Goal: Complete application form: Complete application form

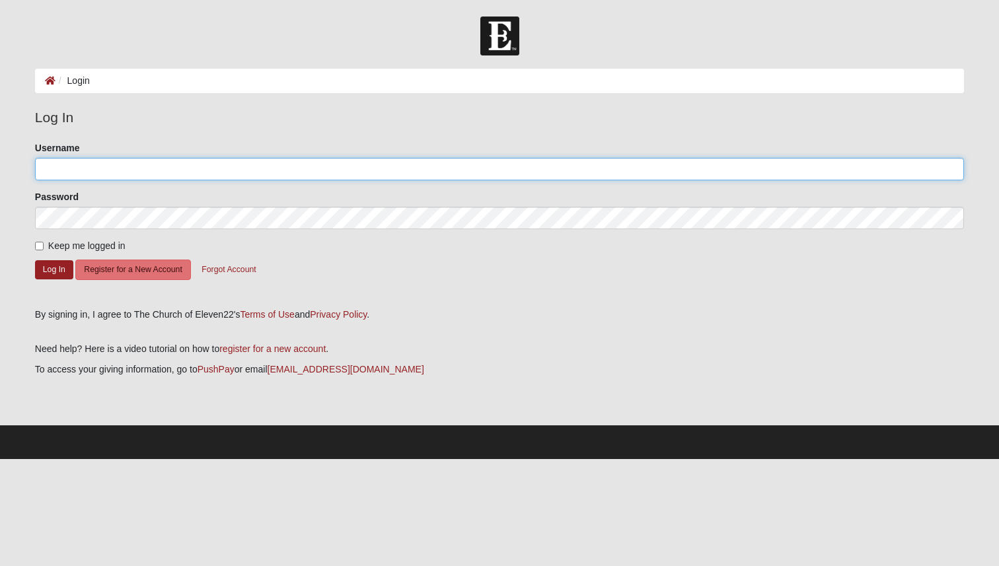
click at [146, 171] on input "Username" at bounding box center [499, 169] width 929 height 22
type input "sophiac553"
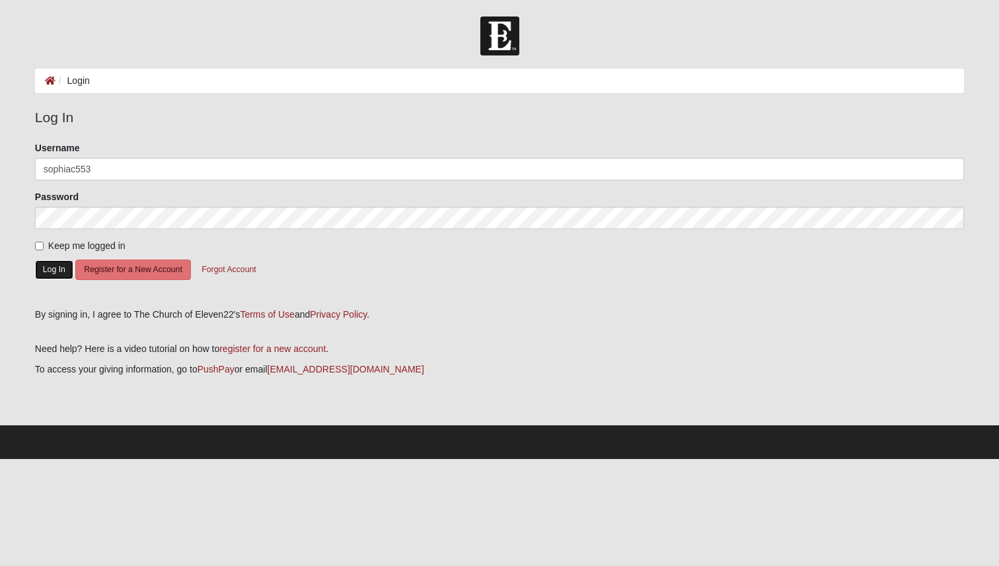
click at [59, 273] on button "Log In" at bounding box center [54, 269] width 38 height 19
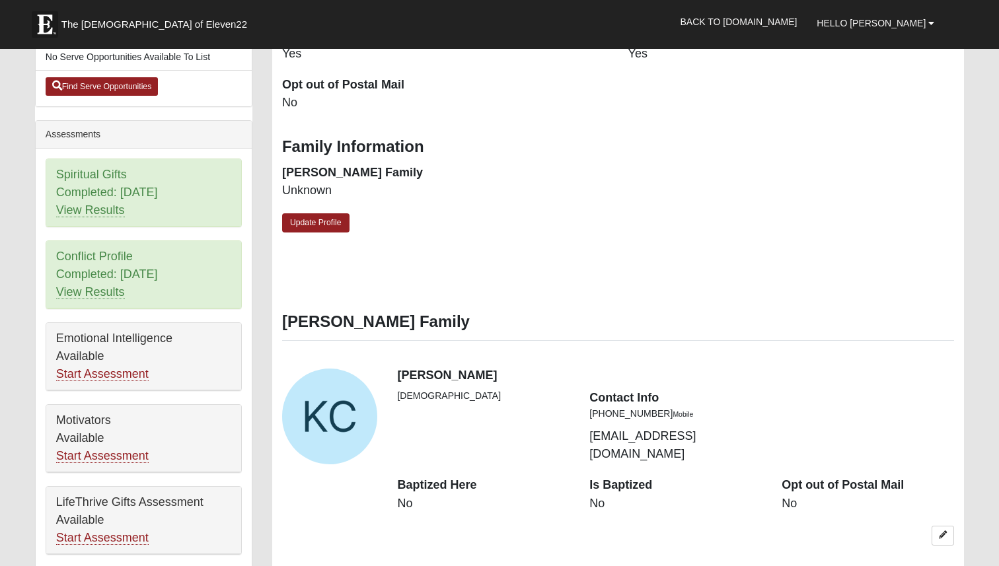
scroll to position [439, 0]
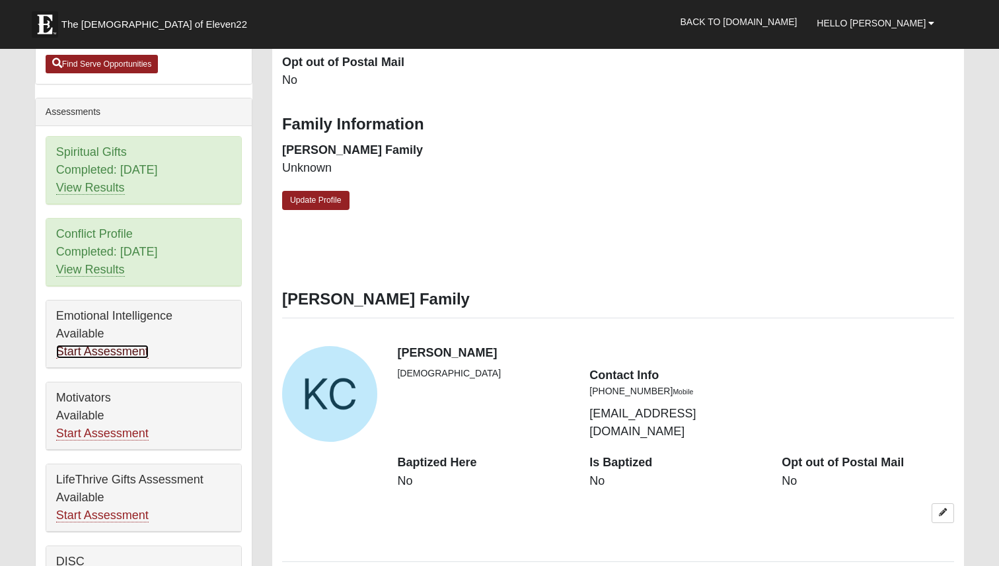
click at [133, 353] on link "Start Assessment" at bounding box center [102, 352] width 93 height 14
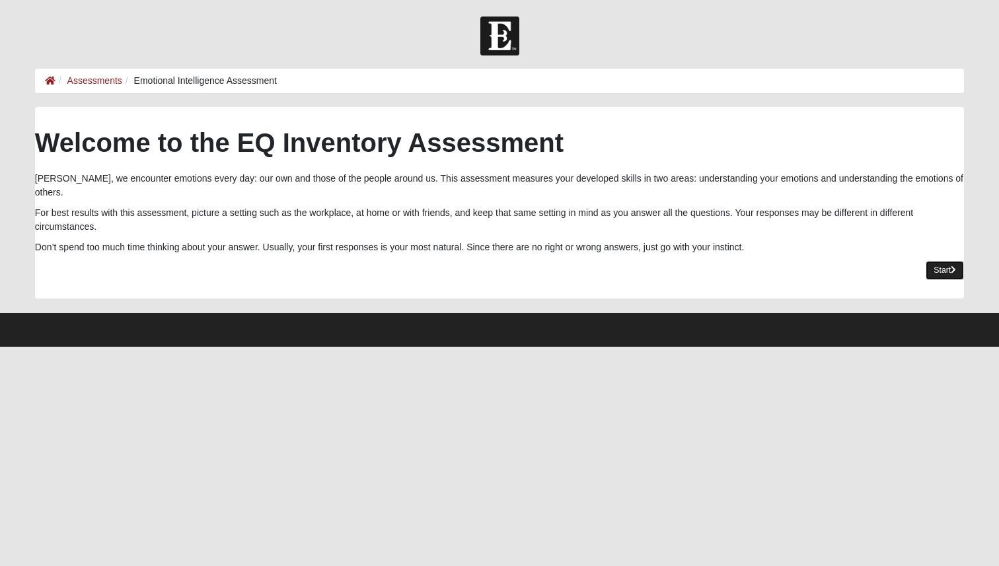
click at [940, 261] on link "Start" at bounding box center [945, 270] width 38 height 19
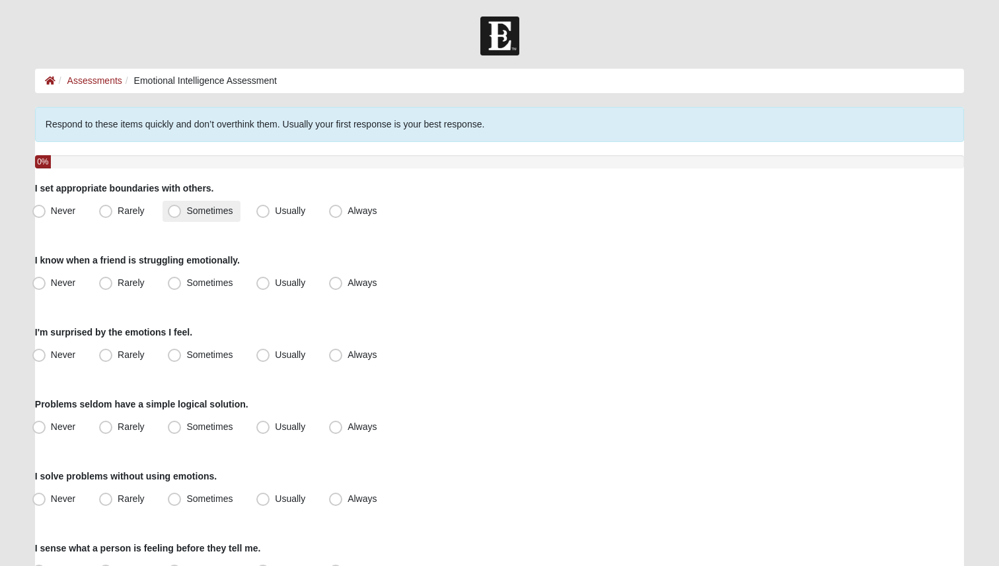
click at [212, 215] on span "Sometimes" at bounding box center [209, 210] width 46 height 11
click at [182, 215] on input "Sometimes" at bounding box center [177, 211] width 9 height 9
radio input "true"
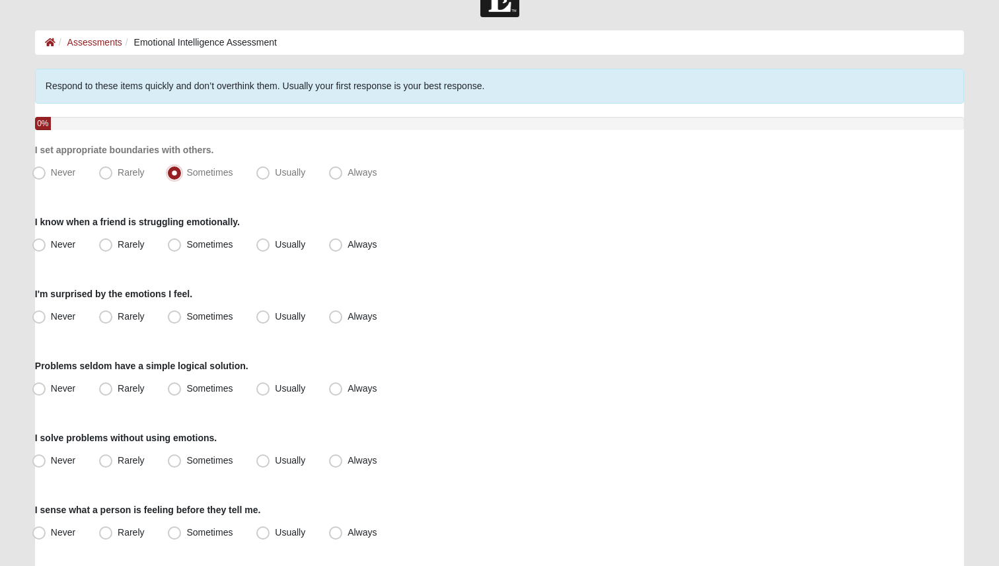
scroll to position [36, 0]
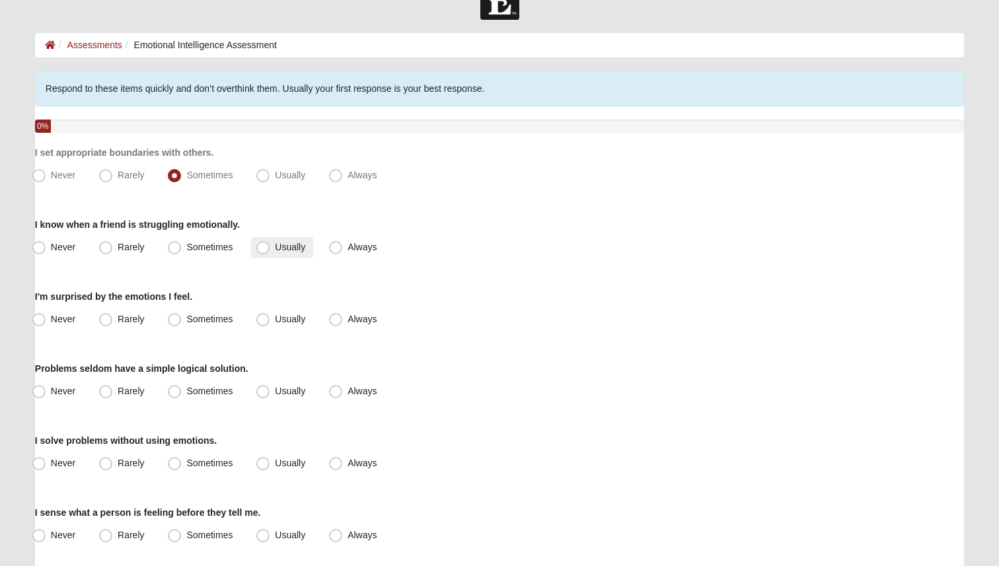
click at [287, 248] on span "Usually" at bounding box center [290, 247] width 30 height 11
click at [270, 248] on input "Usually" at bounding box center [266, 247] width 9 height 9
radio input "true"
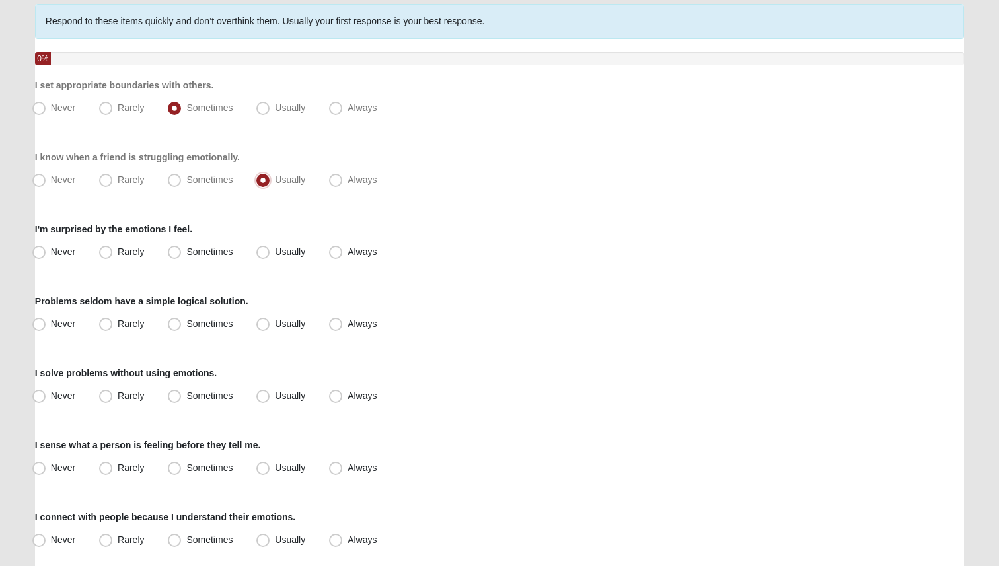
scroll to position [102, 0]
click at [348, 254] on span "Always" at bounding box center [362, 252] width 29 height 11
click at [340, 254] on input "Always" at bounding box center [338, 252] width 9 height 9
radio input "true"
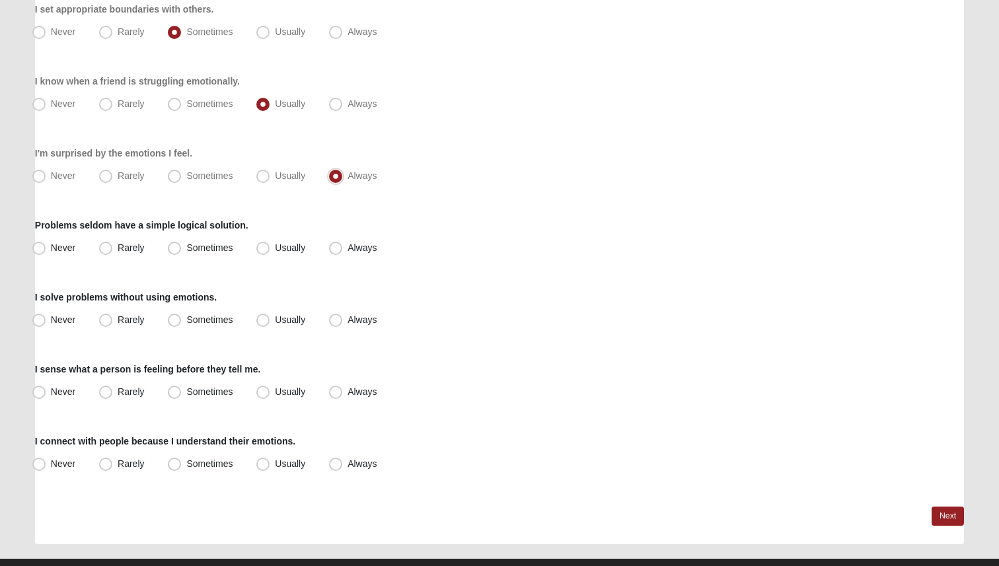
scroll to position [178, 0]
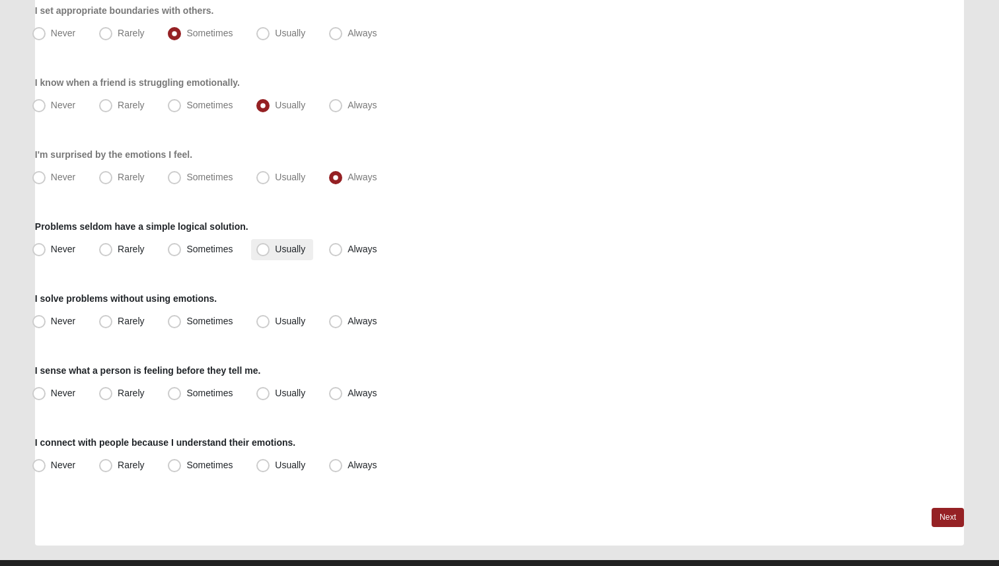
click at [271, 254] on label "Usually" at bounding box center [282, 249] width 62 height 21
click at [270, 254] on input "Usually" at bounding box center [266, 249] width 9 height 9
radio input "true"
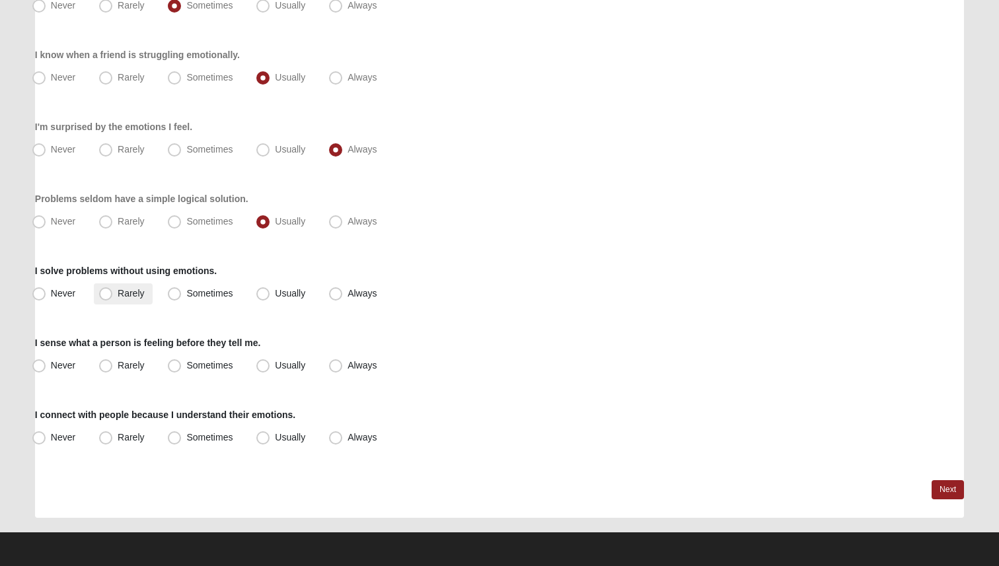
click at [144, 291] on label "Rarely" at bounding box center [123, 293] width 58 height 21
click at [113, 291] on input "Rarely" at bounding box center [108, 293] width 9 height 9
radio input "true"
click at [186, 292] on span "Sometimes" at bounding box center [209, 293] width 46 height 11
click at [176, 292] on input "Sometimes" at bounding box center [177, 293] width 9 height 9
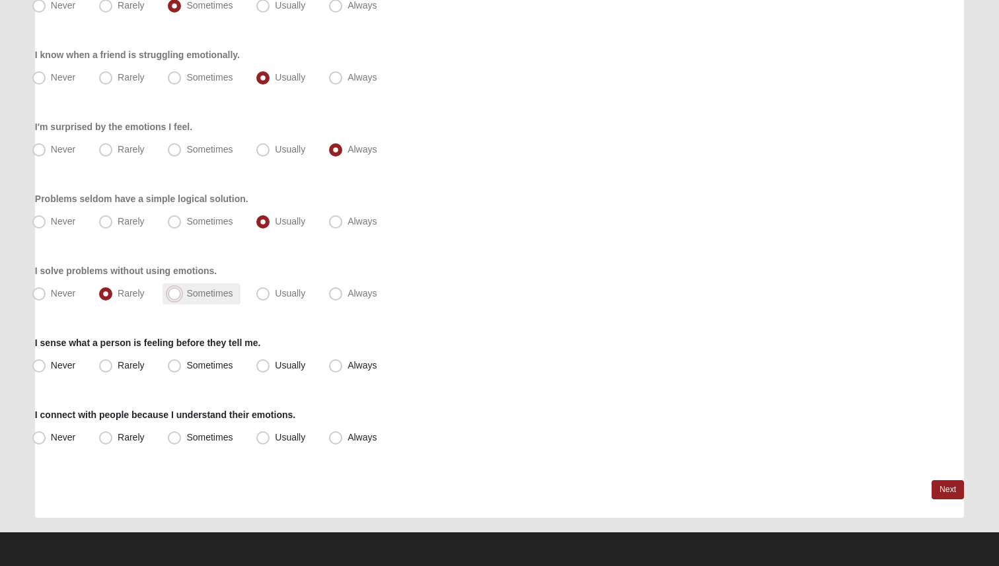
radio input "true"
click at [348, 367] on span "Always" at bounding box center [362, 365] width 29 height 11
click at [337, 367] on input "Always" at bounding box center [338, 365] width 9 height 9
radio input "true"
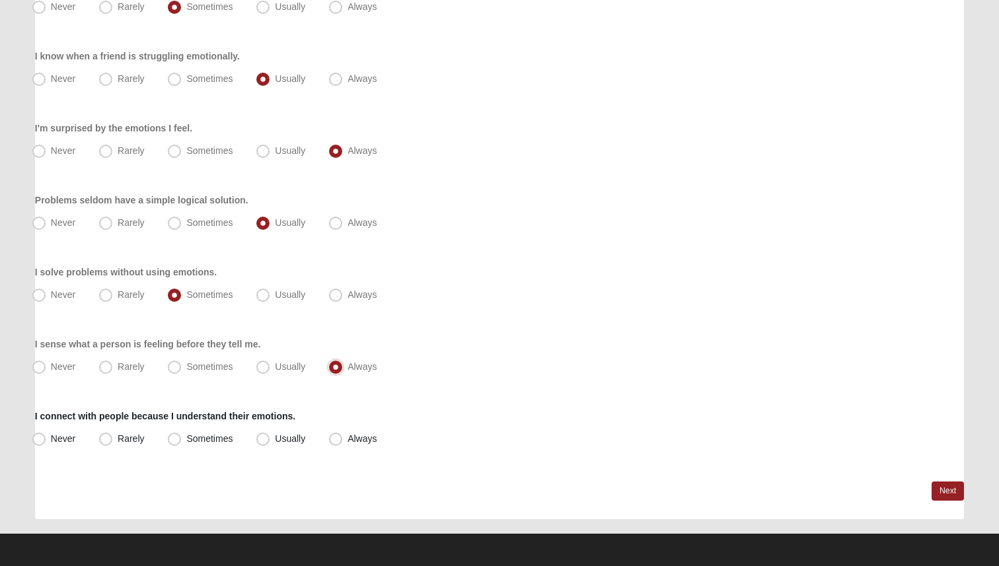
scroll to position [204, 0]
click at [275, 435] on span "Usually" at bounding box center [290, 439] width 30 height 11
click at [262, 435] on input "Usually" at bounding box center [266, 439] width 9 height 9
radio input "true"
click at [935, 487] on link "Next" at bounding box center [948, 491] width 32 height 19
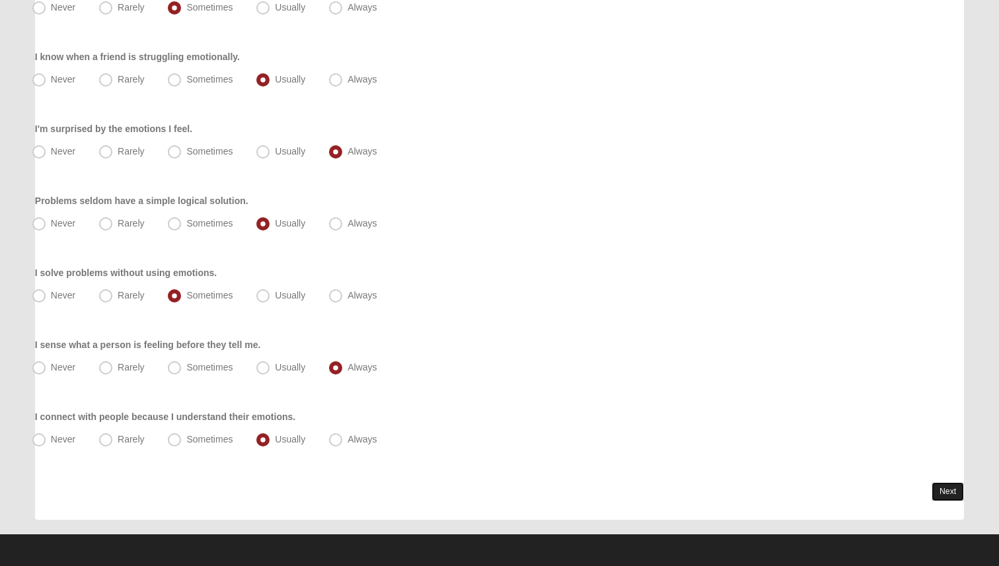
scroll to position [0, 0]
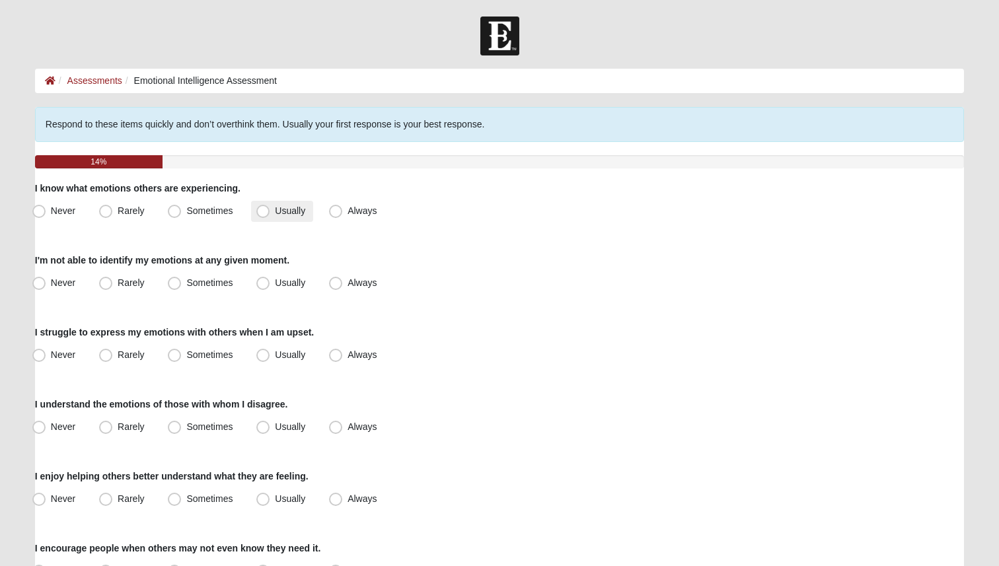
click at [275, 216] on span "Usually" at bounding box center [290, 210] width 30 height 11
click at [262, 215] on input "Usually" at bounding box center [266, 211] width 9 height 9
radio input "true"
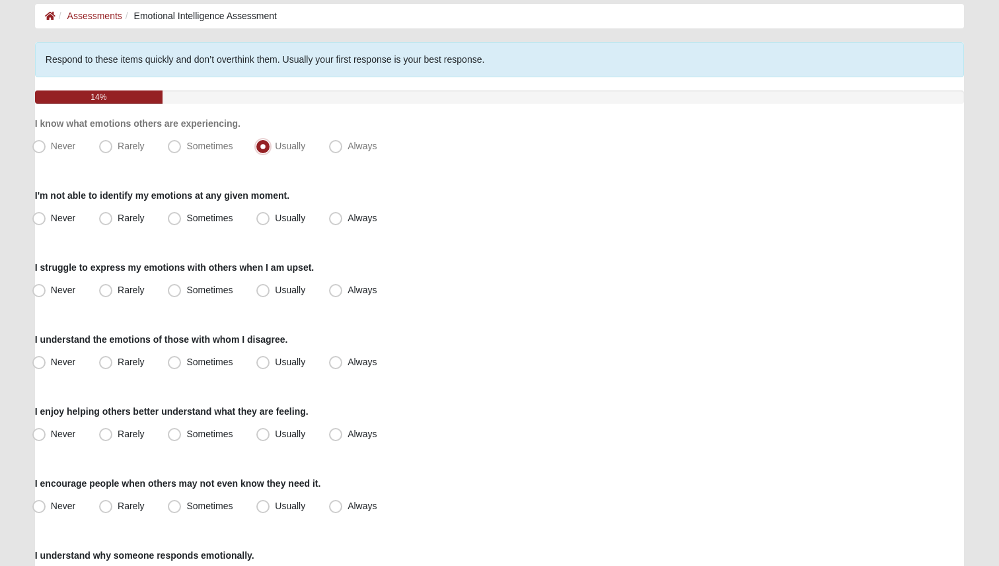
scroll to position [63, 0]
click at [118, 211] on label "Rarely" at bounding box center [123, 219] width 58 height 21
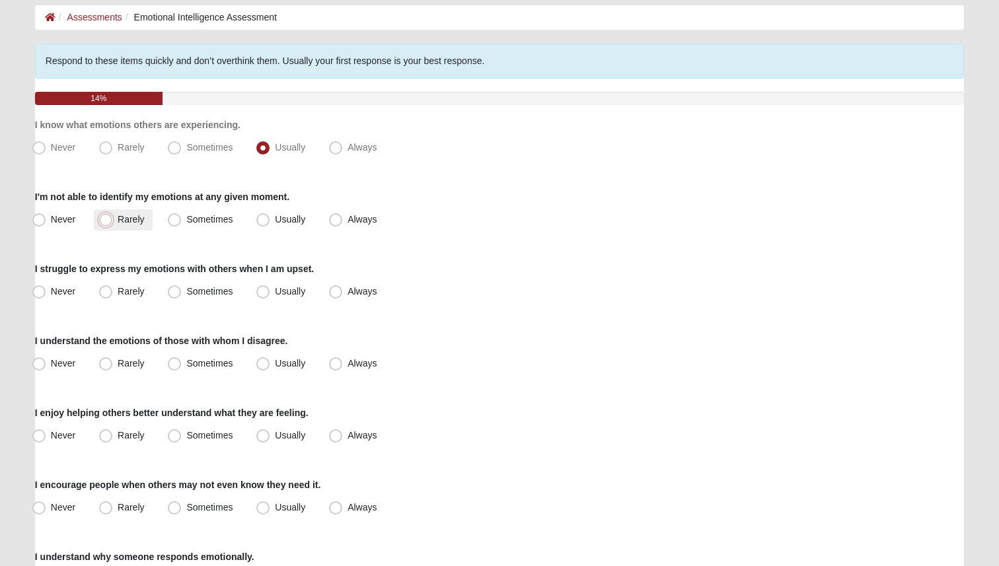
click at [113, 215] on input "Rarely" at bounding box center [108, 219] width 9 height 9
radio input "true"
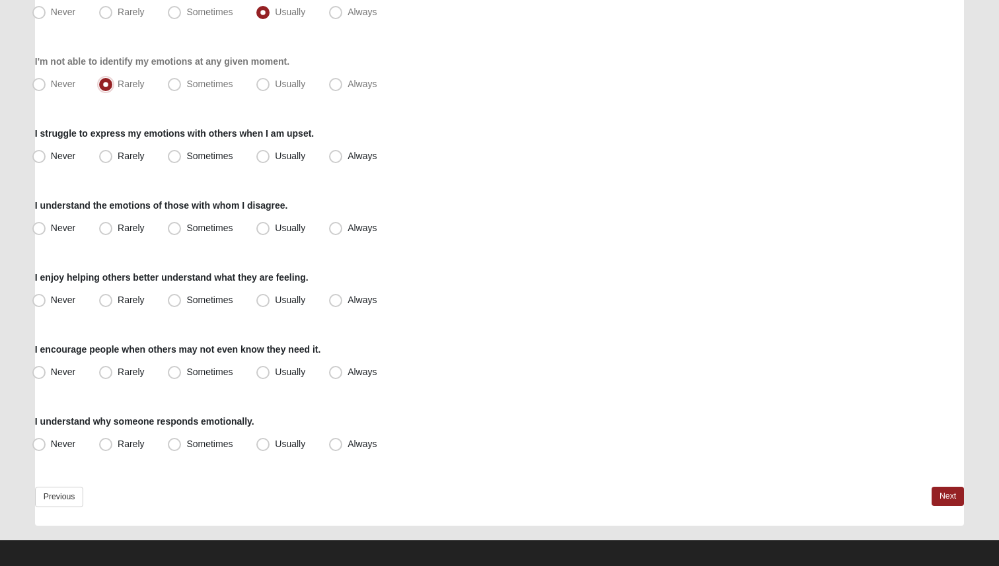
scroll to position [204, 0]
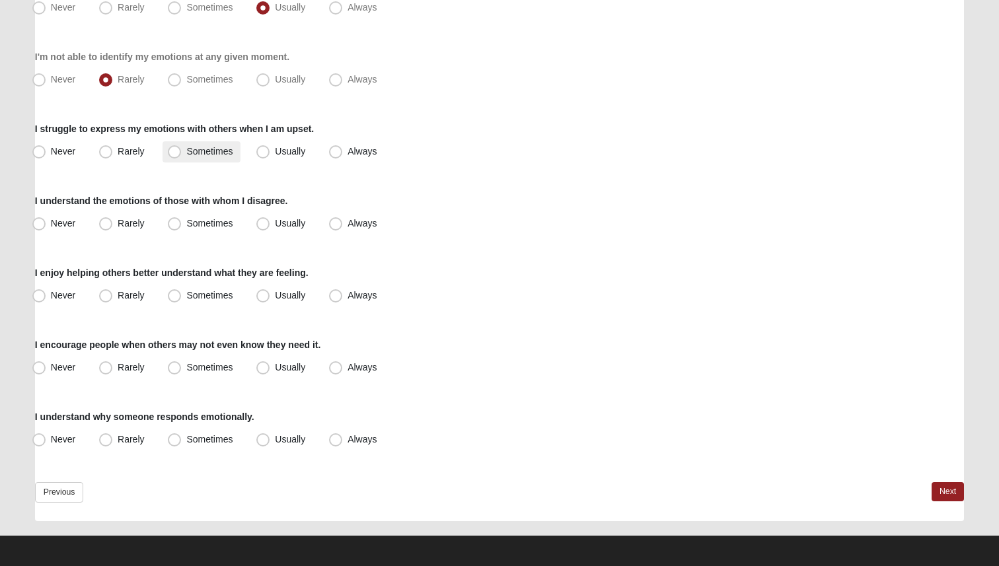
click at [221, 157] on label "Sometimes" at bounding box center [202, 151] width 78 height 21
click at [182, 156] on input "Sometimes" at bounding box center [177, 151] width 9 height 9
radio input "true"
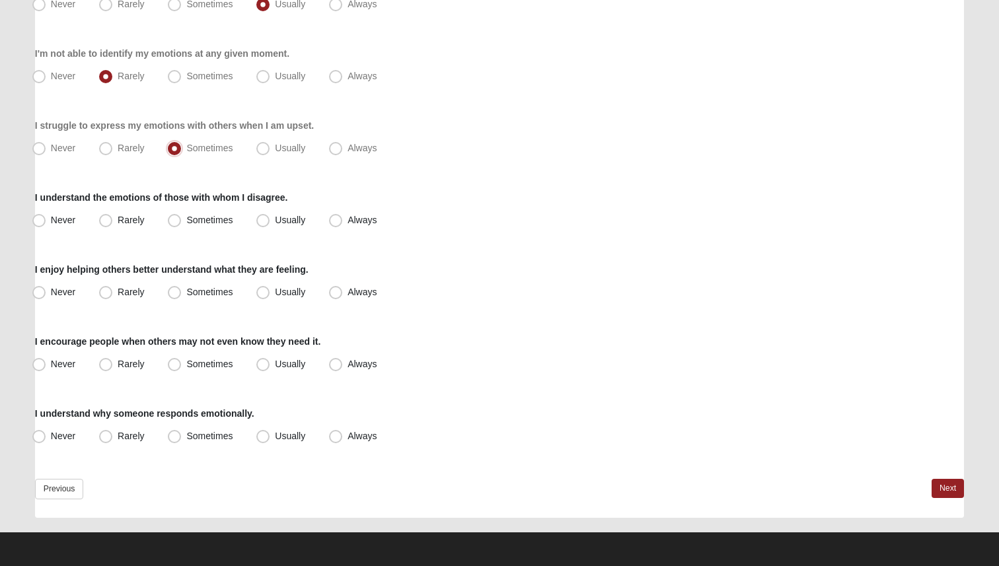
scroll to position [204, 0]
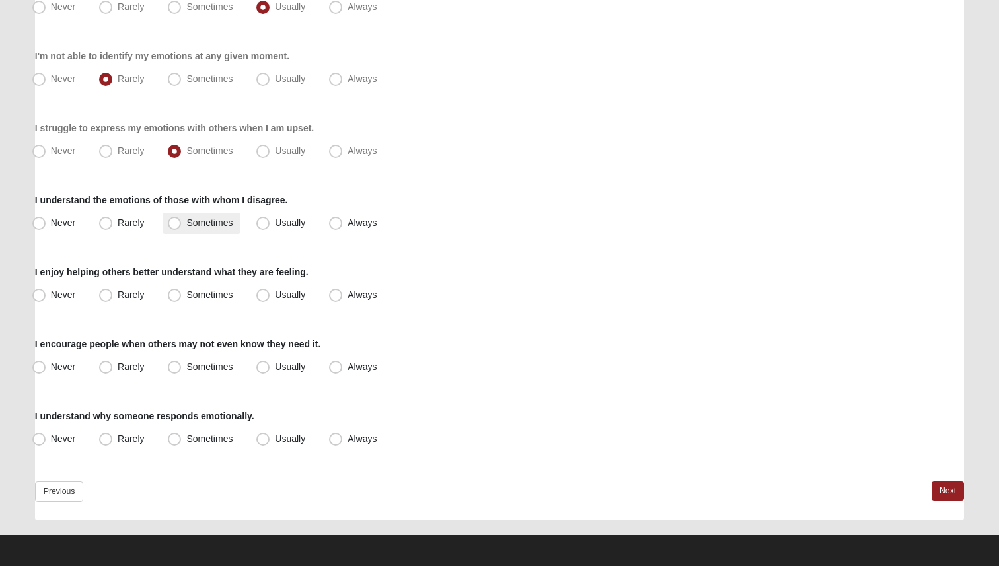
click at [220, 221] on span "Sometimes" at bounding box center [209, 222] width 46 height 11
click at [182, 221] on input "Sometimes" at bounding box center [177, 223] width 9 height 9
radio input "true"
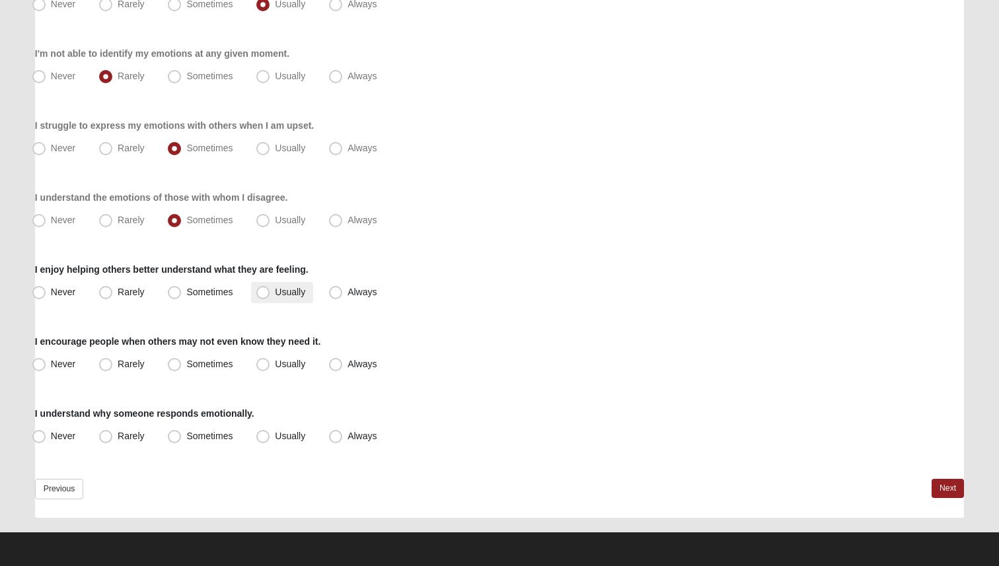
click at [275, 291] on span "Usually" at bounding box center [290, 292] width 30 height 11
click at [266, 291] on input "Usually" at bounding box center [266, 292] width 9 height 9
radio input "true"
click at [276, 369] on label "Usually" at bounding box center [282, 364] width 62 height 21
click at [270, 369] on input "Usually" at bounding box center [266, 364] width 9 height 9
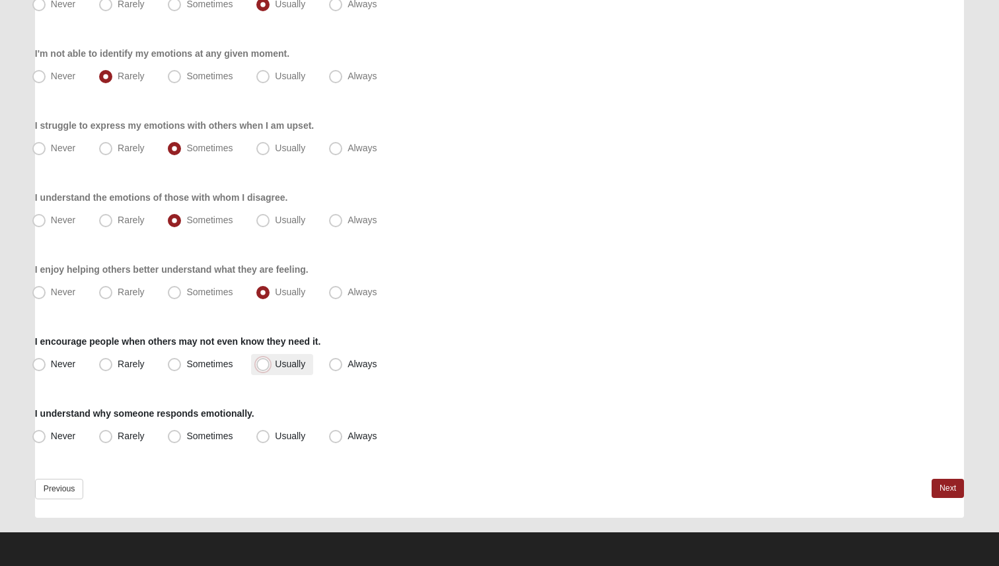
radio input "true"
click at [213, 439] on span "Sometimes" at bounding box center [209, 436] width 46 height 11
click at [182, 439] on input "Sometimes" at bounding box center [177, 436] width 9 height 9
radio input "true"
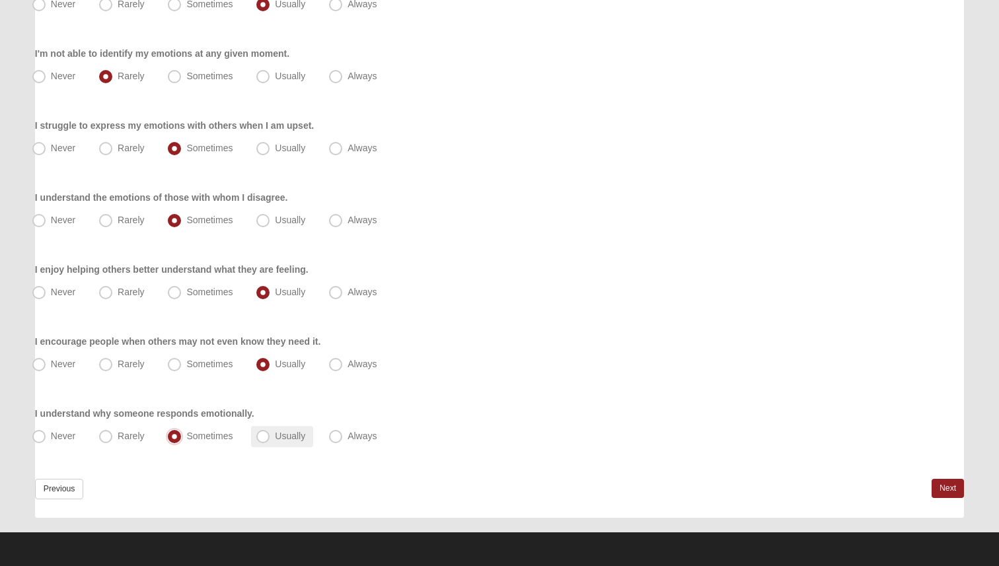
click at [275, 436] on span "Usually" at bounding box center [290, 436] width 30 height 11
click at [270, 436] on input "Usually" at bounding box center [266, 436] width 9 height 9
radio input "true"
click at [951, 491] on link "Next" at bounding box center [948, 488] width 32 height 19
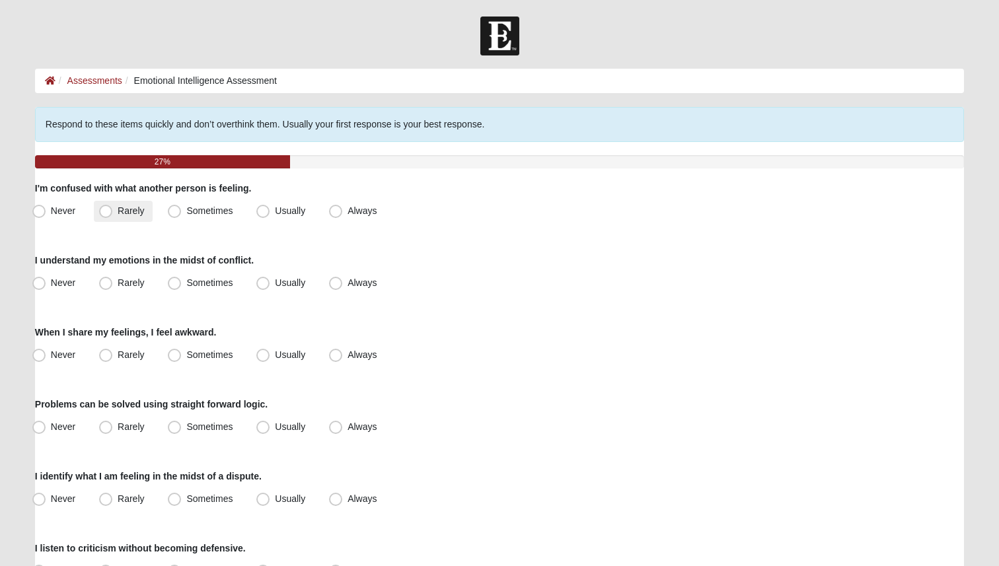
click at [145, 210] on label "Rarely" at bounding box center [123, 211] width 58 height 21
click at [113, 210] on input "Rarely" at bounding box center [108, 211] width 9 height 9
radio input "true"
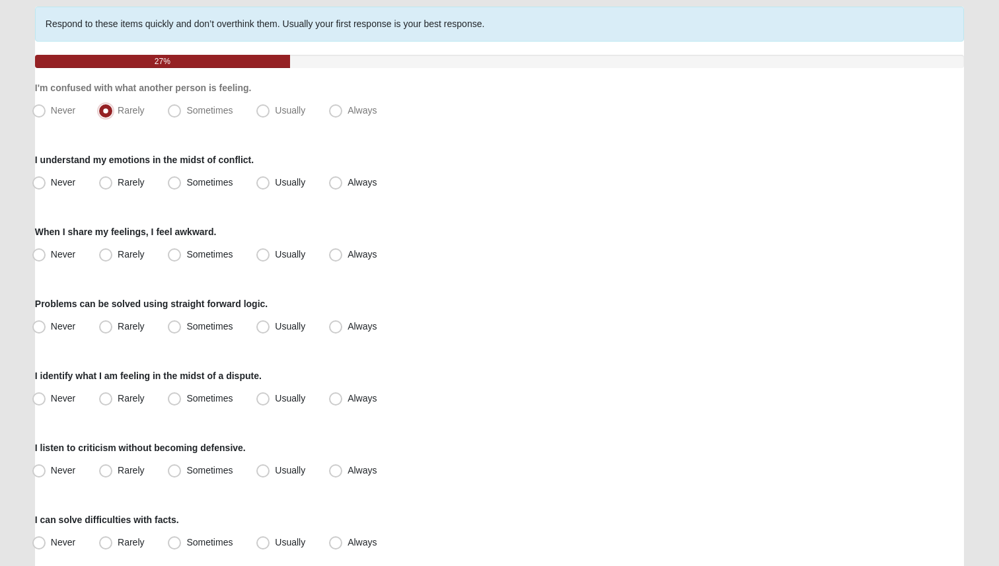
scroll to position [98, 0]
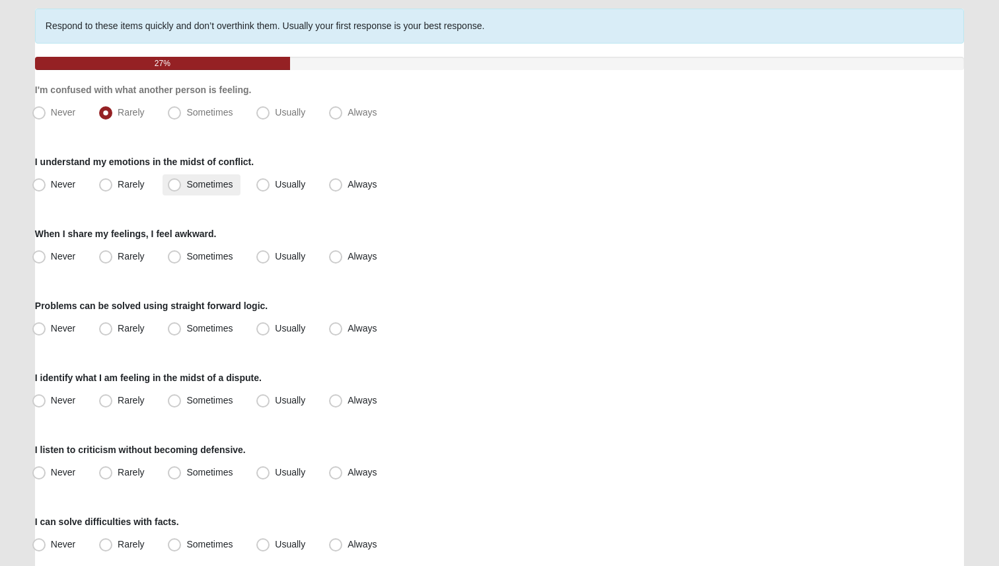
click at [186, 184] on span "Sometimes" at bounding box center [209, 184] width 46 height 11
click at [181, 184] on input "Sometimes" at bounding box center [177, 184] width 9 height 9
radio input "true"
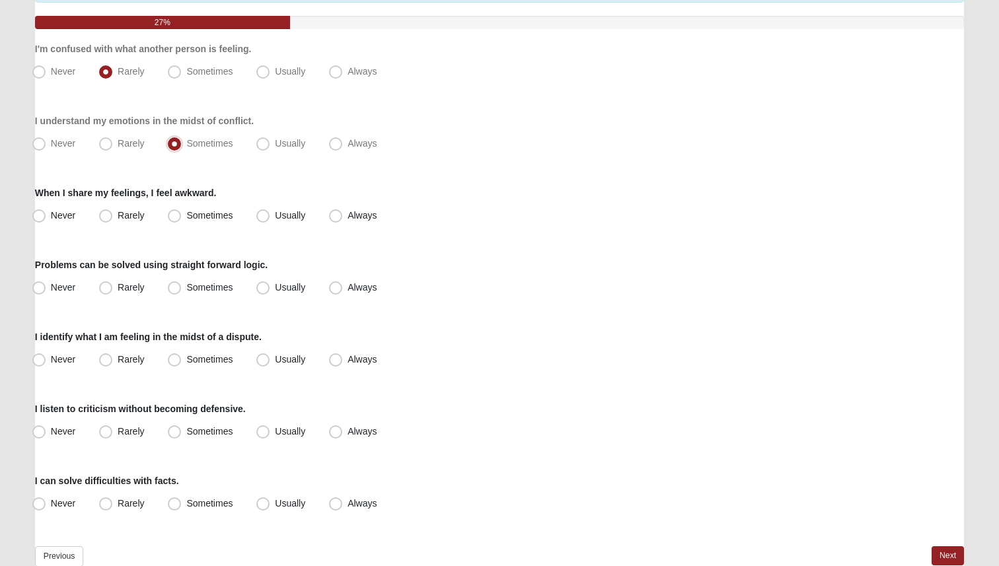
scroll to position [139, 0]
click at [119, 221] on span "Rarely" at bounding box center [131, 216] width 26 height 11
click at [113, 221] on input "Rarely" at bounding box center [108, 216] width 9 height 9
radio input "true"
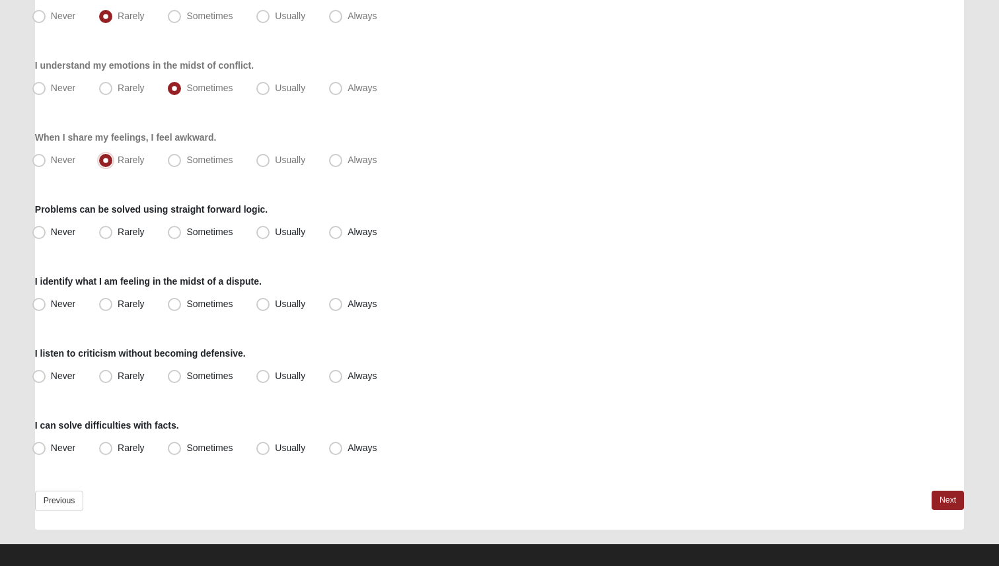
scroll to position [197, 0]
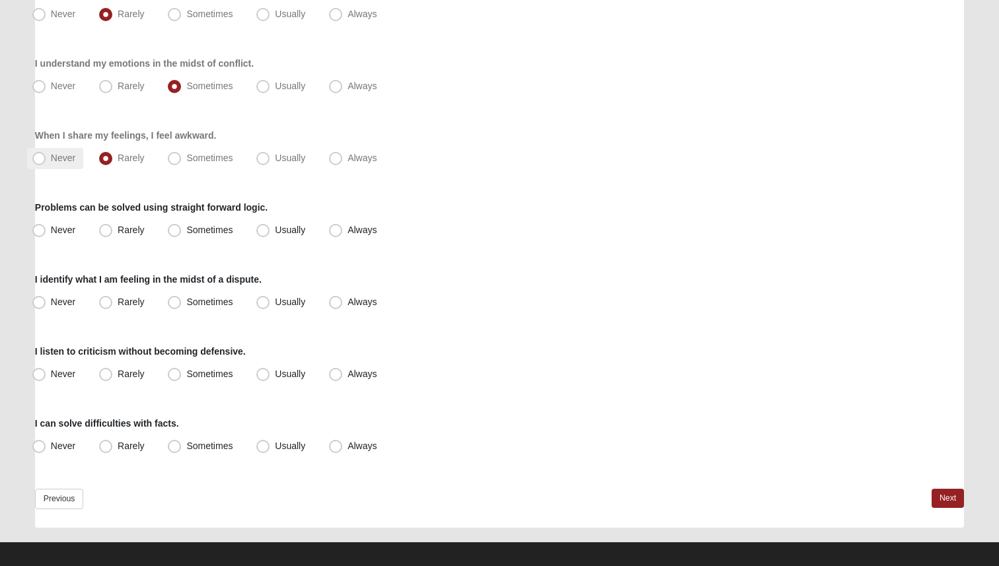
click at [51, 157] on span "Never" at bounding box center [63, 158] width 24 height 11
click at [44, 157] on input "Never" at bounding box center [42, 158] width 9 height 9
radio input "true"
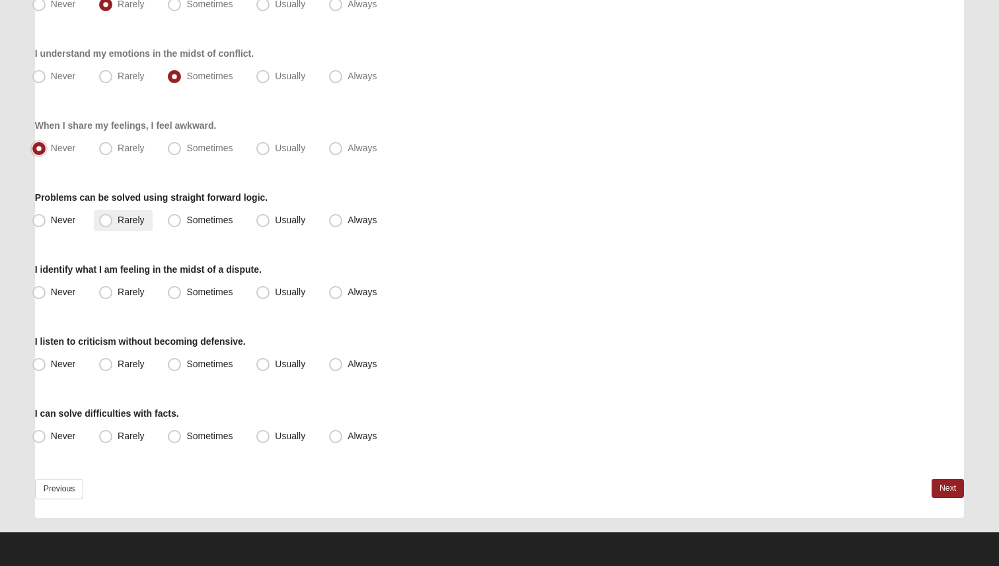
scroll to position [204, 0]
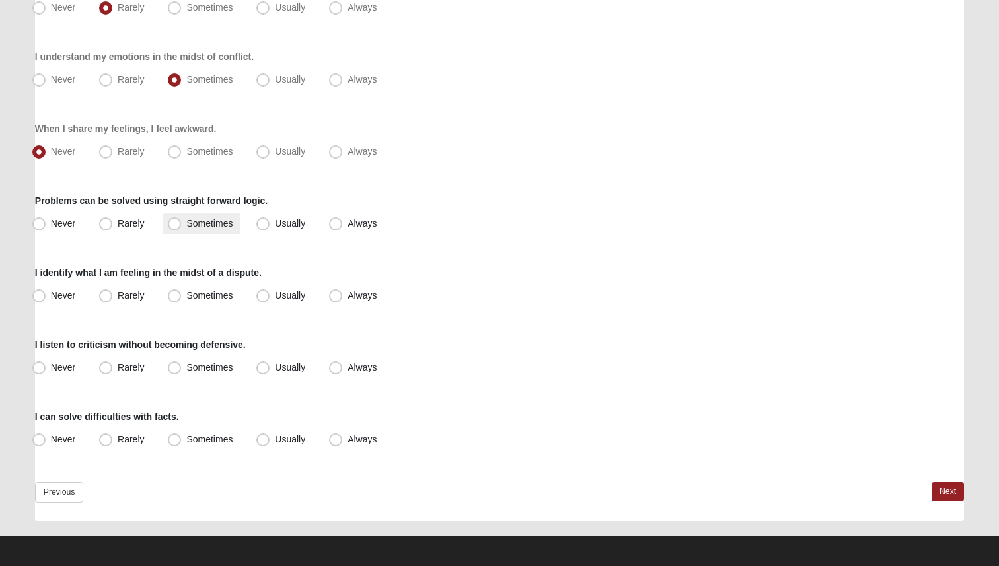
click at [191, 226] on span "Sometimes" at bounding box center [209, 223] width 46 height 11
click at [182, 226] on input "Sometimes" at bounding box center [177, 223] width 9 height 9
radio input "true"
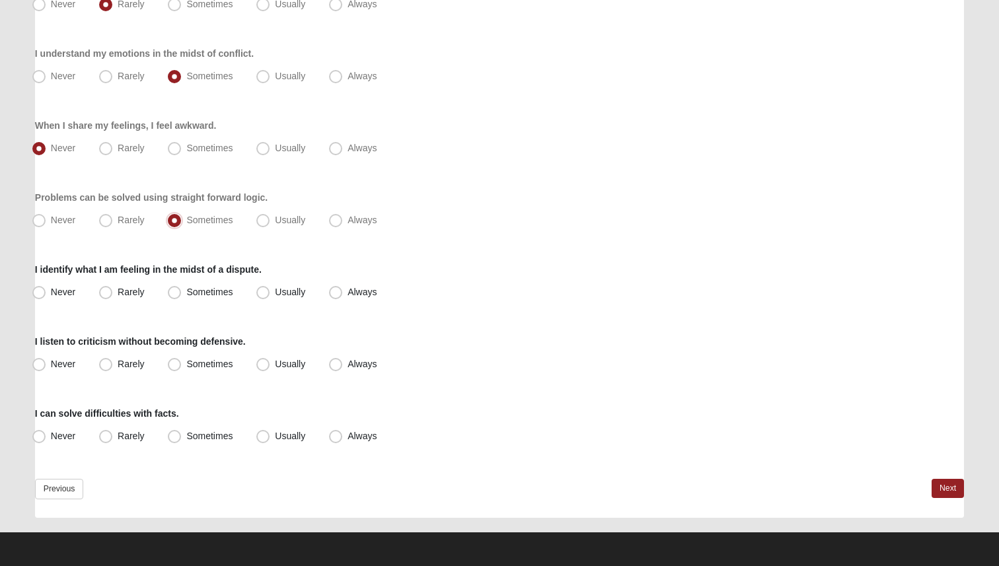
scroll to position [207, 0]
click at [207, 298] on label "Sometimes" at bounding box center [202, 292] width 78 height 21
click at [182, 297] on input "Sometimes" at bounding box center [177, 292] width 9 height 9
radio input "true"
click at [213, 366] on span "Sometimes" at bounding box center [209, 364] width 46 height 11
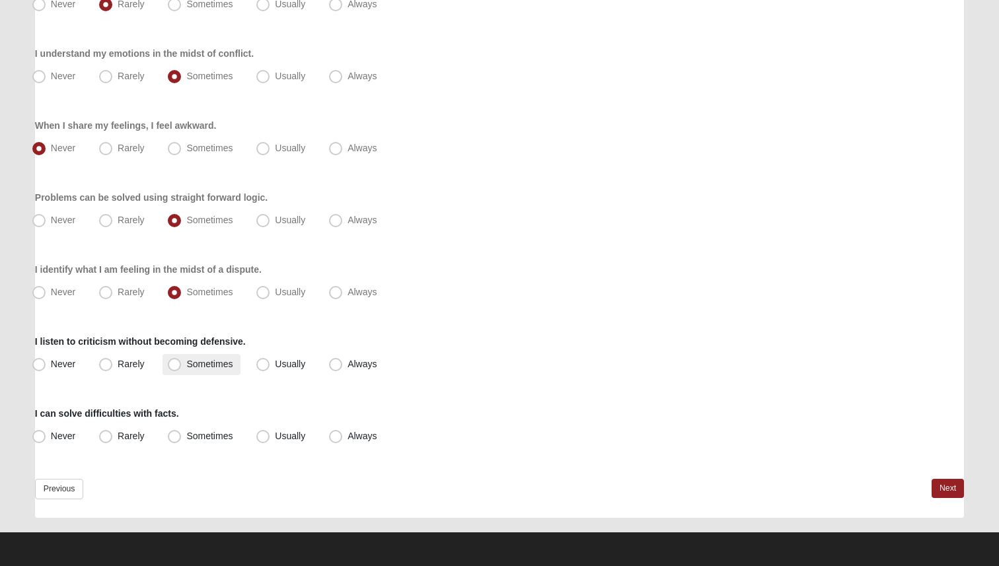
click at [182, 366] on input "Sometimes" at bounding box center [177, 364] width 9 height 9
radio input "true"
click at [275, 441] on span "Usually" at bounding box center [290, 436] width 30 height 11
click at [262, 441] on input "Usually" at bounding box center [266, 436] width 9 height 9
radio input "true"
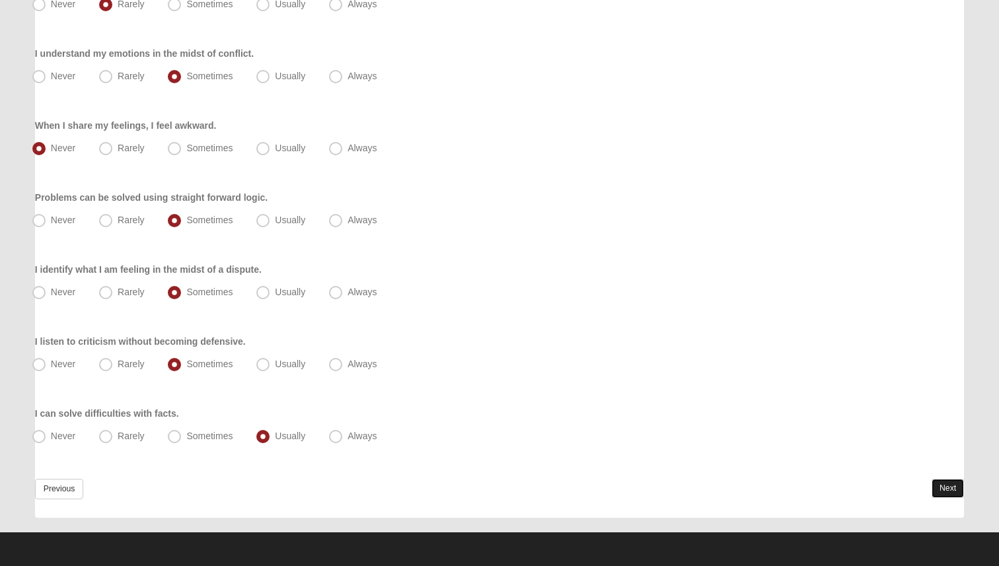
click at [959, 488] on link "Next" at bounding box center [948, 488] width 32 height 19
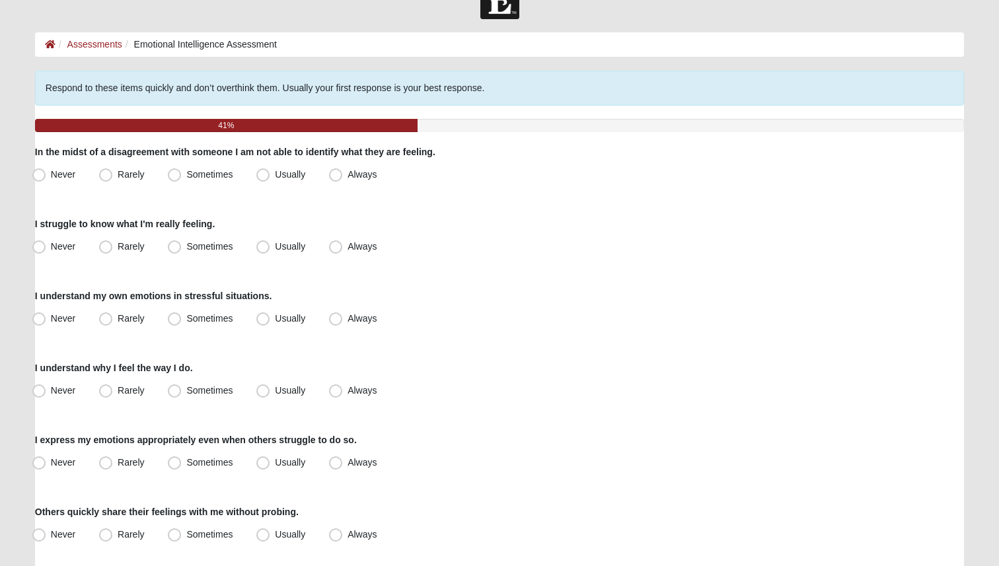
scroll to position [34, 0]
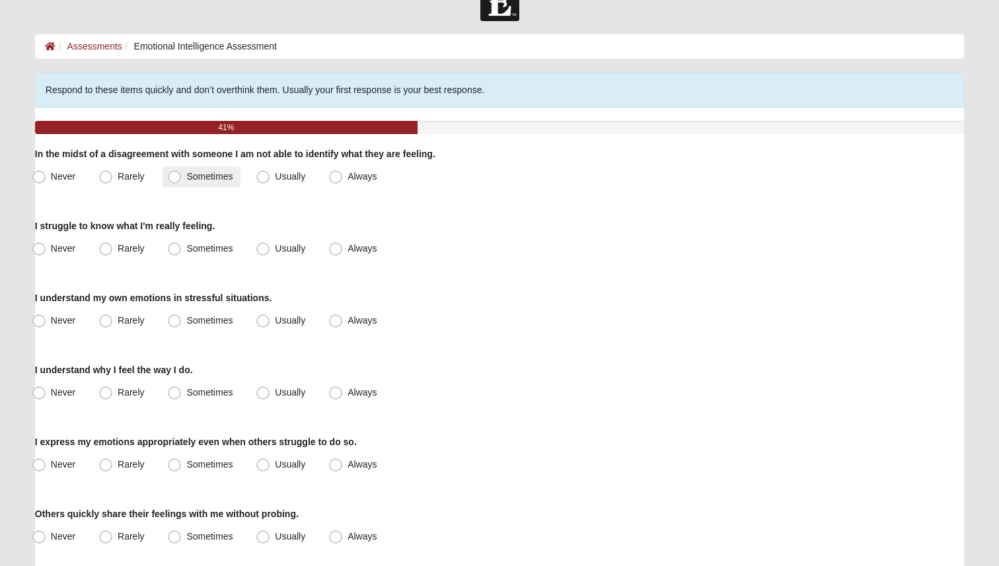
click at [219, 178] on span "Sometimes" at bounding box center [209, 176] width 46 height 11
click at [182, 178] on input "Sometimes" at bounding box center [177, 176] width 9 height 9
radio input "true"
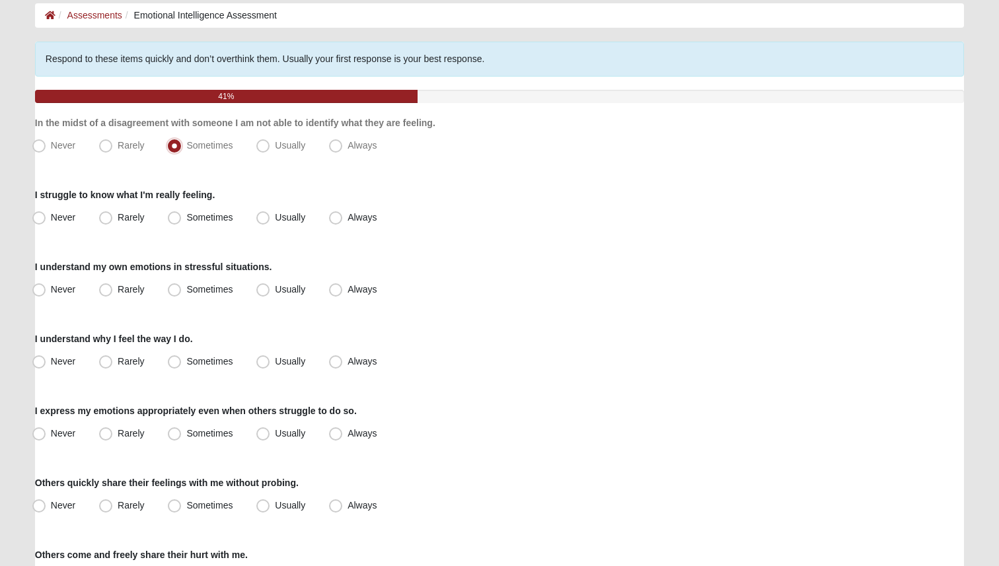
scroll to position [67, 0]
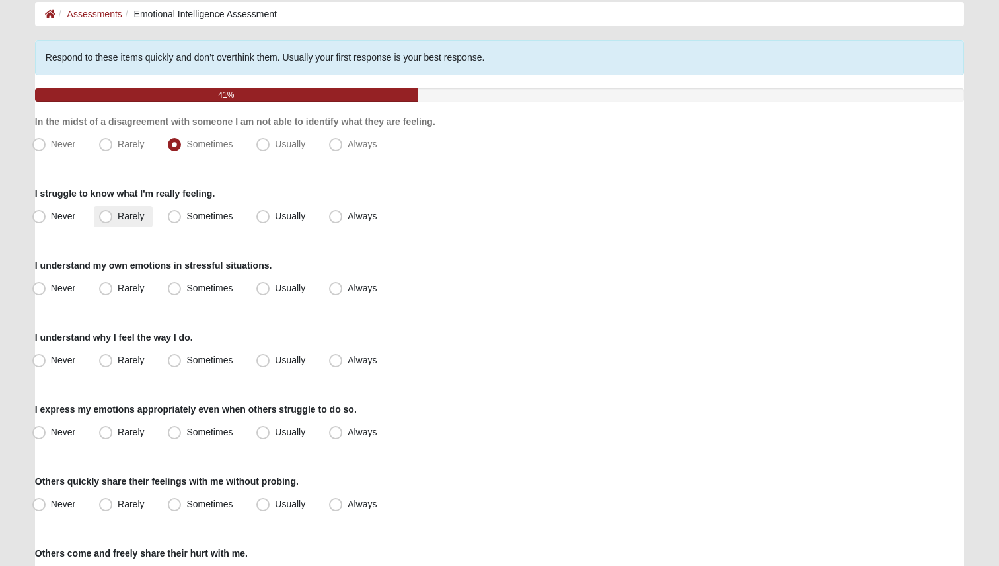
click at [141, 219] on span "Rarely" at bounding box center [131, 216] width 26 height 11
click at [113, 219] on input "Rarely" at bounding box center [108, 216] width 9 height 9
radio input "true"
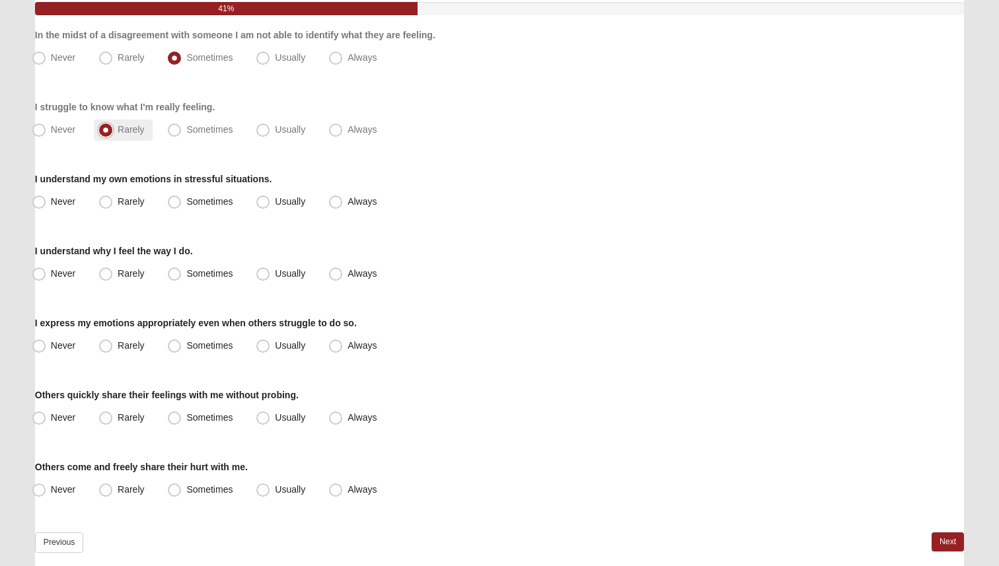
scroll to position [157, 0]
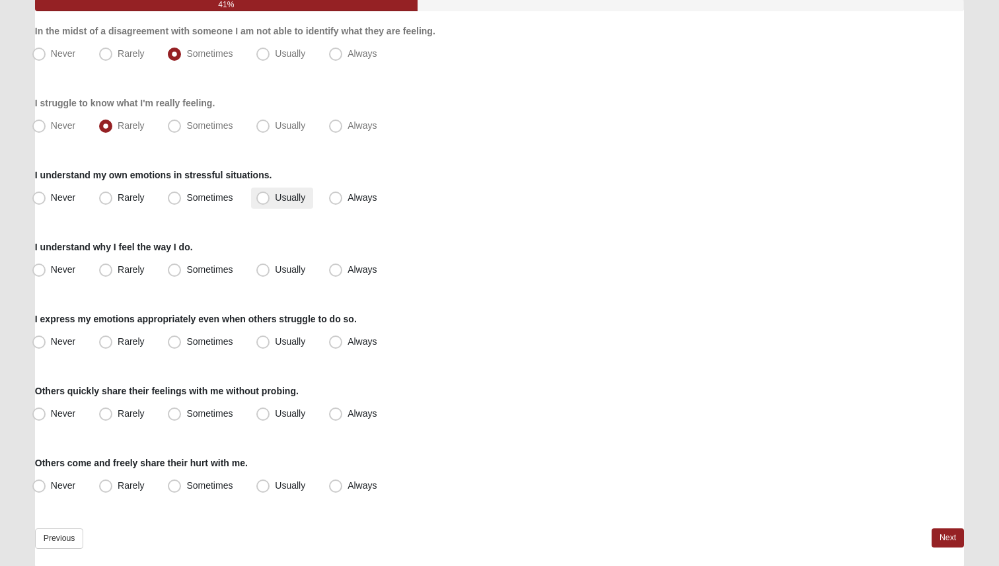
click at [275, 202] on span "Usually" at bounding box center [290, 197] width 30 height 11
click at [262, 202] on input "Usually" at bounding box center [266, 198] width 9 height 9
radio input "true"
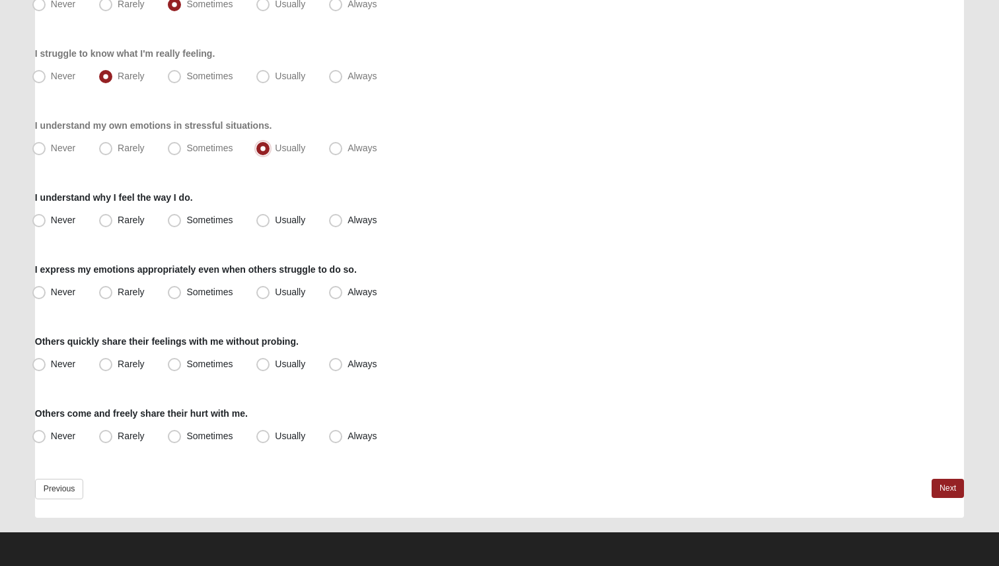
scroll to position [206, 0]
click at [283, 215] on span "Usually" at bounding box center [290, 220] width 30 height 11
click at [270, 217] on input "Usually" at bounding box center [266, 221] width 9 height 9
radio input "true"
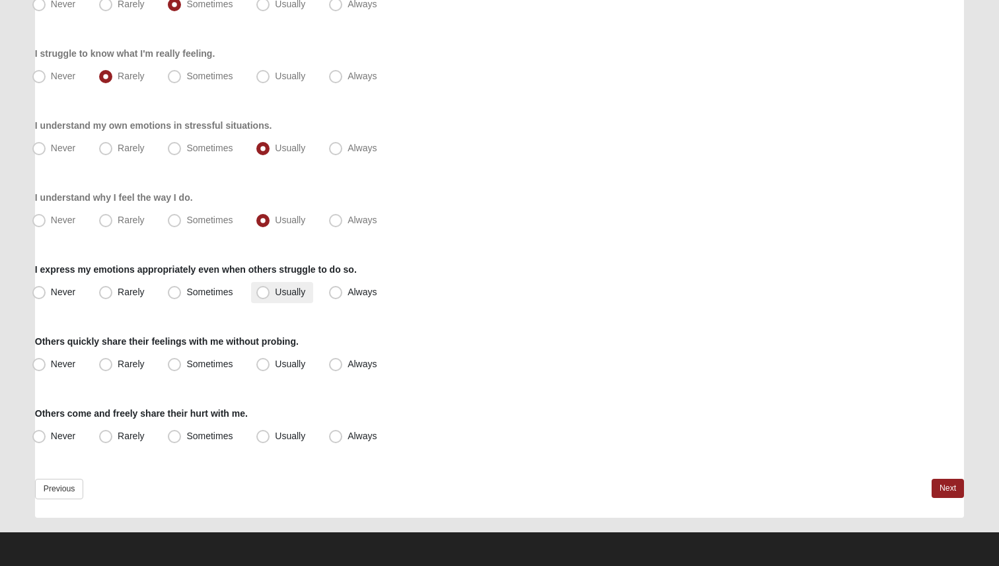
click at [305, 298] on label "Usually" at bounding box center [282, 292] width 62 height 21
click at [270, 297] on input "Usually" at bounding box center [266, 292] width 9 height 9
radio input "true"
click at [227, 283] on label "Sometimes" at bounding box center [202, 292] width 78 height 21
click at [182, 288] on input "Sometimes" at bounding box center [177, 292] width 9 height 9
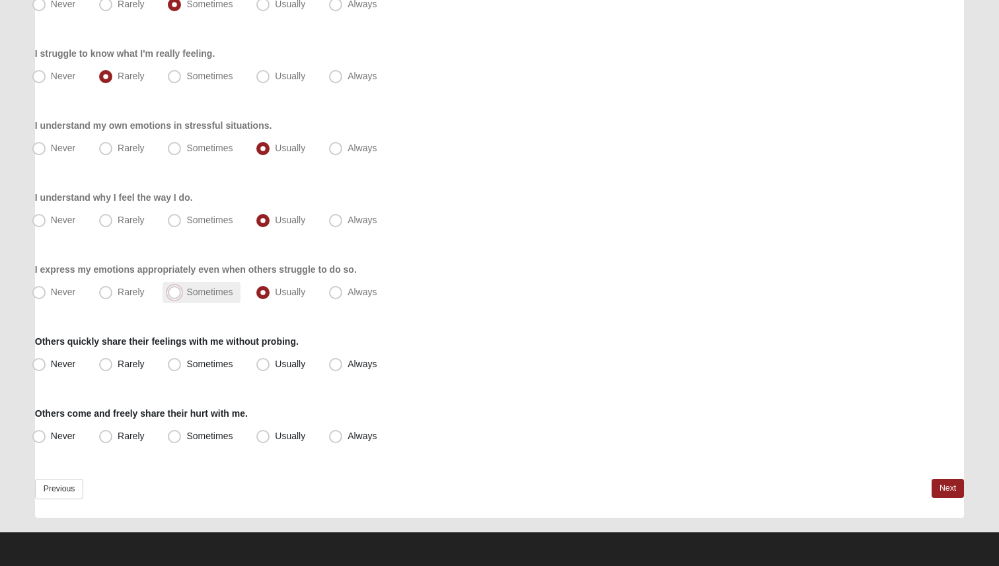
radio input "true"
click at [270, 369] on label "Usually" at bounding box center [282, 364] width 62 height 21
click at [270, 369] on input "Usually" at bounding box center [266, 364] width 9 height 9
radio input "true"
click at [217, 366] on span "Sometimes" at bounding box center [209, 364] width 46 height 11
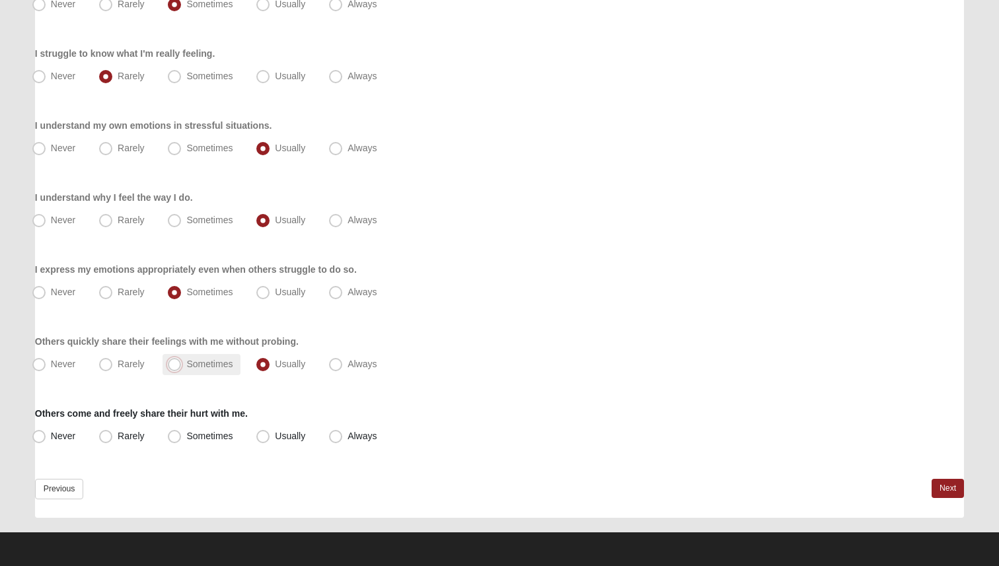
click at [182, 366] on input "Sometimes" at bounding box center [177, 364] width 9 height 9
radio input "true"
click at [228, 437] on span "Sometimes" at bounding box center [209, 436] width 46 height 11
click at [182, 437] on input "Sometimes" at bounding box center [177, 436] width 9 height 9
radio input "true"
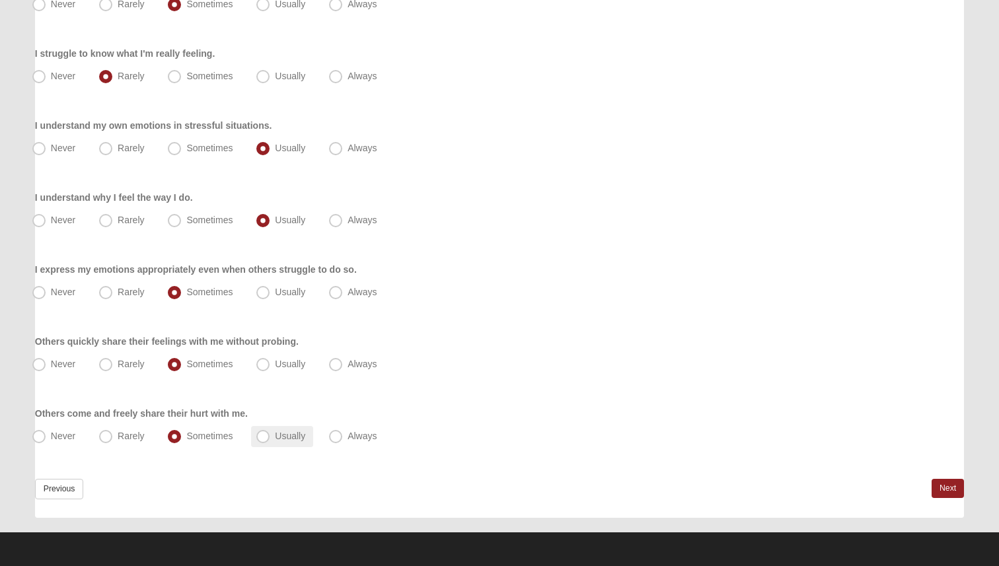
click at [275, 431] on span "Usually" at bounding box center [290, 436] width 30 height 11
click at [262, 432] on input "Usually" at bounding box center [266, 436] width 9 height 9
radio input "true"
click at [275, 366] on span "Usually" at bounding box center [290, 364] width 30 height 11
click at [265, 366] on input "Usually" at bounding box center [266, 364] width 9 height 9
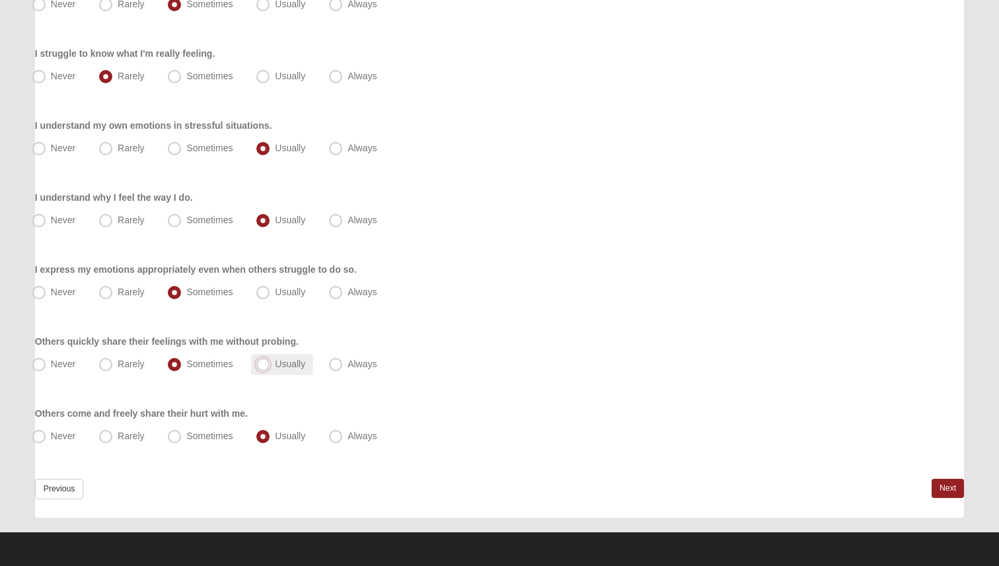
radio input "true"
click at [205, 357] on label "Sometimes" at bounding box center [202, 364] width 78 height 21
click at [182, 360] on input "Sometimes" at bounding box center [177, 364] width 9 height 9
radio input "true"
click at [957, 488] on link "Next" at bounding box center [948, 488] width 32 height 19
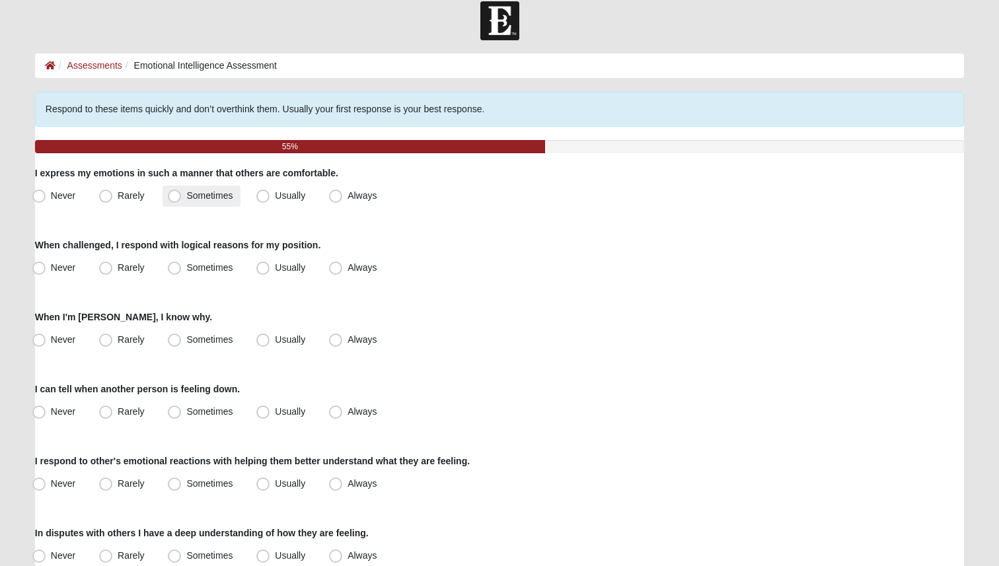
scroll to position [17, 0]
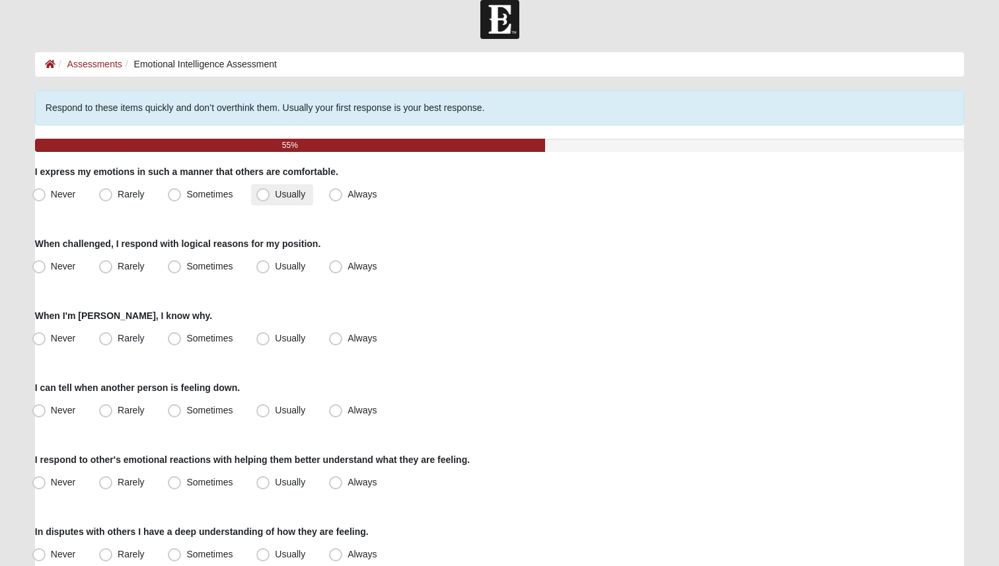
click at [275, 195] on span "Usually" at bounding box center [290, 194] width 30 height 11
click at [268, 195] on input "Usually" at bounding box center [266, 194] width 9 height 9
radio input "true"
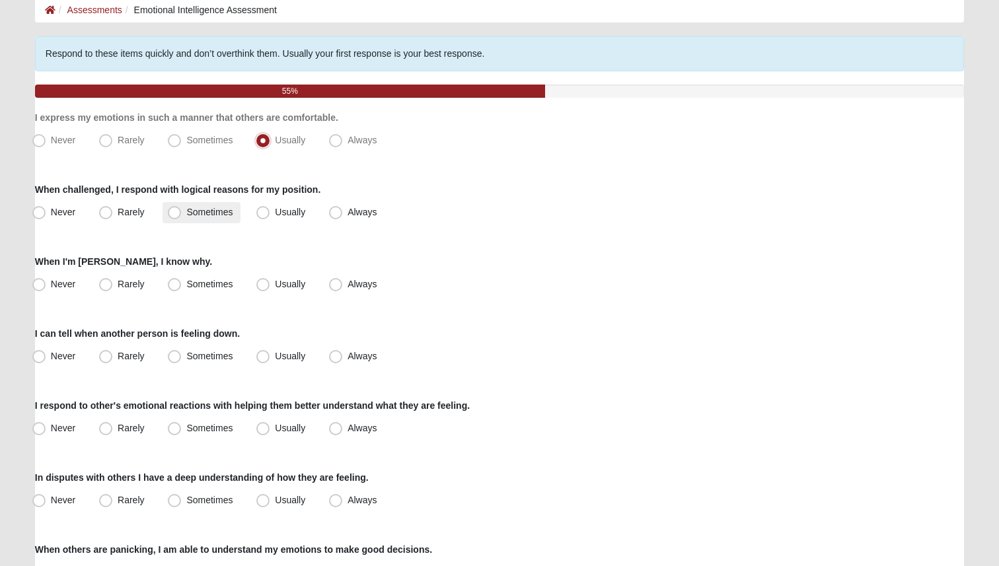
scroll to position [72, 0]
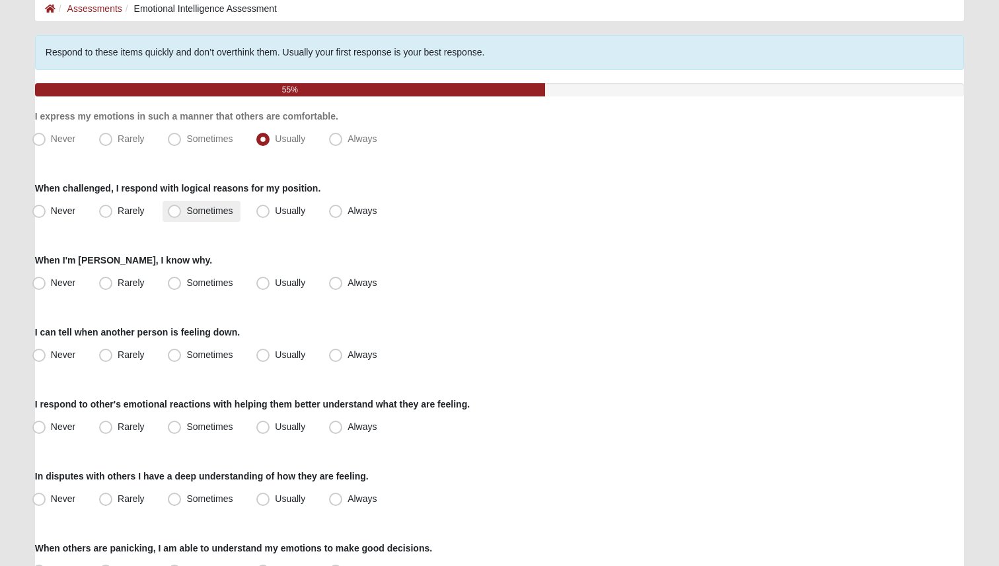
click at [213, 206] on span "Sometimes" at bounding box center [209, 210] width 46 height 11
click at [182, 207] on input "Sometimes" at bounding box center [177, 211] width 9 height 9
radio input "true"
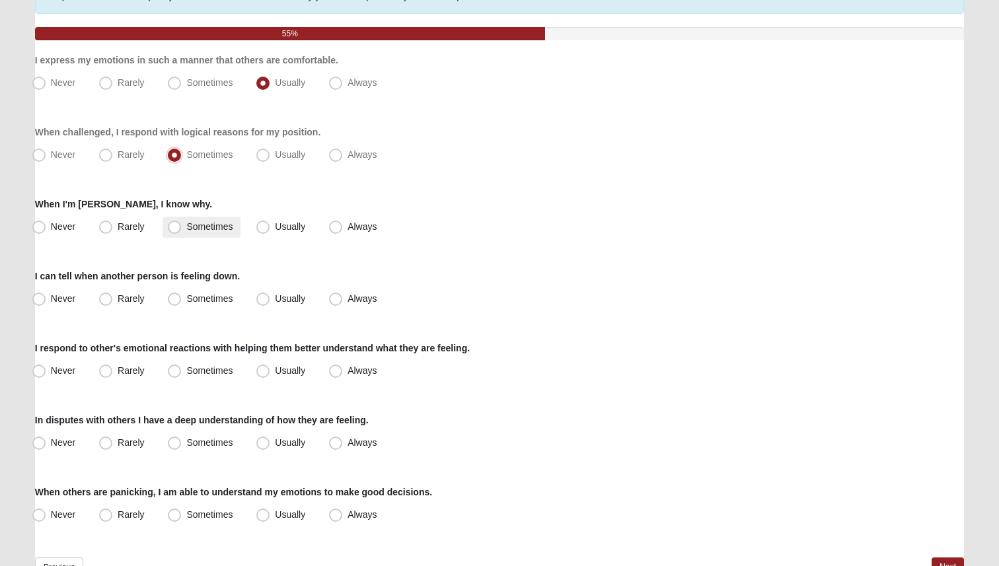
scroll to position [126, 0]
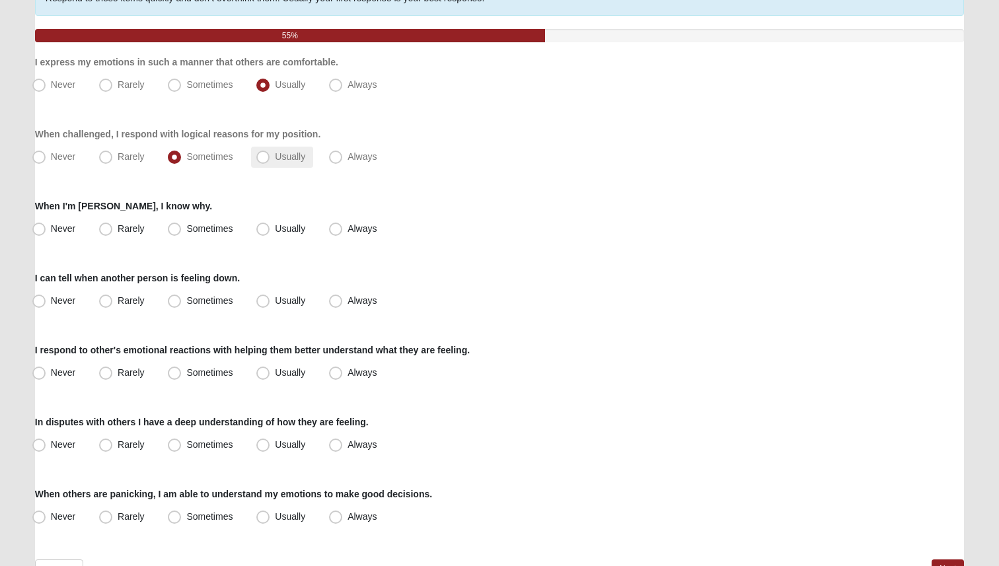
click at [254, 154] on label "Usually" at bounding box center [282, 157] width 62 height 21
click at [262, 154] on input "Usually" at bounding box center [266, 157] width 9 height 9
radio input "true"
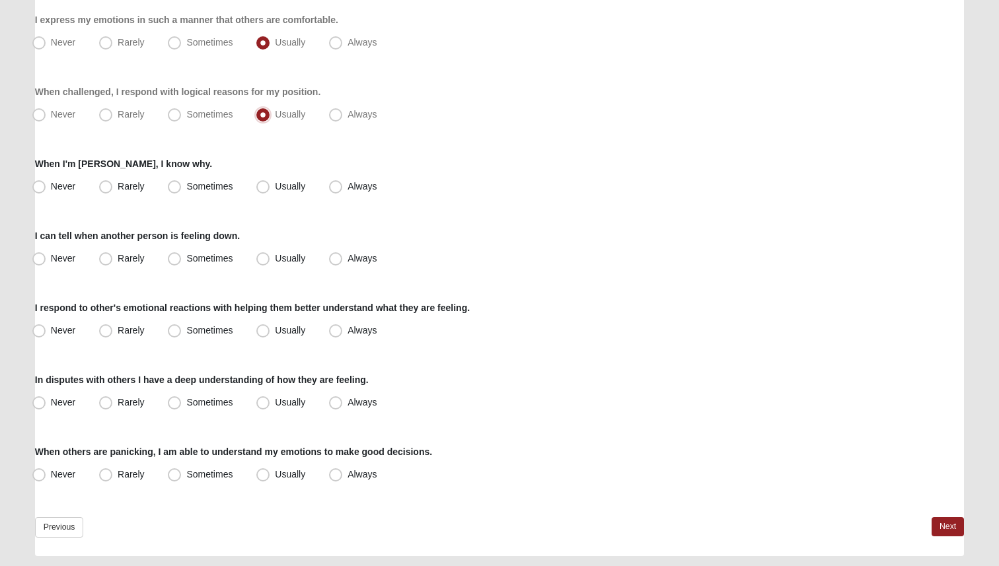
scroll to position [170, 0]
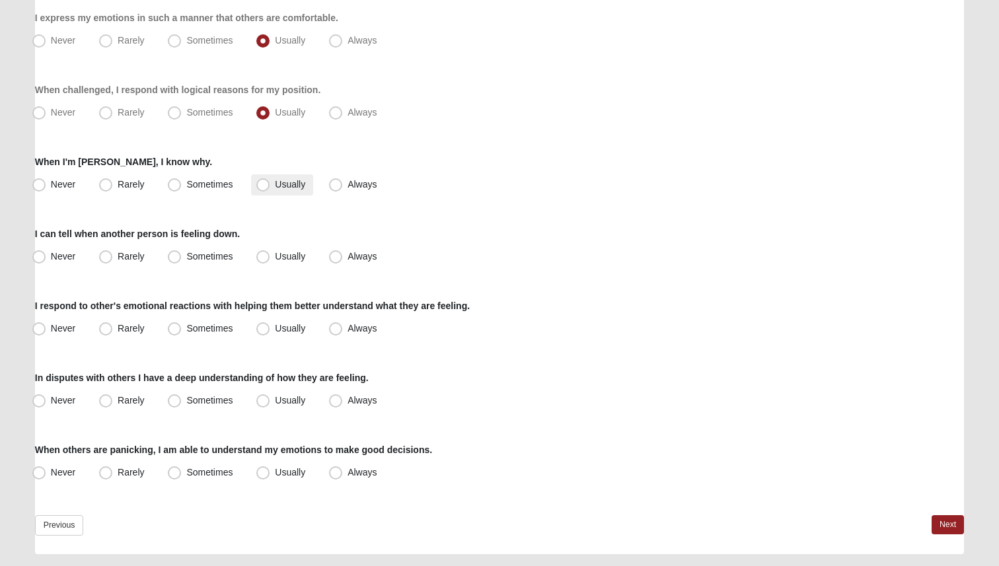
click at [275, 185] on span "Usually" at bounding box center [290, 184] width 30 height 11
click at [262, 185] on input "Usually" at bounding box center [266, 184] width 9 height 9
radio input "true"
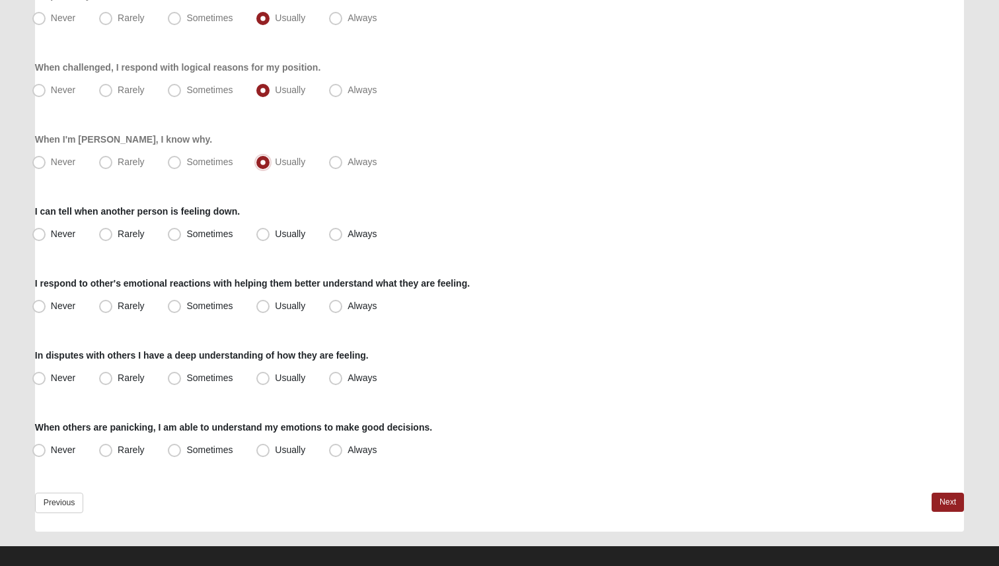
scroll to position [207, 0]
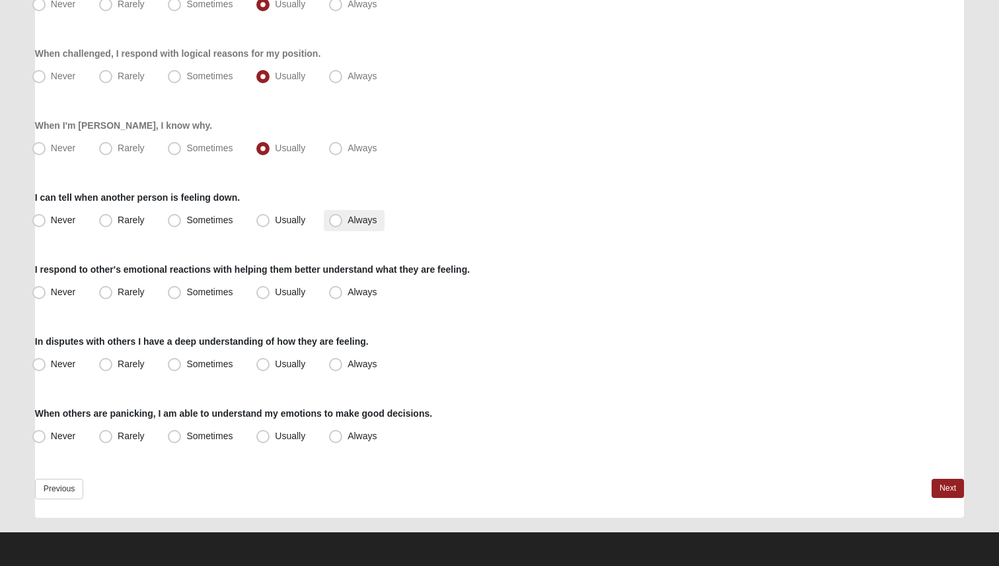
click at [348, 223] on span "Always" at bounding box center [362, 220] width 29 height 11
click at [334, 223] on input "Always" at bounding box center [338, 220] width 9 height 9
radio input "true"
click at [275, 219] on span "Usually" at bounding box center [290, 220] width 30 height 11
click at [269, 219] on input "Usually" at bounding box center [266, 220] width 9 height 9
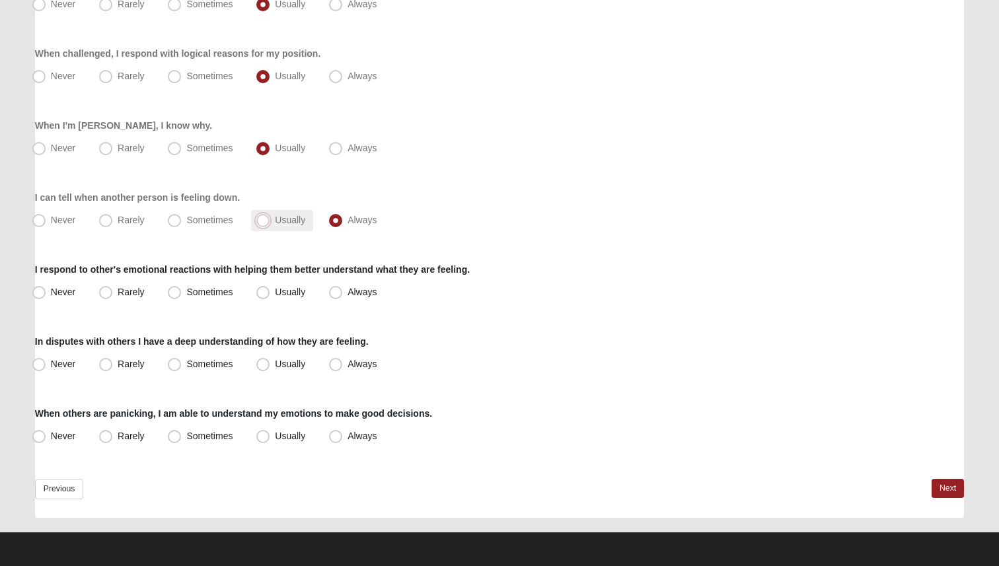
radio input "true"
click at [275, 295] on span "Usually" at bounding box center [290, 292] width 30 height 11
click at [265, 295] on input "Usually" at bounding box center [266, 292] width 9 height 9
radio input "true"
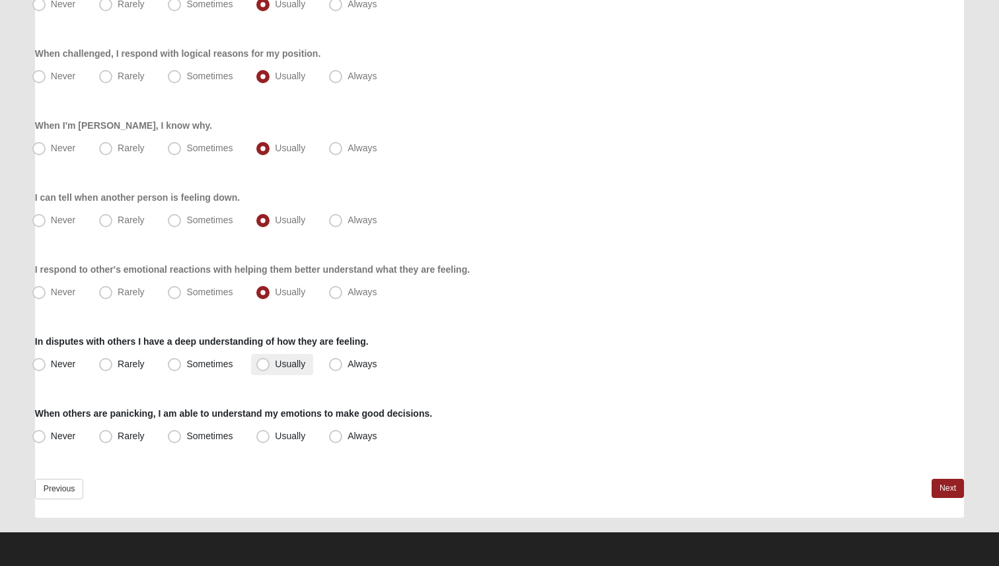
click at [271, 367] on label "Usually" at bounding box center [282, 364] width 62 height 21
click at [270, 367] on input "Usually" at bounding box center [266, 364] width 9 height 9
radio input "true"
click at [145, 441] on label "Rarely" at bounding box center [123, 436] width 58 height 21
click at [113, 441] on input "Rarely" at bounding box center [108, 436] width 9 height 9
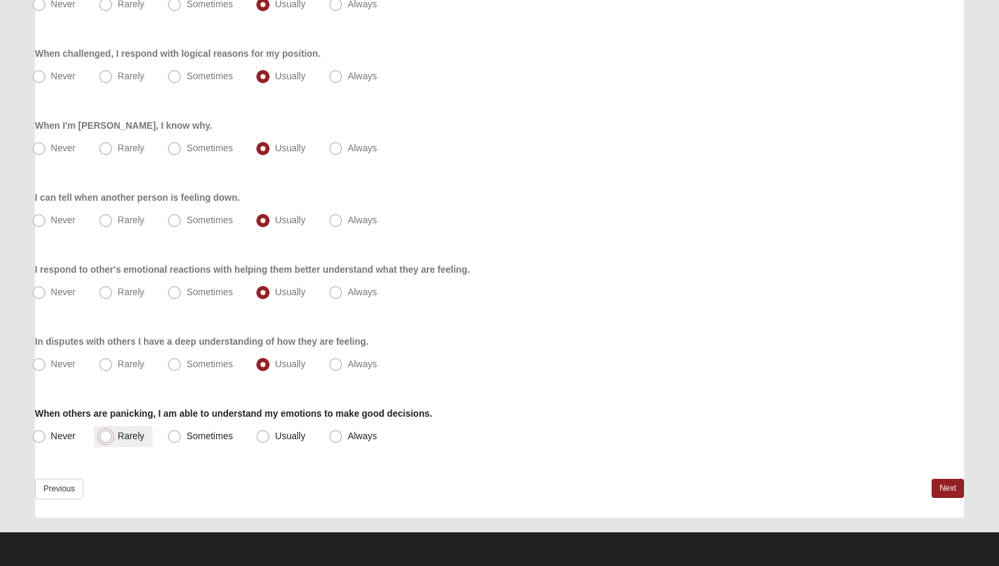
radio input "true"
click at [295, 439] on span "Usually" at bounding box center [290, 436] width 30 height 11
click at [270, 439] on input "Usually" at bounding box center [266, 436] width 9 height 9
radio input "true"
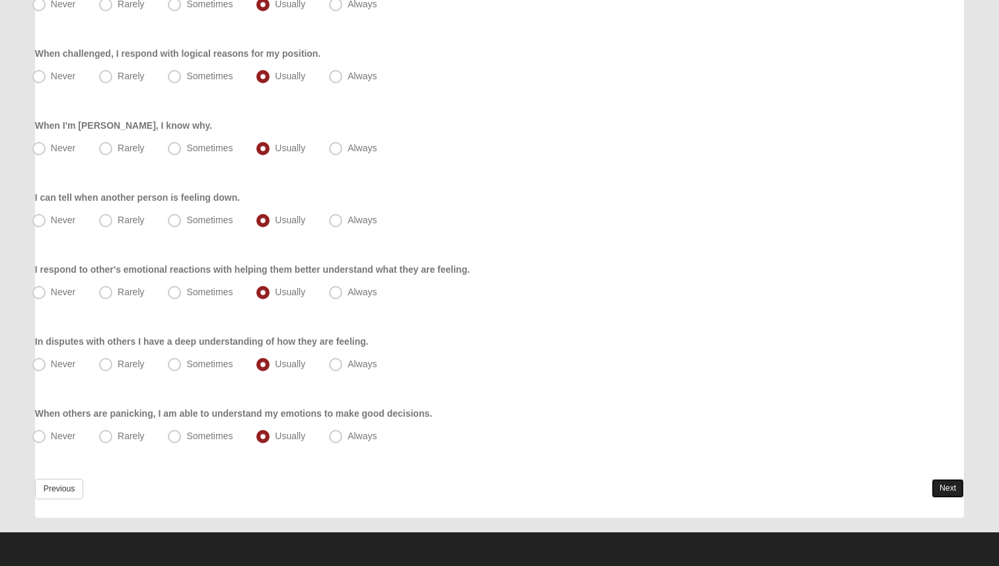
click at [955, 493] on link "Next" at bounding box center [948, 488] width 32 height 19
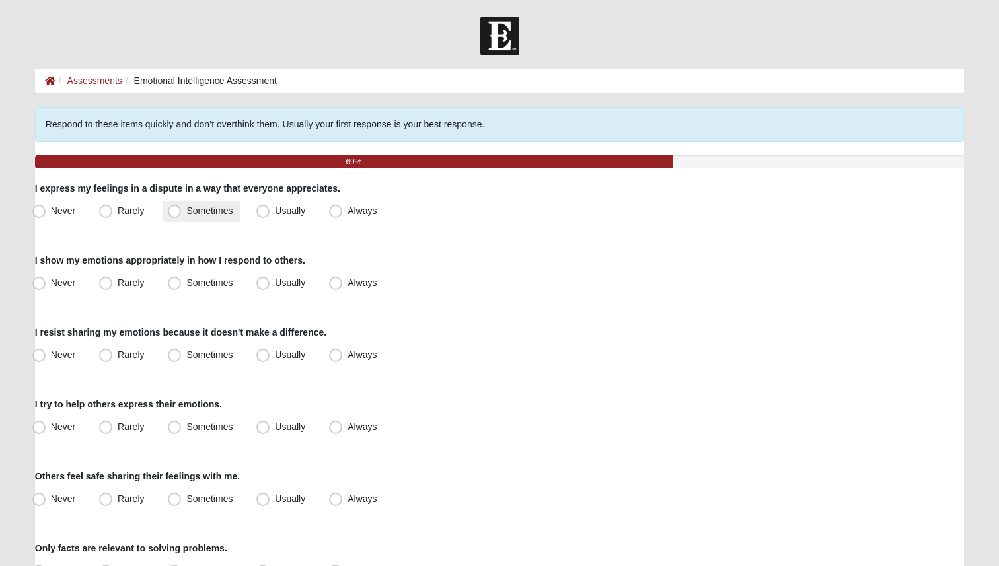
click at [182, 213] on label "Sometimes" at bounding box center [202, 211] width 78 height 21
click at [182, 213] on input "Sometimes" at bounding box center [177, 211] width 9 height 9
radio input "true"
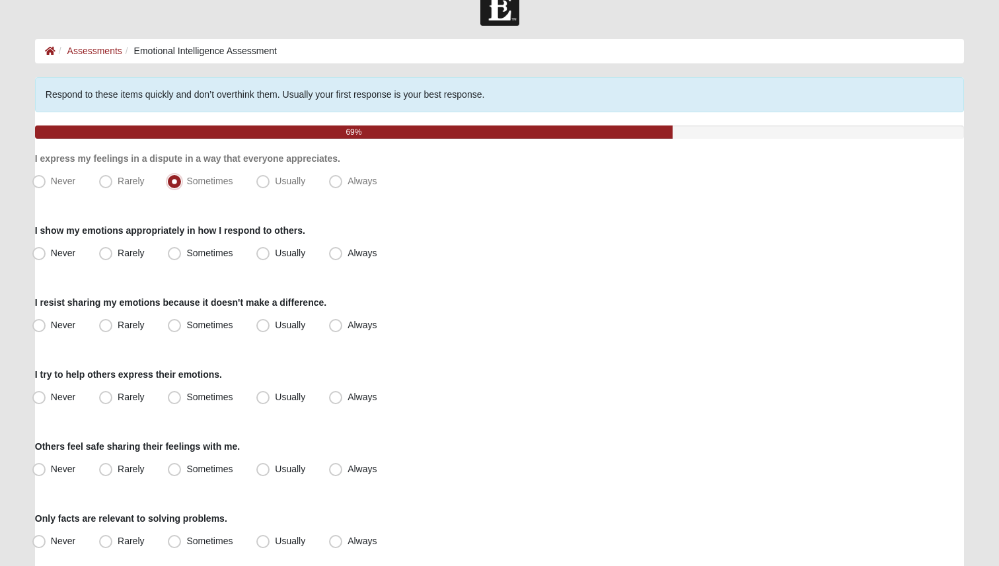
scroll to position [49, 0]
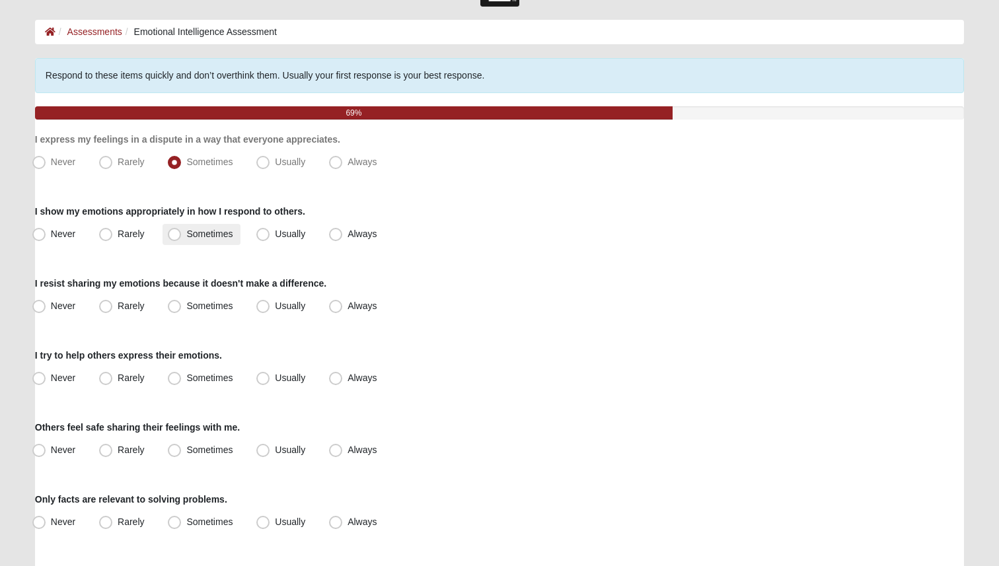
click at [186, 230] on span "Sometimes" at bounding box center [209, 234] width 46 height 11
click at [176, 230] on input "Sometimes" at bounding box center [177, 234] width 9 height 9
radio input "true"
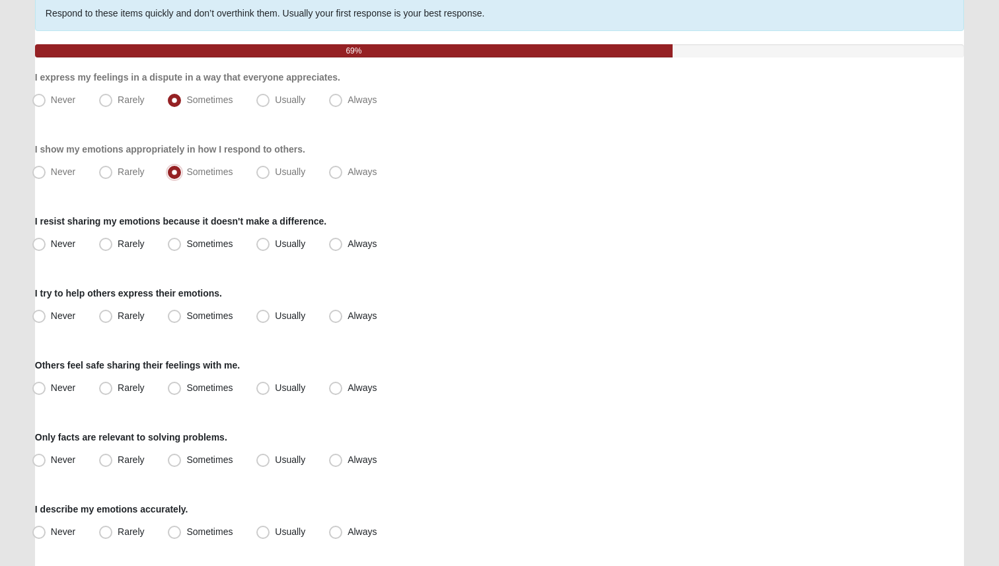
scroll to position [113, 0]
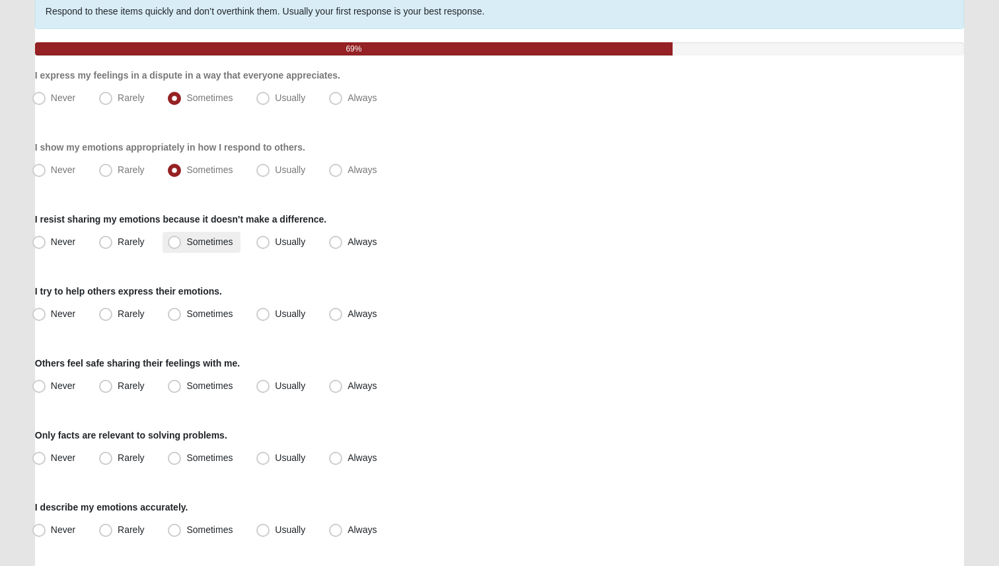
click at [186, 244] on span "Sometimes" at bounding box center [209, 242] width 46 height 11
click at [176, 244] on input "Sometimes" at bounding box center [177, 242] width 9 height 9
radio input "true"
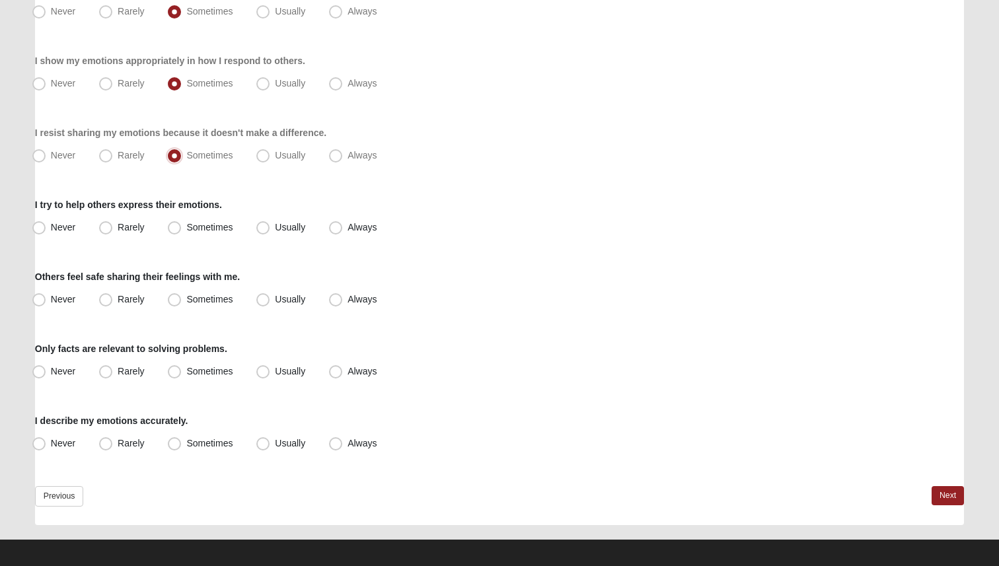
scroll to position [198, 0]
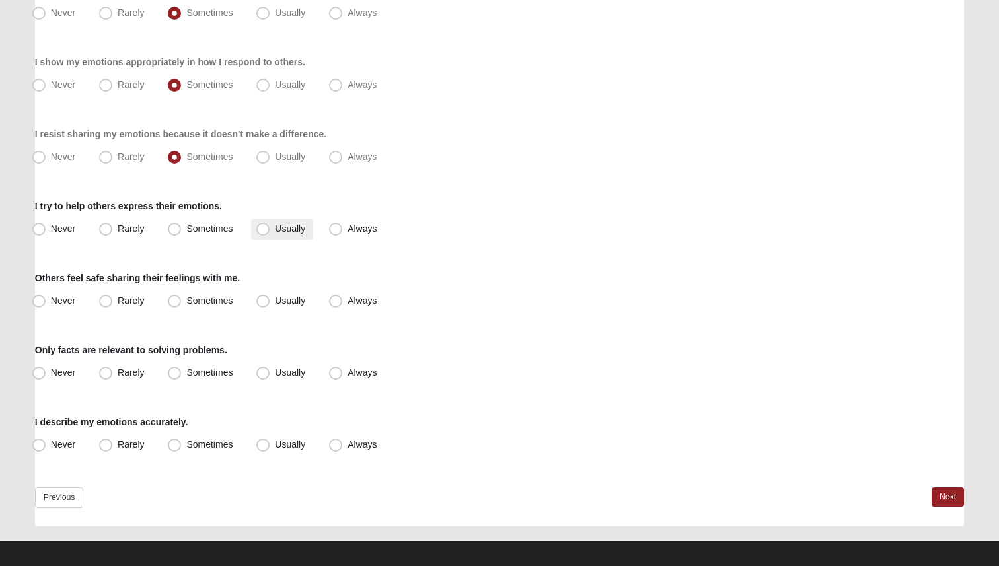
click at [275, 223] on span "Usually" at bounding box center [290, 228] width 30 height 11
click at [262, 225] on input "Usually" at bounding box center [266, 229] width 9 height 9
radio input "true"
click at [330, 220] on label "Always" at bounding box center [354, 229] width 61 height 21
click at [334, 225] on input "Always" at bounding box center [338, 229] width 9 height 9
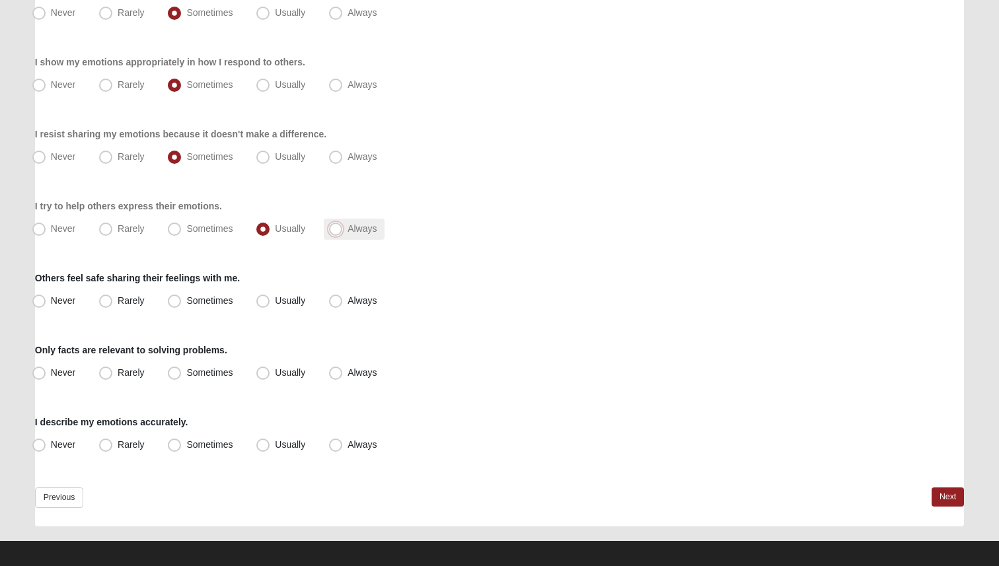
radio input "true"
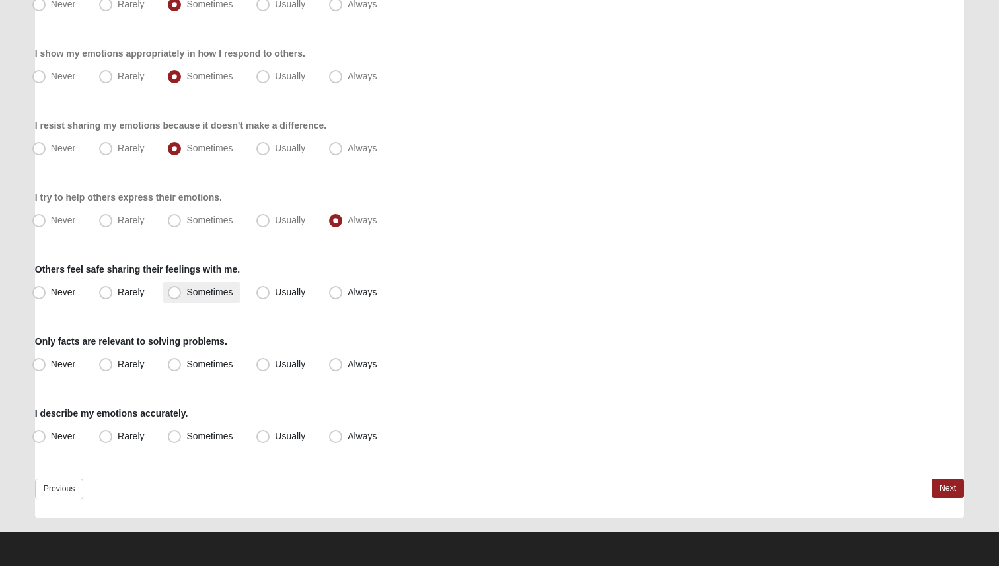
click at [219, 299] on label "Sometimes" at bounding box center [202, 292] width 78 height 21
click at [182, 297] on input "Sometimes" at bounding box center [177, 292] width 9 height 9
radio input "true"
click at [275, 296] on span "Usually" at bounding box center [290, 292] width 30 height 11
click at [262, 296] on input "Usually" at bounding box center [266, 292] width 9 height 9
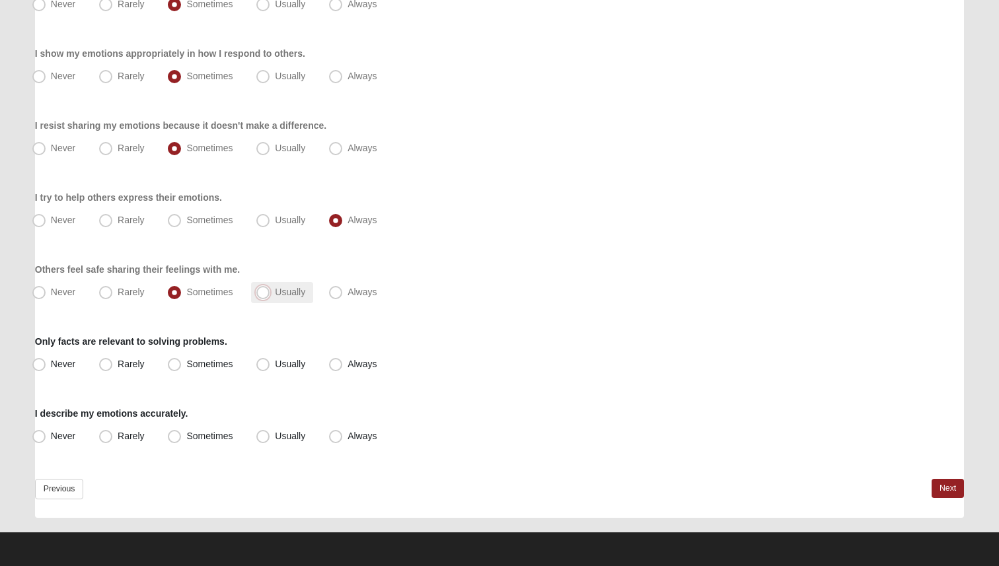
radio input "true"
click at [192, 367] on span "Sometimes" at bounding box center [209, 364] width 46 height 11
click at [182, 367] on input "Sometimes" at bounding box center [177, 364] width 9 height 9
radio input "true"
click at [274, 434] on label "Usually" at bounding box center [282, 436] width 62 height 21
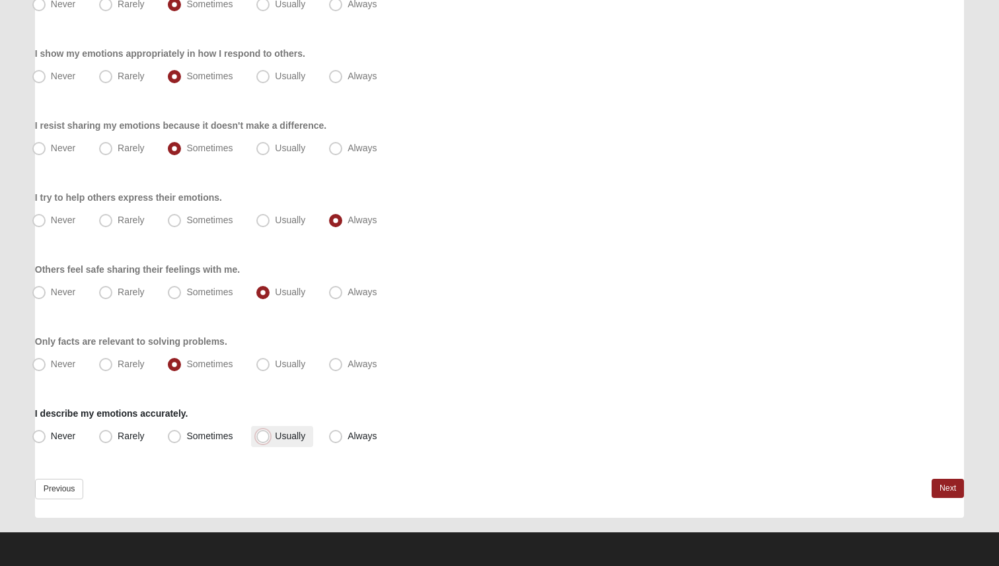
click at [270, 434] on input "Usually" at bounding box center [266, 436] width 9 height 9
radio input "true"
click at [957, 490] on link "Next" at bounding box center [948, 488] width 32 height 19
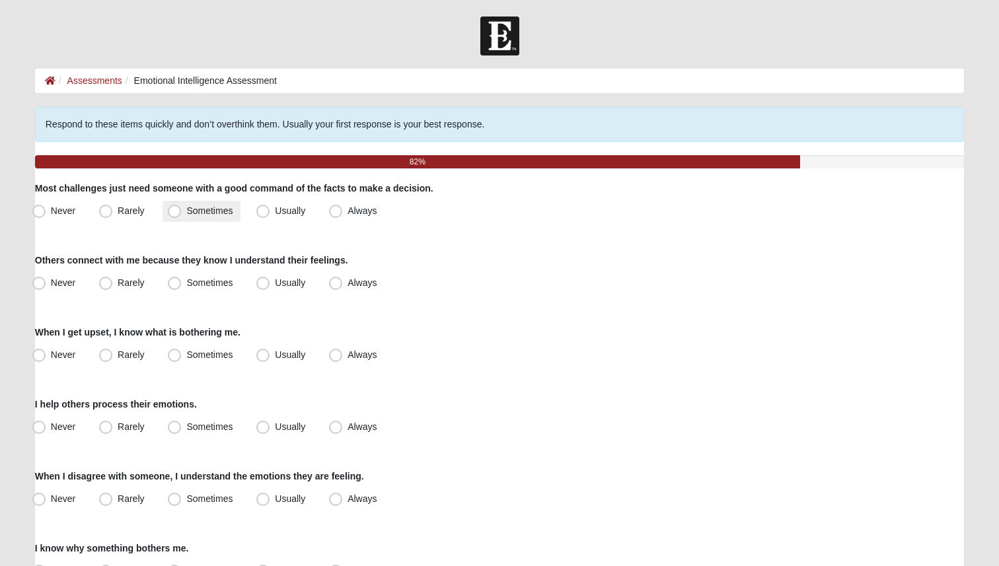
click at [218, 211] on span "Sometimes" at bounding box center [209, 210] width 46 height 11
click at [182, 211] on input "Sometimes" at bounding box center [177, 211] width 9 height 9
radio input "true"
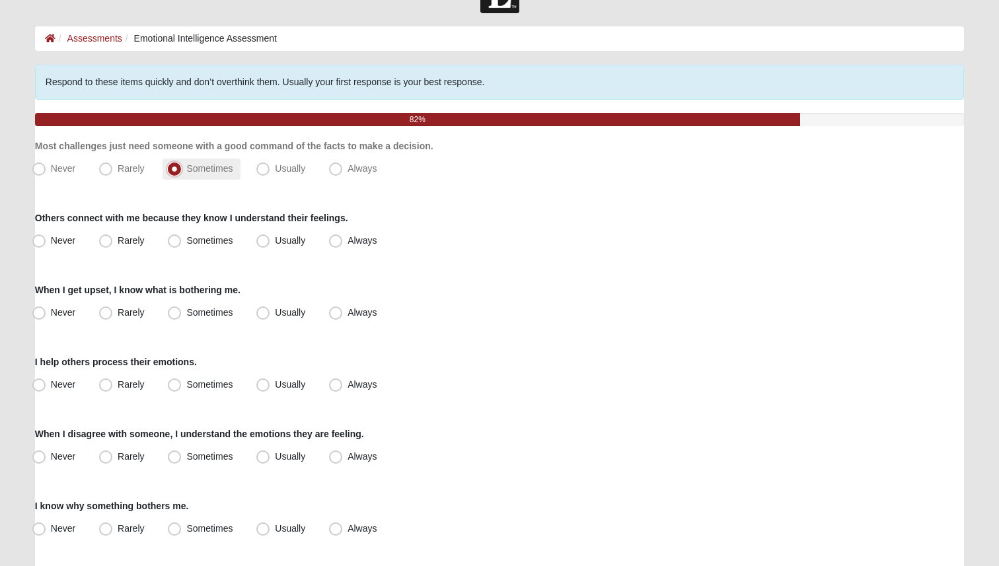
scroll to position [64, 0]
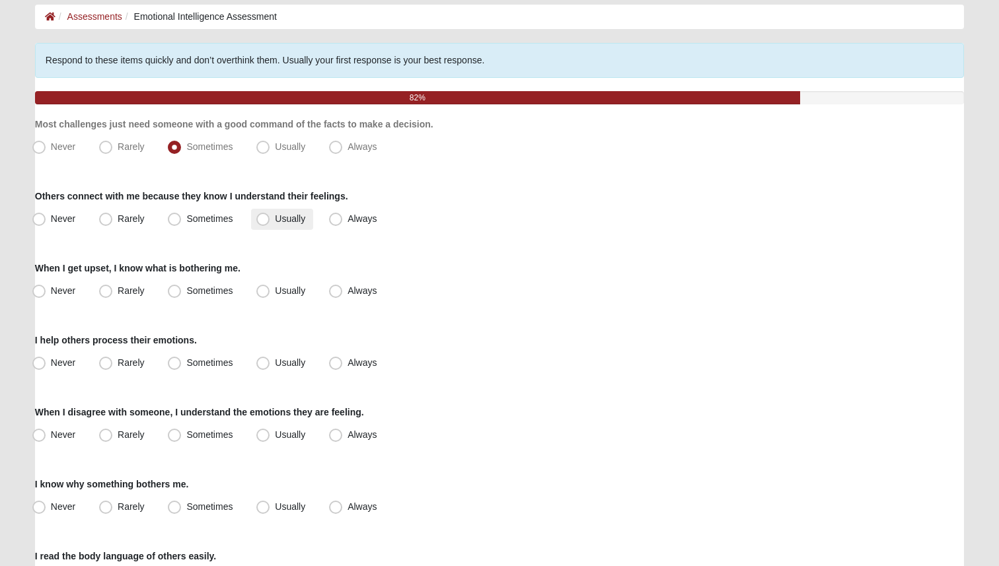
click at [275, 220] on span "Usually" at bounding box center [290, 218] width 30 height 11
click at [262, 220] on input "Usually" at bounding box center [266, 219] width 9 height 9
radio input "true"
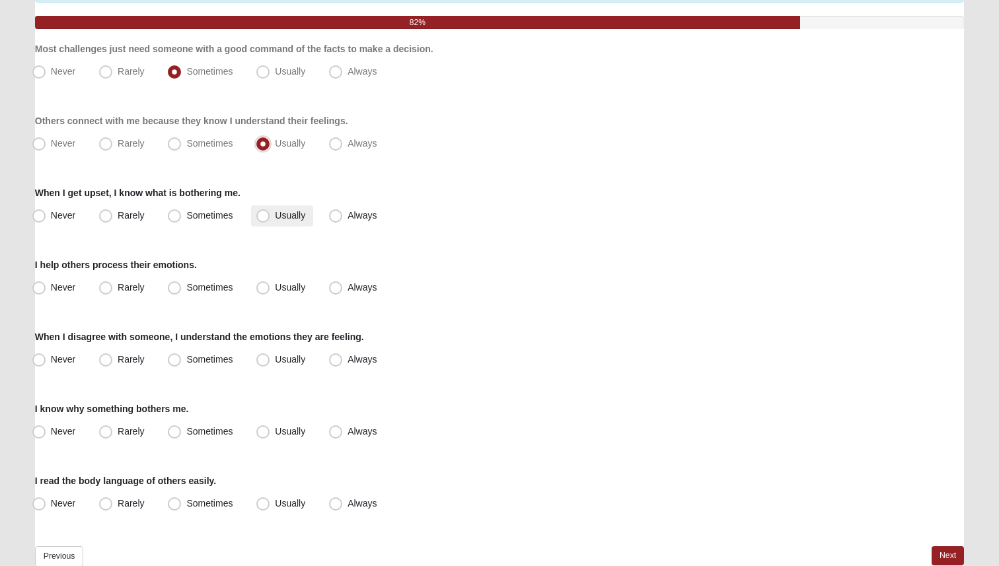
scroll to position [144, 0]
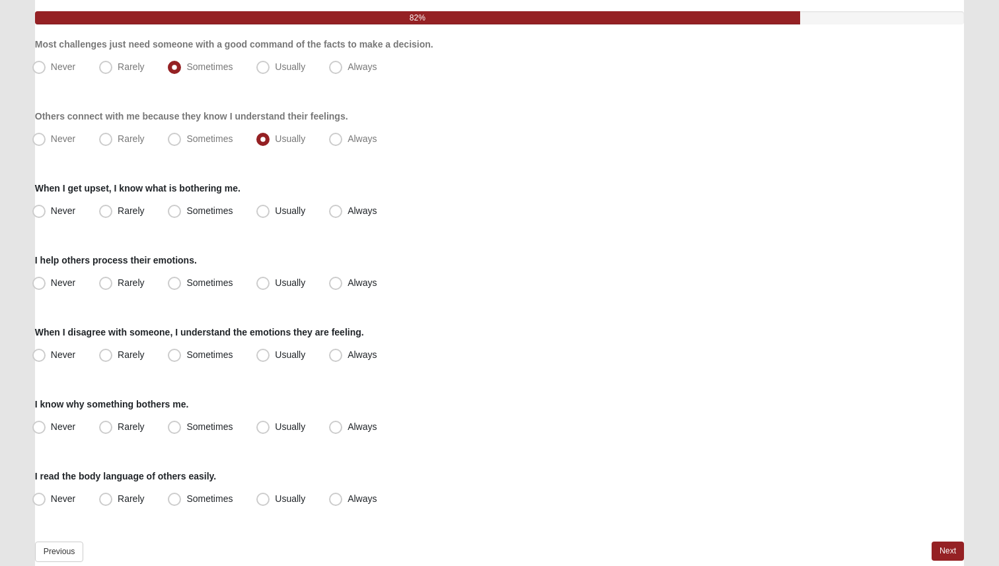
click at [252, 240] on div "Respond to these items quickly and don’t overthink them. Usually your first res…" at bounding box center [499, 272] width 929 height 618
click at [284, 219] on label "Usually" at bounding box center [282, 211] width 62 height 21
click at [270, 215] on input "Usually" at bounding box center [266, 211] width 9 height 9
radio input "true"
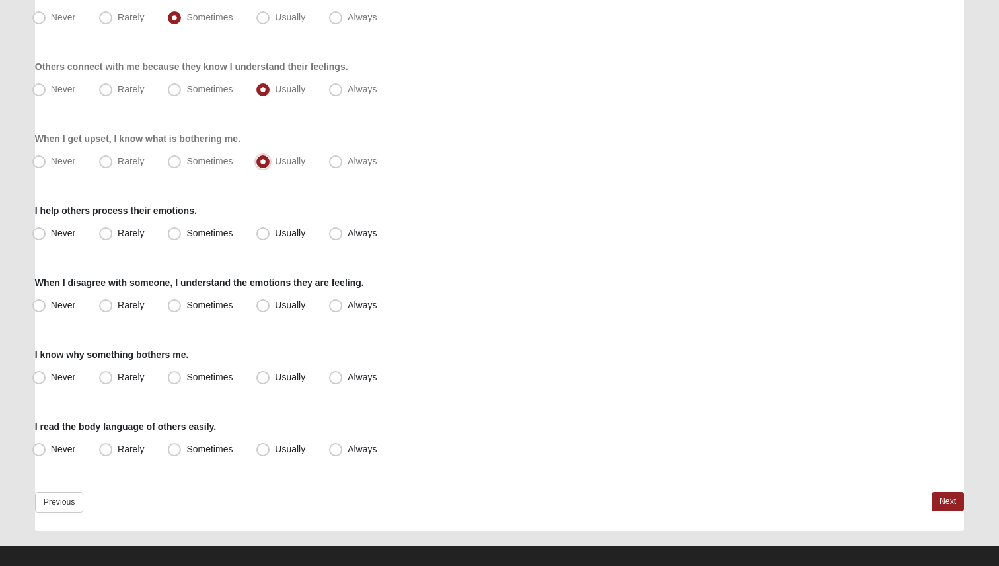
scroll to position [207, 0]
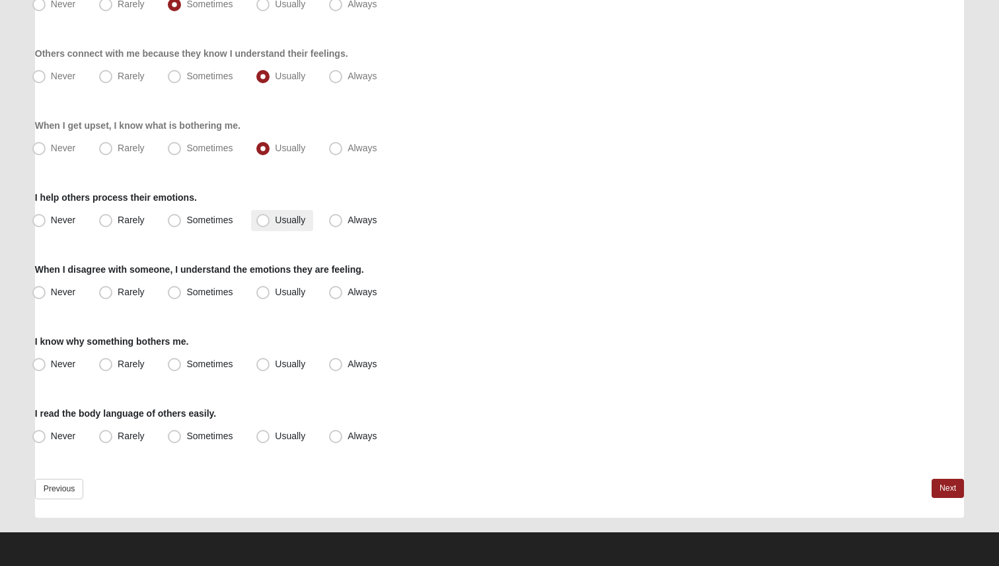
click at [275, 222] on span "Usually" at bounding box center [290, 220] width 30 height 11
click at [268, 222] on input "Usually" at bounding box center [266, 220] width 9 height 9
radio input "true"
click at [275, 287] on span "Usually" at bounding box center [290, 292] width 30 height 11
click at [266, 288] on input "Usually" at bounding box center [266, 292] width 9 height 9
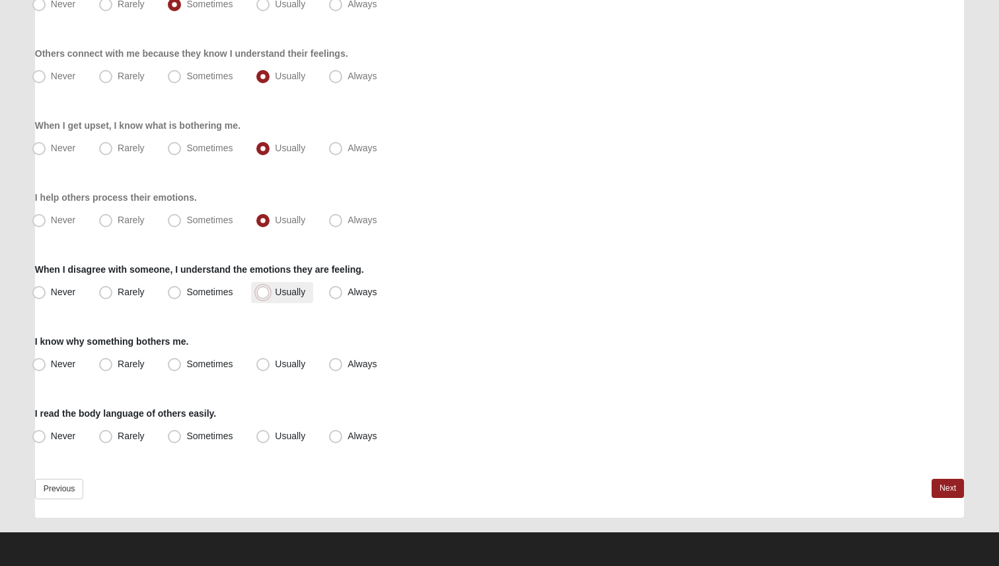
radio input "true"
click at [281, 367] on span "Usually" at bounding box center [290, 364] width 30 height 11
click at [270, 367] on input "Usually" at bounding box center [266, 364] width 9 height 9
radio input "true"
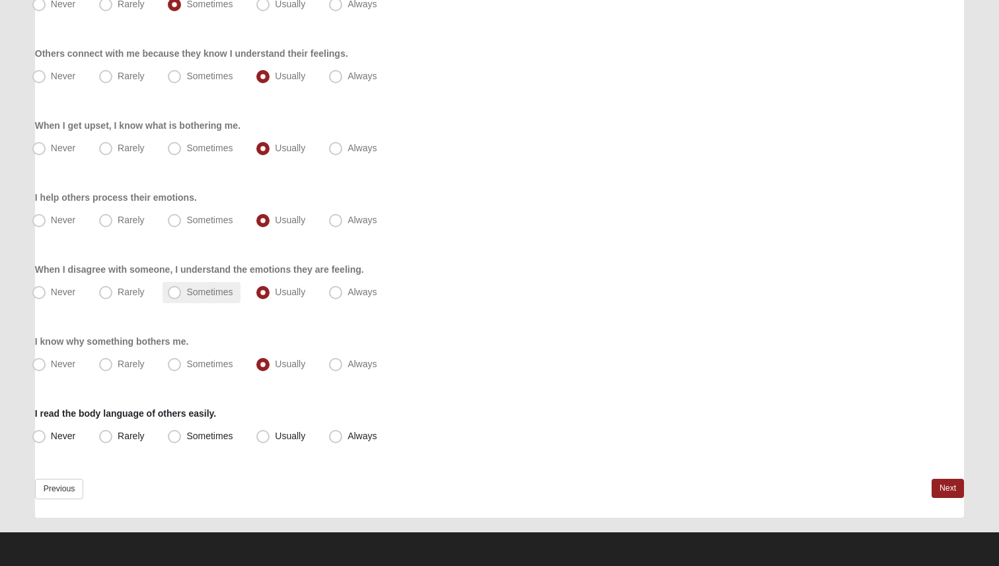
click at [194, 292] on span "Sometimes" at bounding box center [209, 292] width 46 height 11
click at [182, 292] on input "Sometimes" at bounding box center [177, 292] width 9 height 9
radio input "true"
click at [346, 435] on label "Always" at bounding box center [354, 436] width 61 height 21
click at [343, 435] on input "Always" at bounding box center [338, 436] width 9 height 9
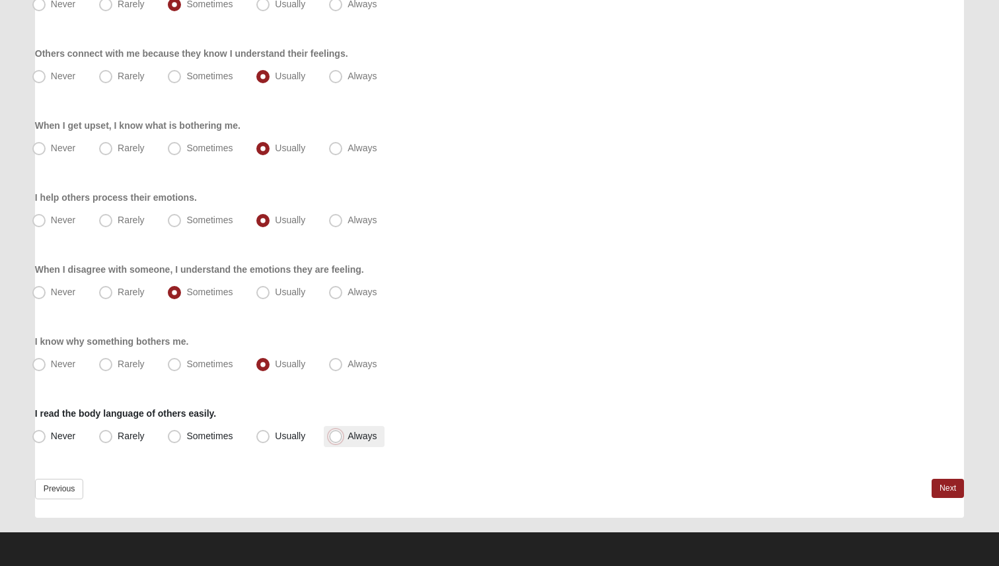
radio input "true"
click at [307, 437] on label "Usually" at bounding box center [282, 436] width 62 height 21
click at [270, 437] on input "Usually" at bounding box center [266, 436] width 9 height 9
radio input "true"
click at [363, 439] on span "Always" at bounding box center [362, 436] width 29 height 11
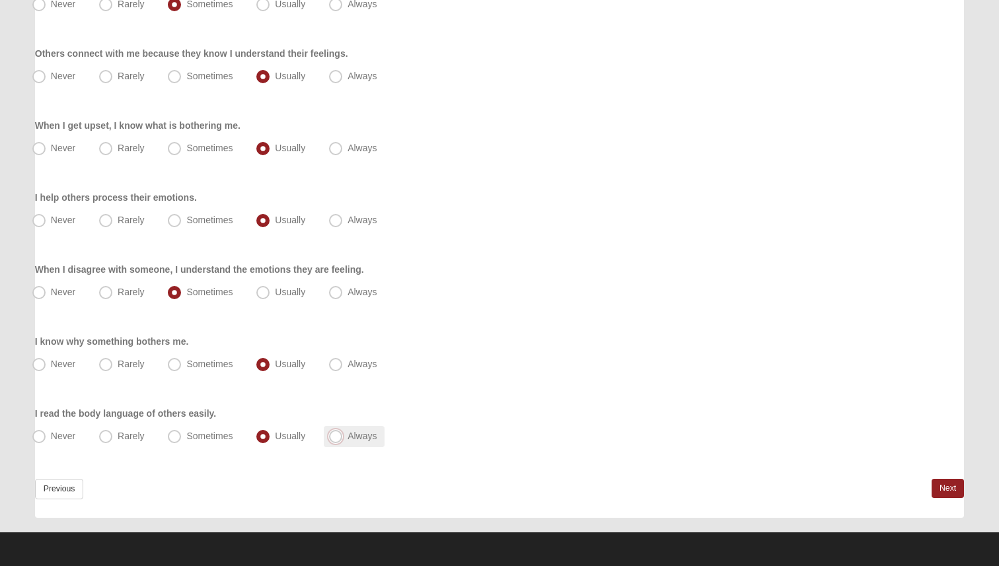
click at [343, 439] on input "Always" at bounding box center [338, 436] width 9 height 9
radio input "true"
click at [947, 487] on link "Next" at bounding box center [948, 488] width 32 height 19
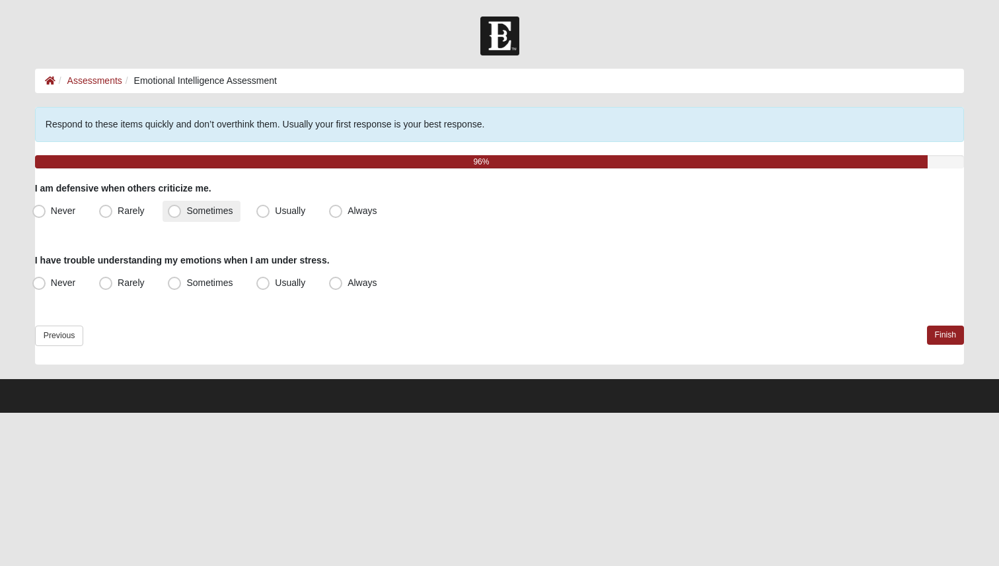
click at [216, 211] on span "Sometimes" at bounding box center [209, 210] width 46 height 11
click at [182, 211] on input "Sometimes" at bounding box center [177, 211] width 9 height 9
radio input "true"
click at [137, 283] on span "Rarely" at bounding box center [131, 283] width 26 height 11
click at [113, 283] on input "Rarely" at bounding box center [108, 283] width 9 height 9
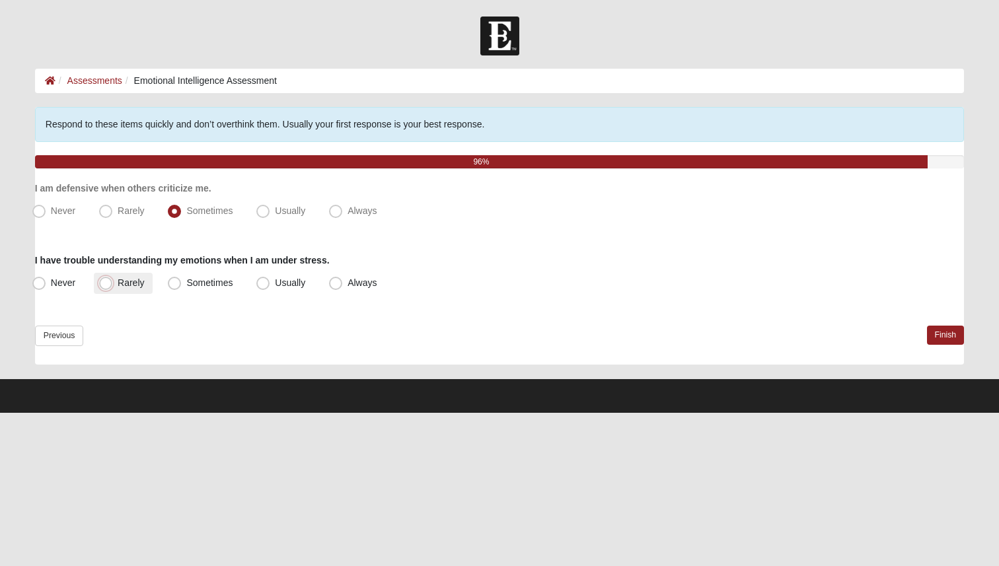
radio input "true"
click at [945, 333] on link "Finish" at bounding box center [946, 335] width 38 height 19
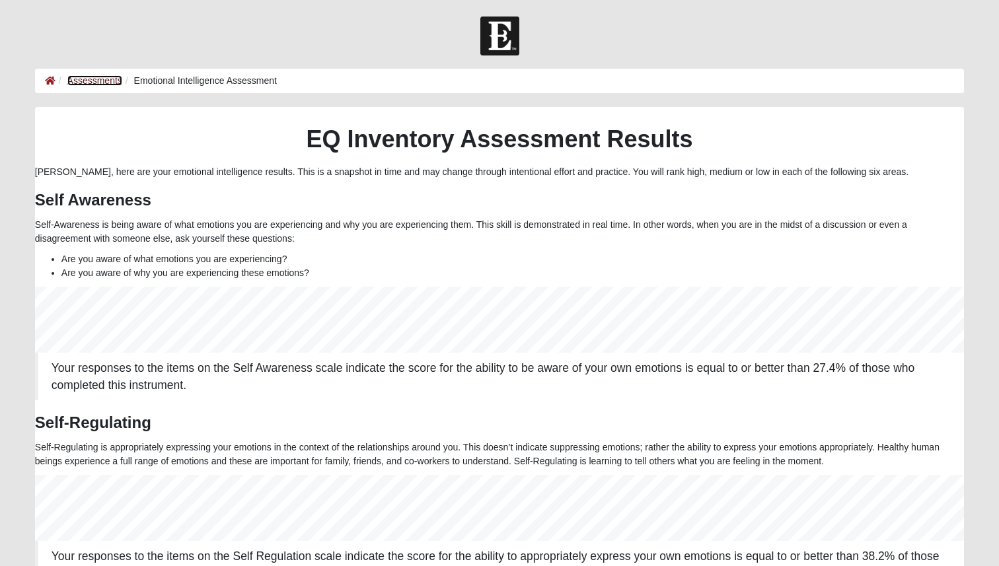
click at [100, 83] on link "Assessments" at bounding box center [94, 80] width 55 height 11
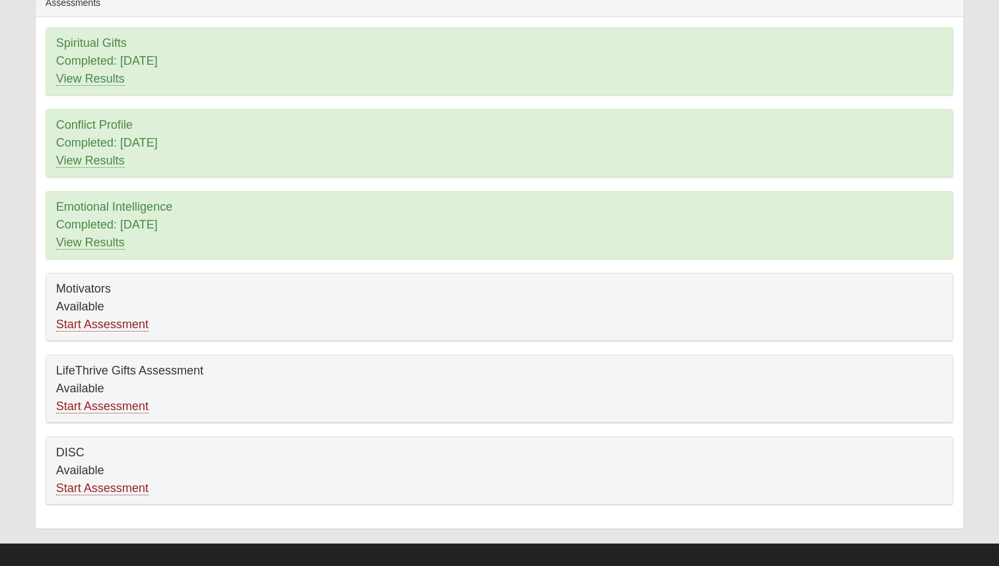
scroll to position [130, 0]
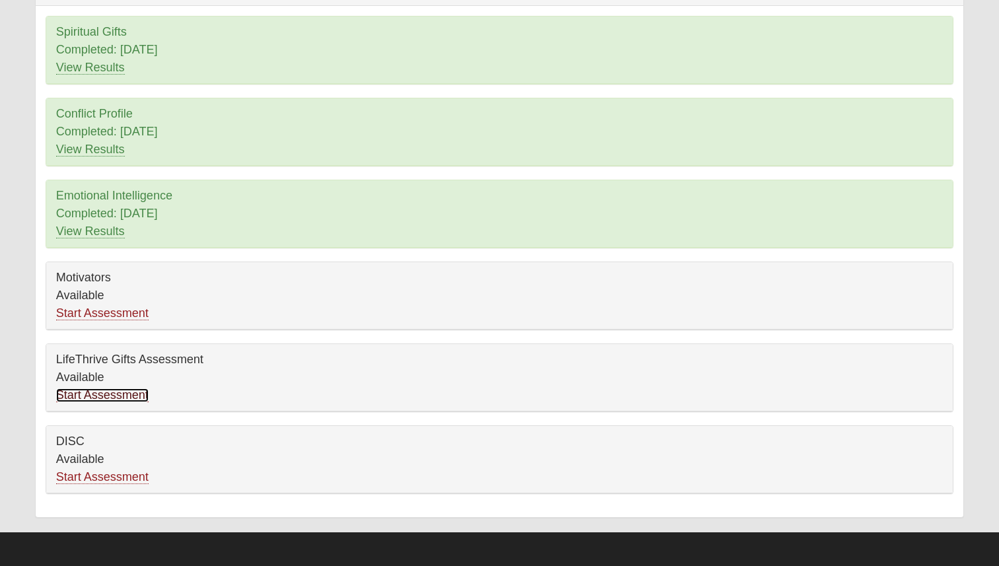
click at [132, 397] on link "Start Assessment" at bounding box center [102, 396] width 93 height 14
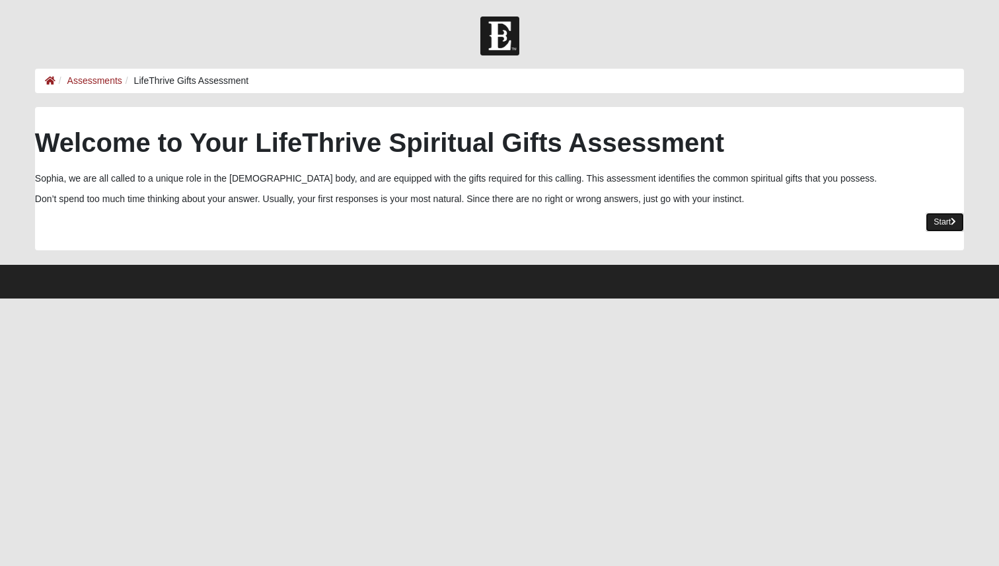
click at [946, 215] on link "Start" at bounding box center [945, 222] width 38 height 19
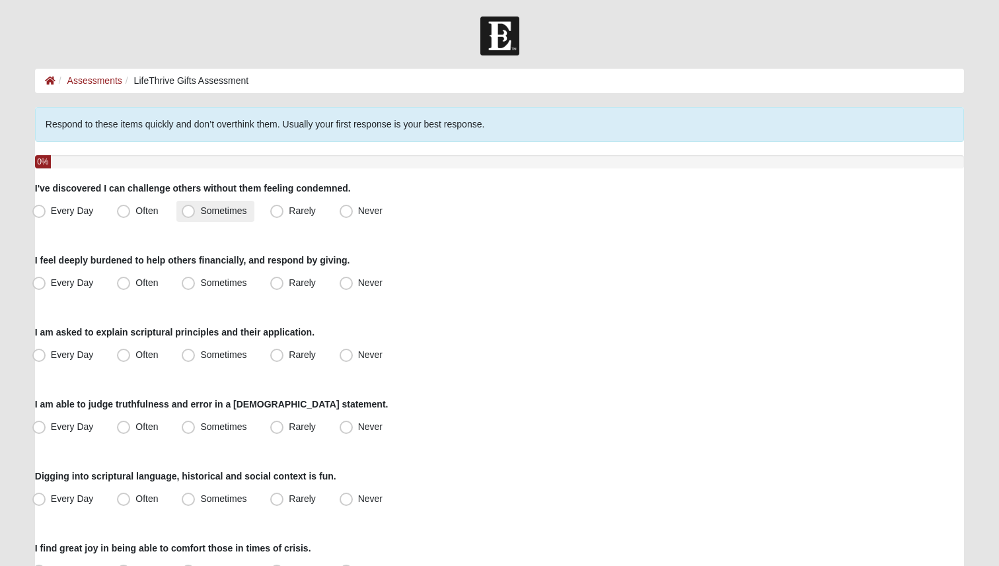
click at [213, 208] on span "Sometimes" at bounding box center [223, 210] width 46 height 11
click at [196, 208] on input "Sometimes" at bounding box center [191, 211] width 9 height 9
radio input "true"
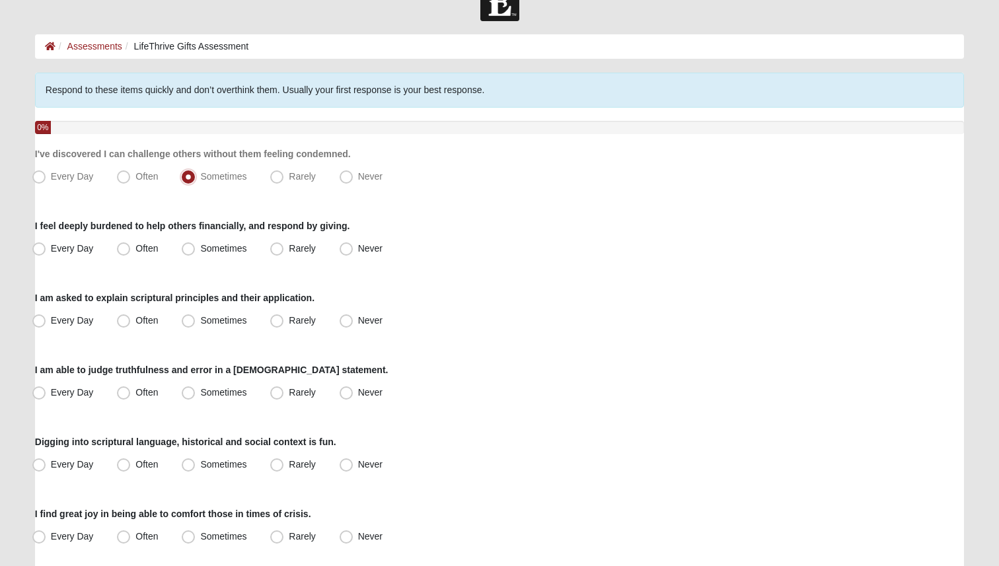
scroll to position [36, 0]
click at [231, 250] on span "Sometimes" at bounding box center [223, 247] width 46 height 11
click at [196, 250] on input "Sometimes" at bounding box center [191, 247] width 9 height 9
radio input "true"
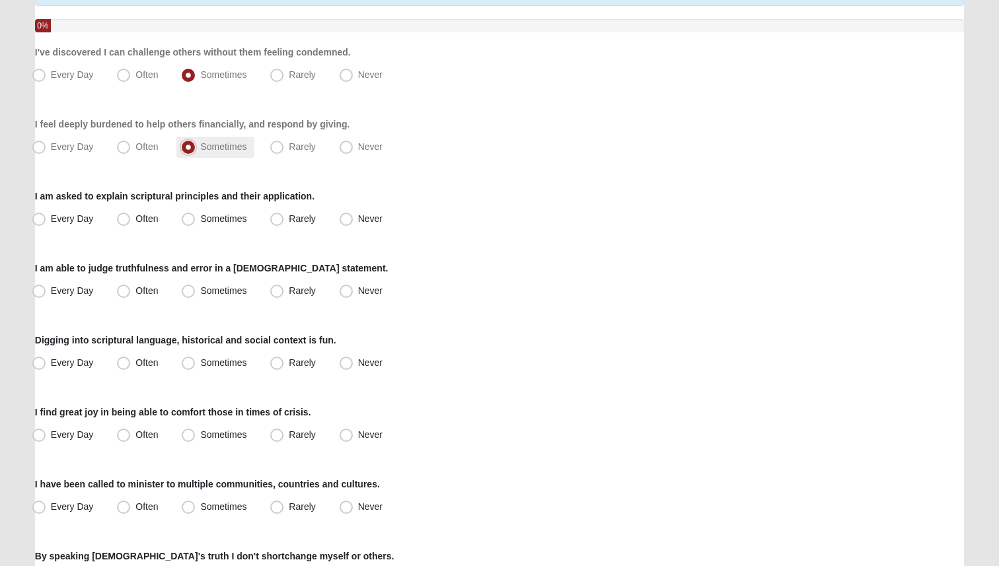
scroll to position [137, 0]
click at [158, 217] on span "Often" at bounding box center [146, 218] width 22 height 11
click at [131, 217] on input "Often" at bounding box center [126, 218] width 9 height 9
radio input "true"
click at [283, 211] on label "Rarely" at bounding box center [294, 218] width 58 height 21
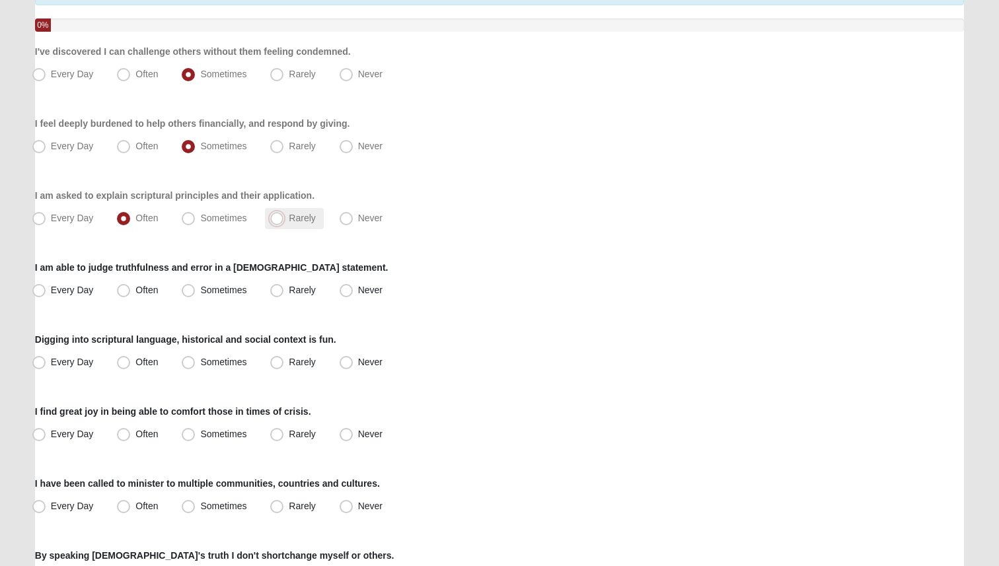
click at [283, 214] on input "Rarely" at bounding box center [280, 218] width 9 height 9
radio input "true"
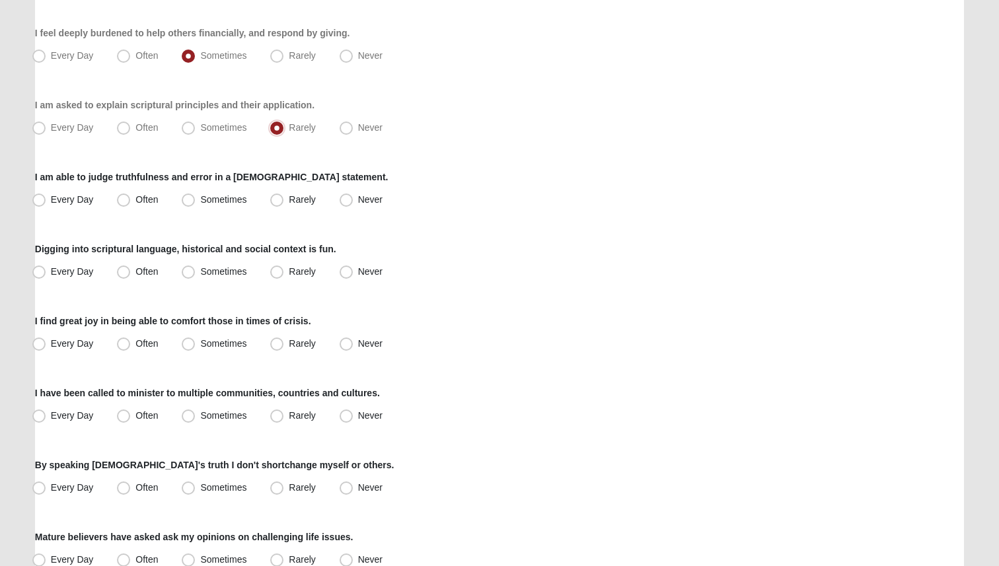
scroll to position [229, 0]
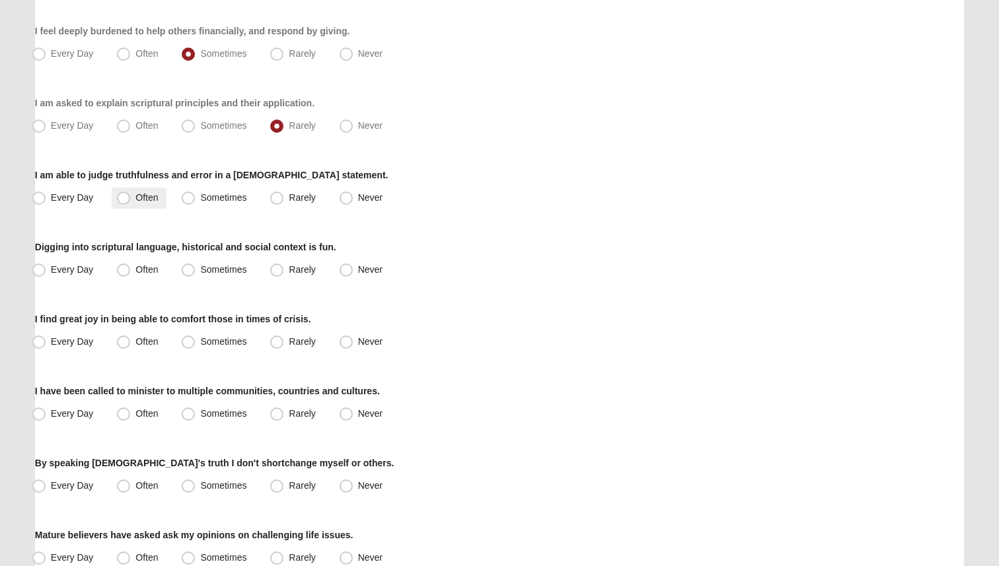
click at [145, 205] on label "Often" at bounding box center [139, 198] width 54 height 21
click at [131, 202] on input "Often" at bounding box center [126, 198] width 9 height 9
radio input "true"
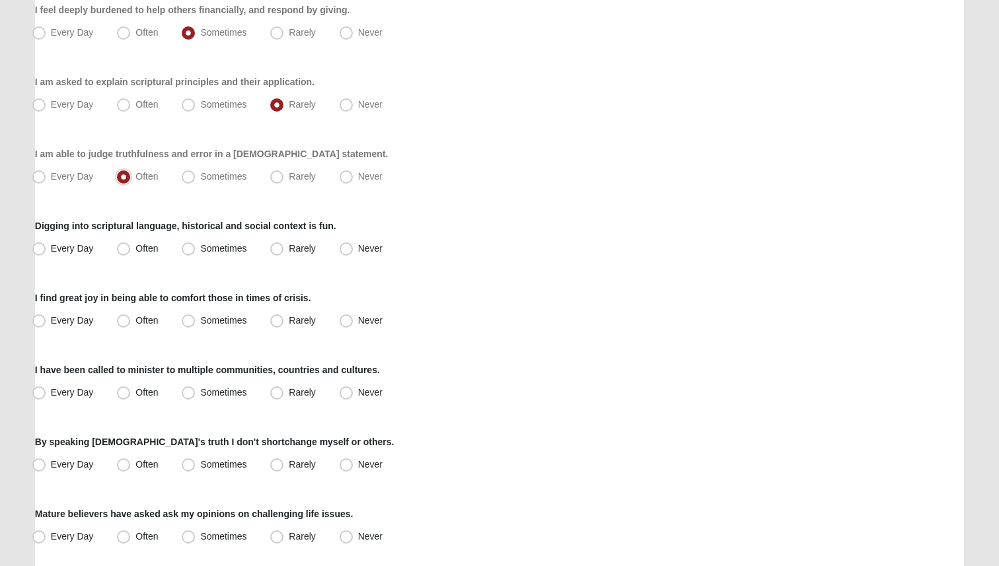
scroll to position [260, 0]
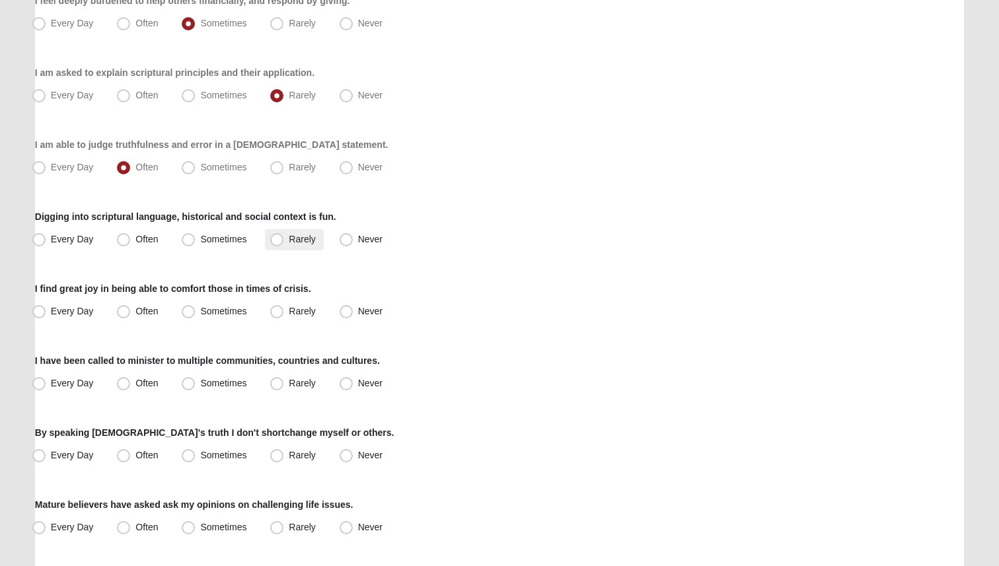
click at [293, 239] on span "Rarely" at bounding box center [302, 239] width 26 height 11
click at [284, 239] on input "Rarely" at bounding box center [280, 239] width 9 height 9
radio input "true"
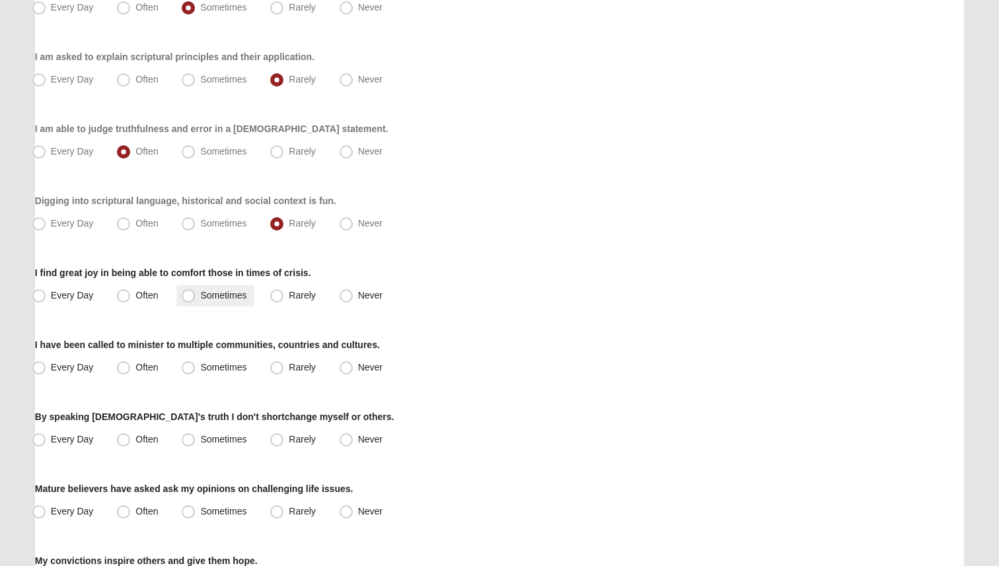
click at [200, 297] on span "Sometimes" at bounding box center [223, 295] width 46 height 11
click at [187, 297] on input "Sometimes" at bounding box center [191, 295] width 9 height 9
radio input "true"
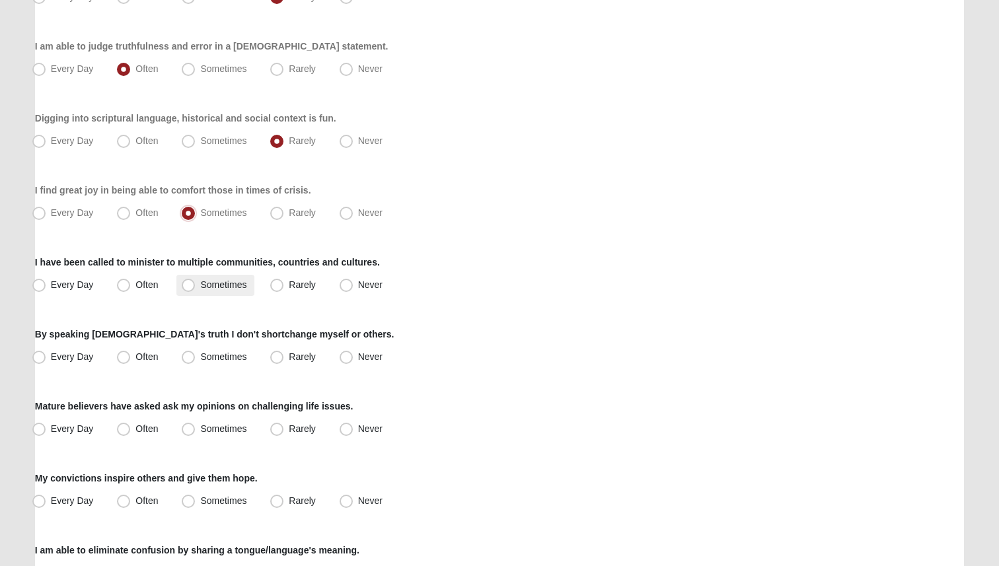
scroll to position [357, 0]
click at [289, 283] on span "Rarely" at bounding box center [302, 285] width 26 height 11
click at [276, 283] on input "Rarely" at bounding box center [280, 285] width 9 height 9
radio input "true"
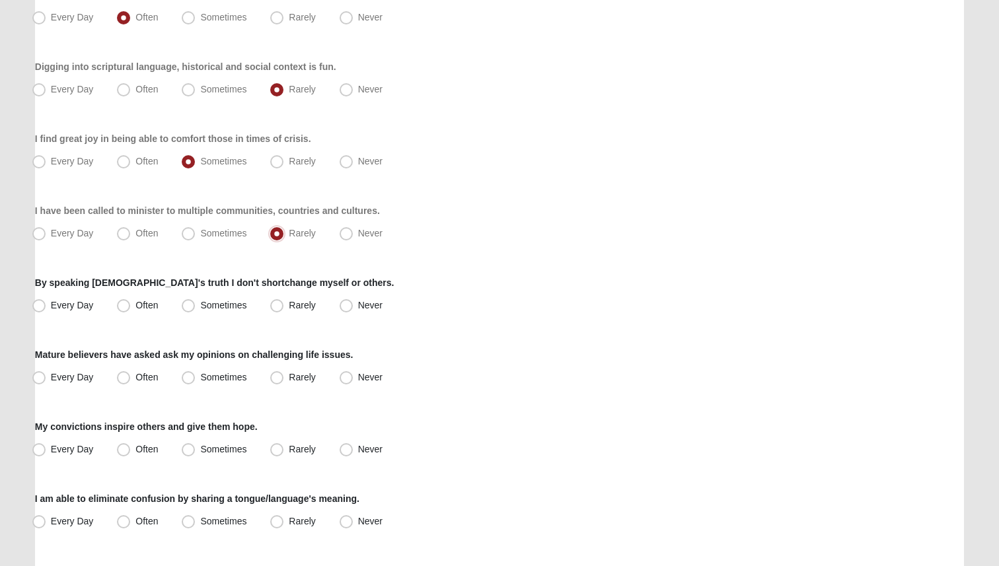
scroll to position [412, 0]
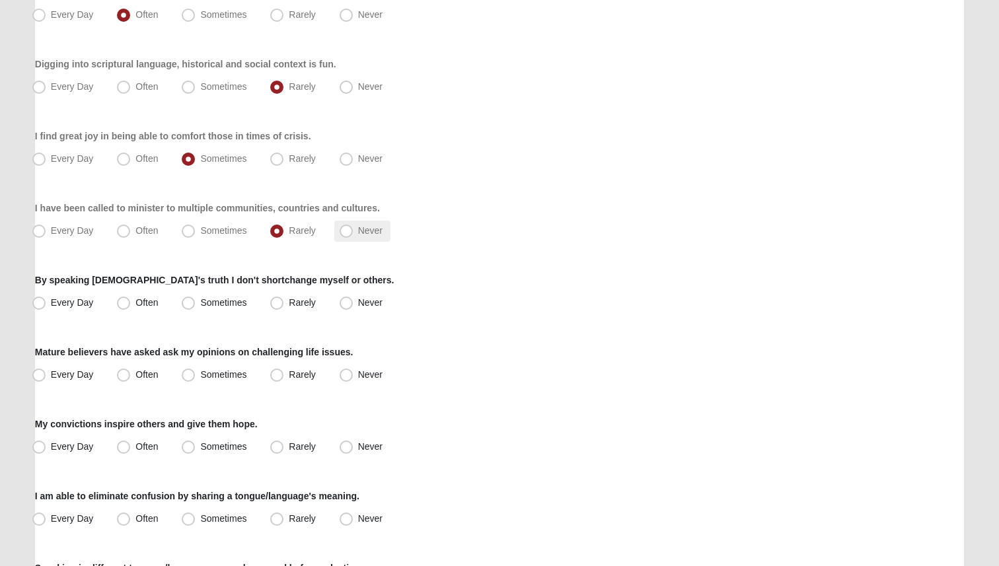
click at [358, 233] on span "Never" at bounding box center [370, 230] width 24 height 11
click at [346, 233] on input "Never" at bounding box center [349, 231] width 9 height 9
radio input "true"
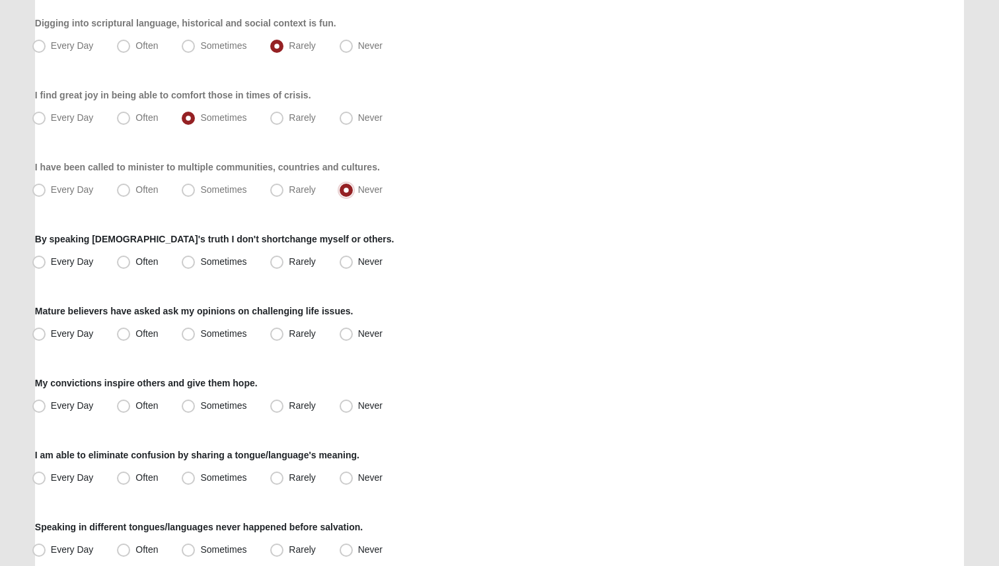
scroll to position [454, 0]
click at [200, 262] on span "Sometimes" at bounding box center [223, 261] width 46 height 11
click at [192, 262] on input "Sometimes" at bounding box center [191, 261] width 9 height 9
radio input "true"
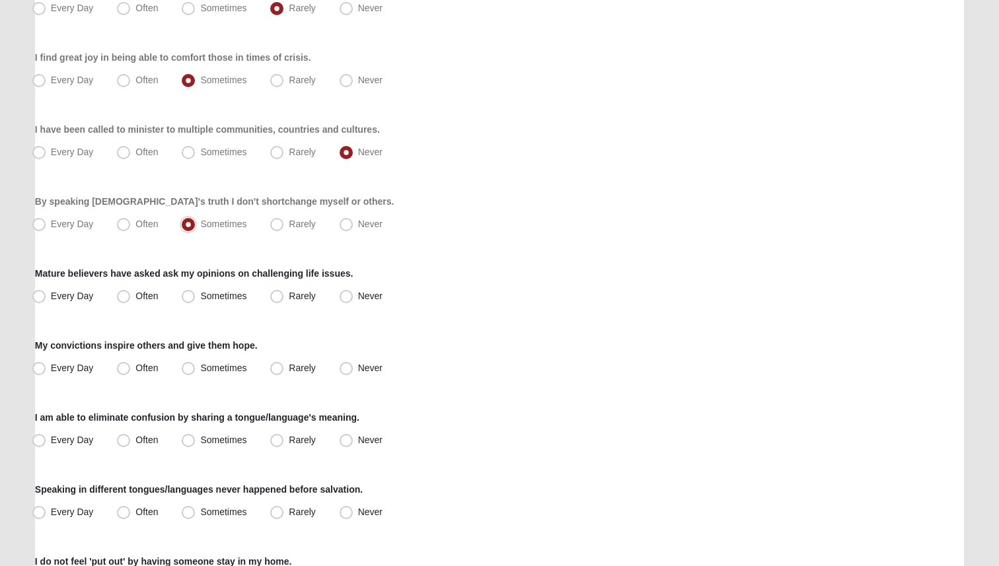
scroll to position [515, 0]
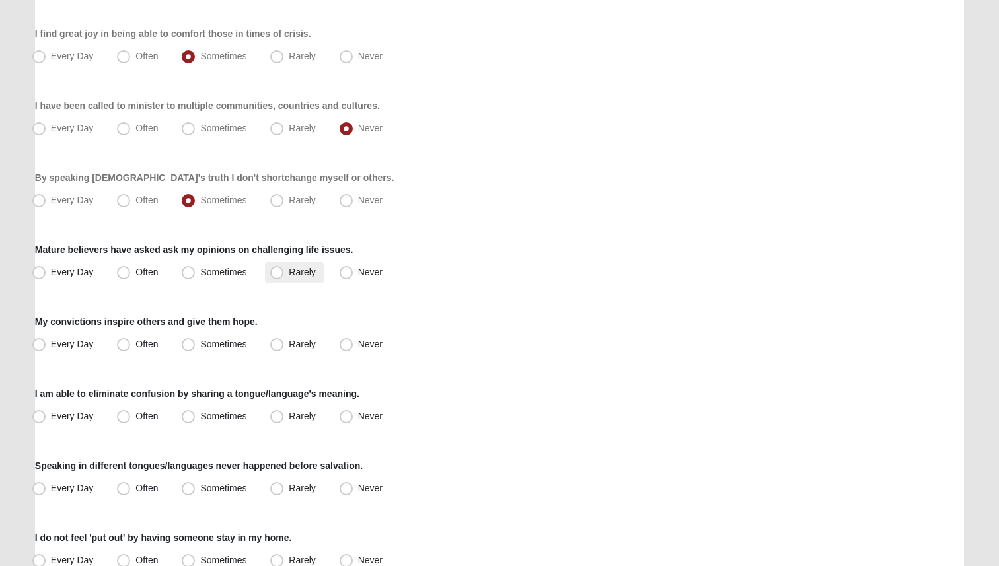
click at [287, 268] on label "Rarely" at bounding box center [294, 272] width 58 height 21
click at [284, 268] on input "Rarely" at bounding box center [280, 272] width 9 height 9
radio input "true"
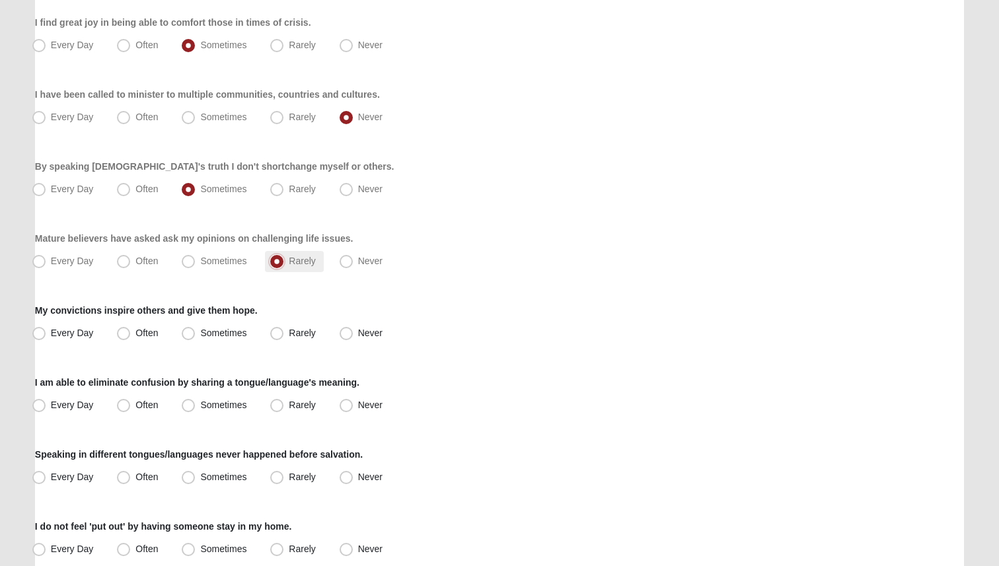
scroll to position [536, 0]
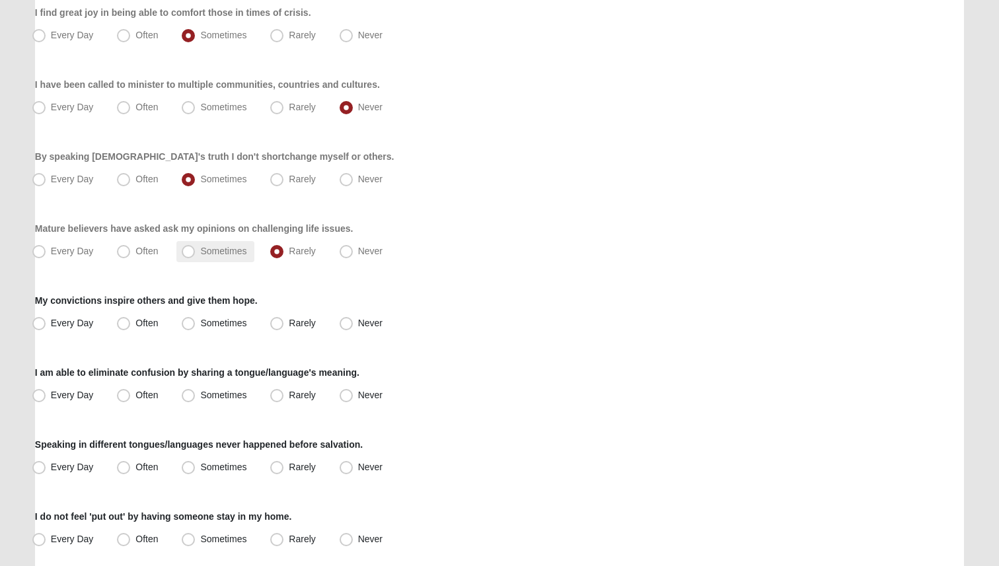
click at [231, 259] on label "Sometimes" at bounding box center [215, 251] width 78 height 21
click at [196, 256] on input "Sometimes" at bounding box center [191, 251] width 9 height 9
radio input "true"
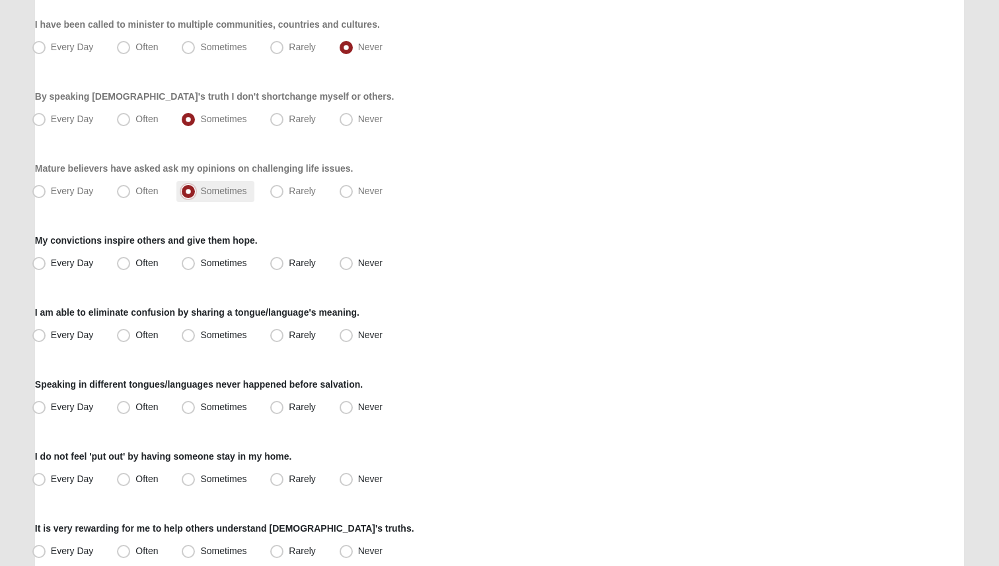
scroll to position [599, 0]
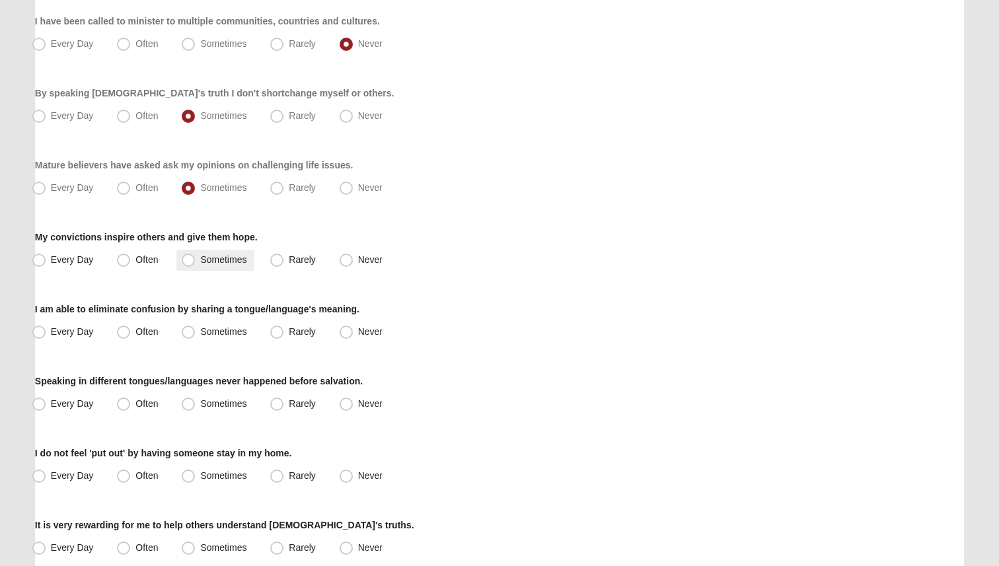
click at [200, 259] on span "Sometimes" at bounding box center [223, 259] width 46 height 11
click at [188, 259] on input "Sometimes" at bounding box center [191, 260] width 9 height 9
radio input "true"
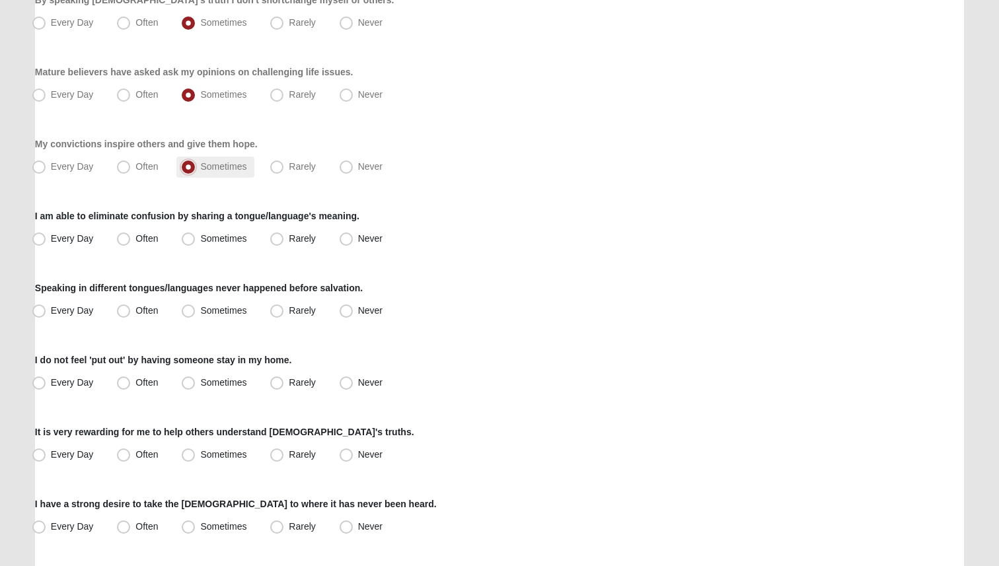
scroll to position [695, 0]
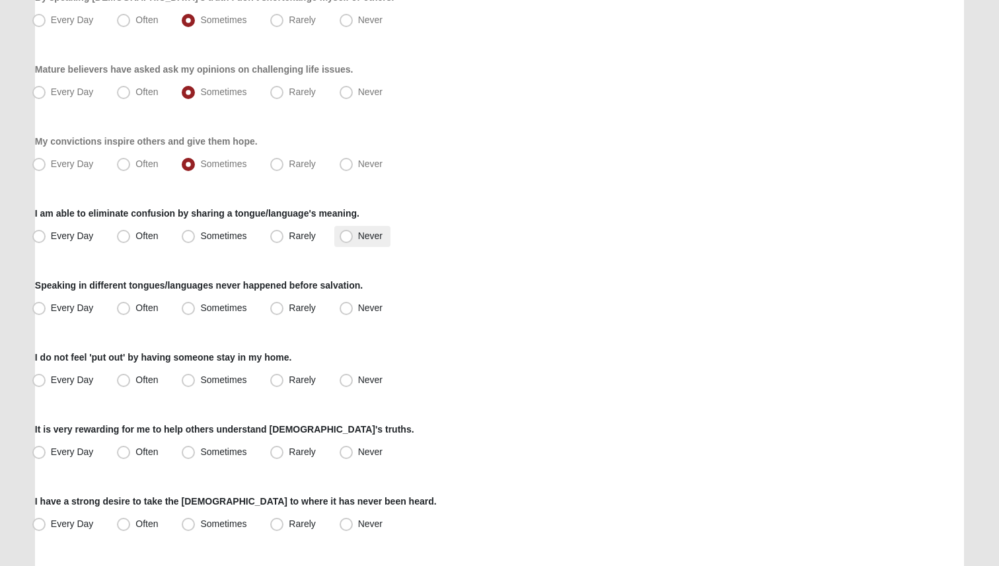
click at [360, 226] on label "Never" at bounding box center [362, 236] width 56 height 21
click at [353, 232] on input "Never" at bounding box center [349, 236] width 9 height 9
radio input "true"
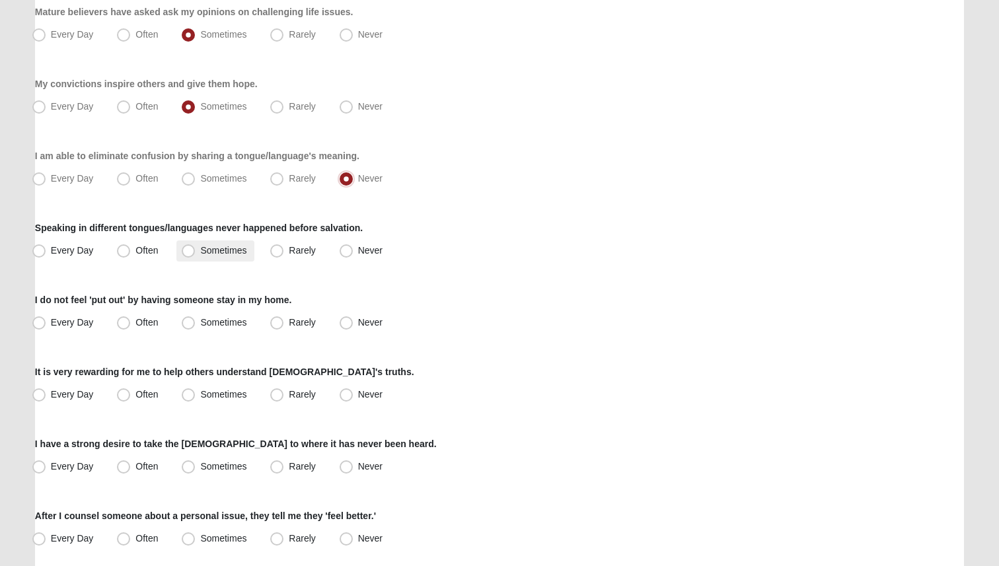
scroll to position [751, 0]
click at [358, 248] on span "Never" at bounding box center [370, 251] width 24 height 11
click at [345, 248] on input "Never" at bounding box center [349, 252] width 9 height 9
radio input "true"
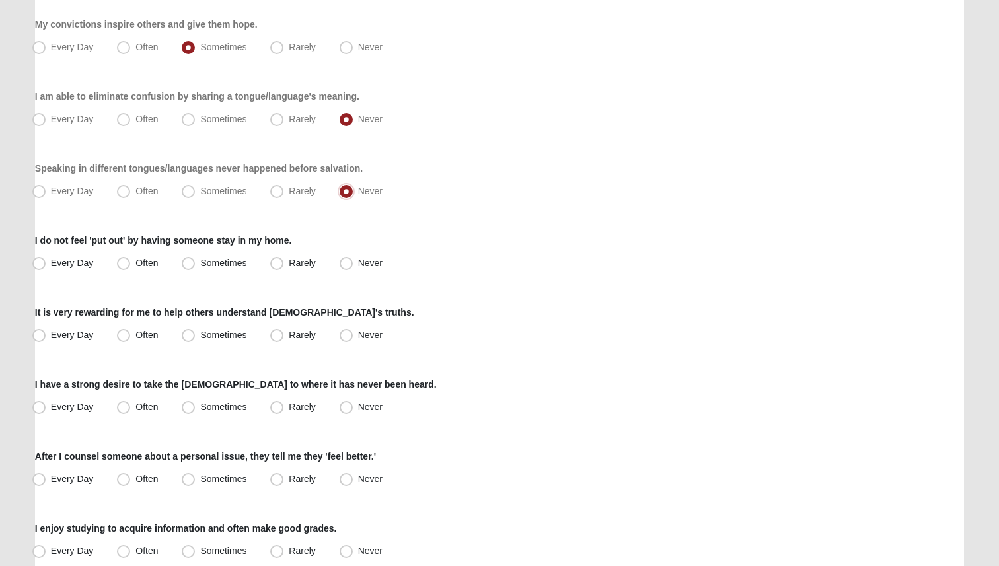
scroll to position [825, 0]
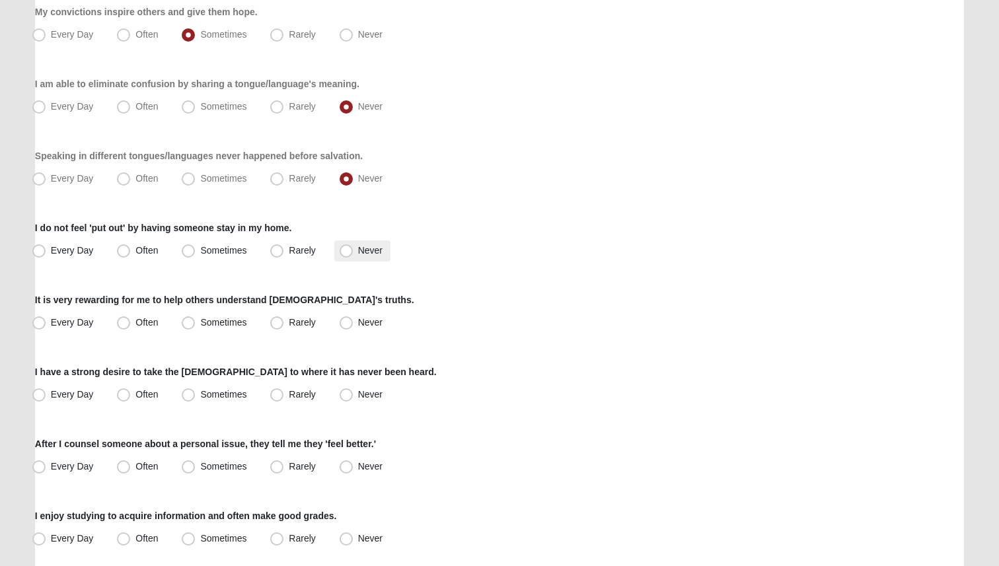
click at [352, 244] on label "Never" at bounding box center [362, 251] width 56 height 21
click at [352, 246] on input "Never" at bounding box center [349, 250] width 9 height 9
radio input "true"
click at [135, 251] on span "Often" at bounding box center [146, 250] width 22 height 11
click at [122, 251] on input "Often" at bounding box center [126, 250] width 9 height 9
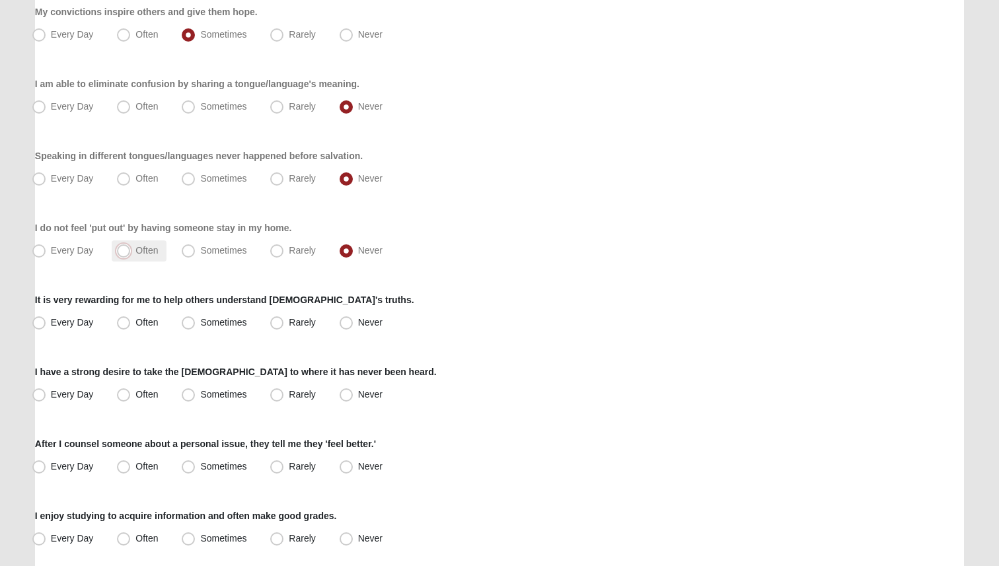
radio input "true"
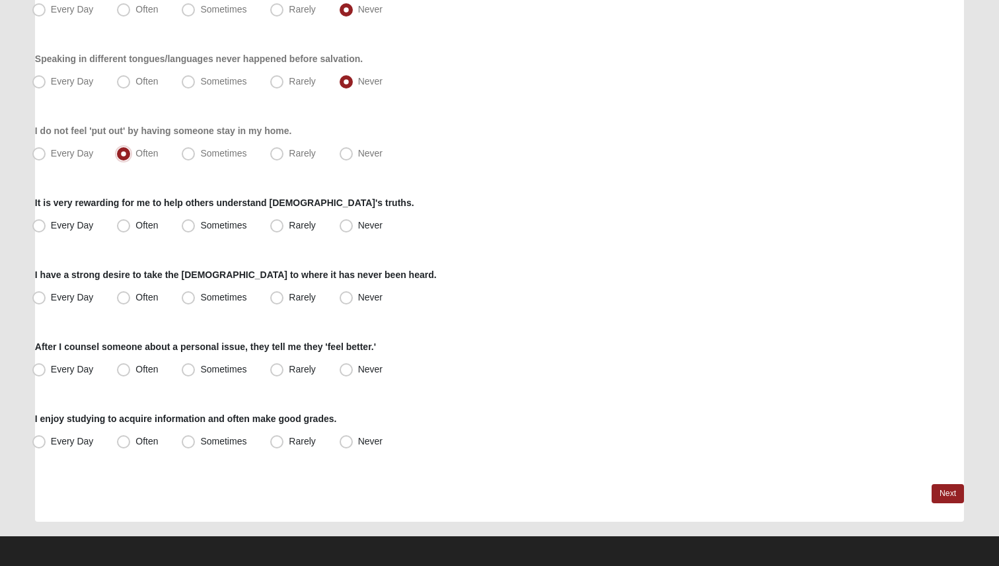
scroll to position [923, 0]
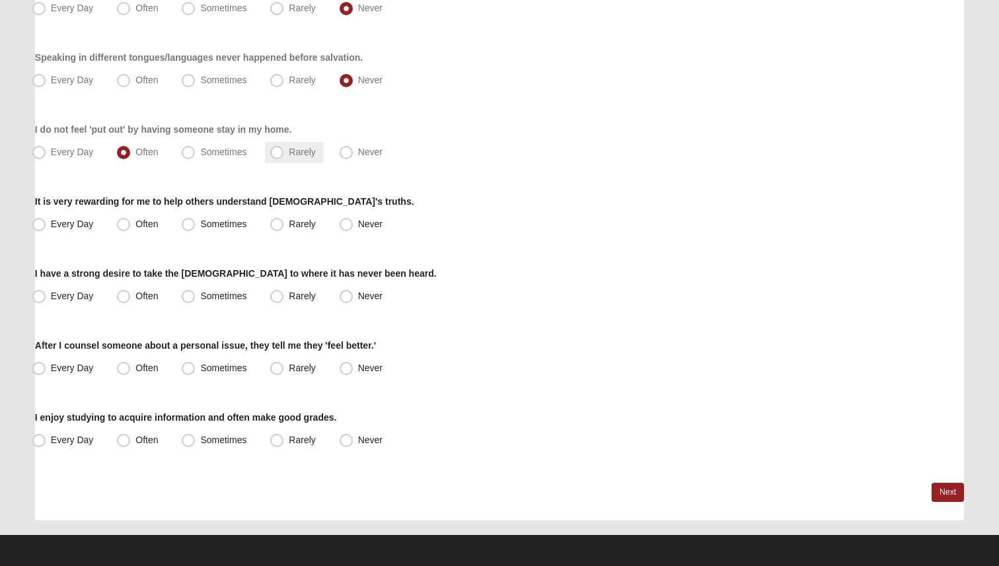
click at [322, 153] on label "Rarely" at bounding box center [294, 152] width 58 height 21
click at [284, 153] on input "Rarely" at bounding box center [280, 152] width 9 height 9
radio input "true"
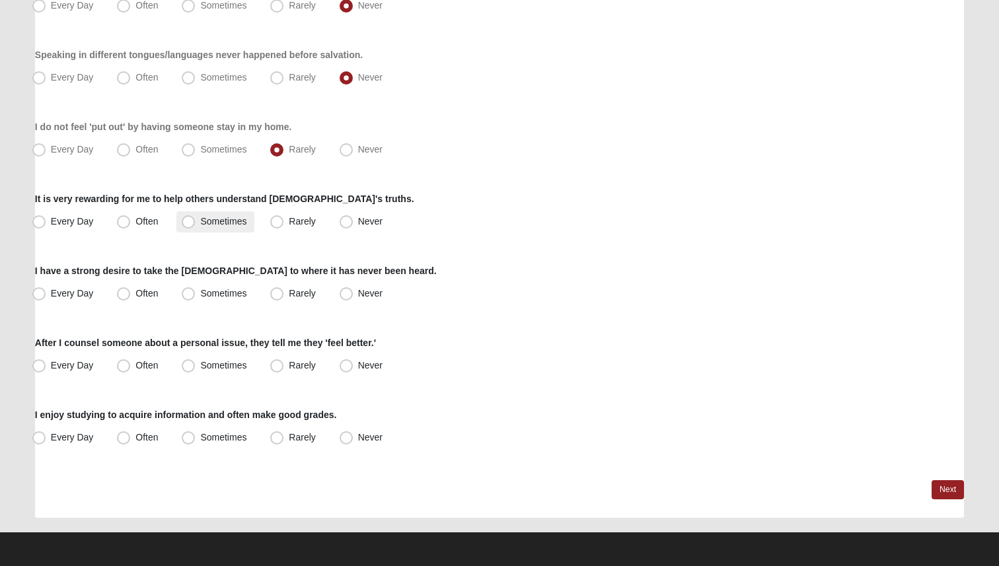
click at [249, 225] on label "Sometimes" at bounding box center [215, 221] width 78 height 21
click at [196, 225] on input "Sometimes" at bounding box center [191, 221] width 9 height 9
radio input "true"
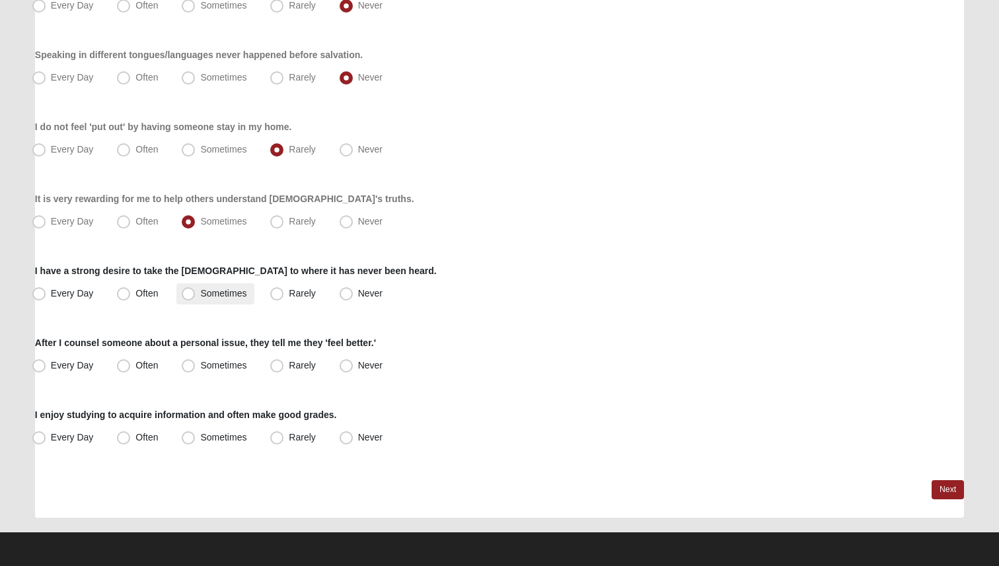
click at [234, 299] on label "Sometimes" at bounding box center [215, 293] width 78 height 21
click at [196, 298] on input "Sometimes" at bounding box center [191, 293] width 9 height 9
radio input "true"
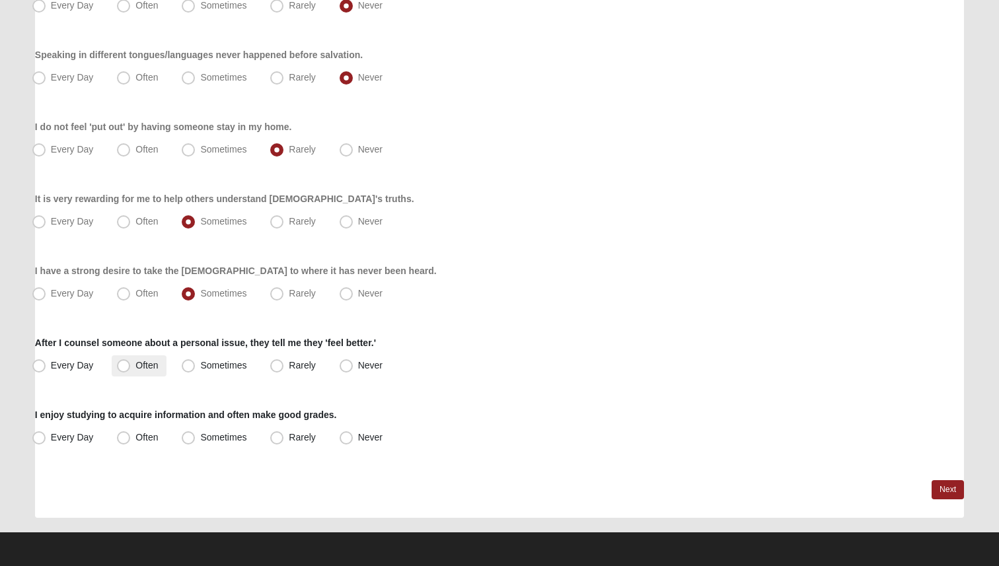
click at [151, 369] on span "Often" at bounding box center [146, 365] width 22 height 11
click at [131, 369] on input "Often" at bounding box center [126, 365] width 9 height 9
radio input "true"
click at [133, 439] on label "Often" at bounding box center [139, 437] width 54 height 21
click at [131, 439] on input "Often" at bounding box center [126, 437] width 9 height 9
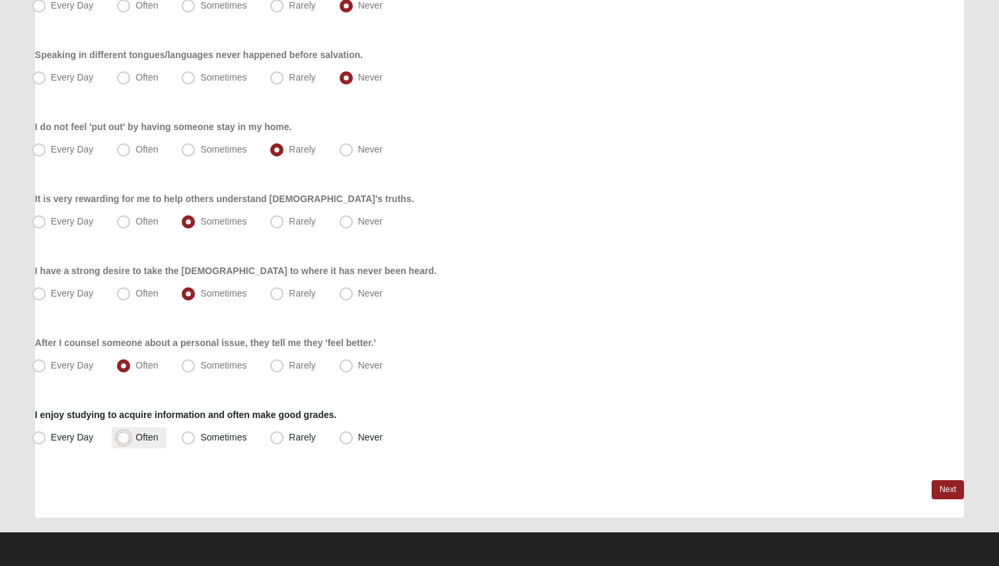
radio input "true"
click at [942, 491] on link "Next" at bounding box center [948, 489] width 32 height 19
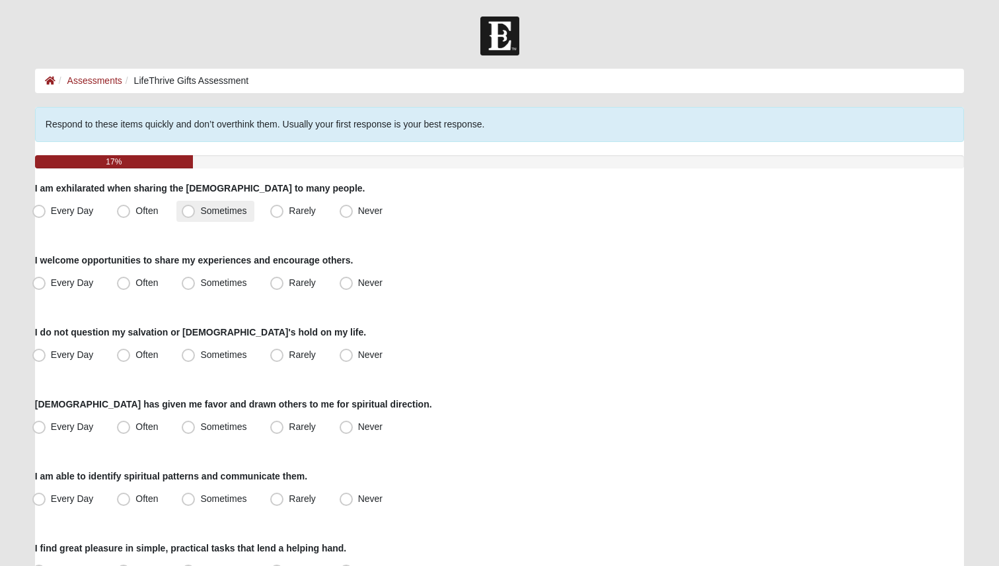
click at [217, 215] on span "Sometimes" at bounding box center [223, 210] width 46 height 11
click at [196, 215] on input "Sometimes" at bounding box center [191, 211] width 9 height 9
radio input "true"
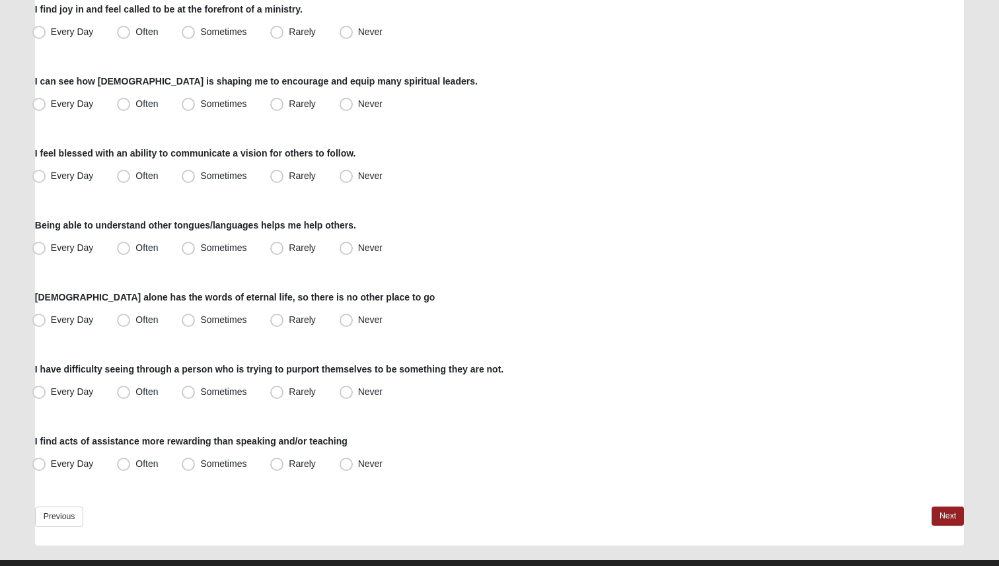
scroll to position [927, 0]
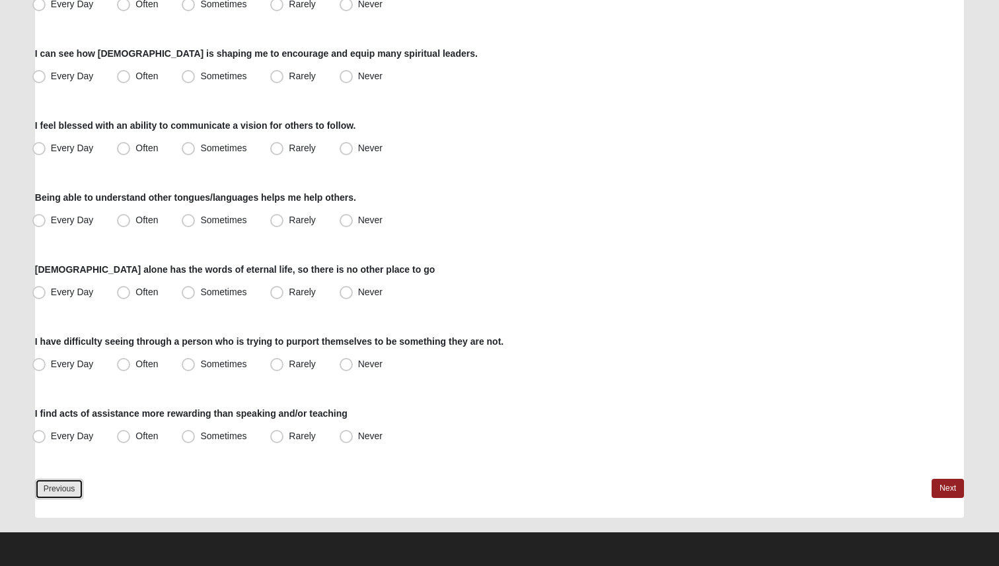
click at [63, 491] on link "Previous" at bounding box center [59, 489] width 49 height 20
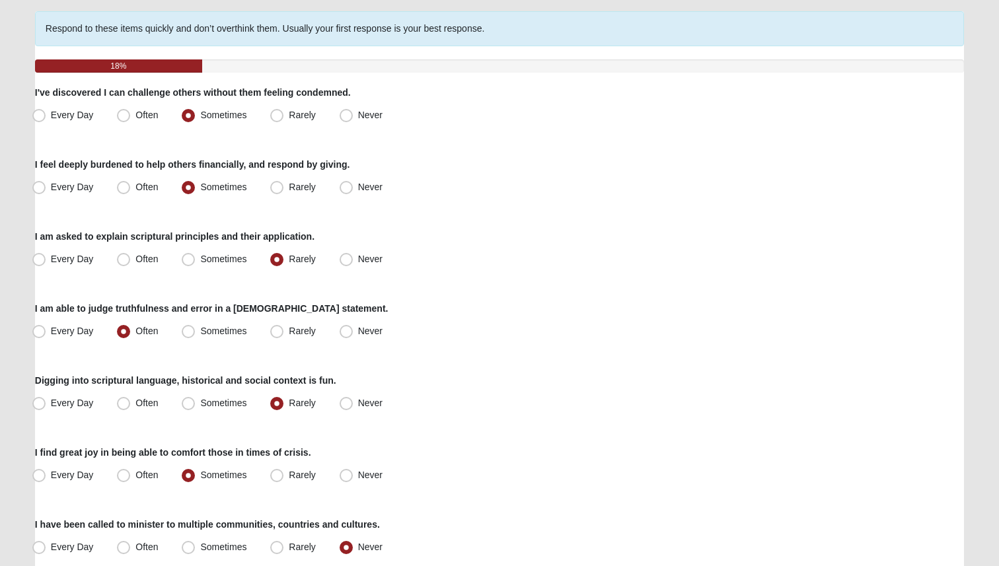
scroll to position [100, 0]
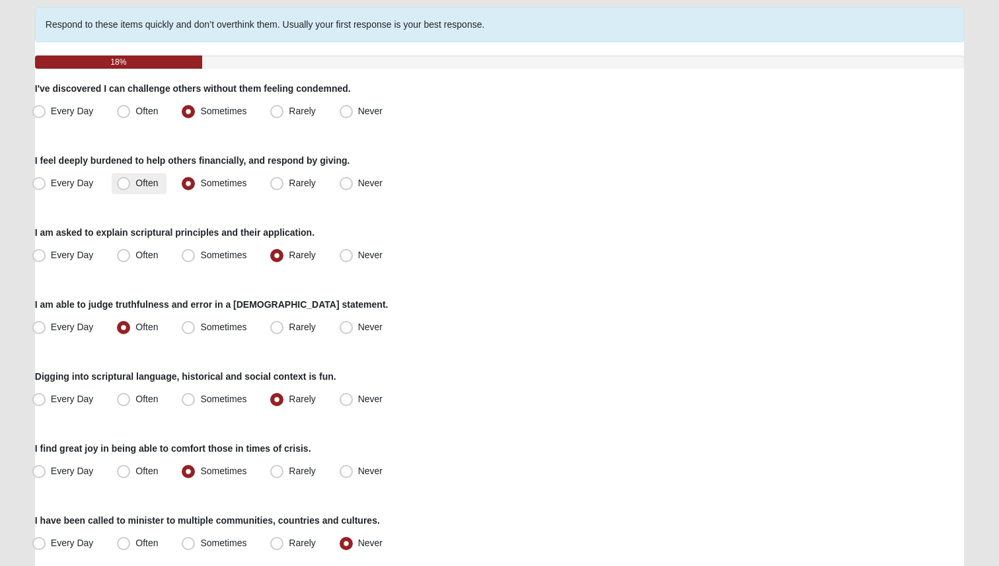
click at [134, 188] on label "Often" at bounding box center [139, 183] width 54 height 21
click at [131, 188] on input "Often" at bounding box center [126, 183] width 9 height 9
radio input "true"
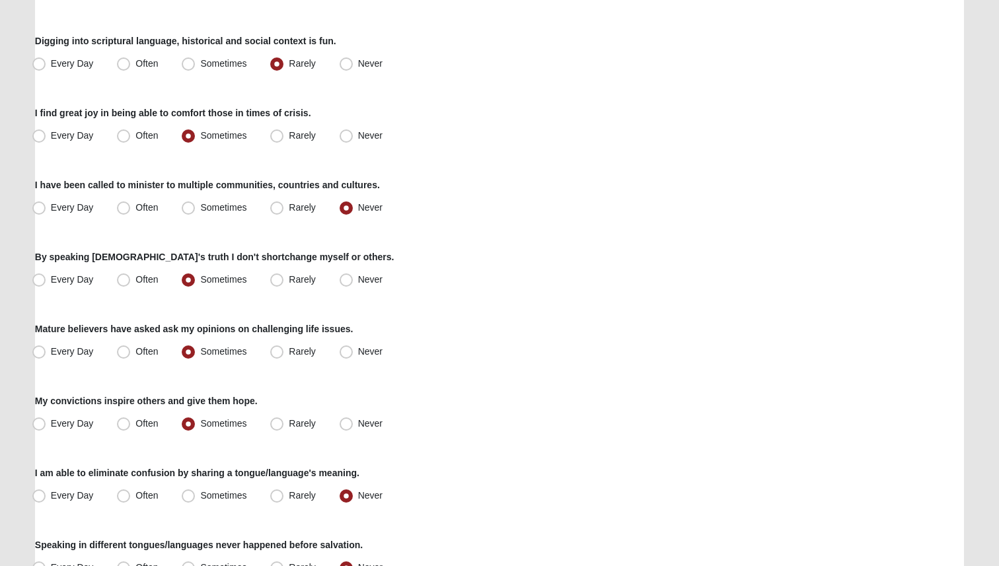
scroll to position [443, 0]
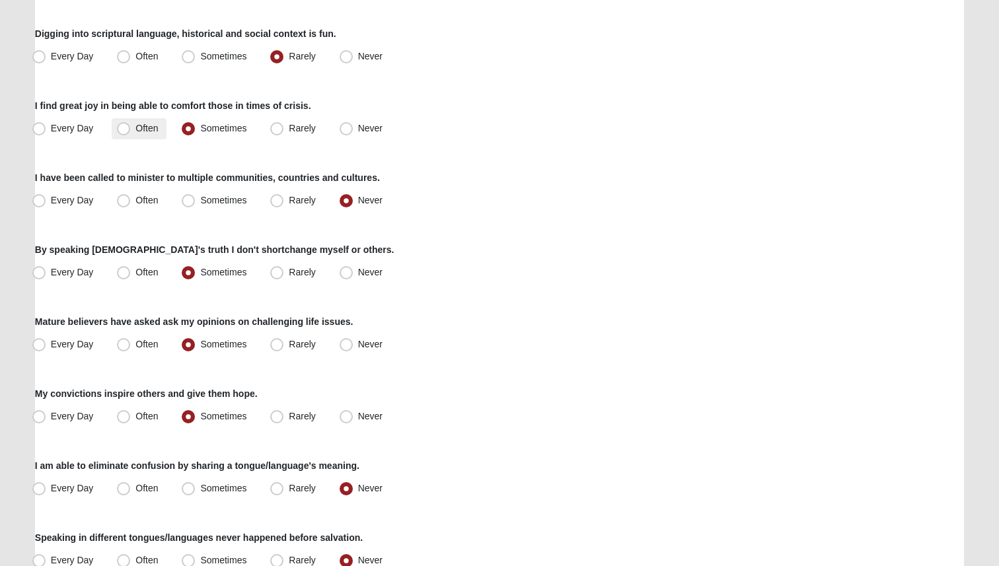
click at [147, 135] on label "Often" at bounding box center [139, 128] width 54 height 21
click at [131, 133] on input "Often" at bounding box center [126, 128] width 9 height 9
radio input "true"
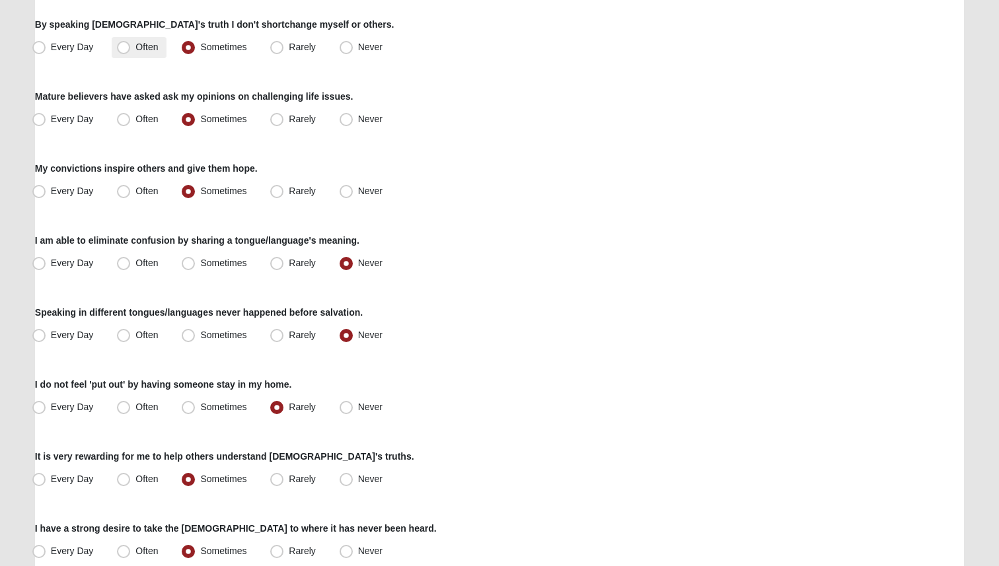
scroll to position [672, 0]
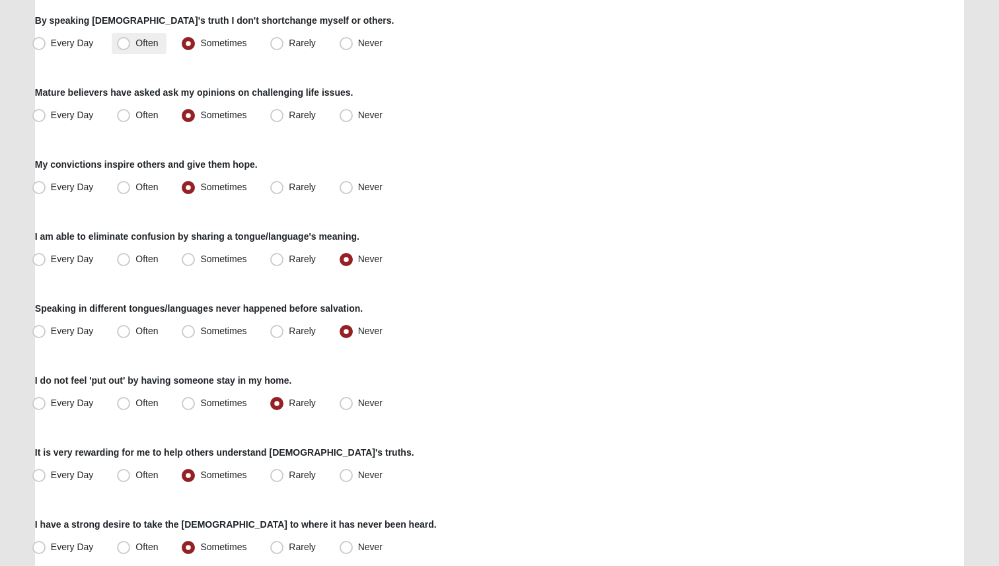
click at [151, 46] on span "Often" at bounding box center [146, 43] width 22 height 11
click at [131, 46] on input "Often" at bounding box center [126, 43] width 9 height 9
radio input "true"
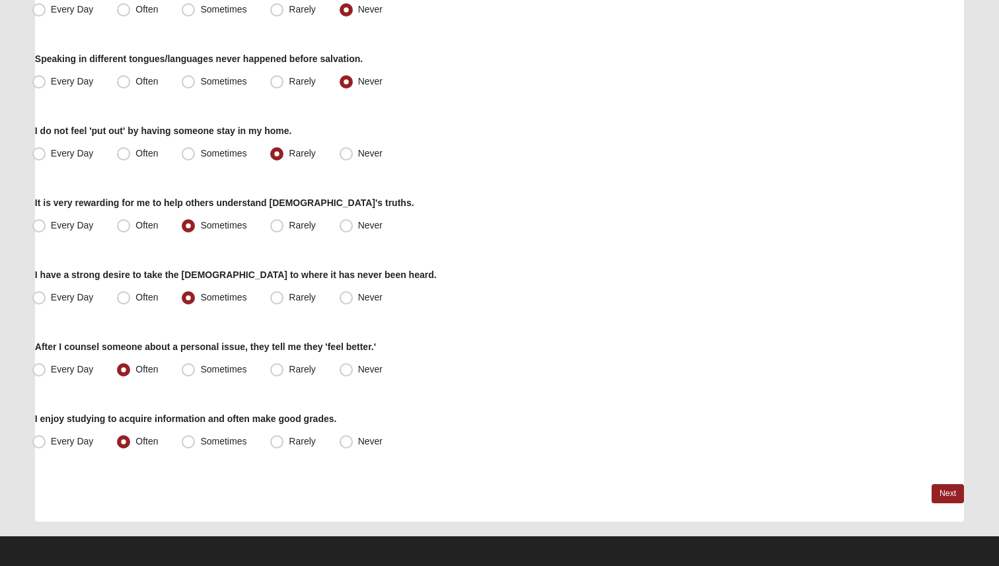
scroll to position [920, 0]
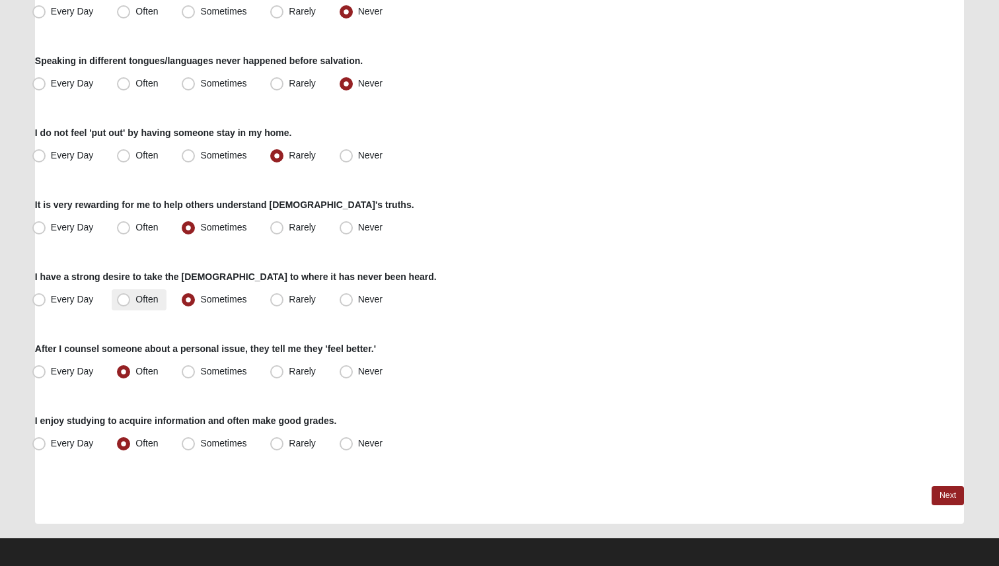
click at [155, 307] on label "Often" at bounding box center [139, 299] width 54 height 21
click at [131, 304] on input "Often" at bounding box center [126, 299] width 9 height 9
radio input "true"
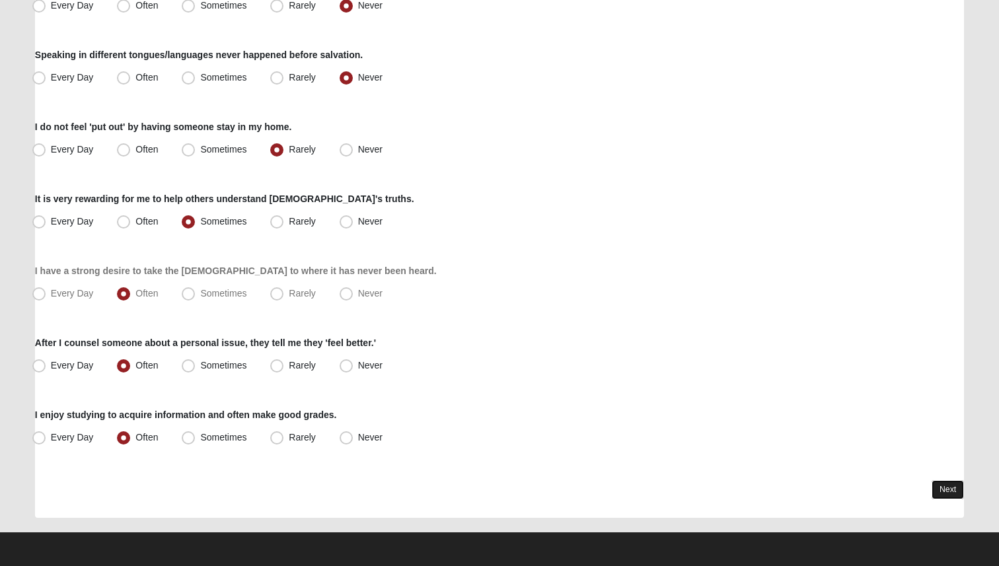
click at [953, 496] on link "Next" at bounding box center [948, 489] width 32 height 19
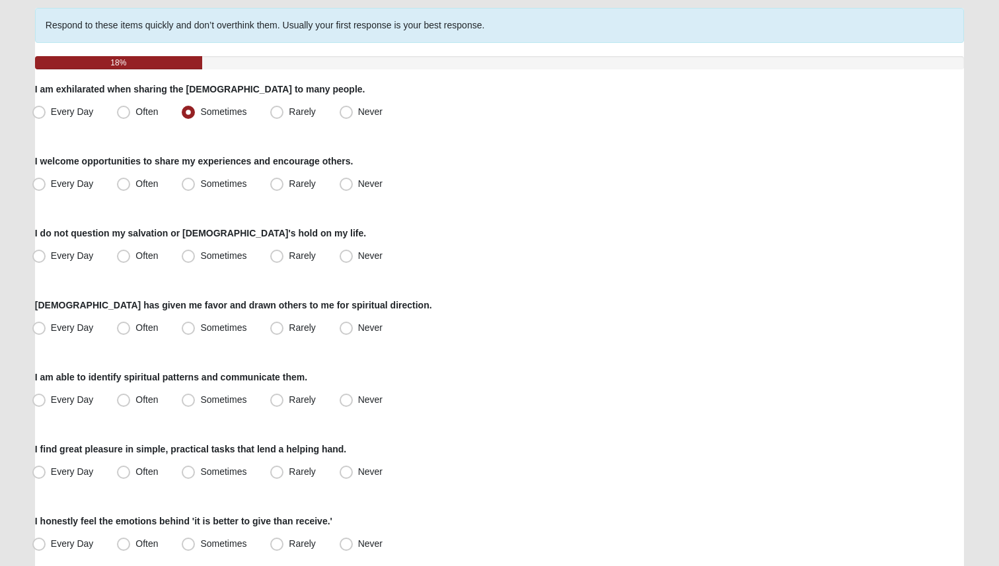
scroll to position [102, 0]
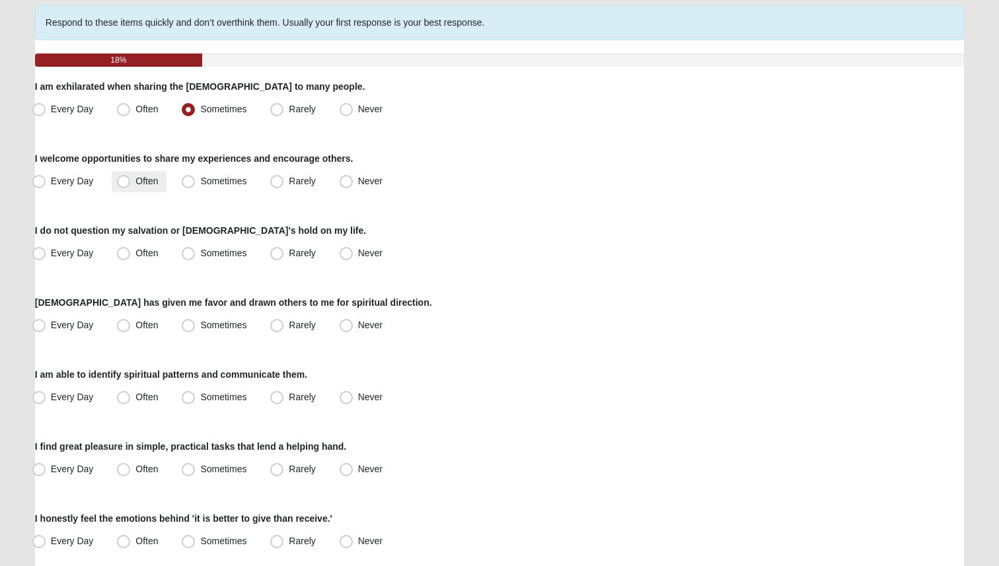
click at [153, 184] on span "Often" at bounding box center [146, 181] width 22 height 11
click at [131, 184] on input "Often" at bounding box center [126, 181] width 9 height 9
radio input "true"
click at [75, 192] on label "Every Day" at bounding box center [64, 181] width 75 height 21
click at [46, 186] on input "Every Day" at bounding box center [42, 181] width 9 height 9
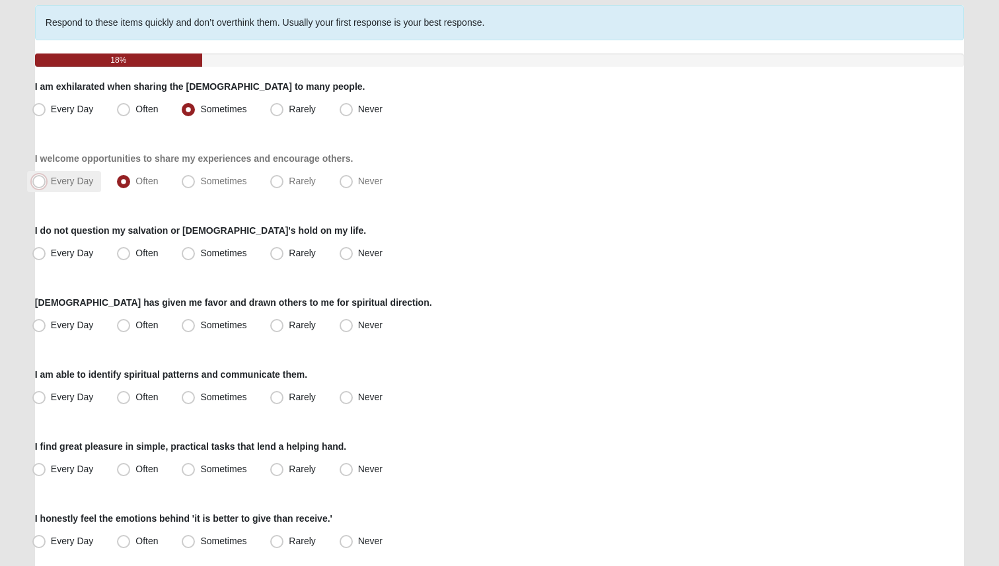
radio input "true"
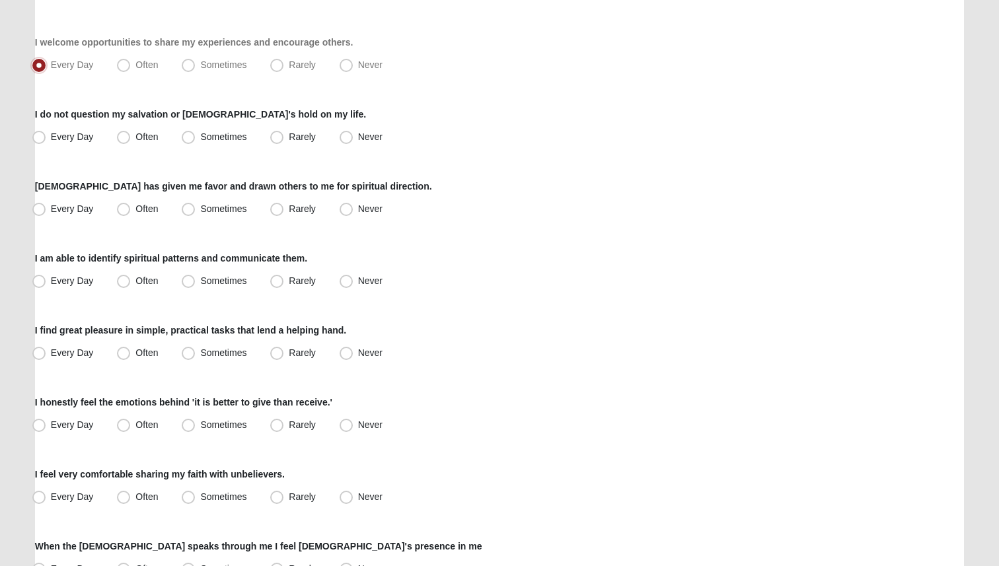
scroll to position [228, 0]
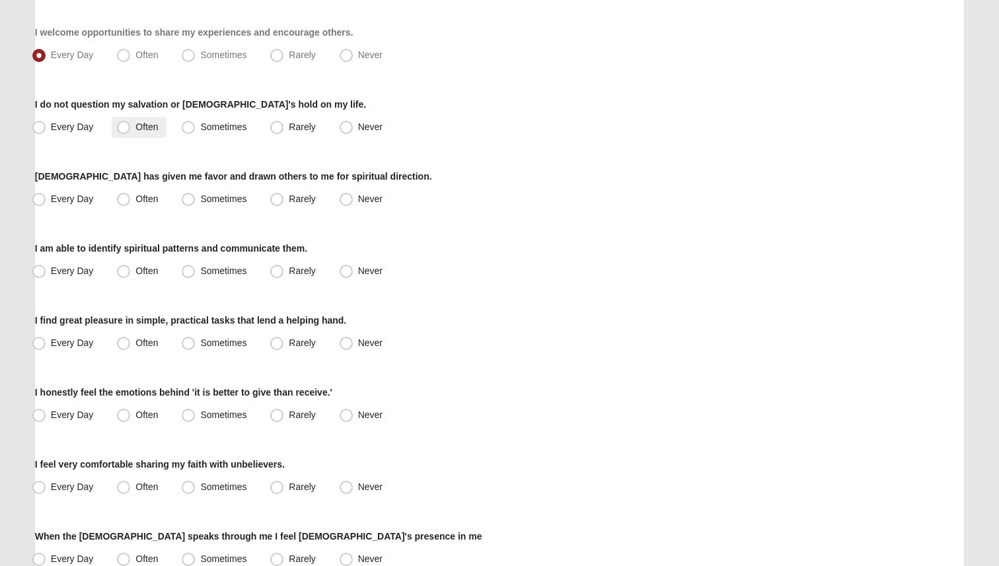
click at [151, 124] on span "Often" at bounding box center [146, 127] width 22 height 11
click at [131, 124] on input "Often" at bounding box center [126, 127] width 9 height 9
radio input "true"
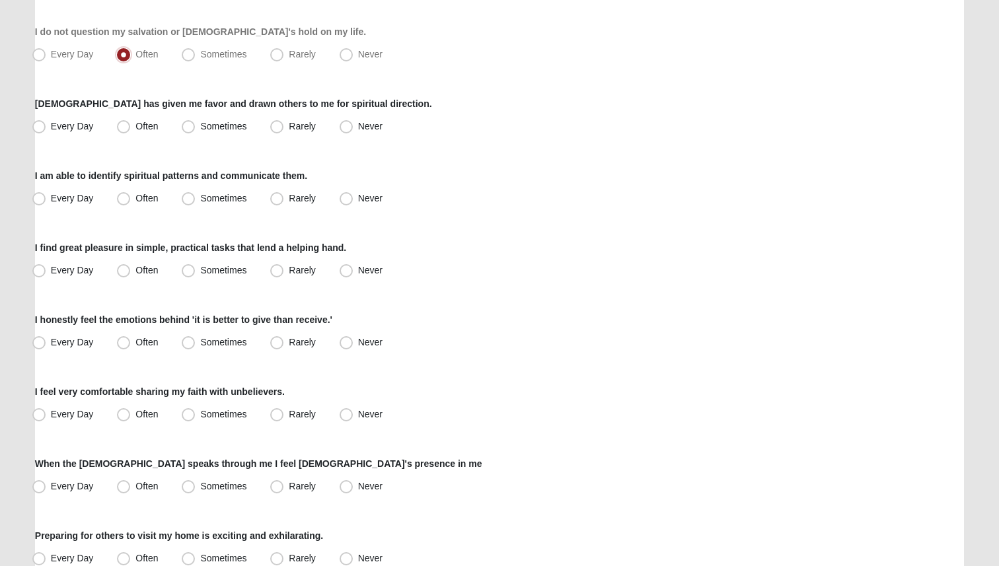
scroll to position [304, 0]
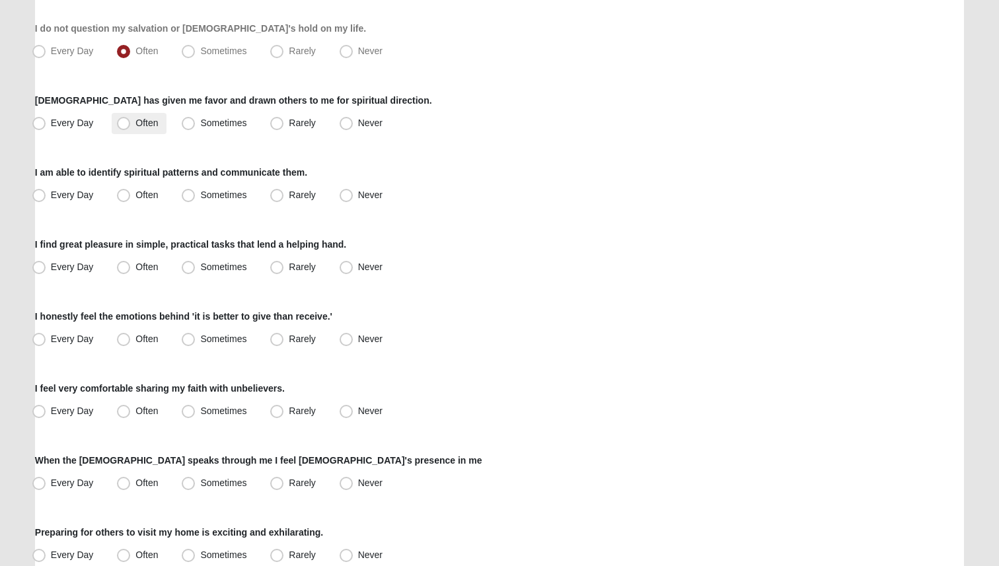
click at [151, 130] on label "Often" at bounding box center [139, 123] width 54 height 21
click at [131, 128] on input "Often" at bounding box center [126, 123] width 9 height 9
radio input "true"
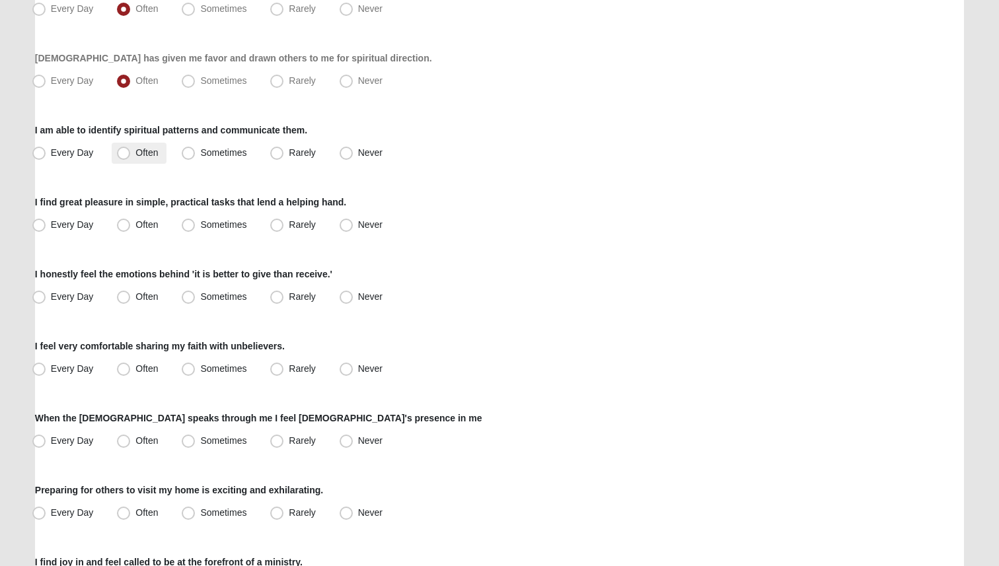
click at [142, 155] on span "Often" at bounding box center [146, 152] width 22 height 11
click at [131, 155] on input "Often" at bounding box center [126, 153] width 9 height 9
radio input "true"
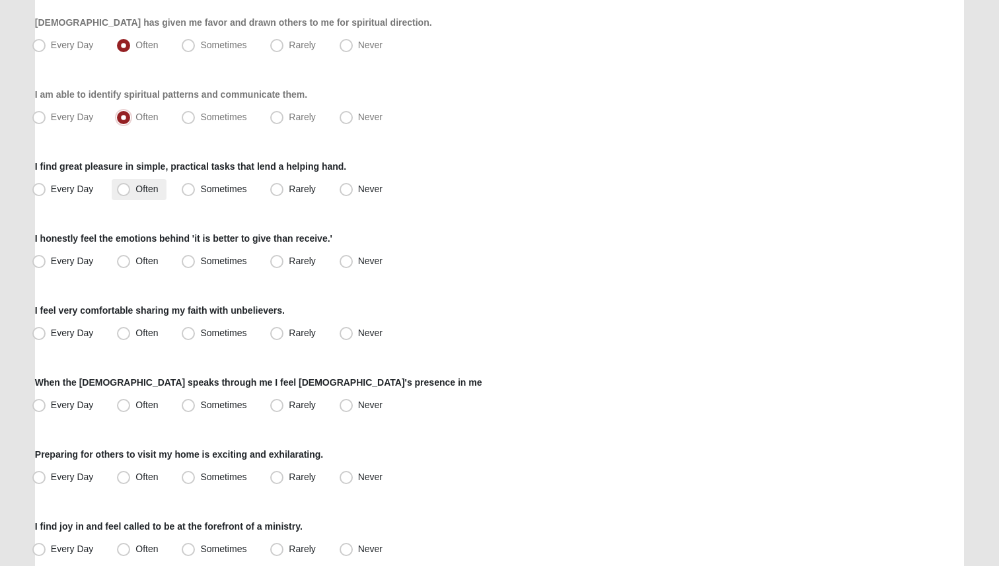
scroll to position [385, 0]
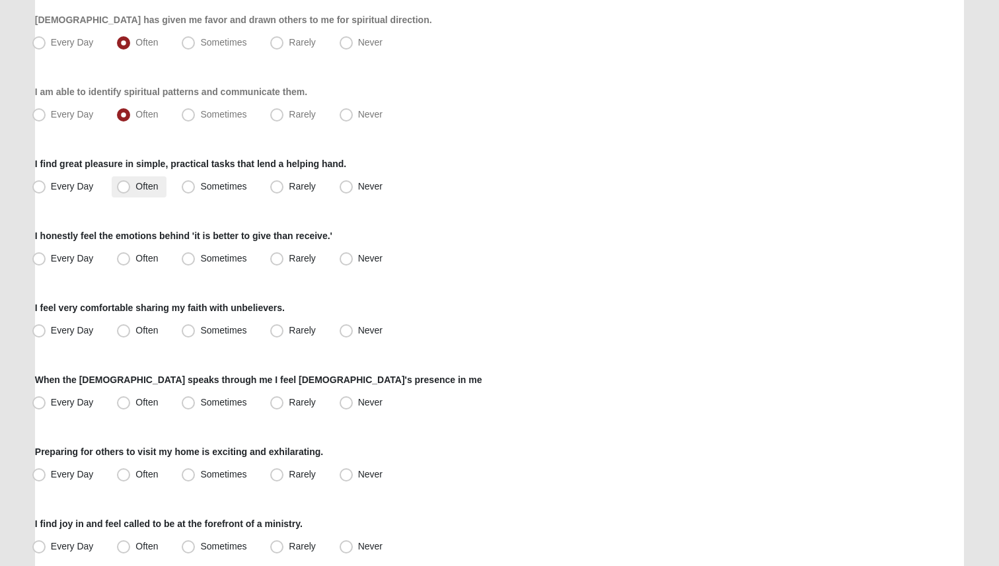
click at [143, 192] on label "Often" at bounding box center [139, 186] width 54 height 21
click at [131, 191] on input "Often" at bounding box center [126, 186] width 9 height 9
radio input "true"
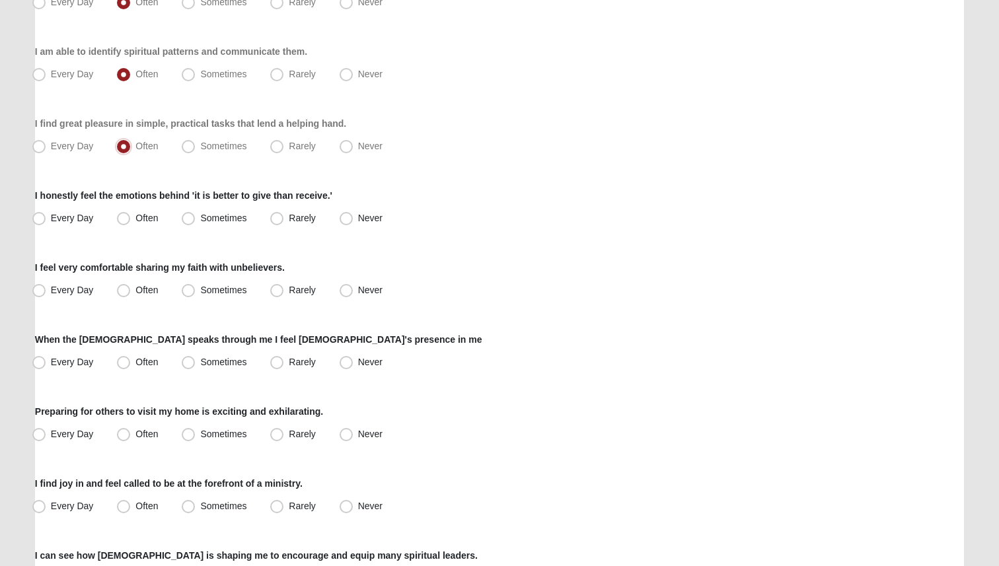
scroll to position [474, 0]
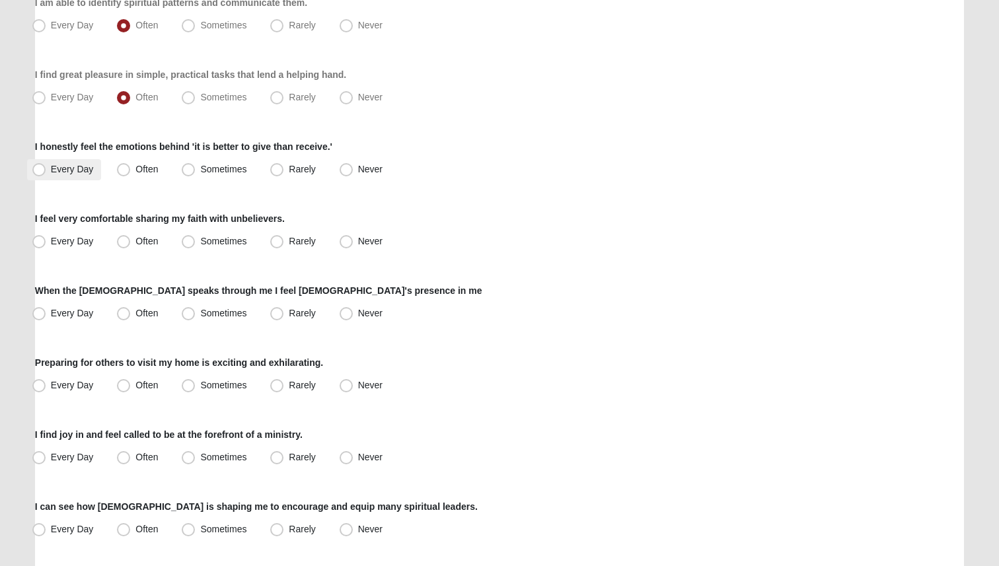
click at [56, 169] on span "Every Day" at bounding box center [72, 169] width 43 height 11
click at [46, 169] on input "Every Day" at bounding box center [42, 169] width 9 height 9
radio input "true"
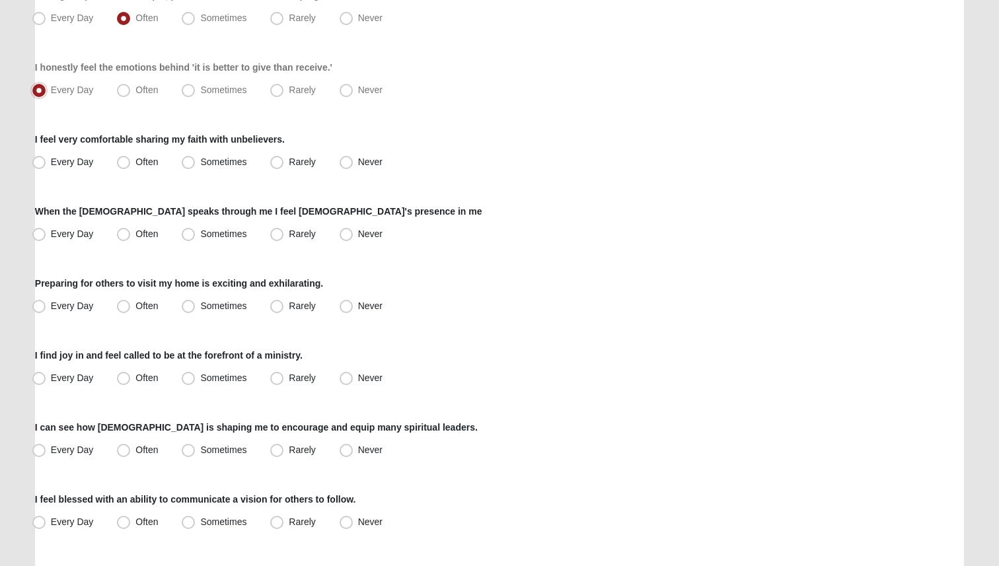
scroll to position [575, 0]
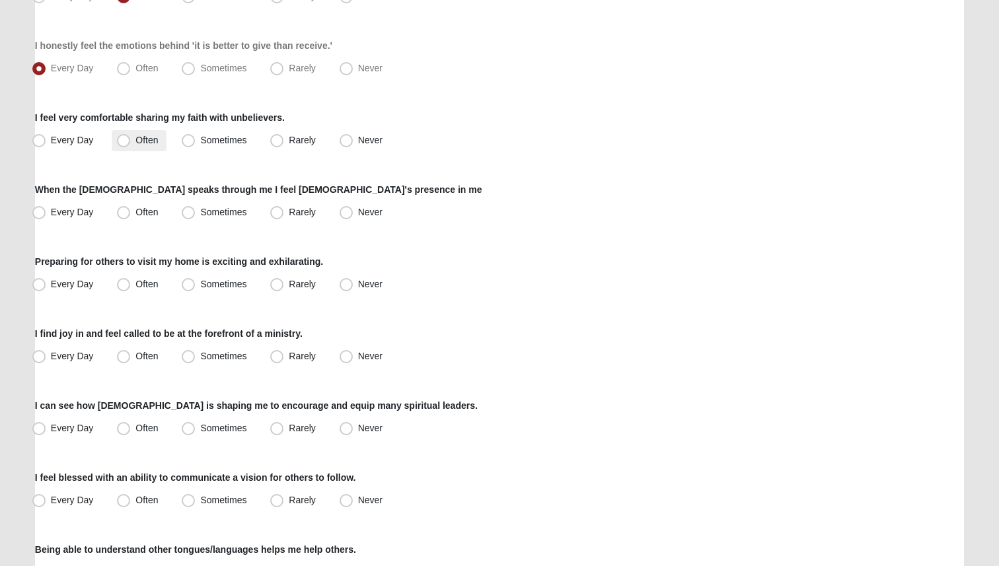
click at [162, 142] on label "Often" at bounding box center [139, 140] width 54 height 21
click at [131, 142] on input "Often" at bounding box center [126, 140] width 9 height 9
radio input "true"
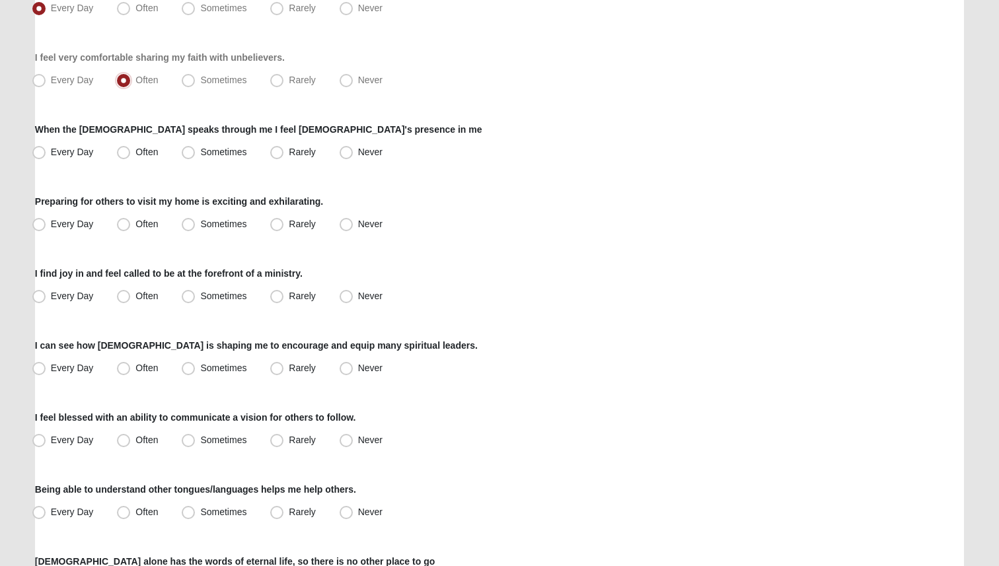
scroll to position [634, 0]
click at [222, 85] on span "Sometimes" at bounding box center [223, 80] width 46 height 11
click at [196, 85] on input "Sometimes" at bounding box center [191, 81] width 9 height 9
radio input "true"
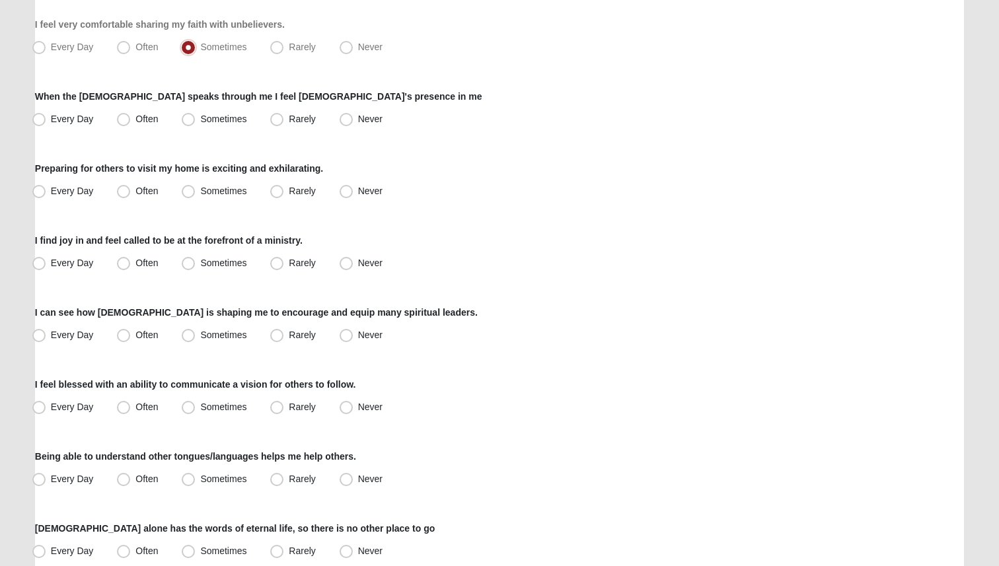
scroll to position [667, 0]
click at [157, 122] on span "Often" at bounding box center [146, 119] width 22 height 11
click at [131, 122] on input "Often" at bounding box center [126, 120] width 9 height 9
radio input "true"
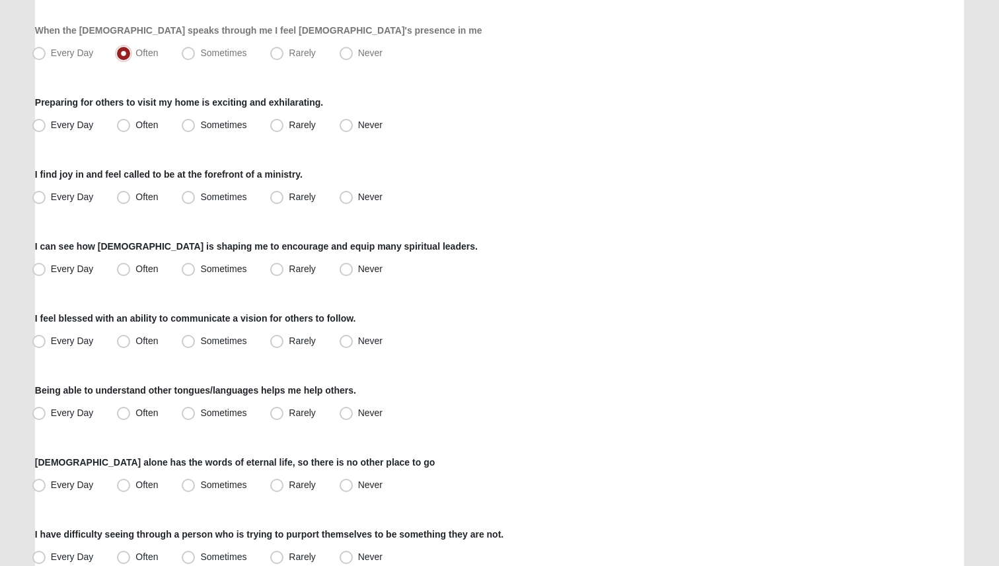
scroll to position [733, 0]
click at [305, 126] on span "Rarely" at bounding box center [302, 125] width 26 height 11
click at [284, 126] on input "Rarely" at bounding box center [280, 126] width 9 height 9
radio input "true"
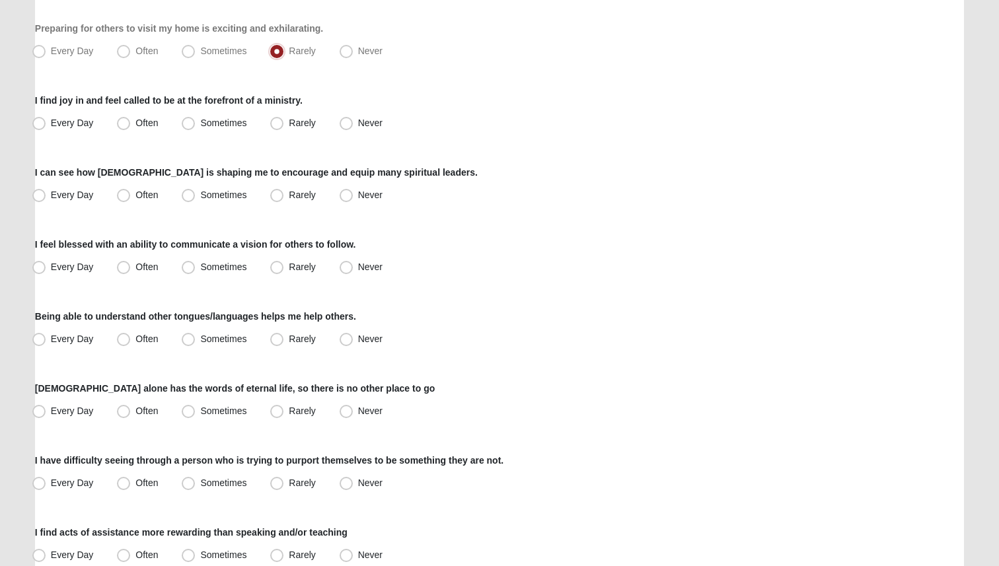
scroll to position [809, 0]
click at [288, 116] on label "Rarely" at bounding box center [294, 122] width 58 height 21
click at [284, 118] on input "Rarely" at bounding box center [280, 122] width 9 height 9
radio input "true"
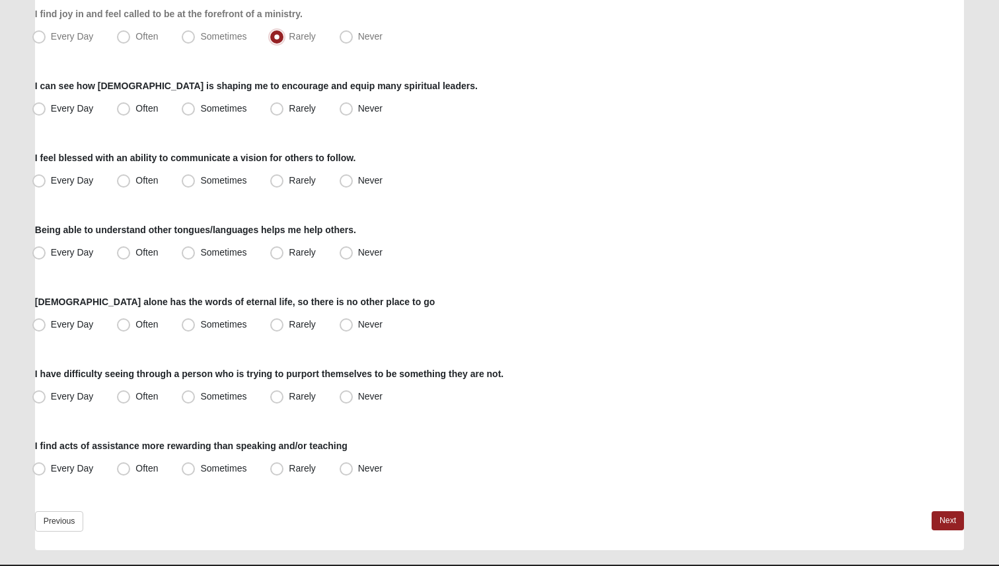
scroll to position [896, 0]
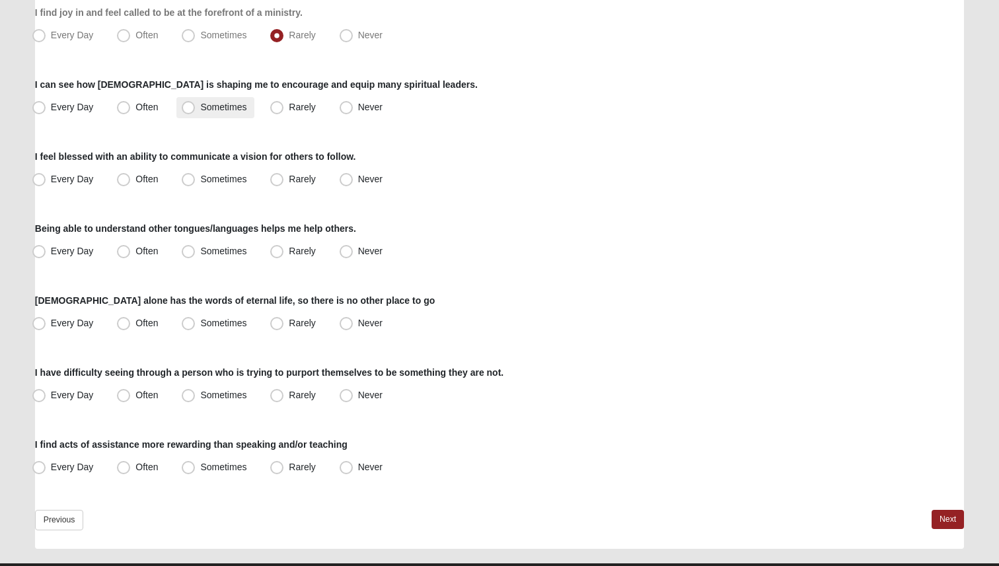
click at [244, 109] on span "Sometimes" at bounding box center [223, 107] width 46 height 11
click at [196, 109] on input "Sometimes" at bounding box center [191, 107] width 9 height 9
radio input "true"
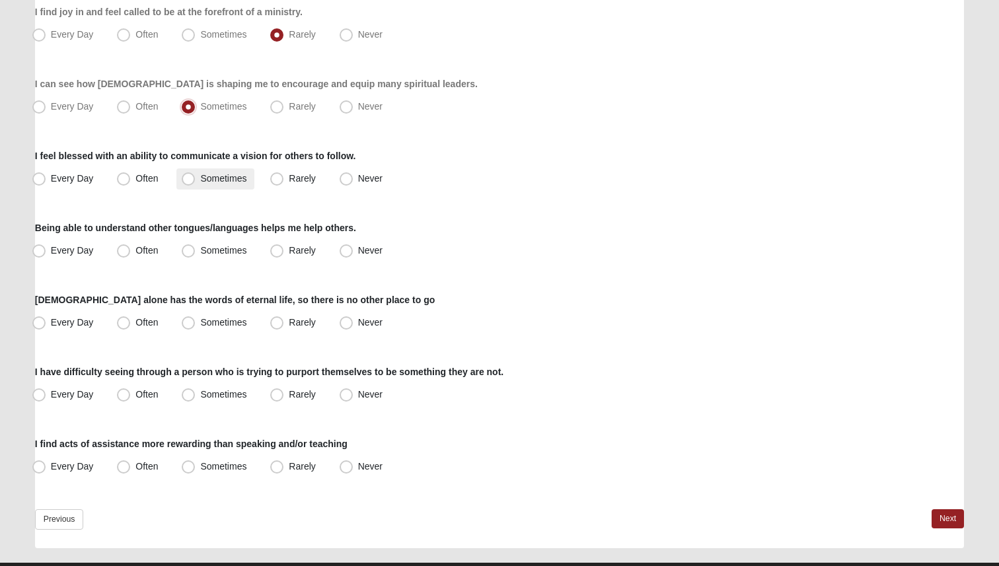
scroll to position [927, 0]
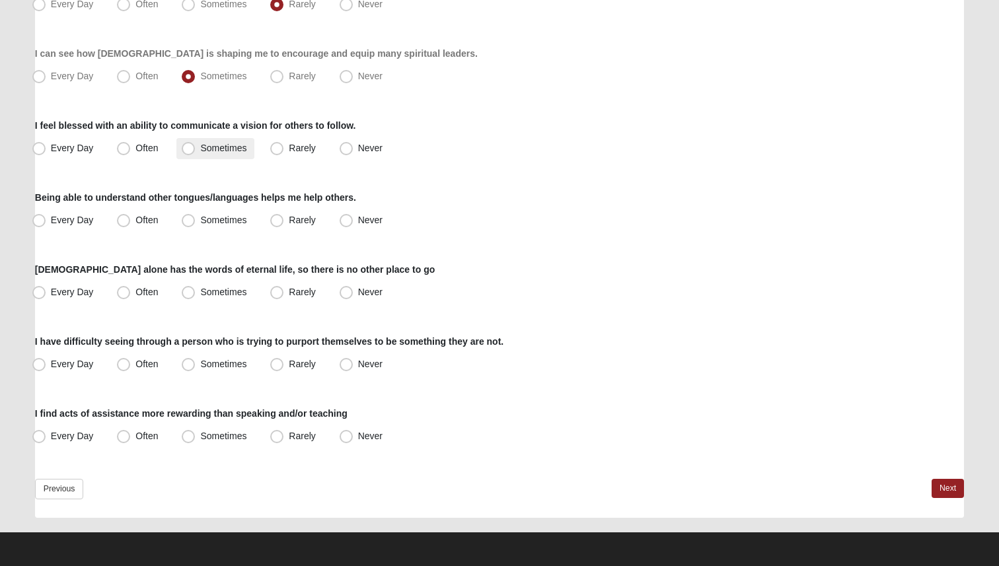
click at [239, 156] on label "Sometimes" at bounding box center [215, 148] width 78 height 21
click at [196, 153] on input "Sometimes" at bounding box center [191, 148] width 9 height 9
radio input "true"
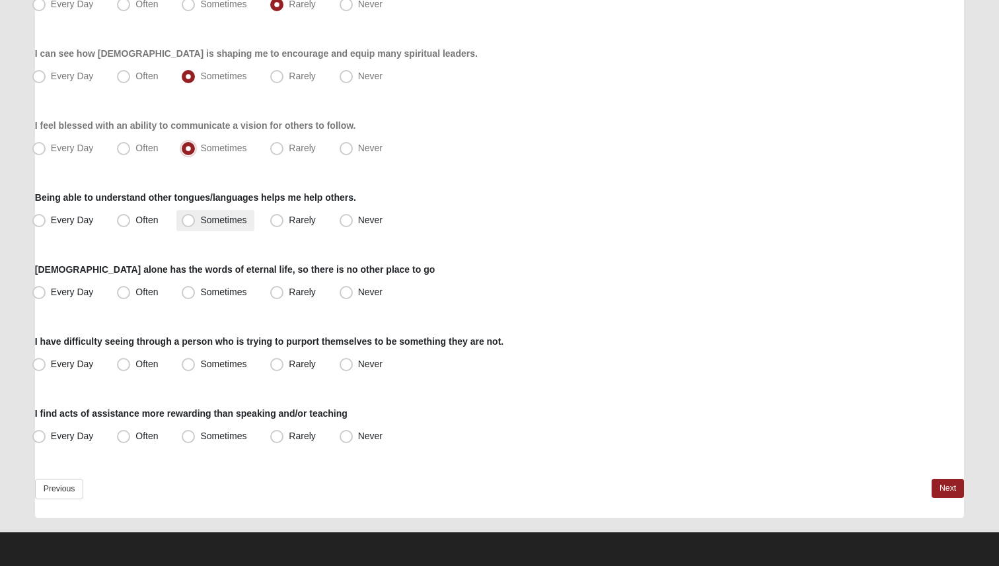
scroll to position [922, 0]
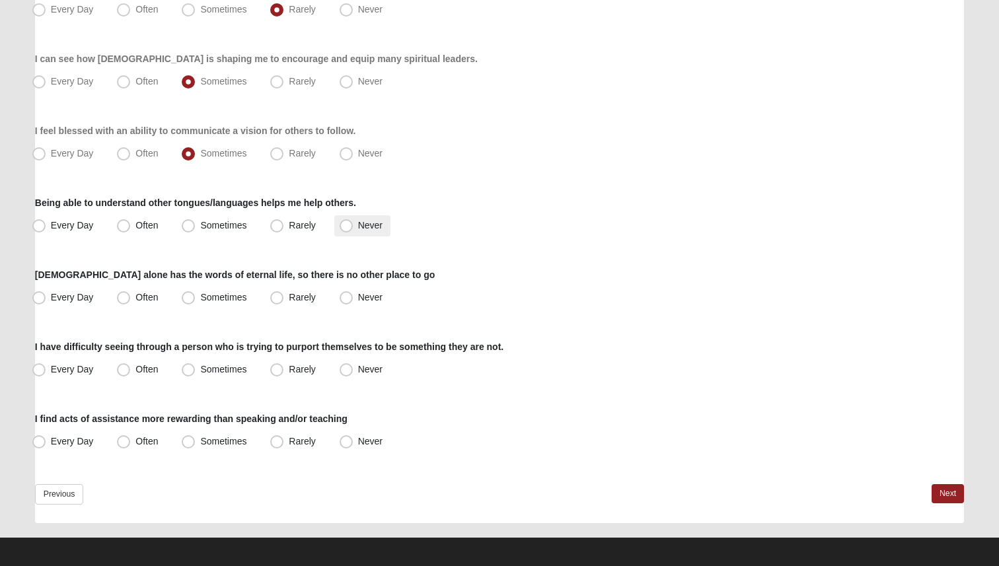
click at [358, 223] on span "Never" at bounding box center [370, 225] width 24 height 11
click at [351, 223] on input "Never" at bounding box center [349, 225] width 9 height 9
radio input "true"
click at [78, 292] on span "Every Day" at bounding box center [72, 297] width 43 height 11
click at [46, 293] on input "Every Day" at bounding box center [42, 297] width 9 height 9
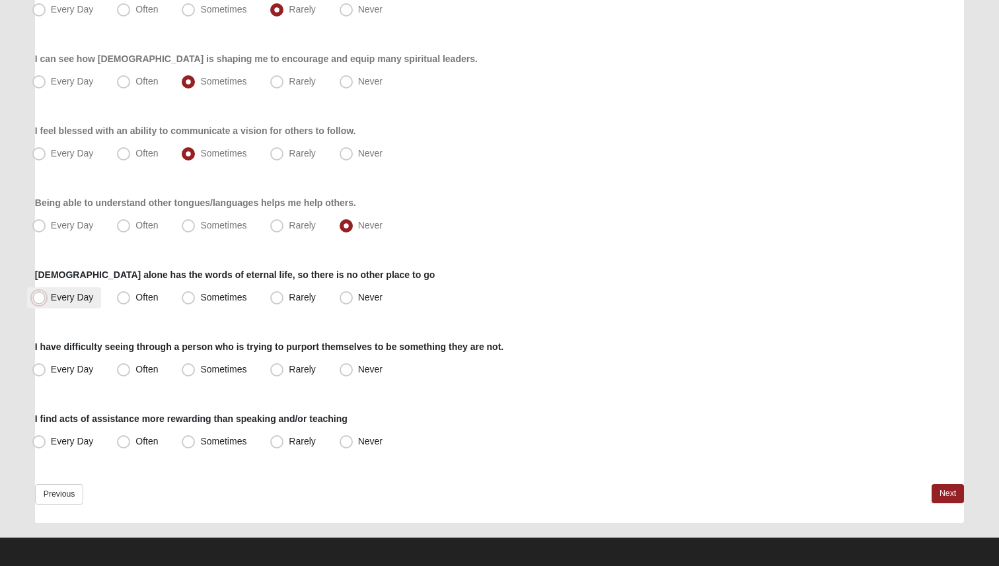
radio input "true"
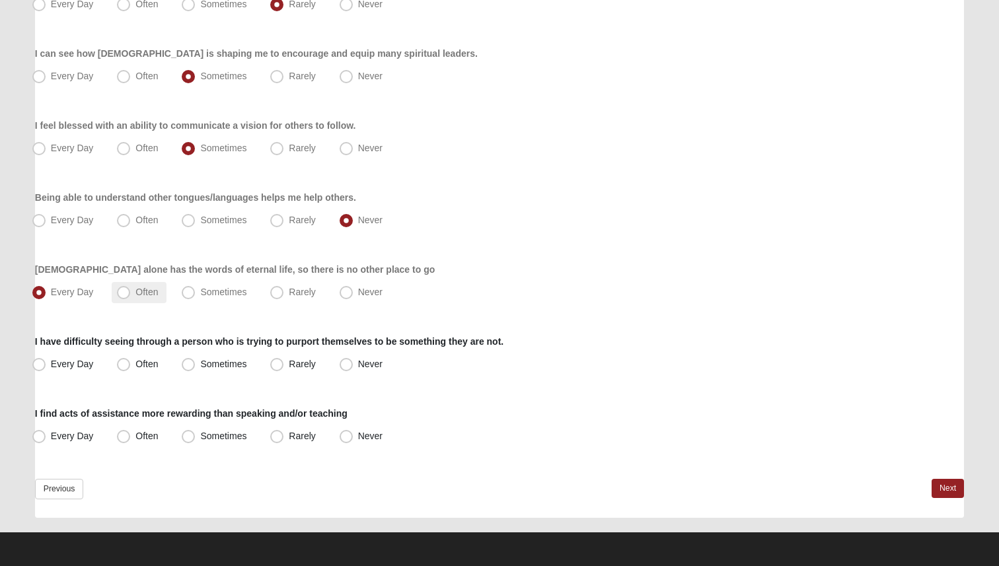
click at [131, 297] on label "Often" at bounding box center [139, 292] width 54 height 21
click at [131, 297] on input "Often" at bounding box center [126, 292] width 9 height 9
radio input "true"
click at [302, 360] on span "Rarely" at bounding box center [302, 364] width 26 height 11
click at [284, 360] on input "Rarely" at bounding box center [280, 364] width 9 height 9
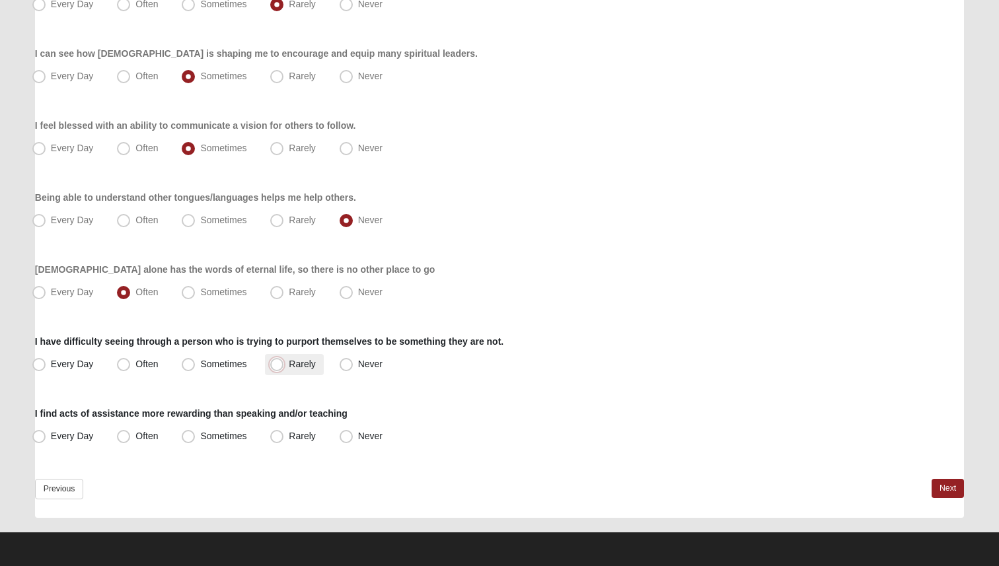
radio input "true"
click at [152, 438] on span "Often" at bounding box center [146, 436] width 22 height 11
click at [131, 438] on input "Often" at bounding box center [126, 436] width 9 height 9
radio input "true"
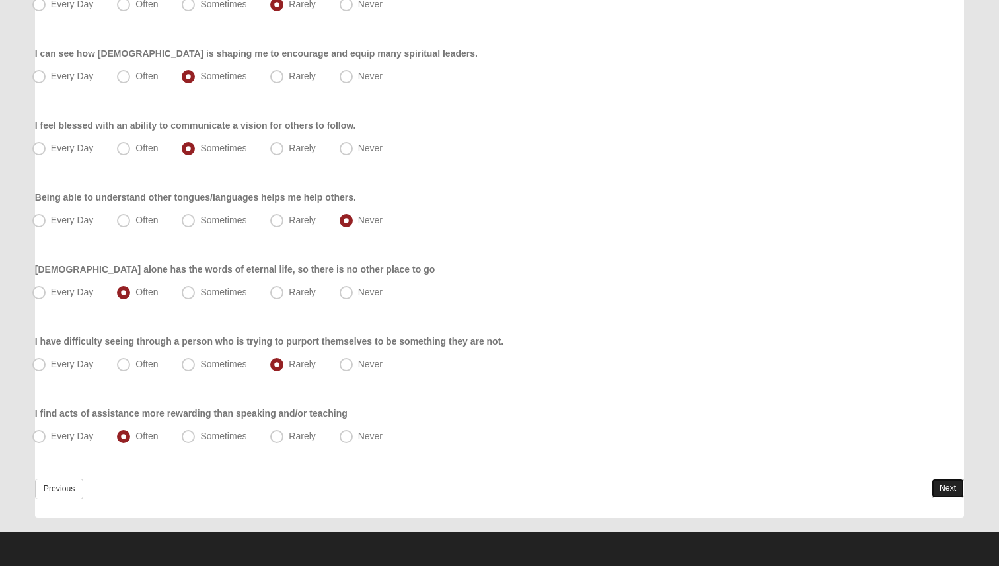
click at [945, 484] on link "Next" at bounding box center [948, 488] width 32 height 19
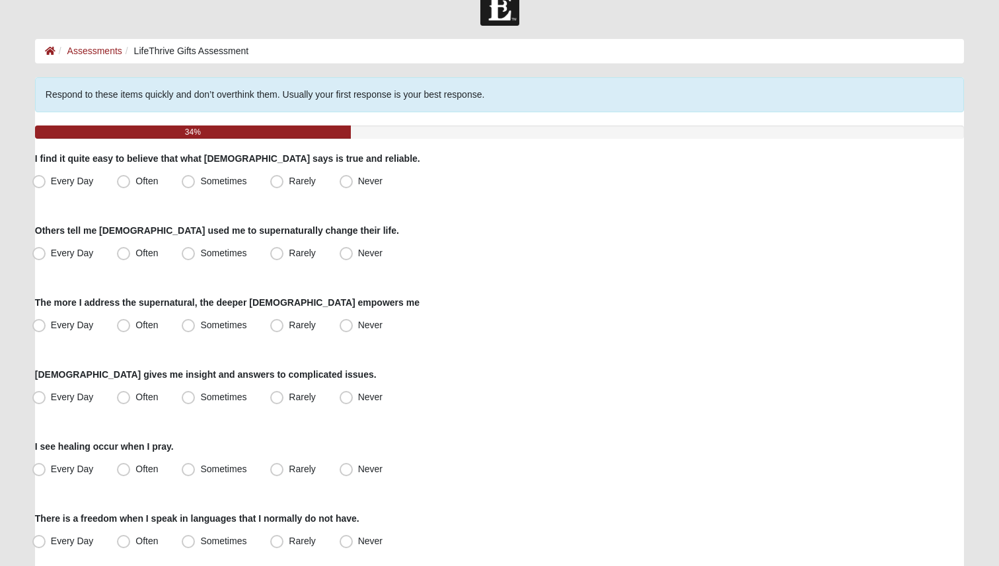
scroll to position [28, 0]
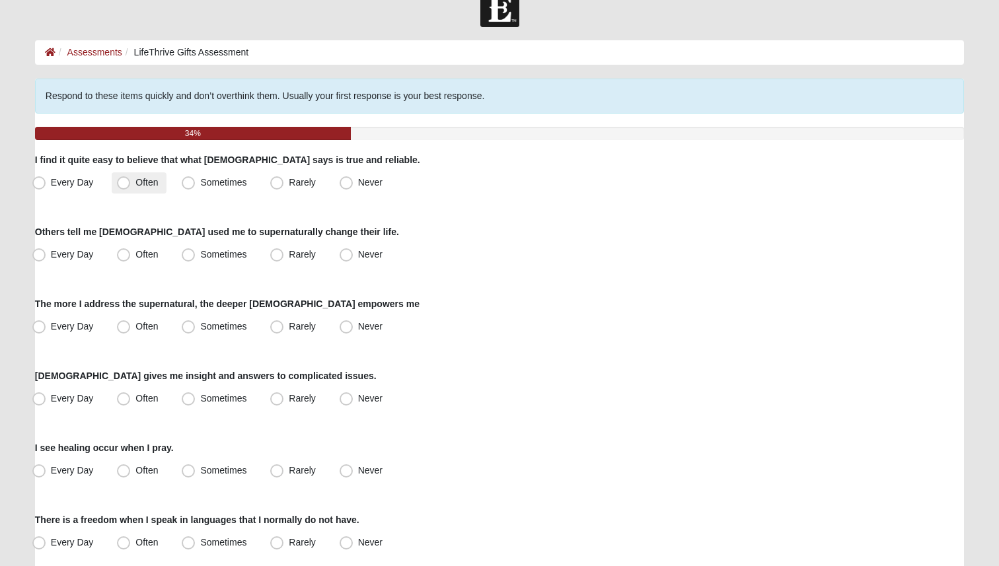
click at [159, 188] on label "Often" at bounding box center [139, 182] width 54 height 21
click at [131, 187] on input "Often" at bounding box center [126, 182] width 9 height 9
radio input "true"
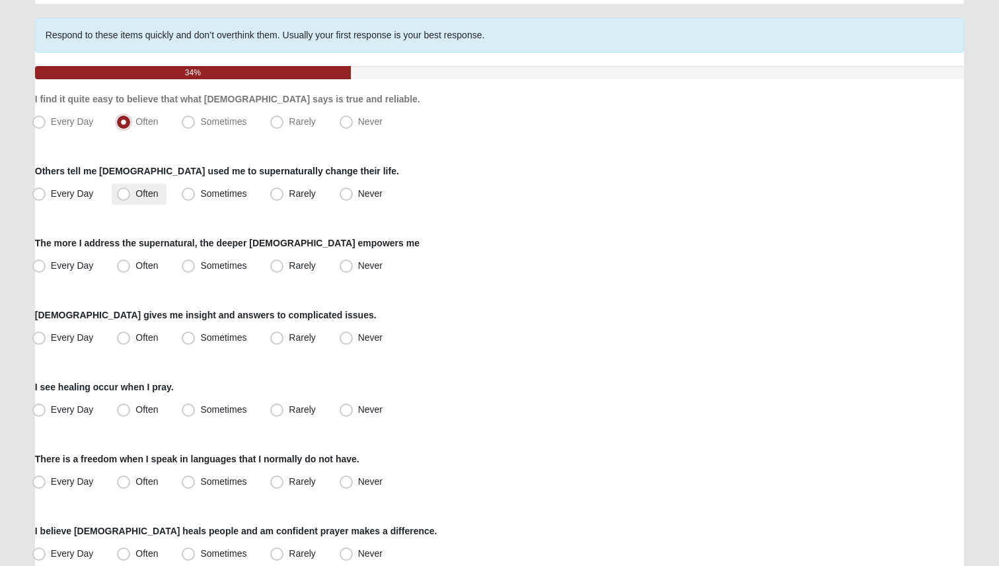
scroll to position [93, 0]
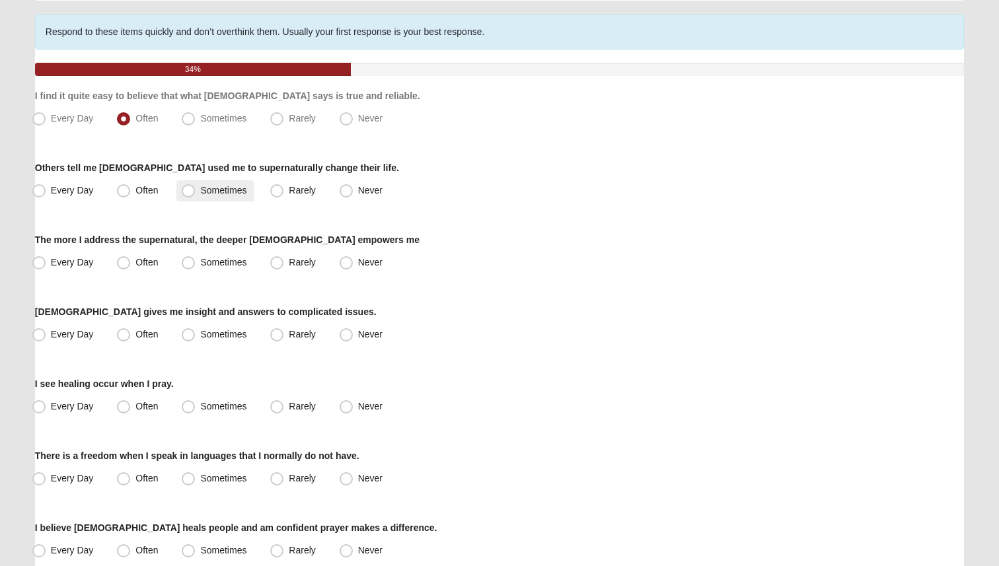
click at [204, 193] on span "Sometimes" at bounding box center [223, 190] width 46 height 11
click at [196, 193] on input "Sometimes" at bounding box center [191, 190] width 9 height 9
radio input "true"
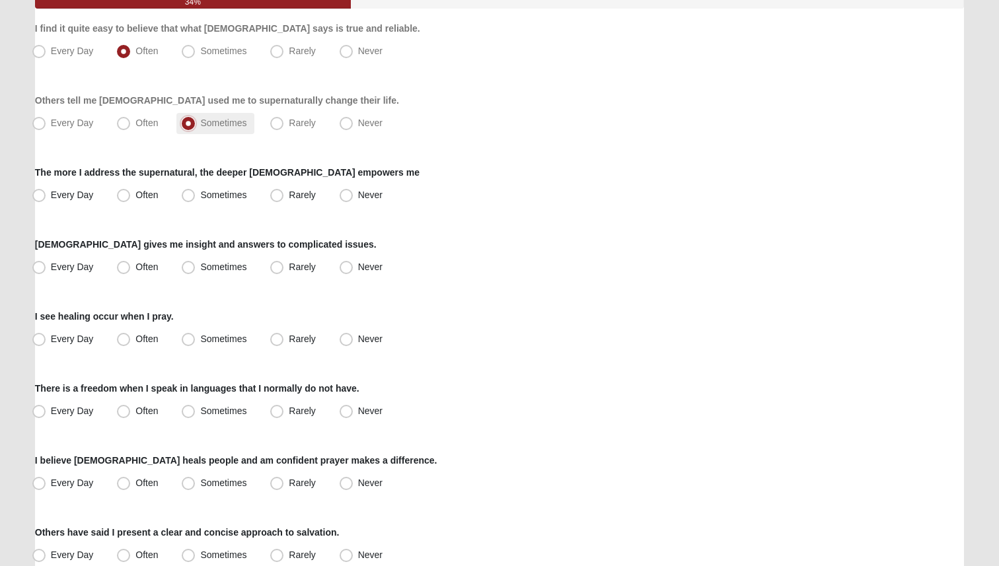
scroll to position [161, 0]
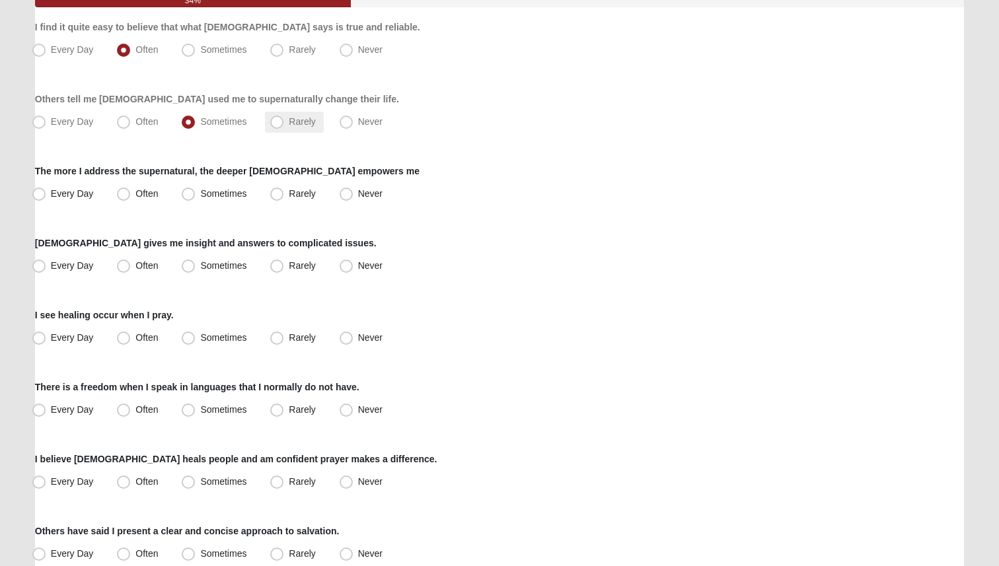
click at [295, 124] on span "Rarely" at bounding box center [302, 121] width 26 height 11
click at [284, 124] on input "Rarely" at bounding box center [280, 122] width 9 height 9
radio input "true"
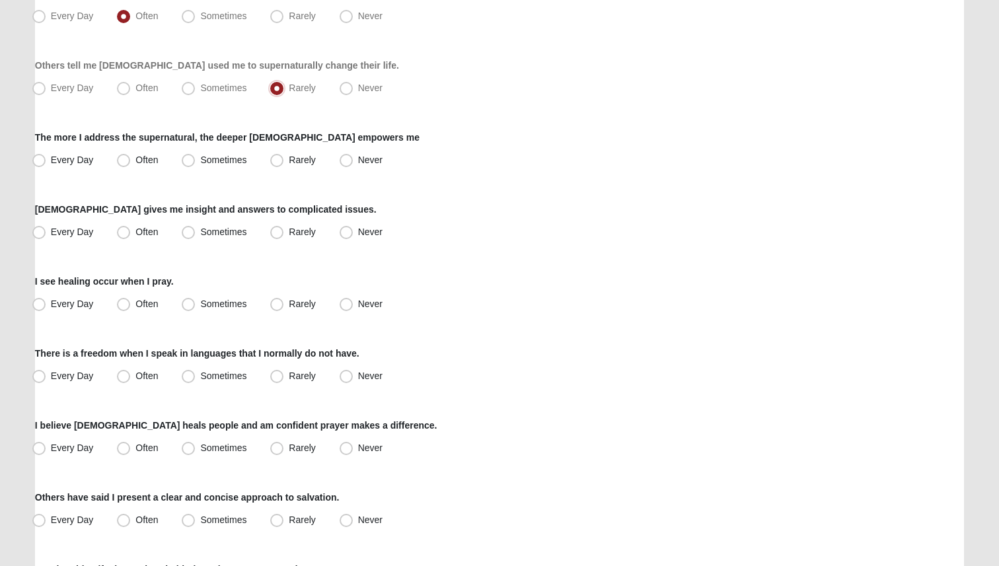
scroll to position [196, 0]
click at [161, 161] on label "Often" at bounding box center [139, 159] width 54 height 21
click at [131, 161] on input "Often" at bounding box center [126, 159] width 9 height 9
radio input "true"
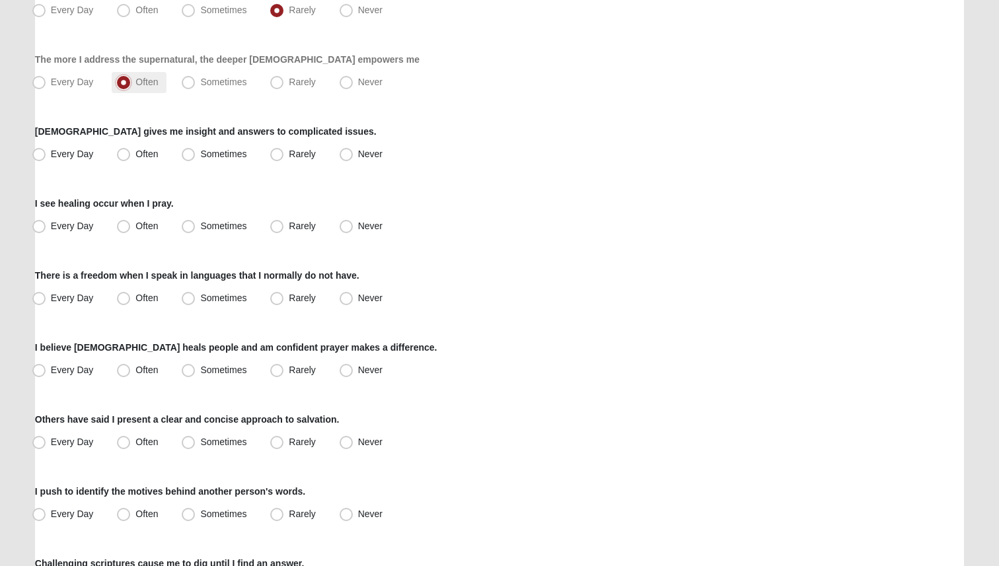
scroll to position [272, 0]
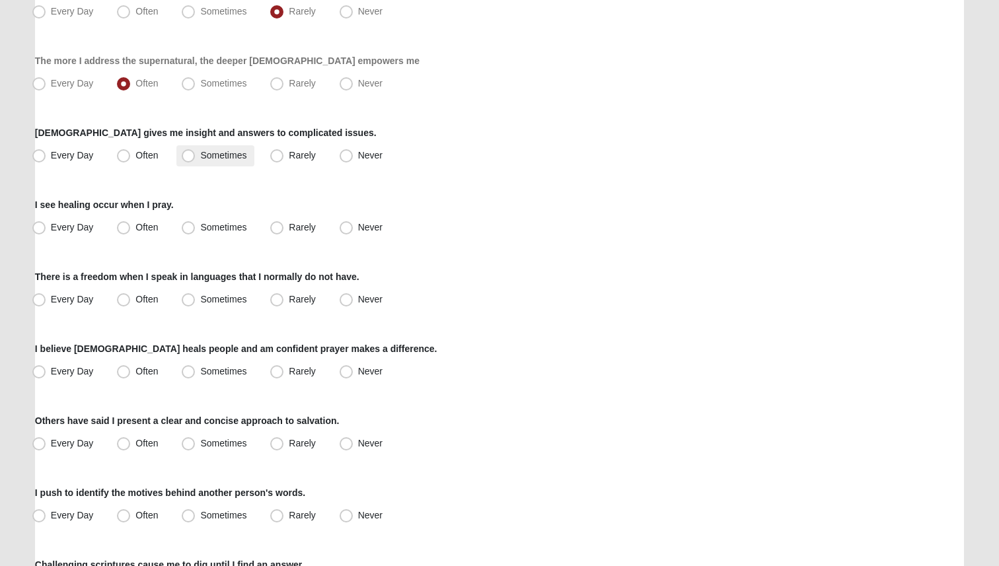
click at [201, 164] on label "Sometimes" at bounding box center [215, 155] width 78 height 21
click at [196, 160] on input "Sometimes" at bounding box center [191, 155] width 9 height 9
radio input "true"
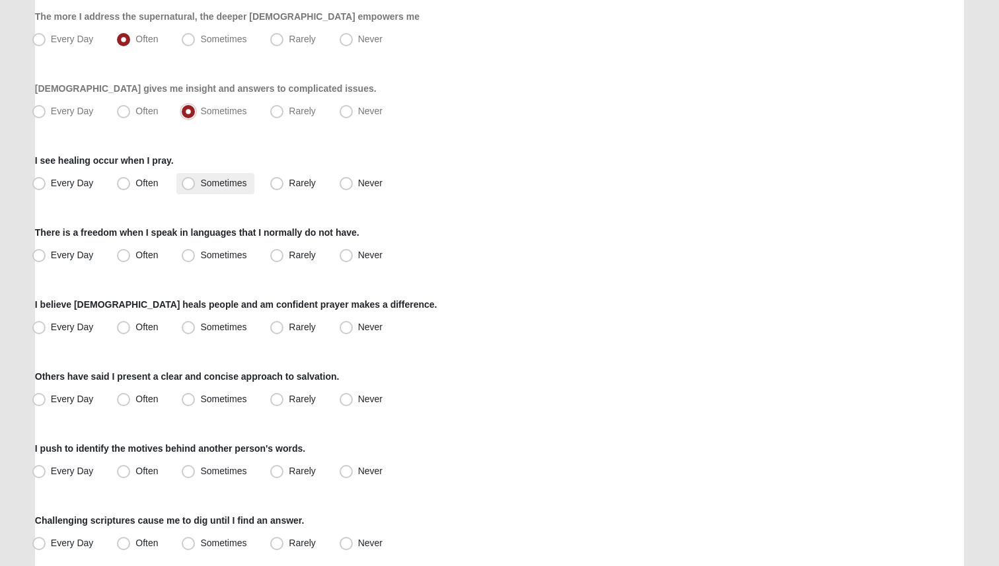
scroll to position [315, 0]
click at [197, 183] on label "Sometimes" at bounding box center [215, 184] width 78 height 21
click at [196, 183] on input "Sometimes" at bounding box center [191, 184] width 9 height 9
radio input "true"
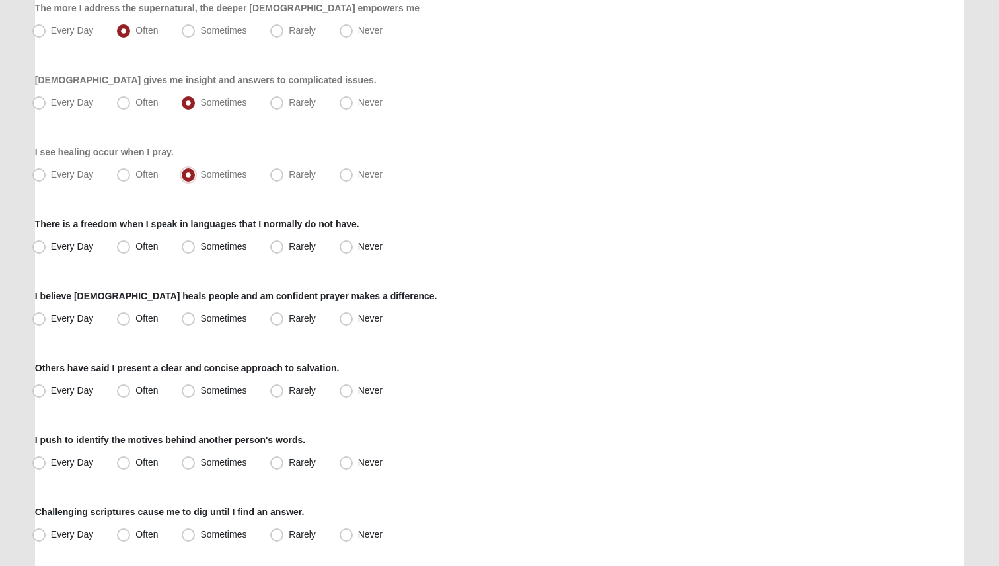
scroll to position [327, 0]
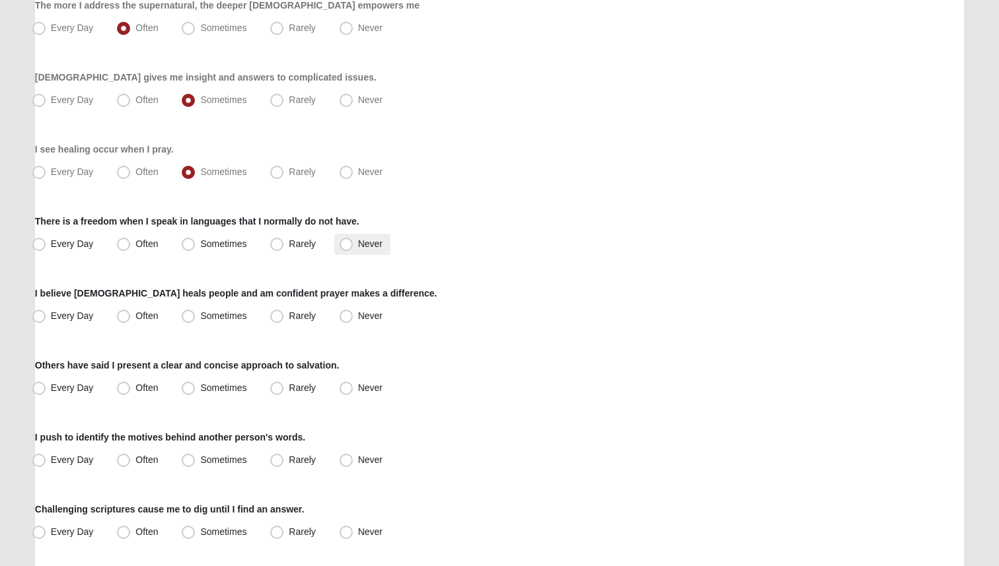
click at [343, 251] on label "Never" at bounding box center [362, 244] width 56 height 21
click at [345, 248] on input "Never" at bounding box center [349, 244] width 9 height 9
radio input "true"
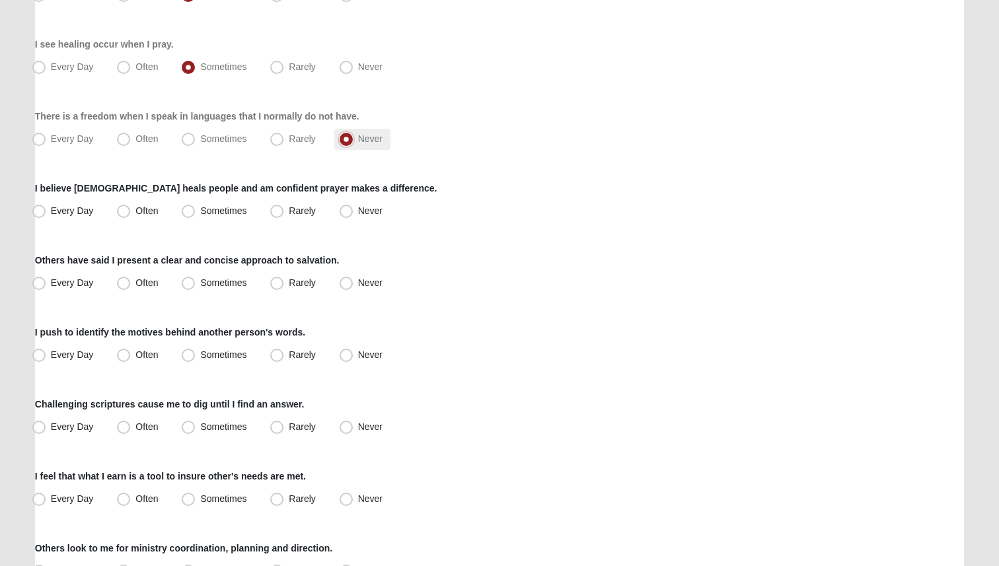
scroll to position [437, 0]
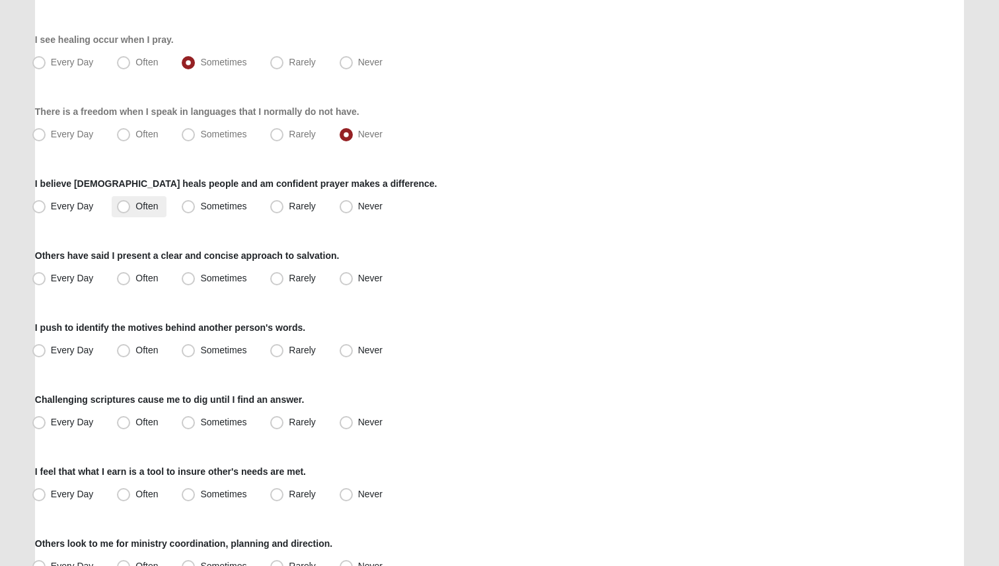
click at [139, 201] on span "Often" at bounding box center [146, 206] width 22 height 11
click at [131, 202] on input "Often" at bounding box center [126, 206] width 9 height 9
radio input "true"
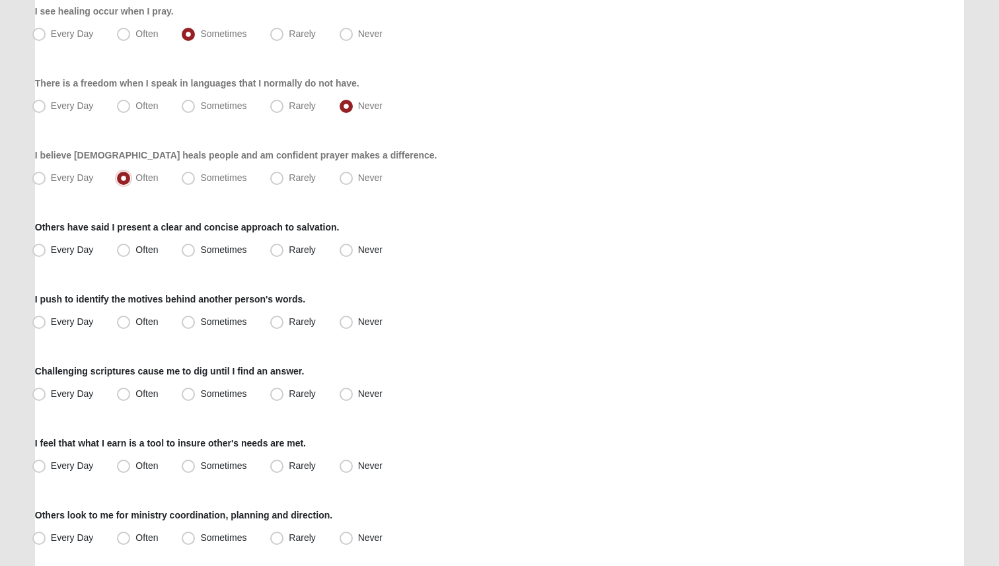
scroll to position [467, 0]
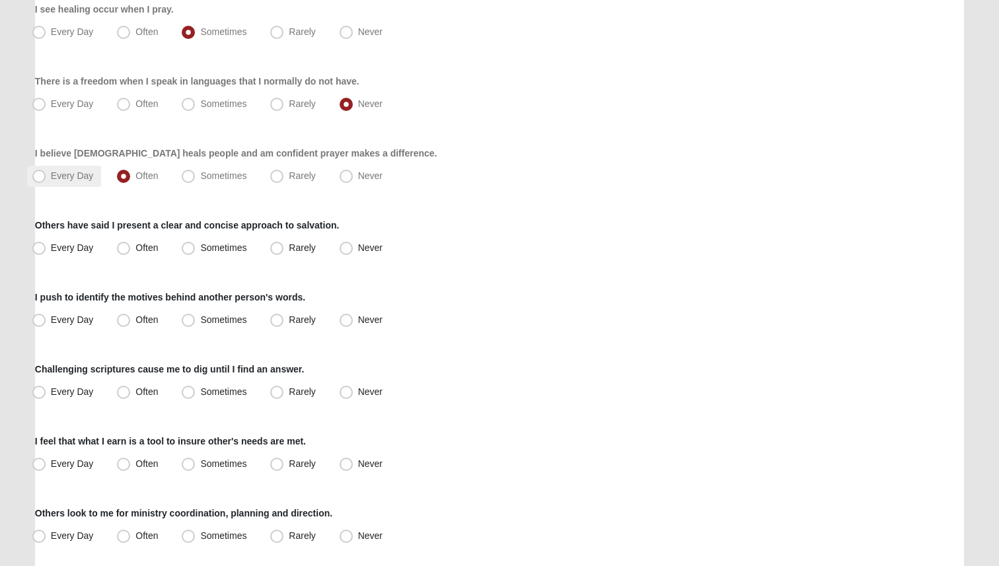
click at [91, 173] on span "Every Day" at bounding box center [72, 175] width 43 height 11
click at [46, 173] on input "Every Day" at bounding box center [42, 176] width 9 height 9
radio input "true"
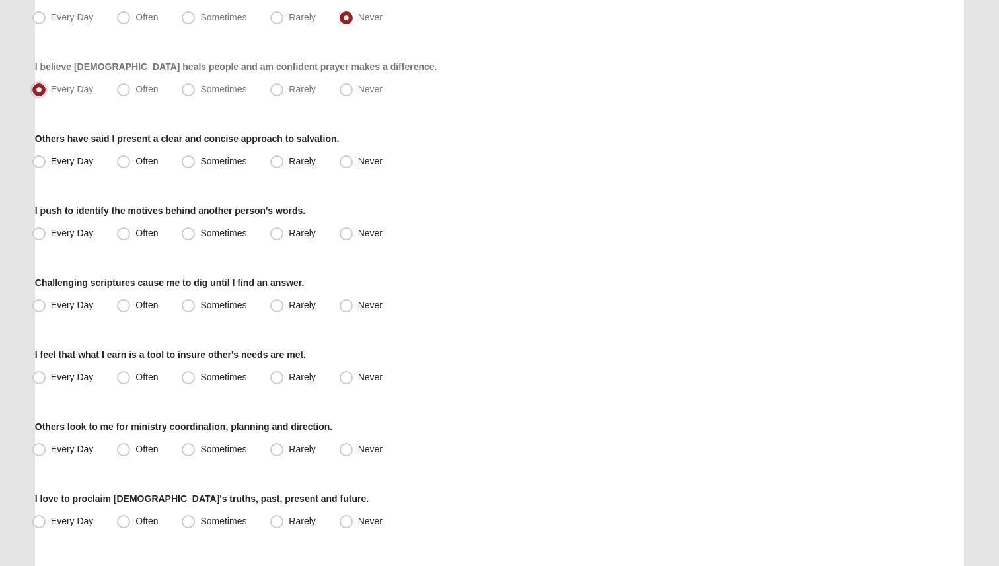
scroll to position [561, 0]
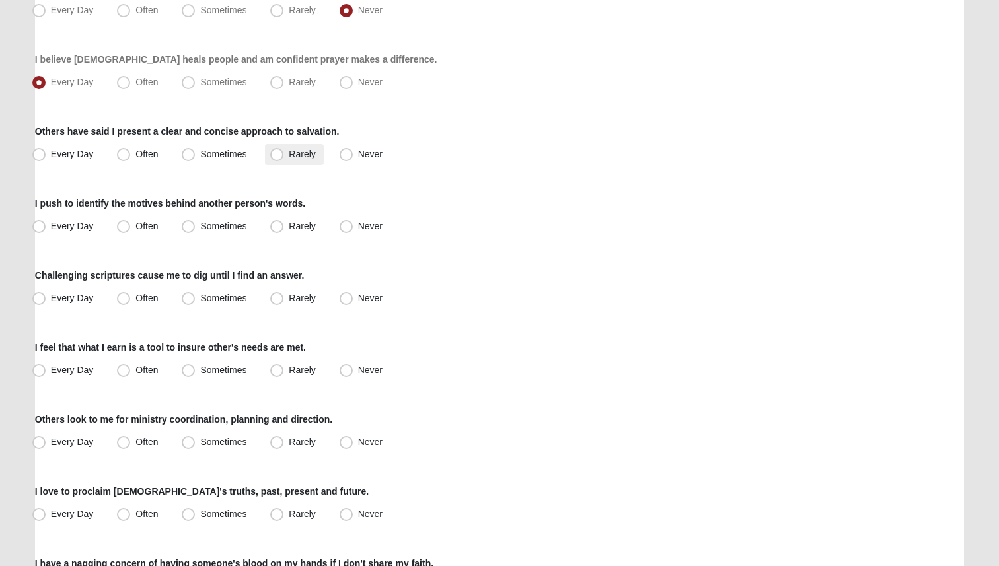
click at [289, 157] on span "Rarely" at bounding box center [302, 154] width 26 height 11
click at [278, 157] on input "Rarely" at bounding box center [280, 154] width 9 height 9
radio input "true"
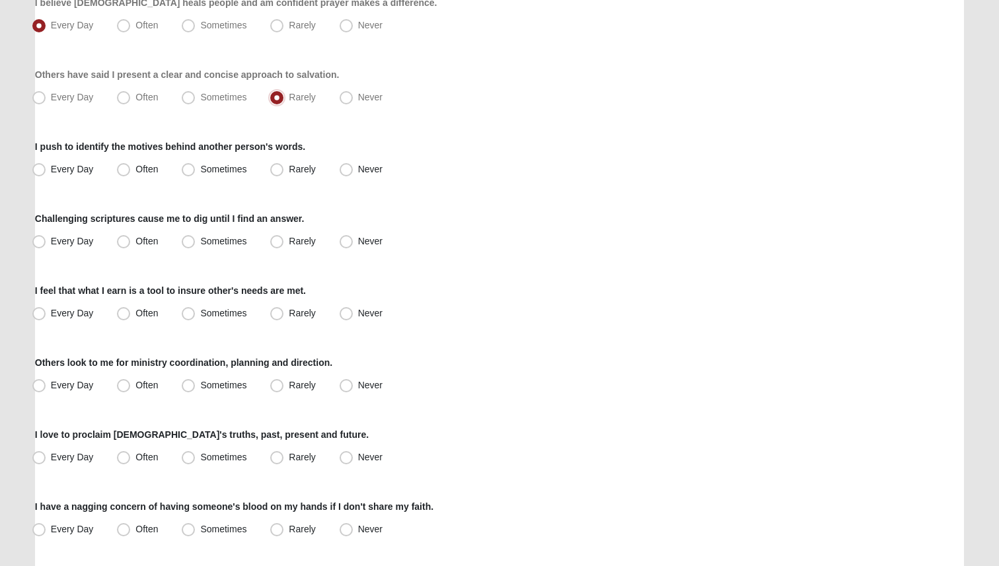
scroll to position [616, 0]
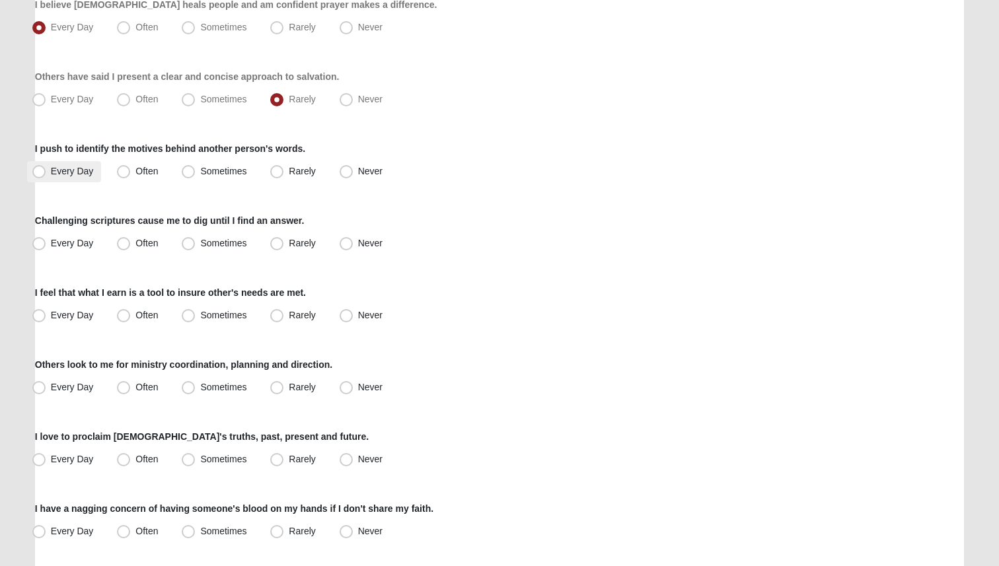
click at [56, 170] on span "Every Day" at bounding box center [72, 171] width 43 height 11
click at [46, 170] on input "Every Day" at bounding box center [42, 171] width 9 height 9
radio input "true"
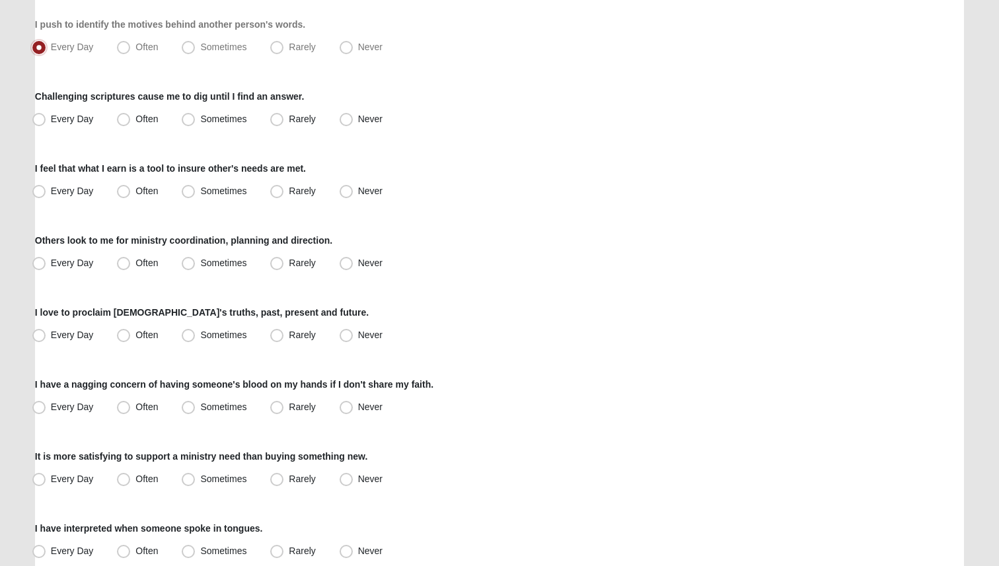
scroll to position [741, 0]
click at [200, 116] on label "Sometimes" at bounding box center [215, 118] width 78 height 21
click at [196, 116] on input "Sometimes" at bounding box center [191, 118] width 9 height 9
radio input "true"
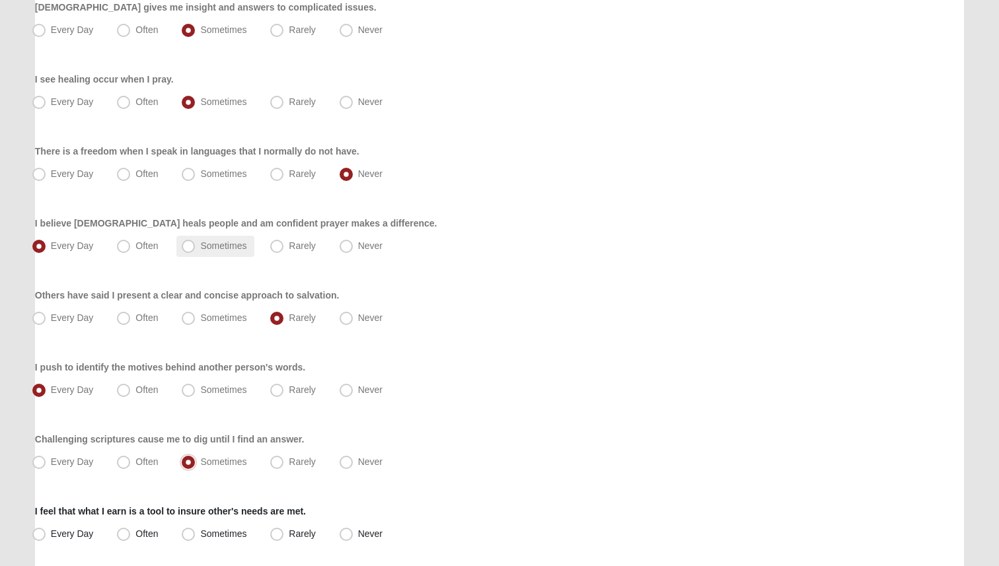
scroll to position [398, 0]
click at [155, 108] on label "Often" at bounding box center [139, 101] width 54 height 21
click at [131, 106] on input "Often" at bounding box center [126, 101] width 9 height 9
radio input "true"
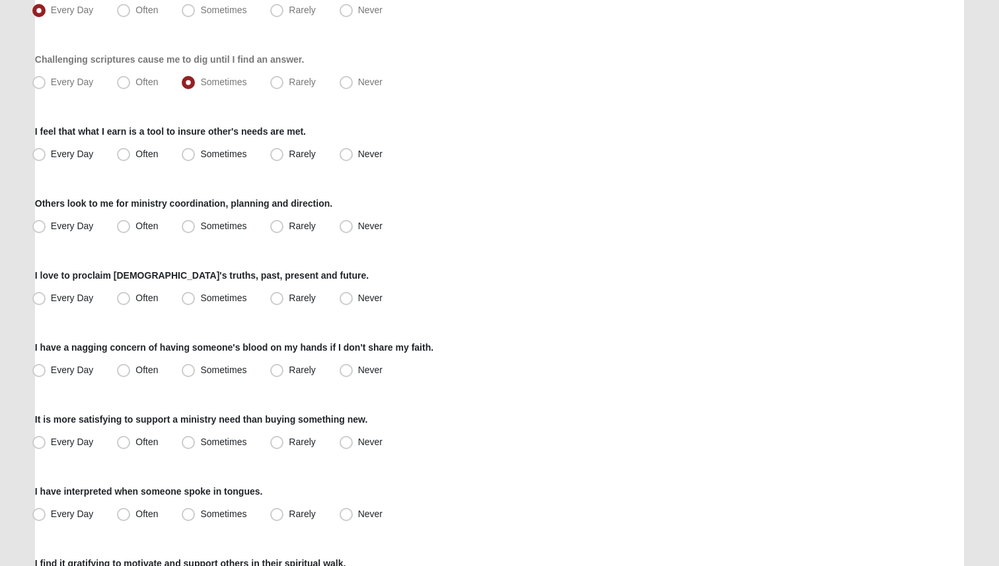
scroll to position [807, 0]
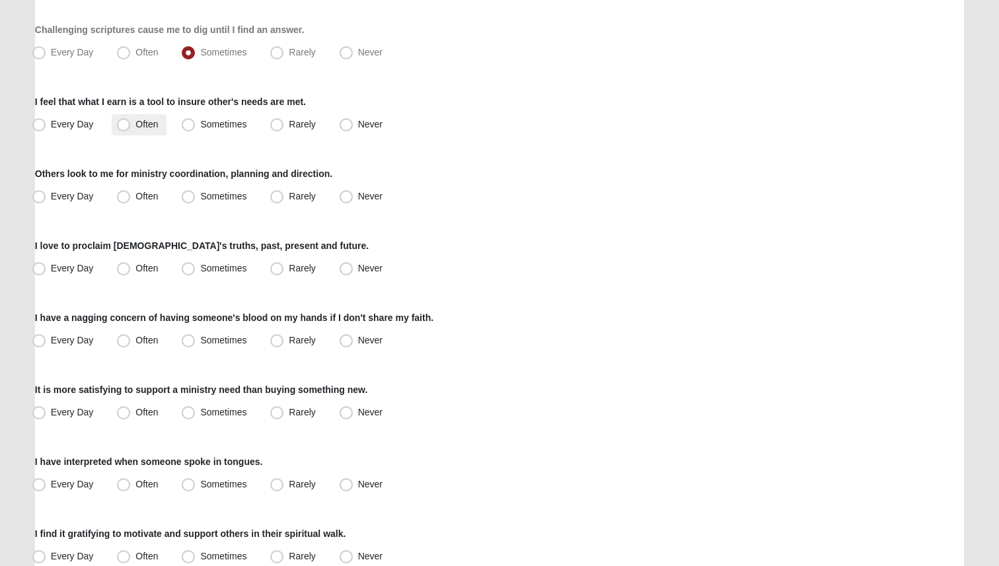
click at [143, 128] on span "Often" at bounding box center [146, 124] width 22 height 11
click at [131, 128] on input "Often" at bounding box center [126, 124] width 9 height 9
radio input "true"
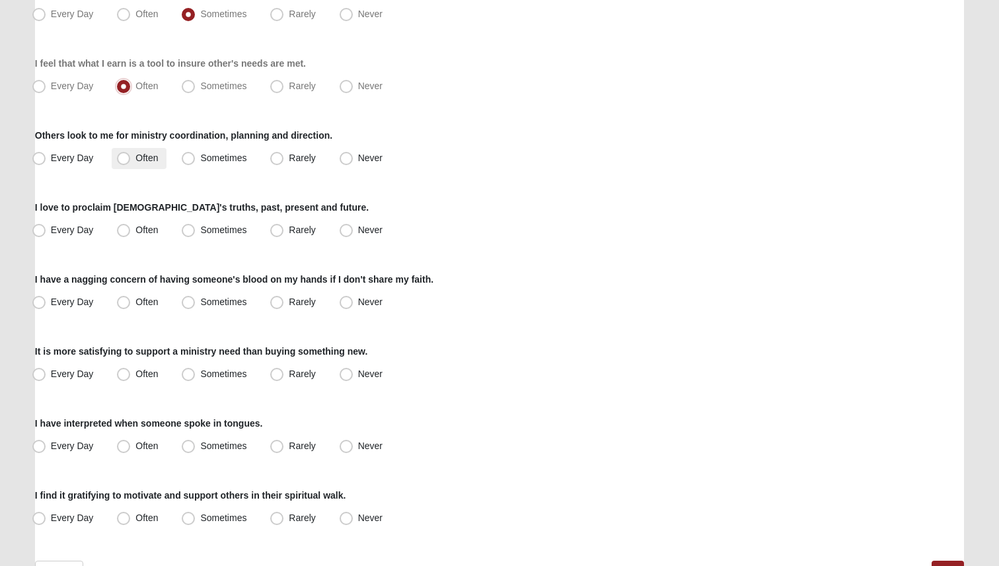
scroll to position [847, 0]
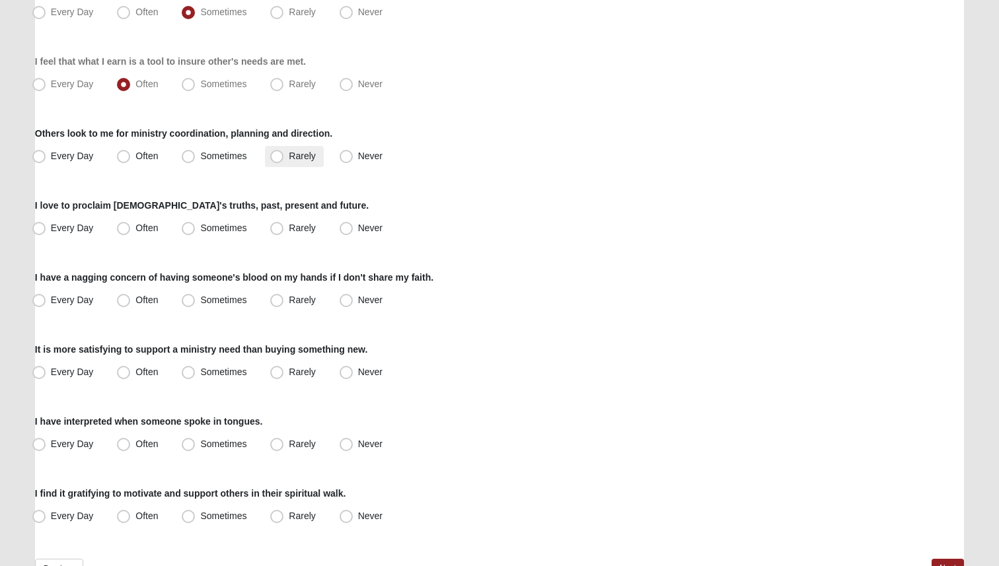
click at [297, 156] on span "Rarely" at bounding box center [302, 156] width 26 height 11
click at [284, 156] on input "Rarely" at bounding box center [280, 156] width 9 height 9
radio input "true"
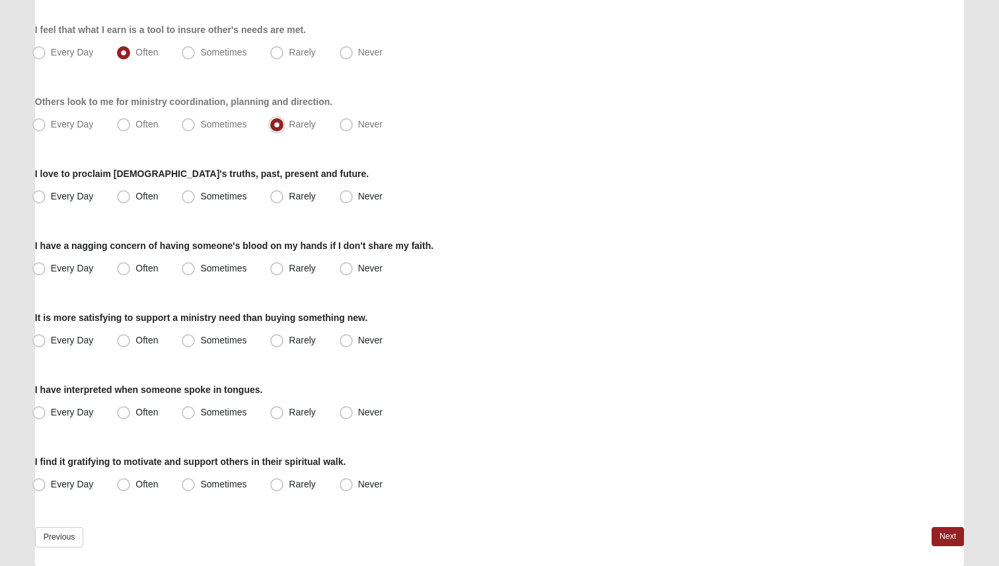
scroll to position [880, 0]
click at [358, 125] on span "Never" at bounding box center [370, 123] width 24 height 11
click at [345, 125] on input "Never" at bounding box center [349, 123] width 9 height 9
radio input "true"
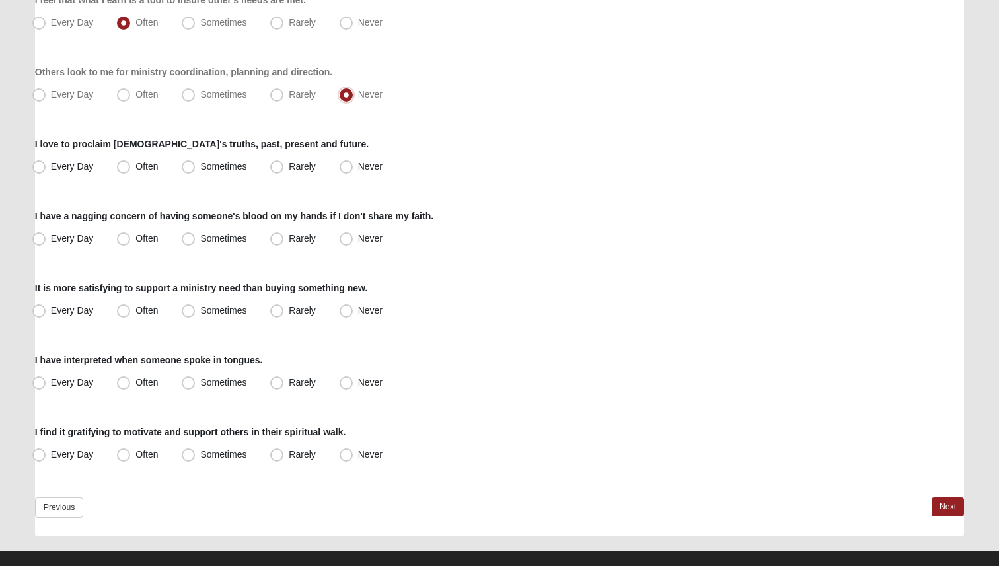
scroll to position [908, 0]
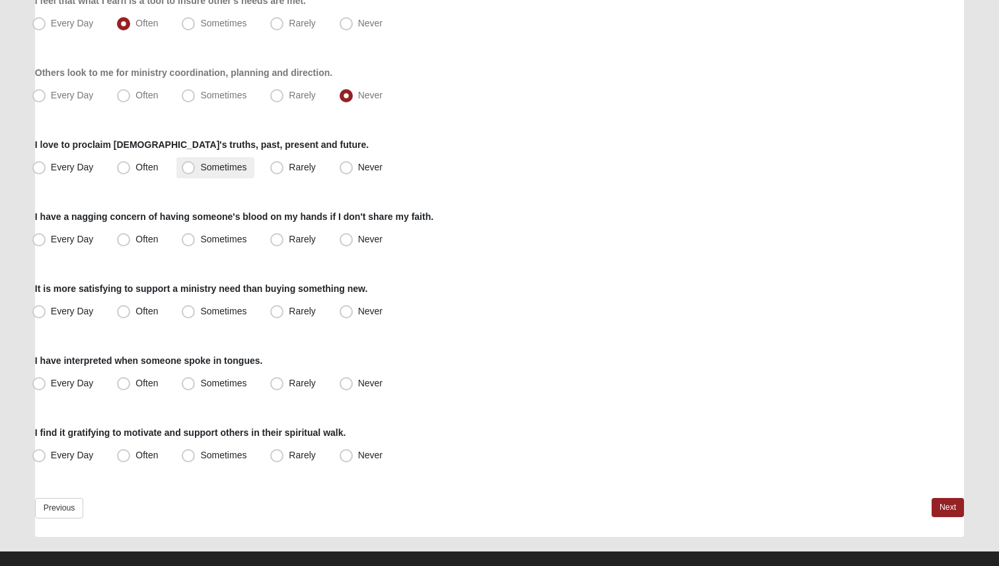
click at [196, 170] on label "Sometimes" at bounding box center [215, 167] width 78 height 21
click at [196, 170] on input "Sometimes" at bounding box center [191, 167] width 9 height 9
radio input "true"
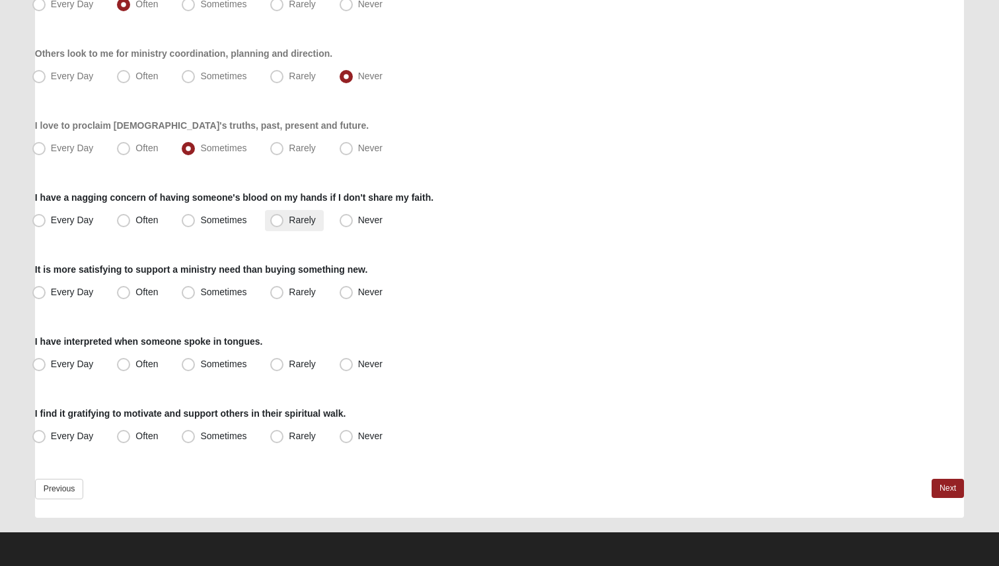
click at [289, 222] on span "Rarely" at bounding box center [302, 220] width 26 height 11
click at [279, 222] on input "Rarely" at bounding box center [280, 220] width 9 height 9
radio input "true"
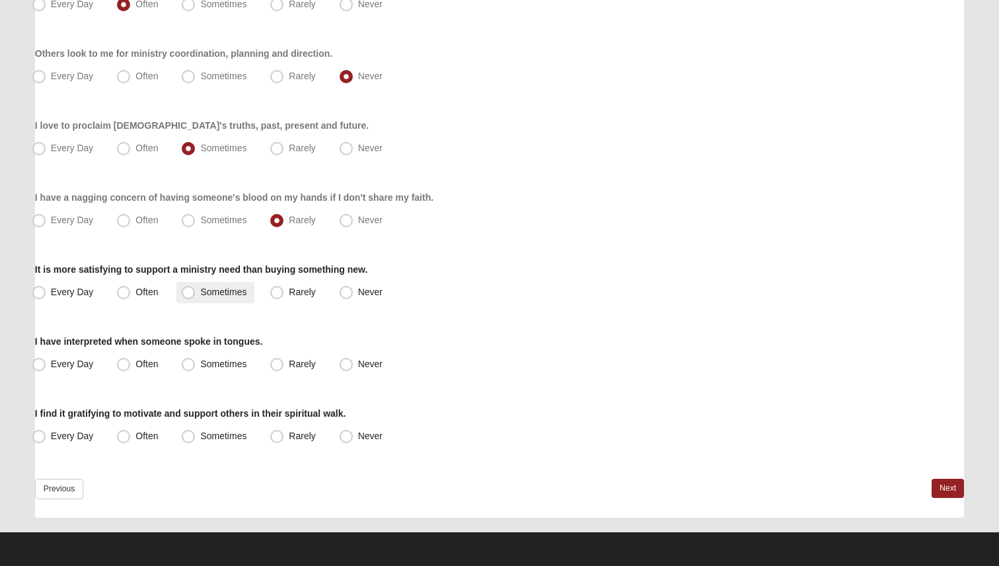
click at [241, 295] on span "Sometimes" at bounding box center [223, 292] width 46 height 11
click at [196, 295] on input "Sometimes" at bounding box center [191, 292] width 9 height 9
radio input "true"
click at [359, 359] on span "Never" at bounding box center [370, 364] width 24 height 11
click at [353, 360] on input "Never" at bounding box center [349, 364] width 9 height 9
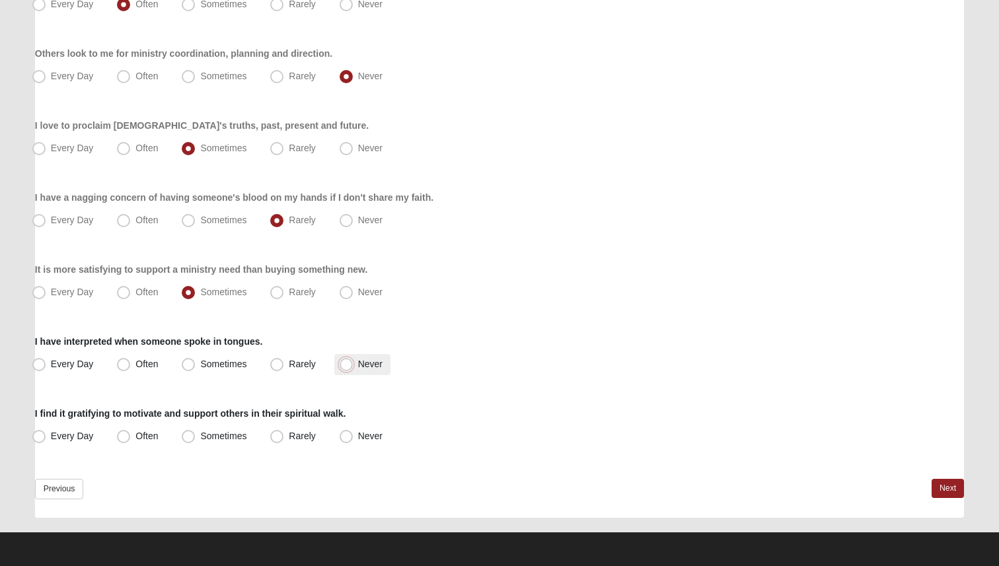
radio input "true"
click at [241, 440] on span "Sometimes" at bounding box center [223, 436] width 46 height 11
click at [196, 440] on input "Sometimes" at bounding box center [191, 436] width 9 height 9
radio input "true"
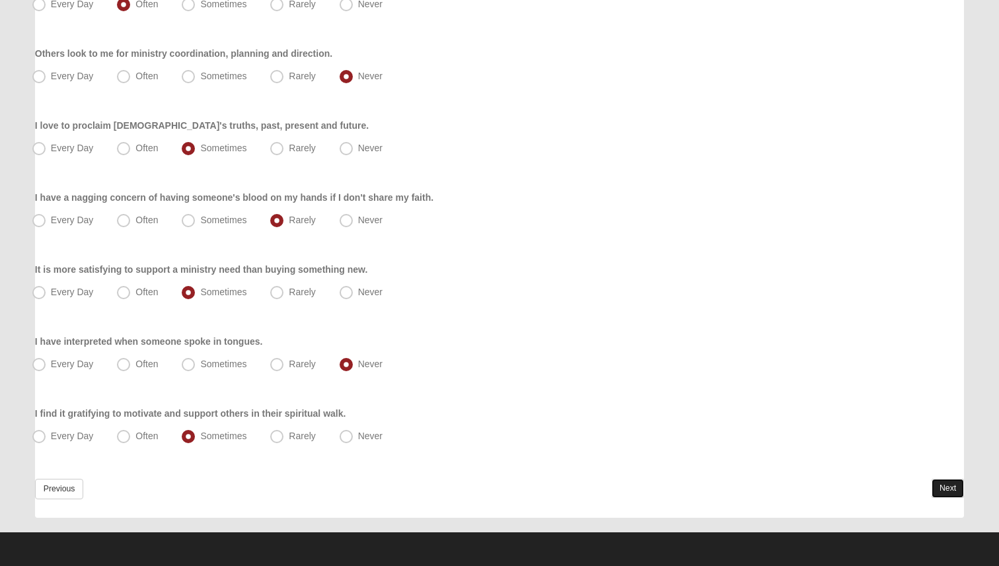
click at [947, 489] on link "Next" at bounding box center [948, 488] width 32 height 19
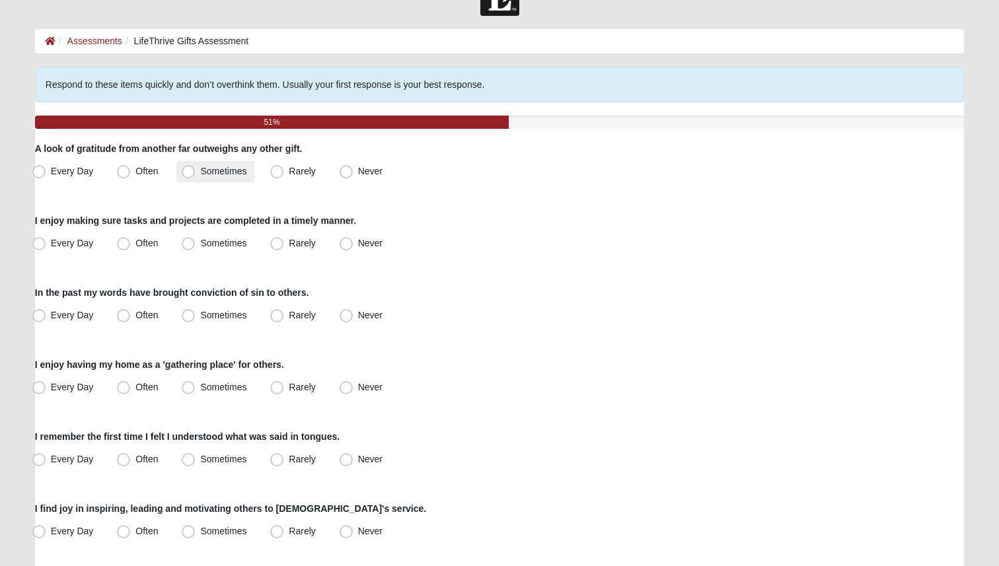
scroll to position [40, 0]
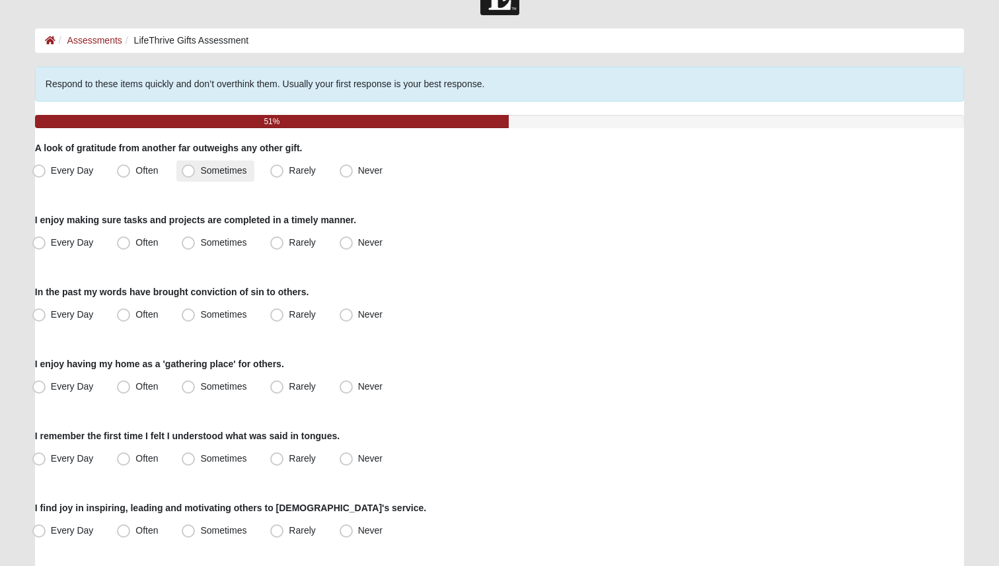
click at [200, 171] on span "Sometimes" at bounding box center [223, 170] width 46 height 11
click at [187, 171] on input "Sometimes" at bounding box center [191, 171] width 9 height 9
radio input "true"
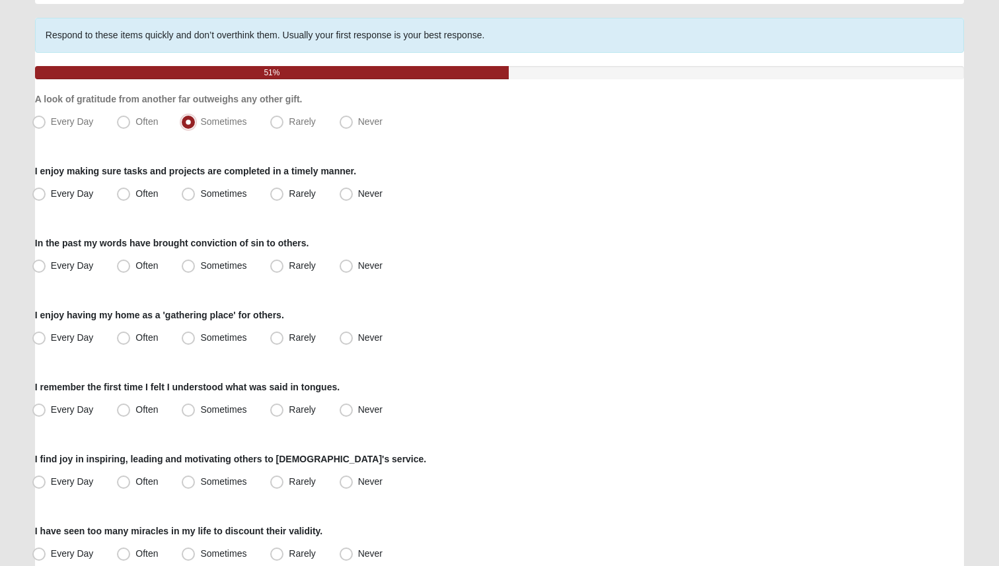
scroll to position [94, 0]
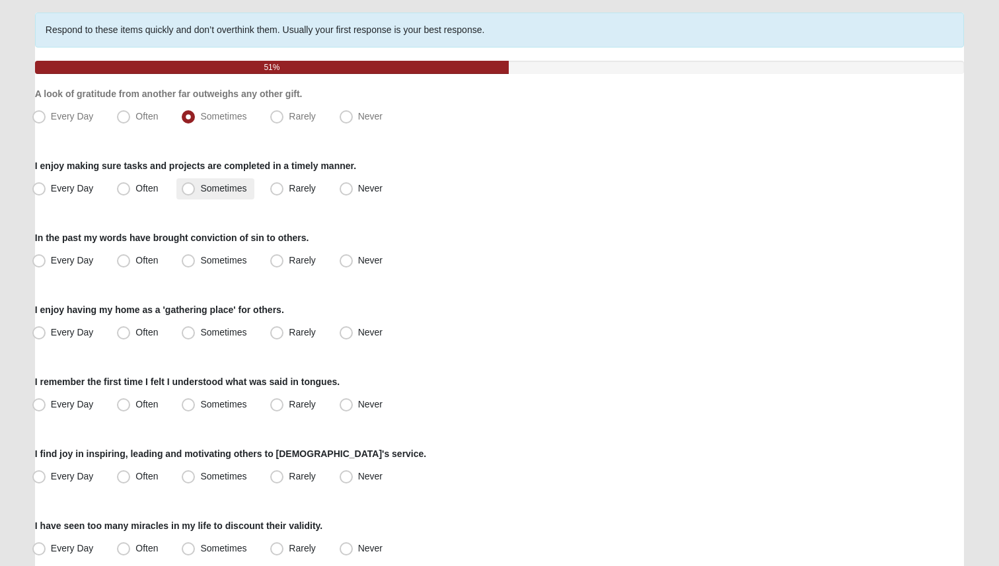
click at [209, 190] on span "Sometimes" at bounding box center [223, 188] width 46 height 11
click at [196, 190] on input "Sometimes" at bounding box center [191, 188] width 9 height 9
radio input "true"
click at [152, 186] on span "Often" at bounding box center [146, 188] width 22 height 11
click at [131, 186] on input "Often" at bounding box center [126, 188] width 9 height 9
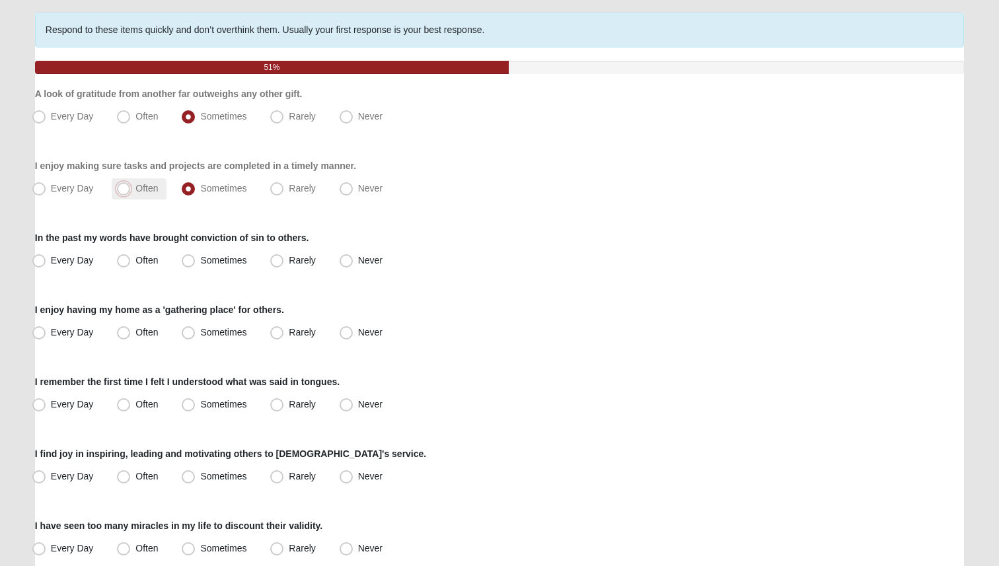
radio input "true"
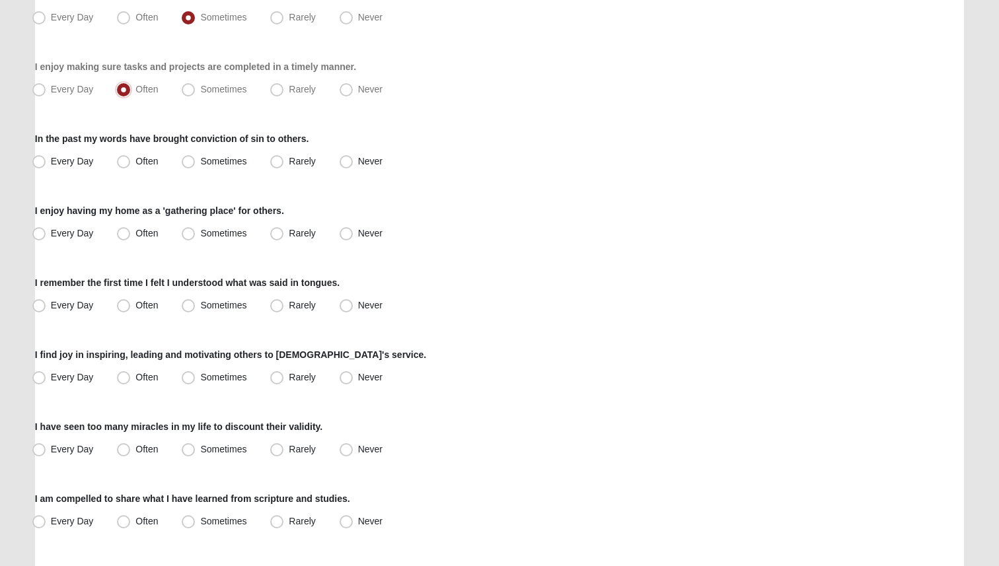
scroll to position [197, 0]
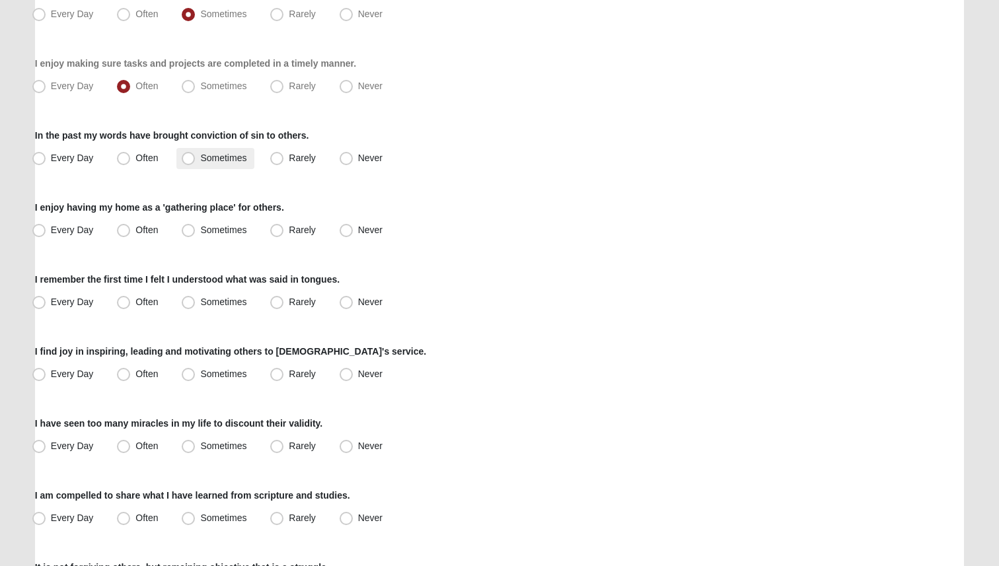
click at [199, 161] on label "Sometimes" at bounding box center [215, 158] width 78 height 21
click at [196, 161] on input "Sometimes" at bounding box center [191, 158] width 9 height 9
radio input "true"
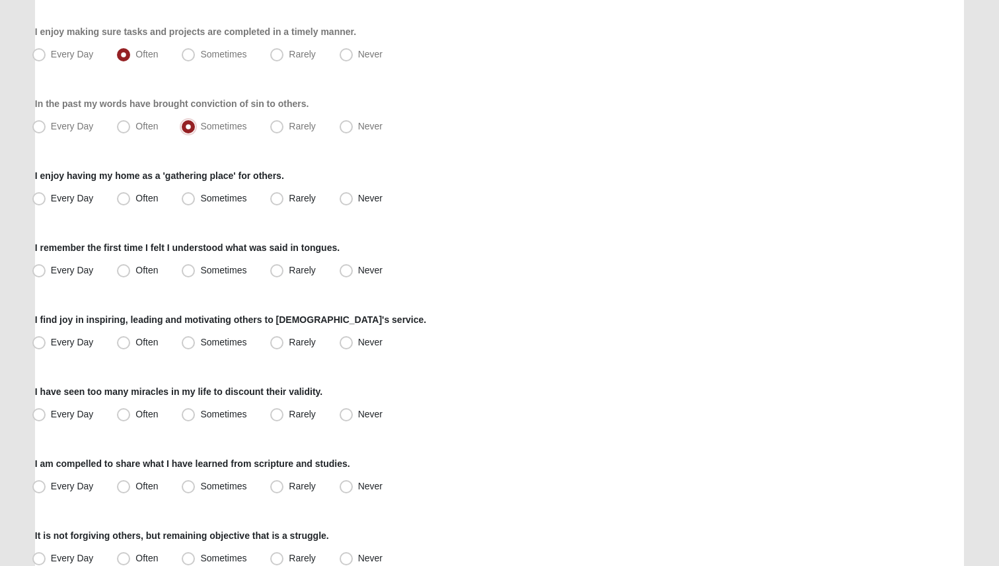
scroll to position [229, 0]
click at [363, 194] on span "Never" at bounding box center [370, 197] width 24 height 11
click at [353, 194] on input "Never" at bounding box center [349, 198] width 9 height 9
radio input "true"
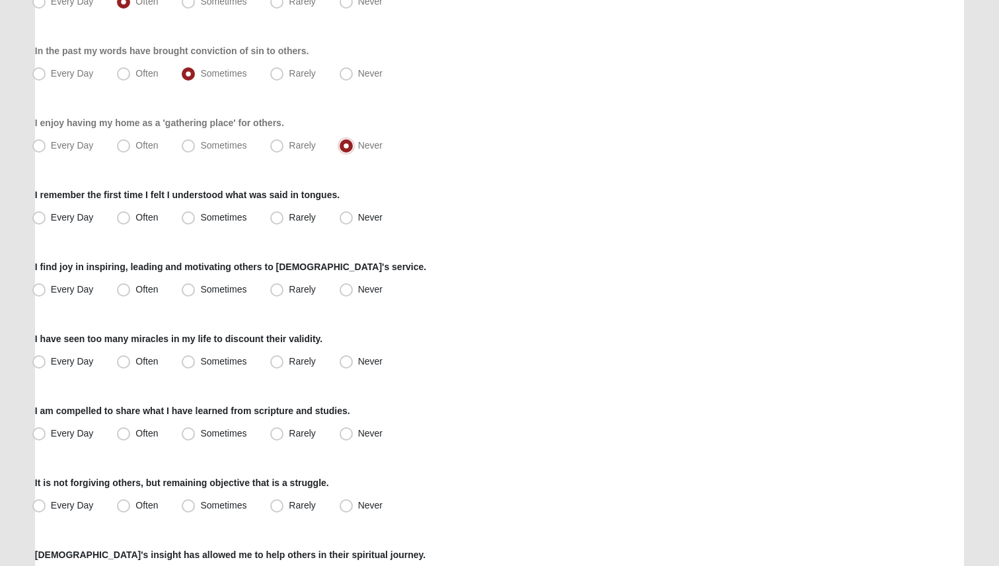
scroll to position [283, 0]
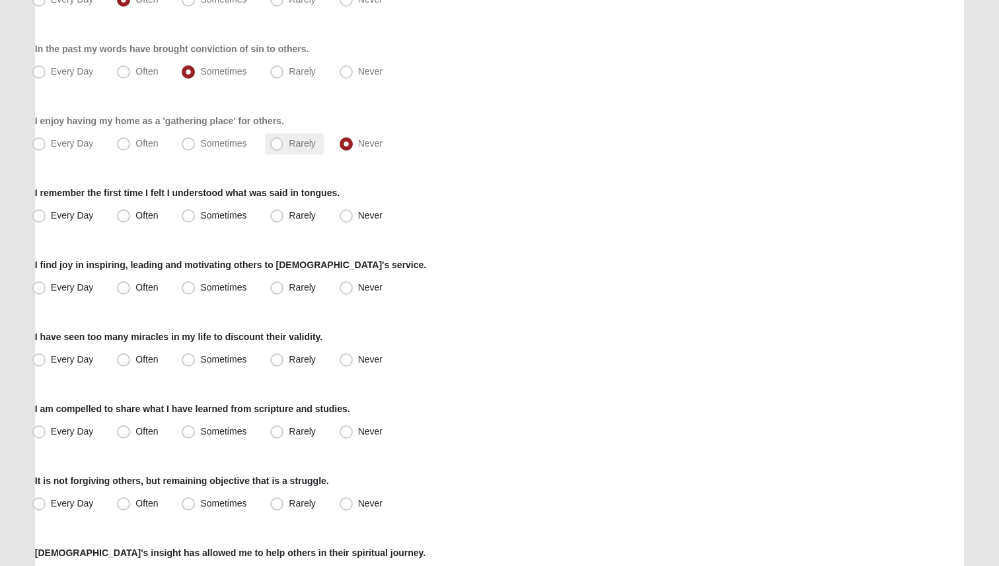
click at [274, 151] on label "Rarely" at bounding box center [294, 143] width 58 height 21
click at [276, 148] on input "Rarely" at bounding box center [280, 143] width 9 height 9
radio input "true"
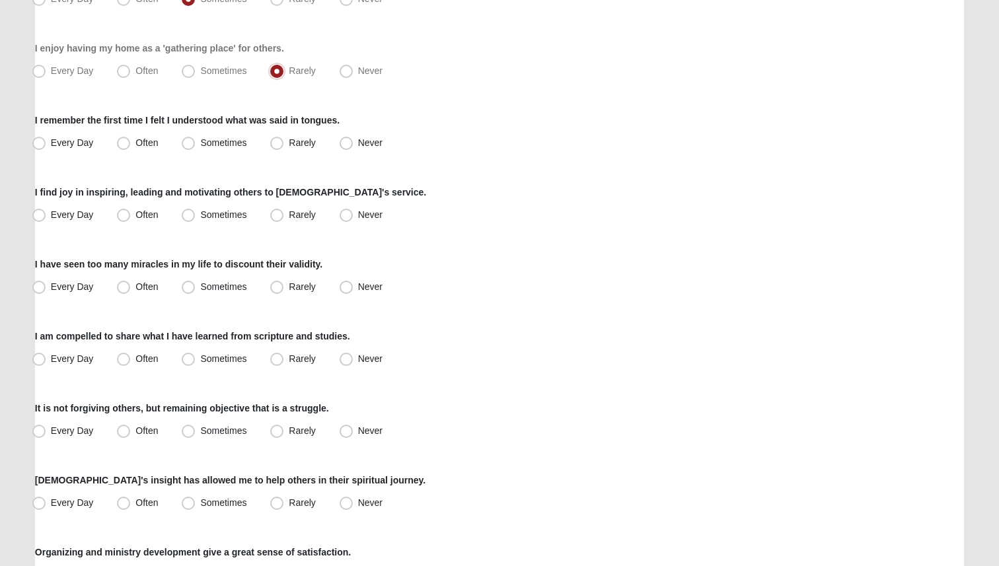
scroll to position [359, 0]
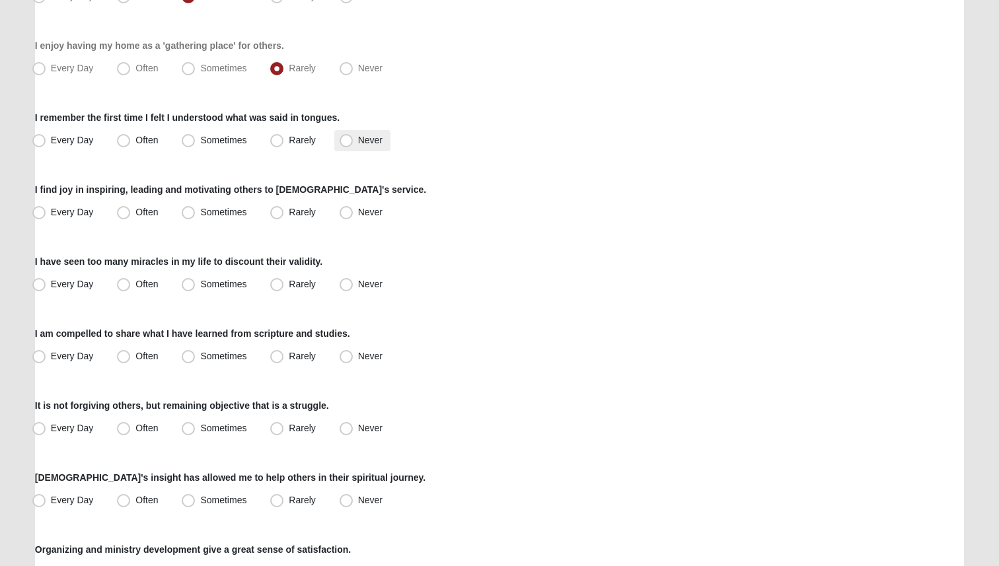
click at [364, 148] on label "Never" at bounding box center [362, 140] width 56 height 21
click at [353, 145] on input "Never" at bounding box center [349, 140] width 9 height 9
radio input "true"
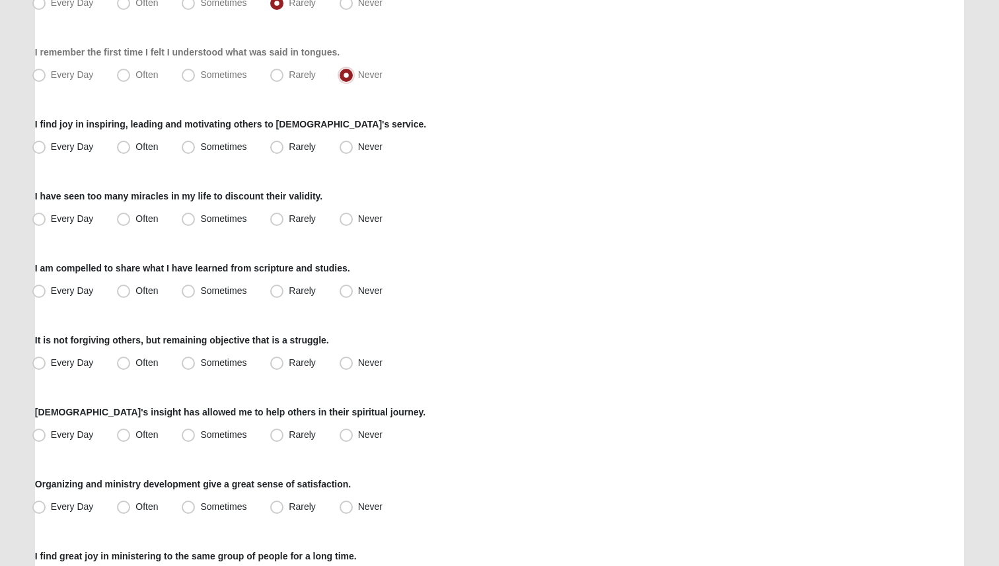
scroll to position [428, 0]
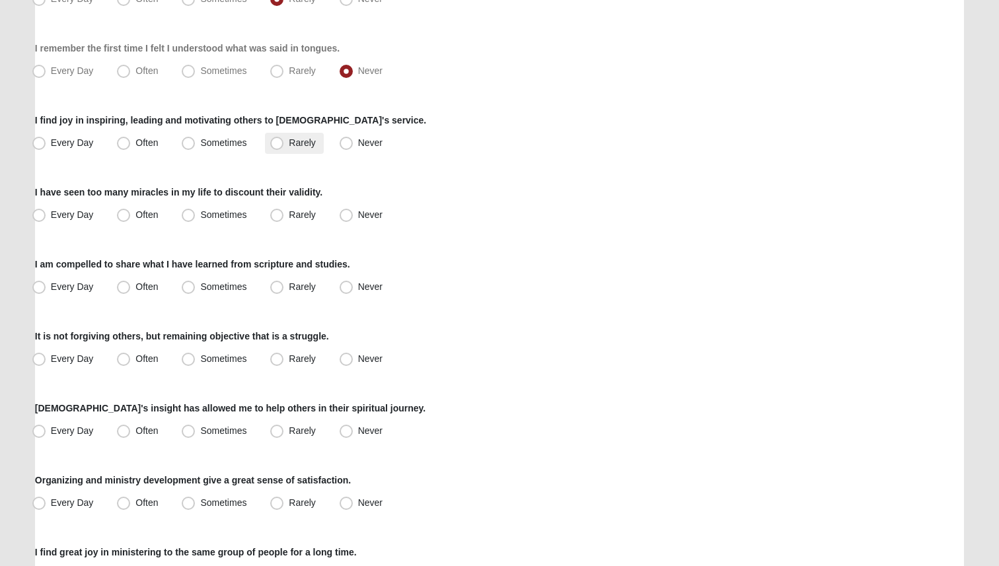
click at [289, 146] on span "Rarely" at bounding box center [302, 142] width 26 height 11
click at [280, 146] on input "Rarely" at bounding box center [280, 143] width 9 height 9
radio input "true"
click at [240, 144] on span "Sometimes" at bounding box center [223, 142] width 46 height 11
click at [196, 144] on input "Sometimes" at bounding box center [191, 143] width 9 height 9
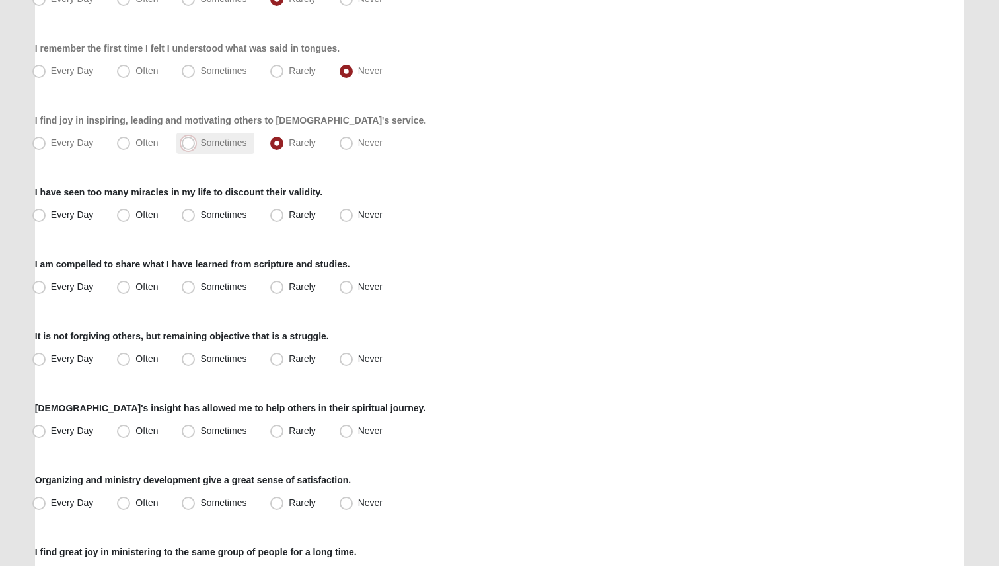
radio input "true"
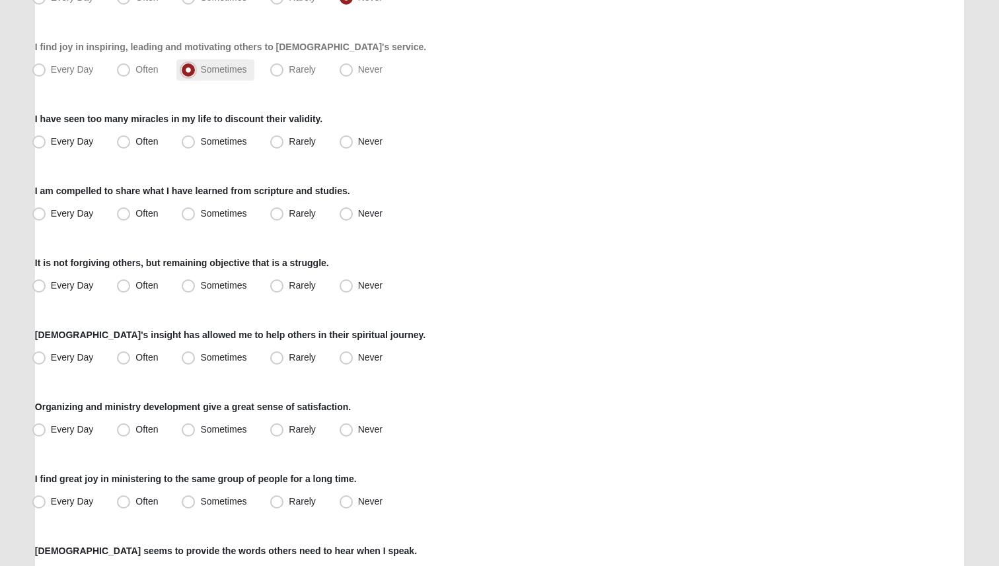
scroll to position [505, 0]
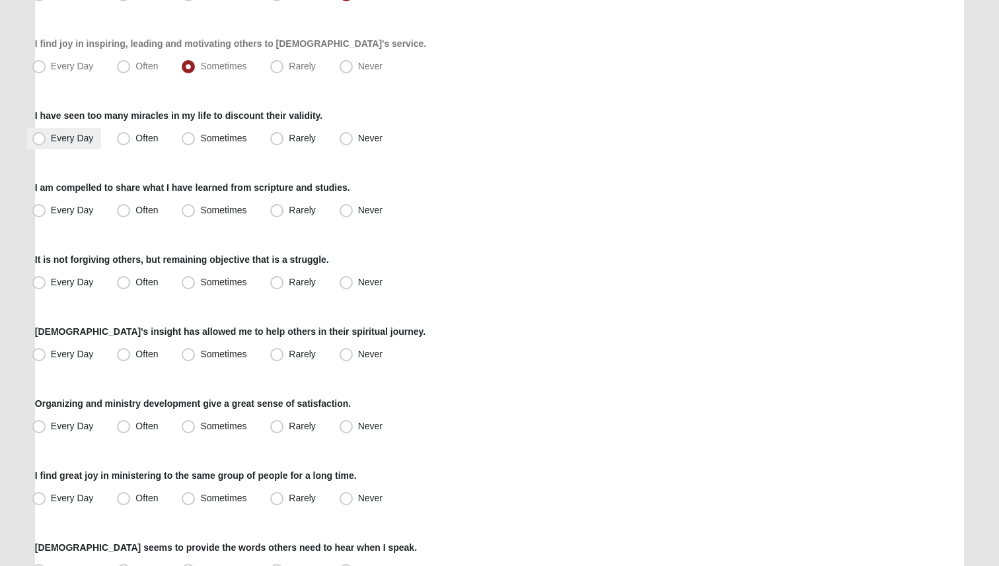
click at [81, 141] on span "Every Day" at bounding box center [72, 138] width 43 height 11
click at [46, 141] on input "Every Day" at bounding box center [42, 138] width 9 height 9
radio input "true"
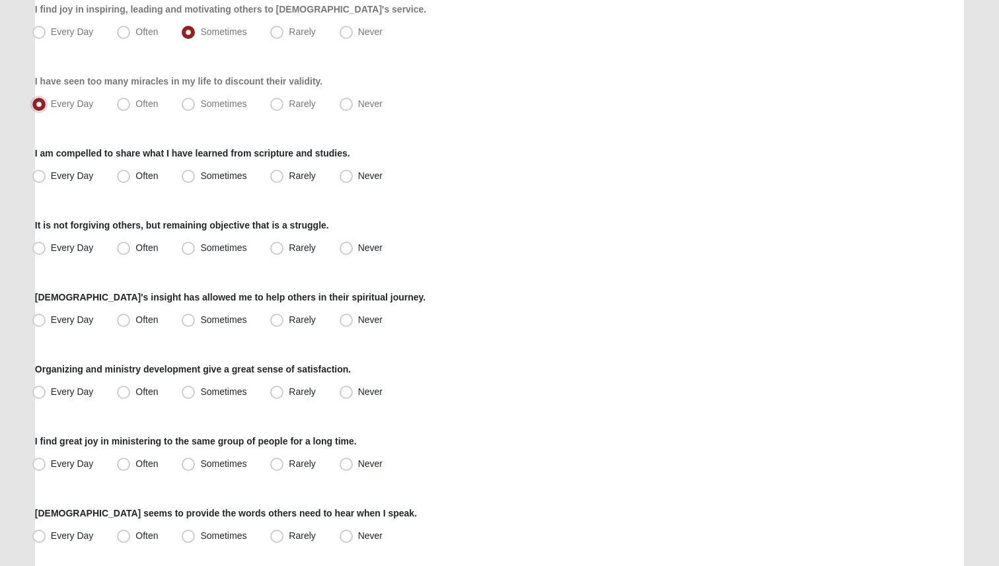
scroll to position [574, 0]
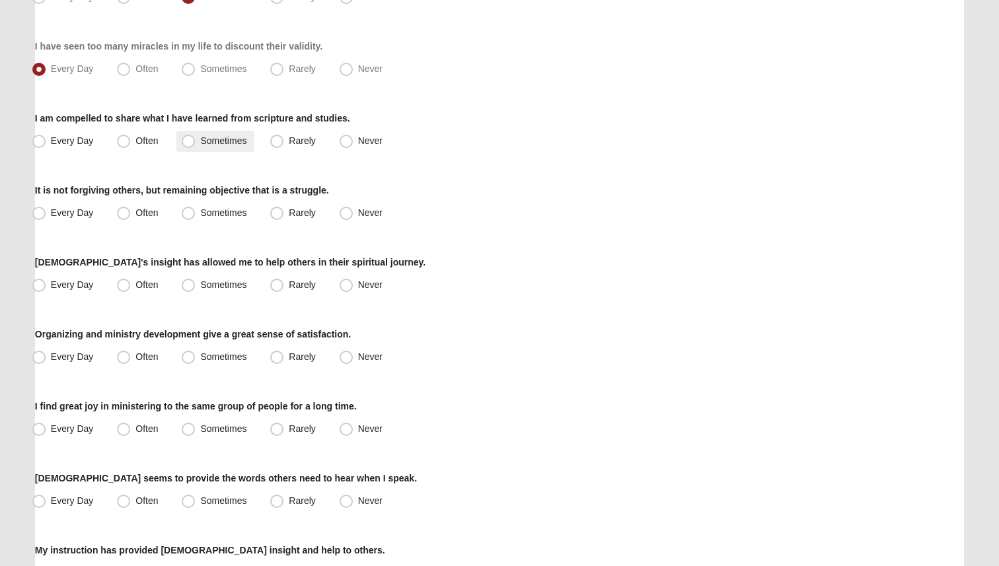
click at [223, 133] on label "Sometimes" at bounding box center [215, 141] width 78 height 21
click at [196, 137] on input "Sometimes" at bounding box center [191, 141] width 9 height 9
radio input "true"
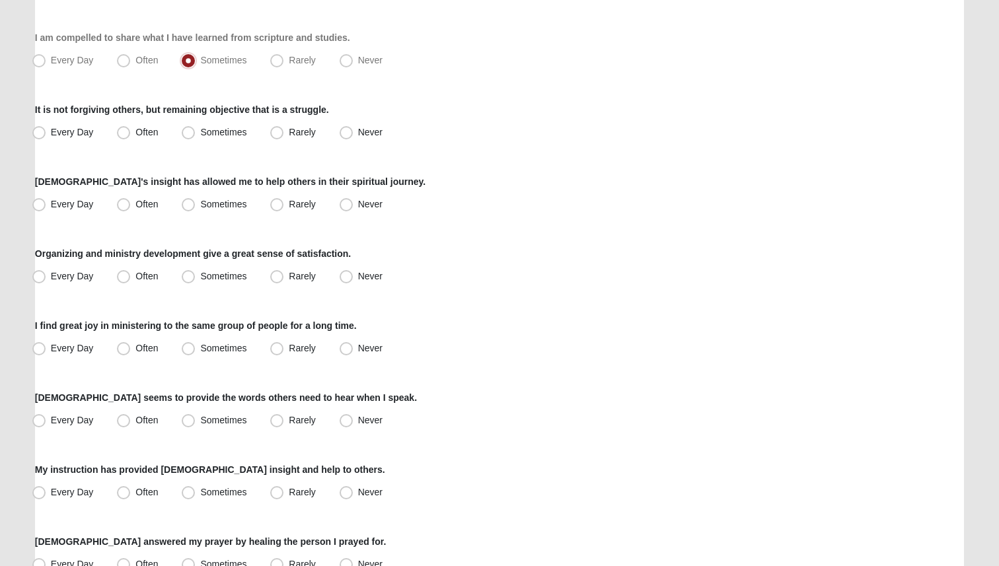
scroll to position [656, 0]
click at [200, 133] on span "Sometimes" at bounding box center [223, 131] width 46 height 11
click at [187, 133] on input "Sometimes" at bounding box center [191, 131] width 9 height 9
radio input "true"
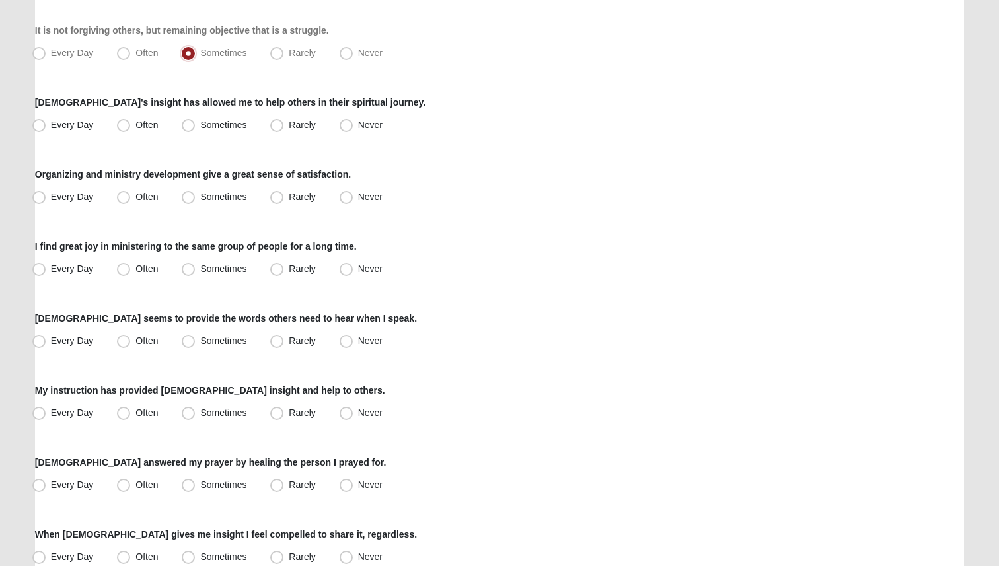
scroll to position [740, 0]
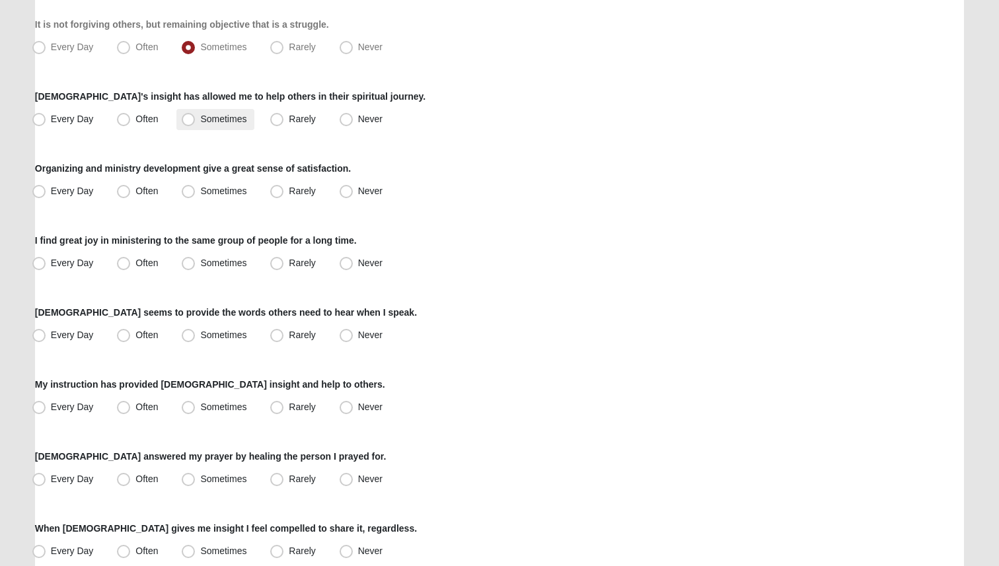
click at [200, 124] on span "Sometimes" at bounding box center [223, 119] width 46 height 11
click at [193, 124] on input "Sometimes" at bounding box center [191, 119] width 9 height 9
radio input "true"
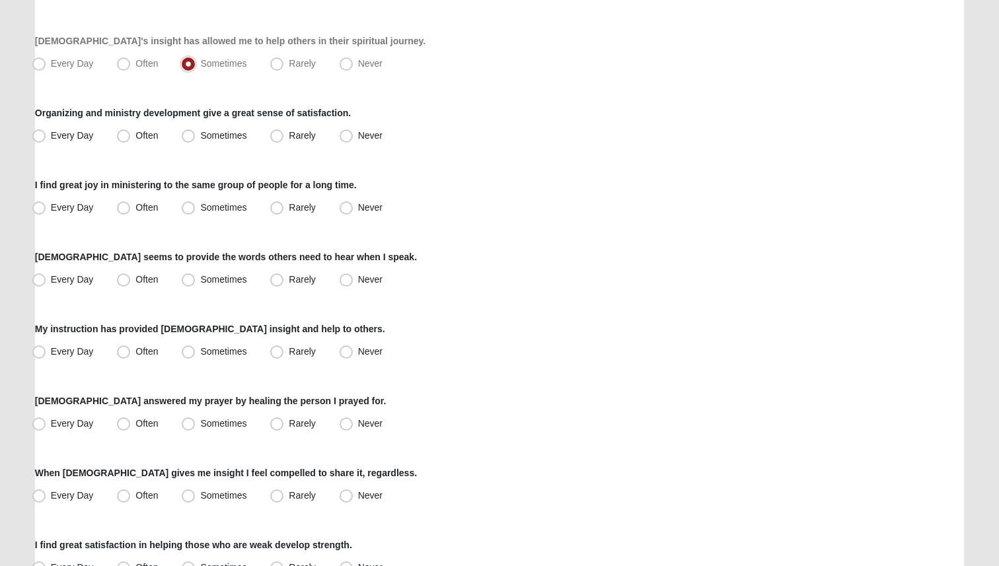
scroll to position [797, 0]
click at [289, 138] on span "Rarely" at bounding box center [302, 134] width 26 height 11
click at [282, 138] on input "Rarely" at bounding box center [280, 134] width 9 height 9
radio input "true"
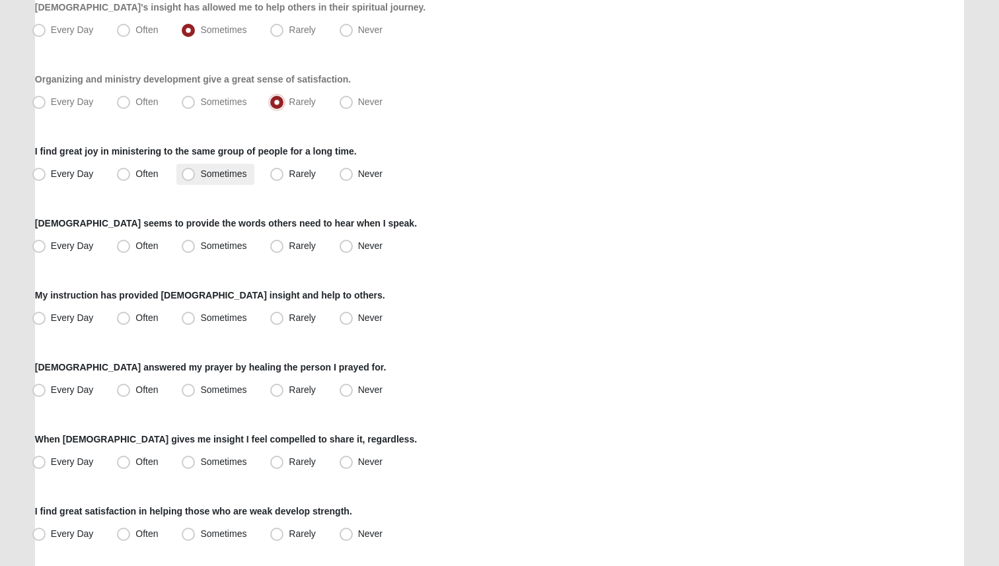
scroll to position [862, 0]
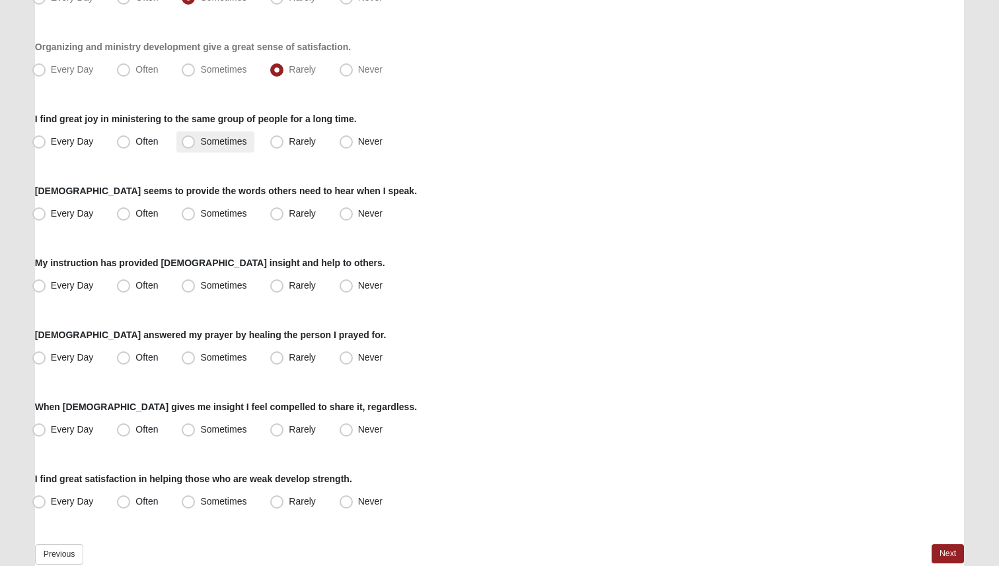
click at [240, 140] on span "Sometimes" at bounding box center [223, 141] width 46 height 11
click at [196, 140] on input "Sometimes" at bounding box center [191, 141] width 9 height 9
radio input "true"
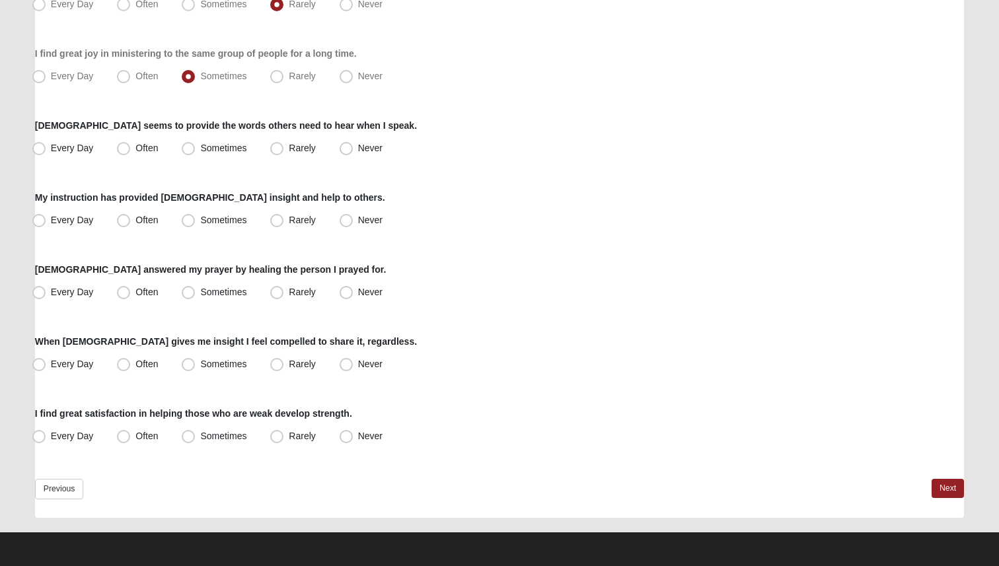
click at [167, 141] on div "Every Day Often Sometimes Rarely Never" at bounding box center [499, 148] width 929 height 21
click at [79, 145] on span "Every Day" at bounding box center [72, 148] width 43 height 11
click at [46, 145] on input "Every Day" at bounding box center [42, 148] width 9 height 9
radio input "true"
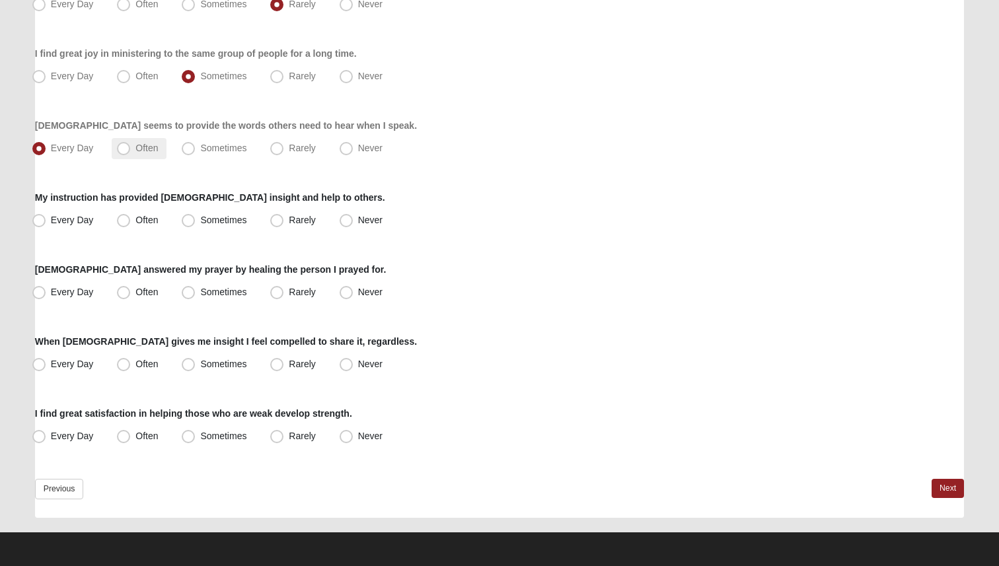
click at [114, 149] on label "Often" at bounding box center [139, 148] width 54 height 21
click at [122, 149] on input "Often" at bounding box center [126, 148] width 9 height 9
radio input "true"
click at [196, 220] on label "Sometimes" at bounding box center [215, 220] width 78 height 21
click at [196, 220] on input "Sometimes" at bounding box center [191, 220] width 9 height 9
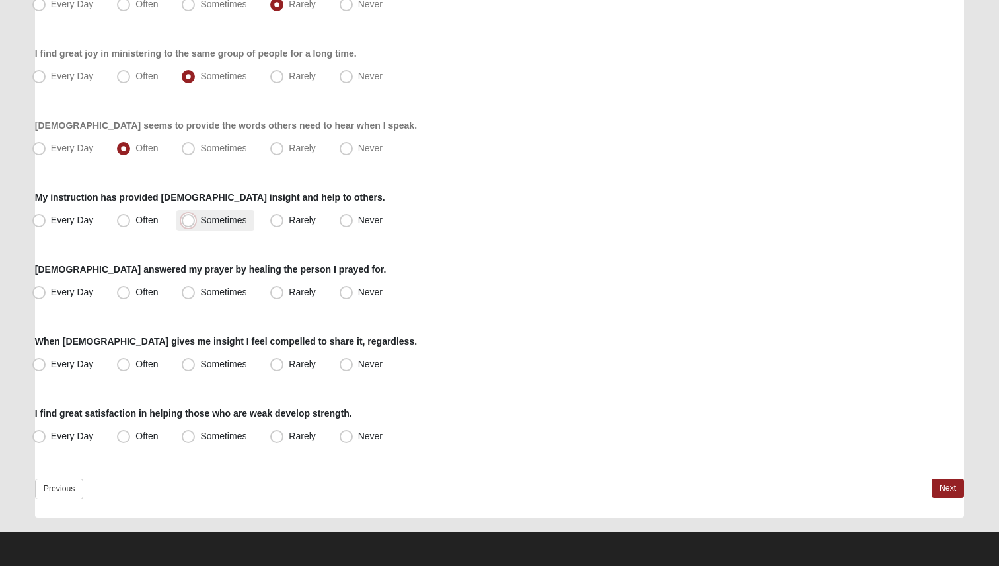
radio input "true"
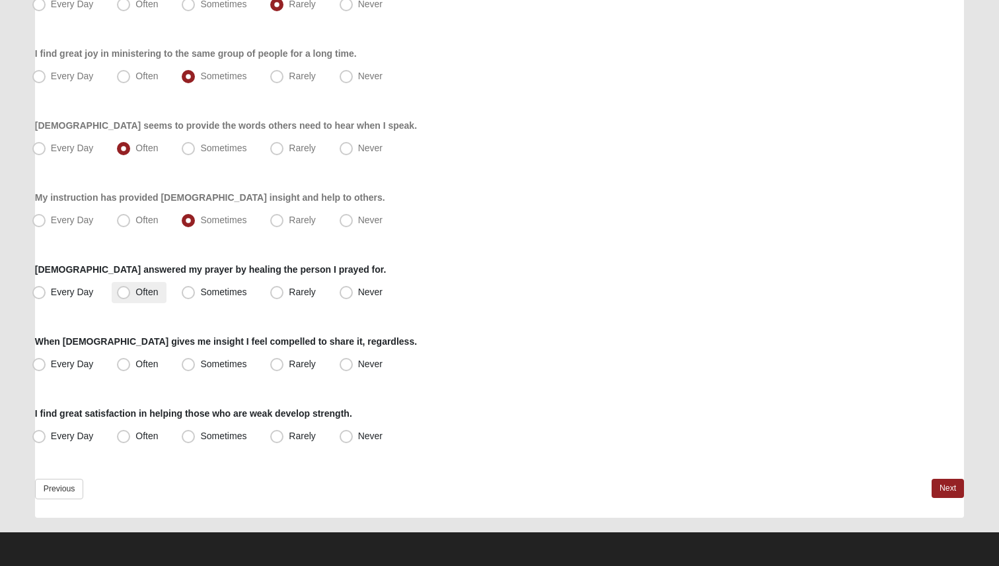
click at [158, 295] on label "Often" at bounding box center [139, 292] width 54 height 21
click at [131, 295] on input "Often" at bounding box center [126, 292] width 9 height 9
radio input "true"
click at [200, 296] on span "Sometimes" at bounding box center [223, 292] width 46 height 11
click at [188, 296] on input "Sometimes" at bounding box center [191, 292] width 9 height 9
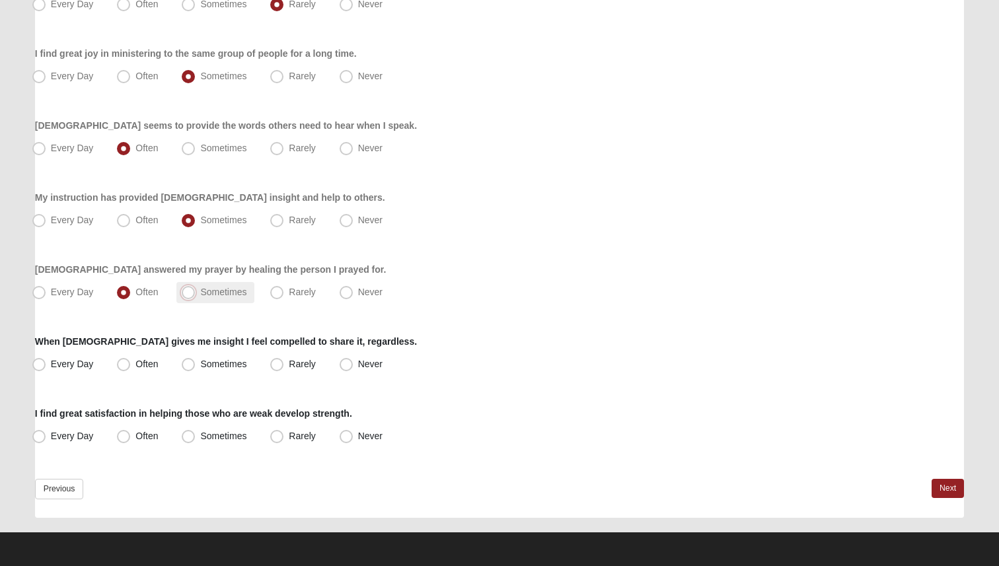
radio input "true"
click at [200, 364] on label "Sometimes" at bounding box center [215, 364] width 78 height 21
click at [196, 364] on input "Sometimes" at bounding box center [191, 364] width 9 height 9
radio input "true"
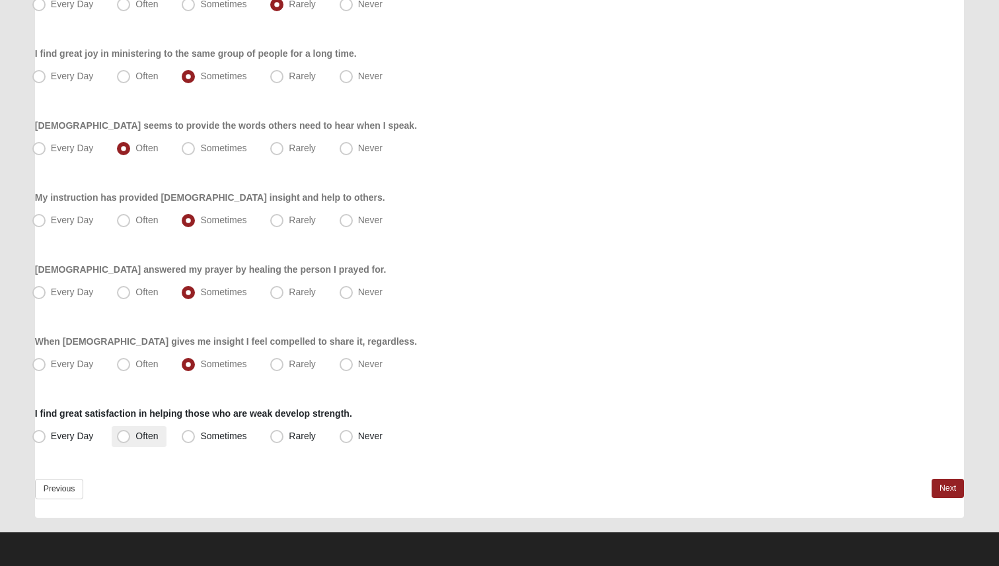
click at [151, 438] on span "Often" at bounding box center [146, 436] width 22 height 11
click at [131, 438] on input "Often" at bounding box center [126, 436] width 9 height 9
radio input "true"
click at [944, 486] on link "Next" at bounding box center [948, 488] width 32 height 19
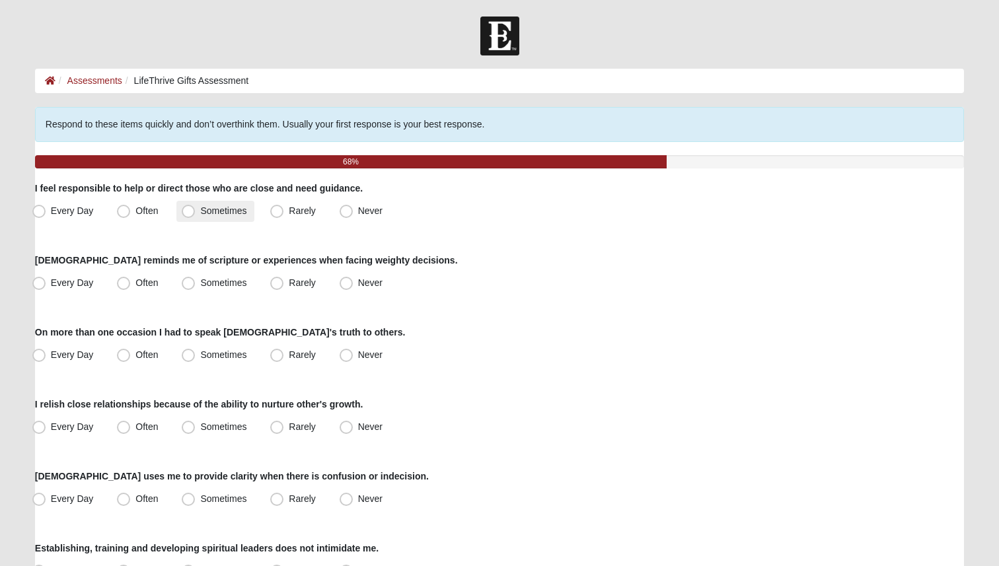
scroll to position [7, 0]
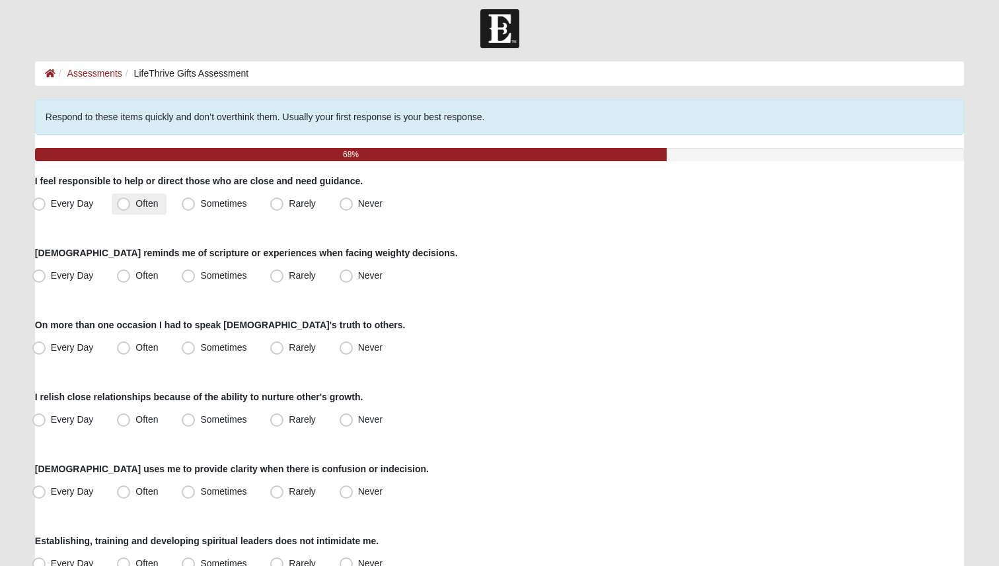
click at [150, 201] on span "Often" at bounding box center [146, 203] width 22 height 11
click at [131, 201] on input "Often" at bounding box center [126, 204] width 9 height 9
radio input "true"
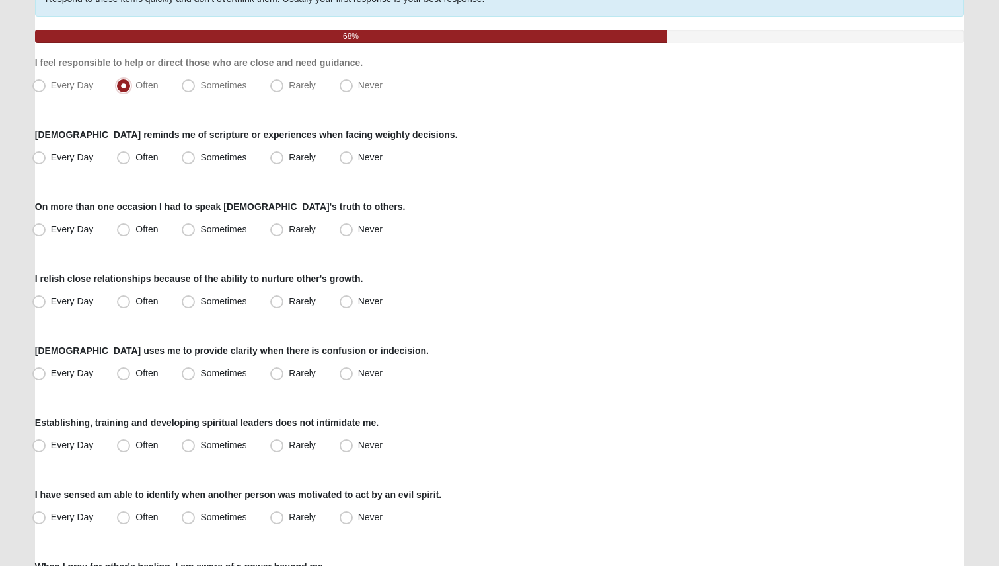
scroll to position [130, 0]
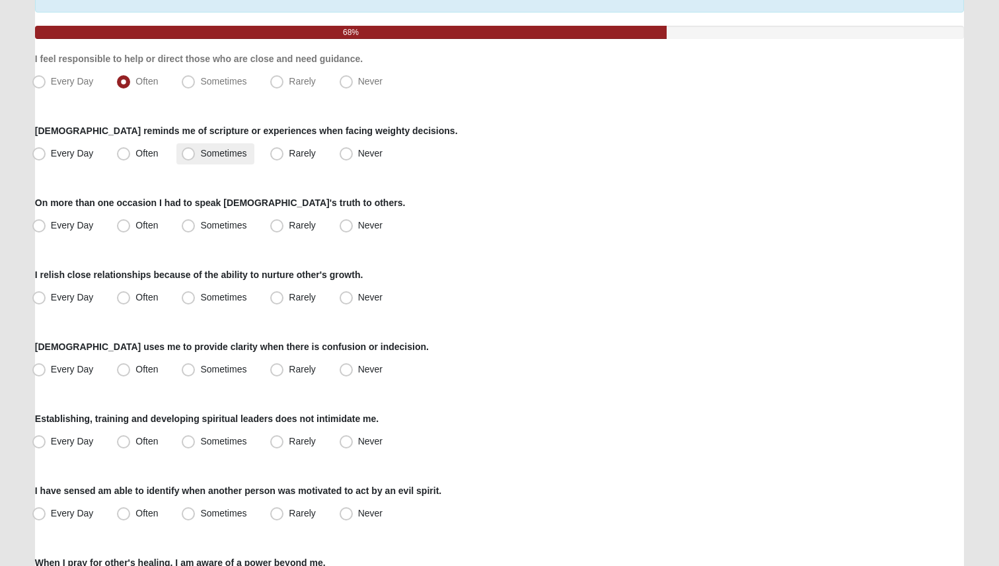
click at [201, 154] on span "Sometimes" at bounding box center [223, 153] width 46 height 11
click at [196, 154] on input "Sometimes" at bounding box center [191, 153] width 9 height 9
radio input "true"
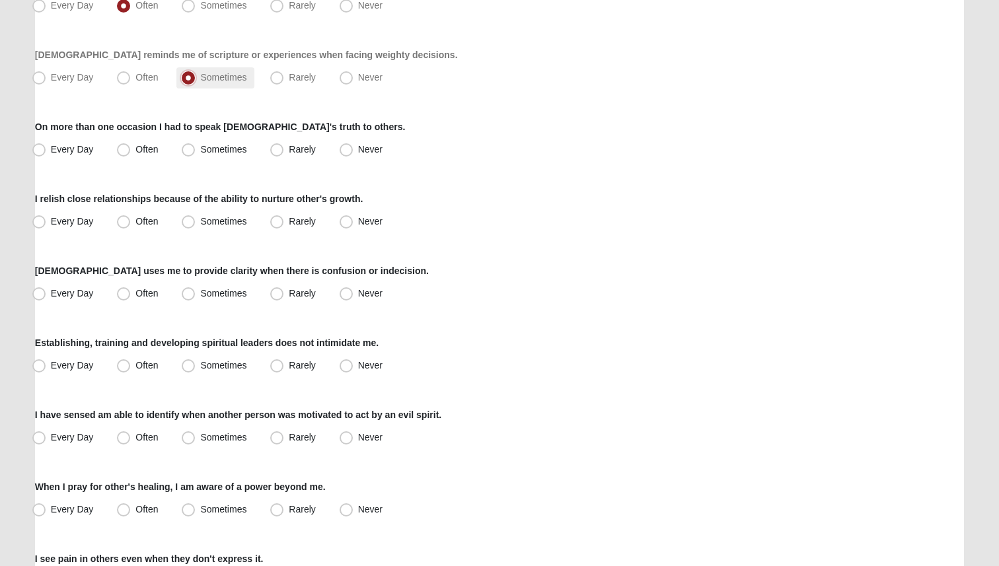
scroll to position [210, 0]
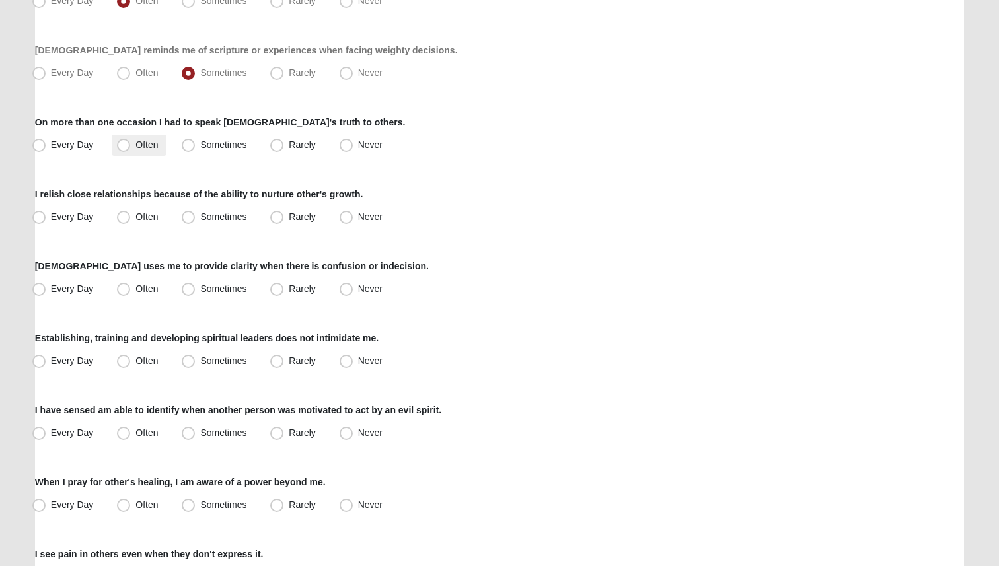
click at [143, 152] on label "Often" at bounding box center [139, 145] width 54 height 21
click at [131, 149] on input "Often" at bounding box center [126, 145] width 9 height 9
radio input "true"
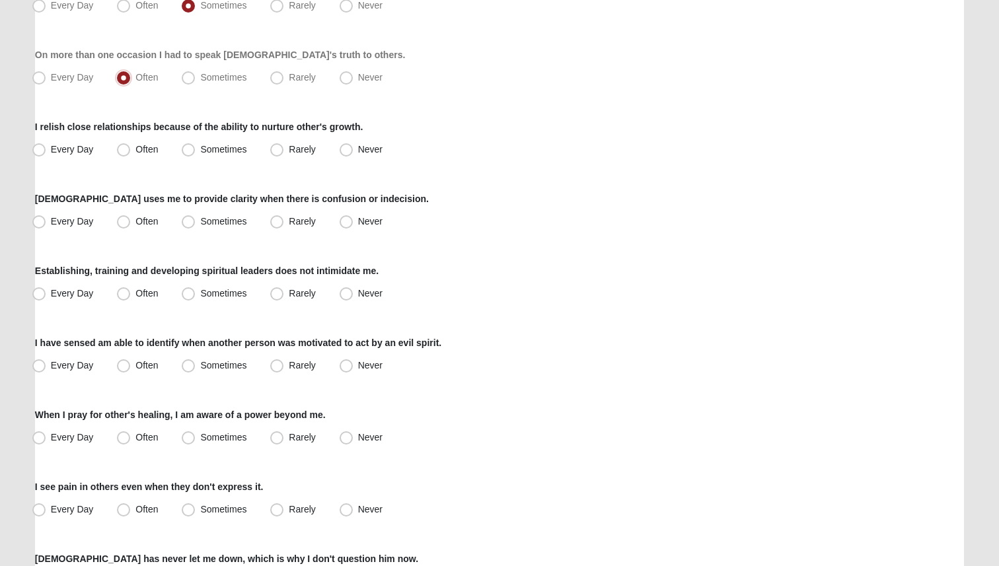
scroll to position [274, 0]
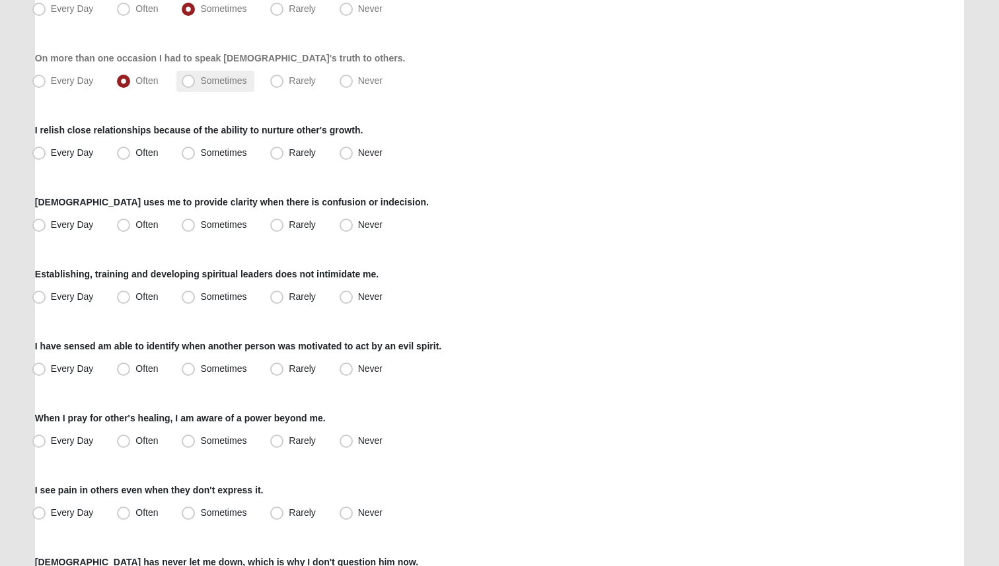
click at [200, 83] on span "Sometimes" at bounding box center [223, 80] width 46 height 11
click at [193, 83] on input "Sometimes" at bounding box center [191, 81] width 9 height 9
radio input "true"
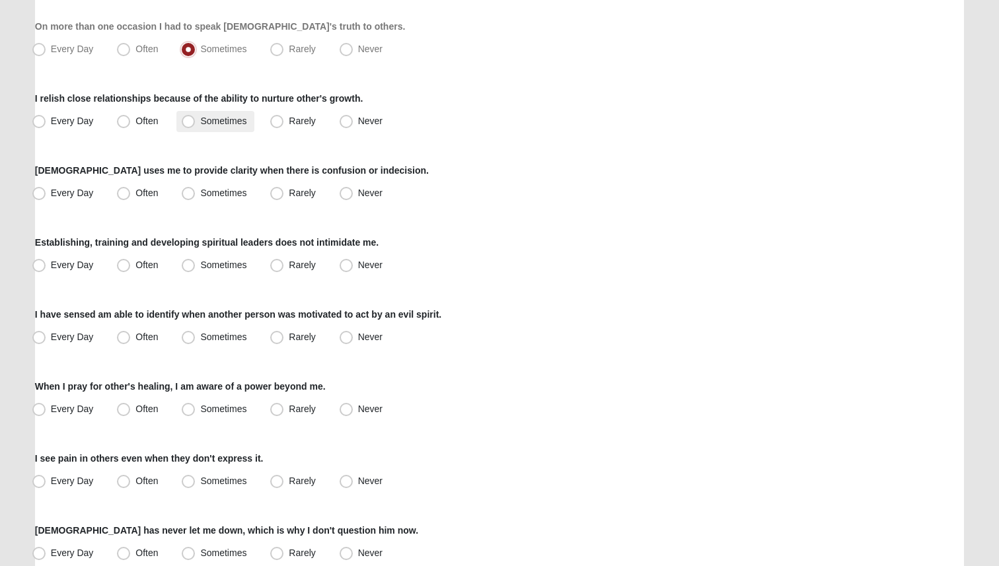
scroll to position [307, 0]
click at [204, 122] on span "Sometimes" at bounding box center [223, 119] width 46 height 11
click at [196, 122] on input "Sometimes" at bounding box center [191, 120] width 9 height 9
radio input "true"
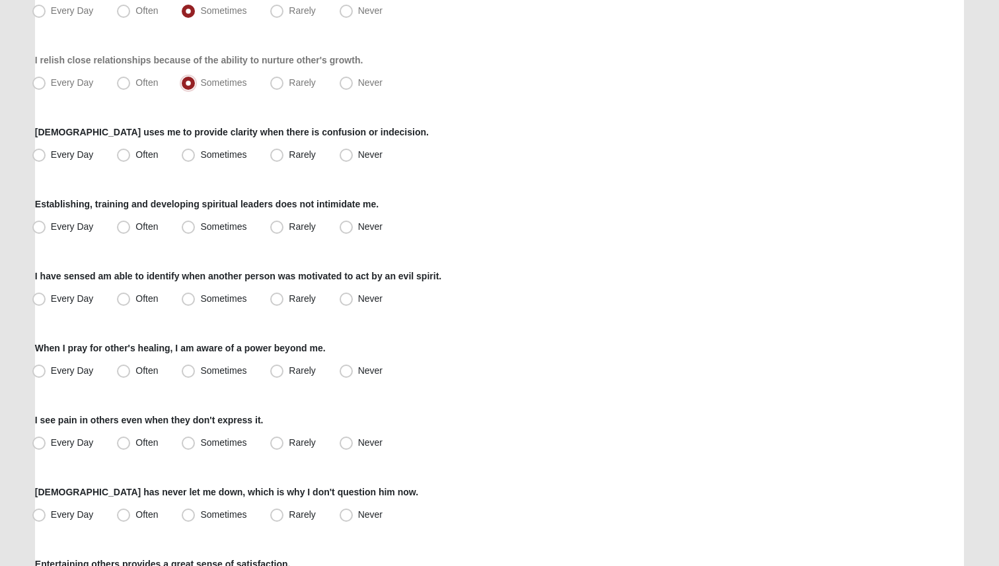
scroll to position [341, 0]
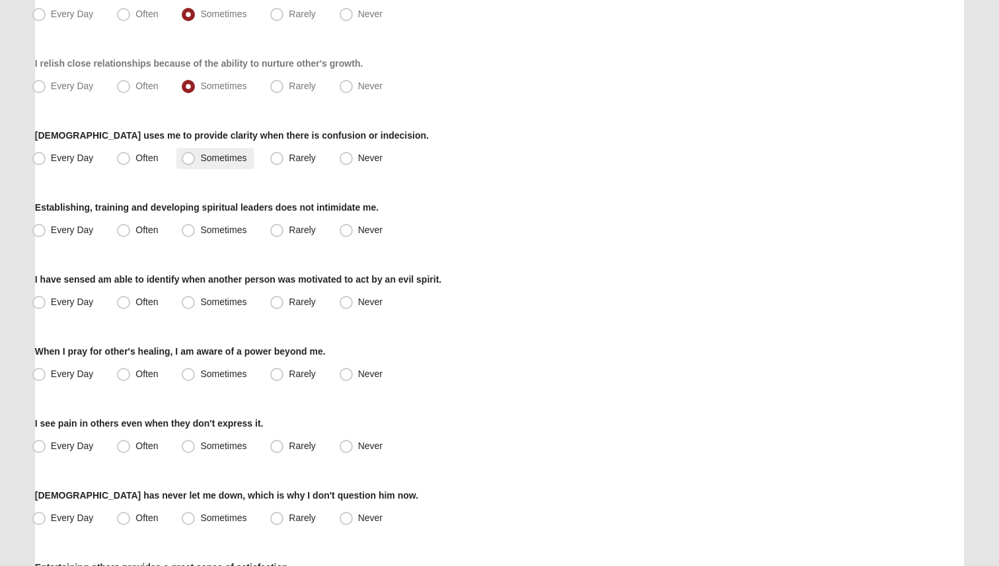
click at [200, 163] on span "Sometimes" at bounding box center [223, 158] width 46 height 11
click at [187, 163] on input "Sometimes" at bounding box center [191, 158] width 9 height 9
radio input "true"
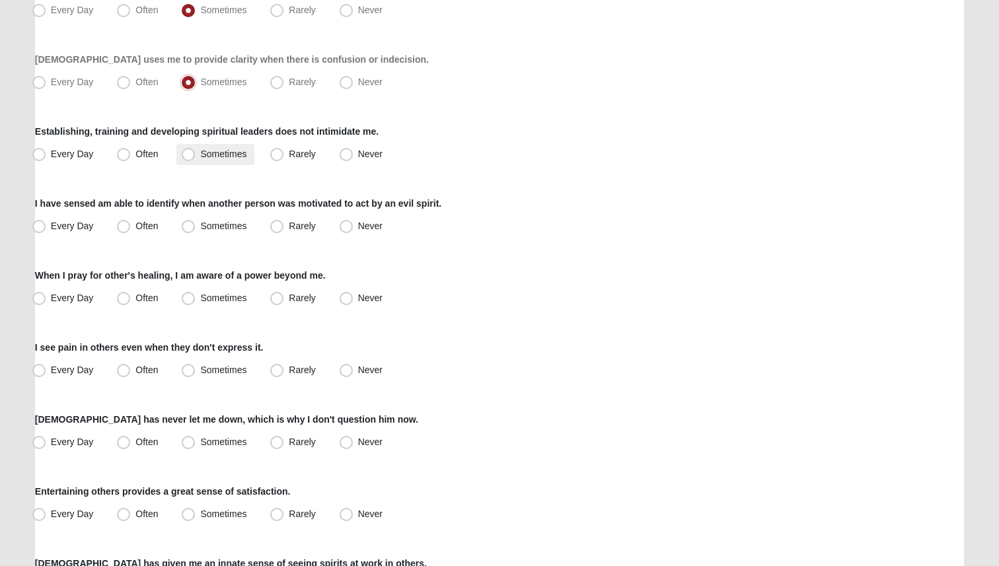
scroll to position [418, 0]
click at [289, 157] on span "Rarely" at bounding box center [302, 153] width 26 height 11
click at [279, 157] on input "Rarely" at bounding box center [280, 153] width 9 height 9
radio input "true"
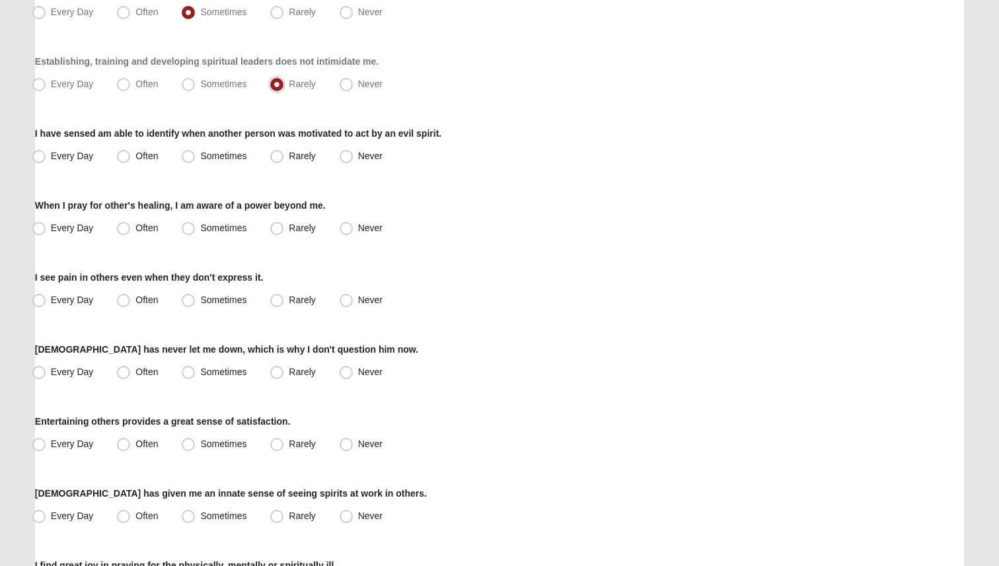
scroll to position [484, 0]
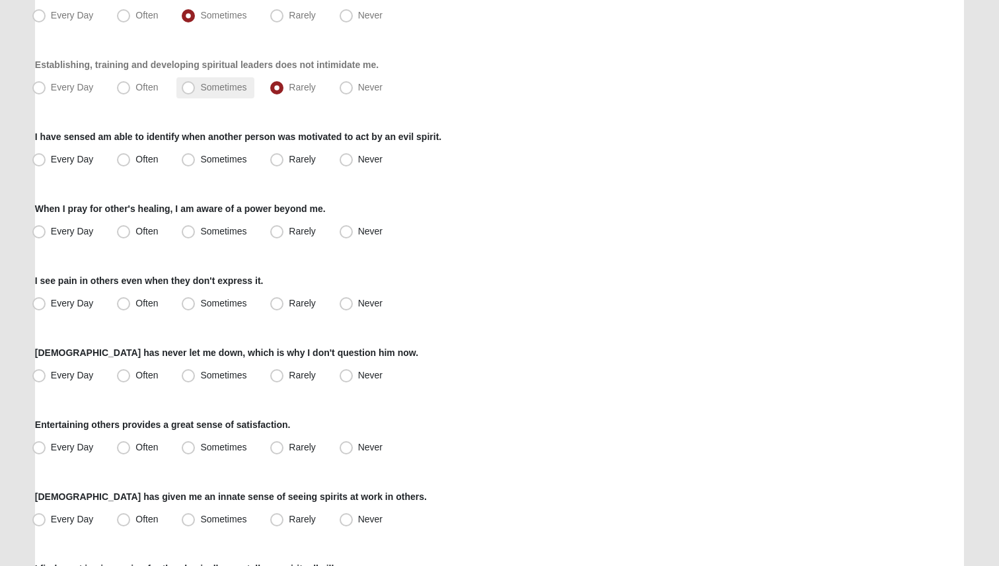
click at [223, 93] on label "Sometimes" at bounding box center [215, 87] width 78 height 21
click at [196, 92] on input "Sometimes" at bounding box center [191, 87] width 9 height 9
radio input "true"
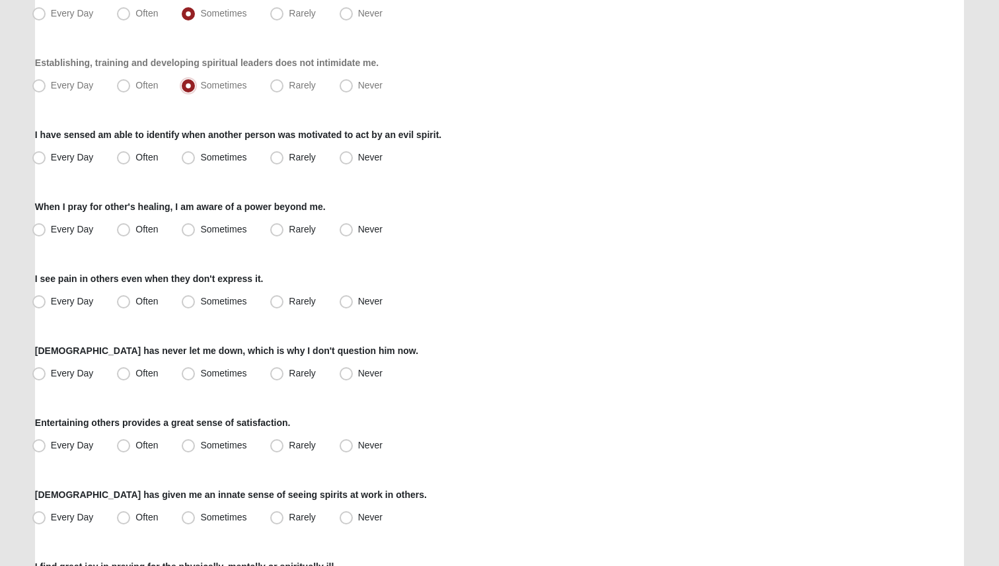
scroll to position [502, 0]
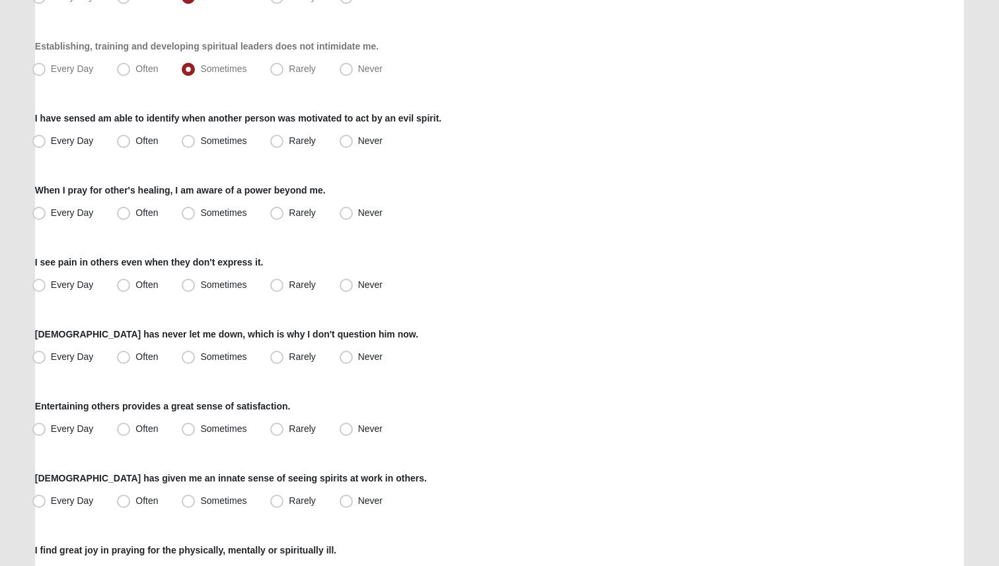
click at [172, 145] on div "Every Day Often Sometimes Rarely Never" at bounding box center [499, 141] width 929 height 21
click at [161, 145] on label "Often" at bounding box center [139, 141] width 54 height 21
click at [131, 145] on input "Often" at bounding box center [126, 141] width 9 height 9
radio input "true"
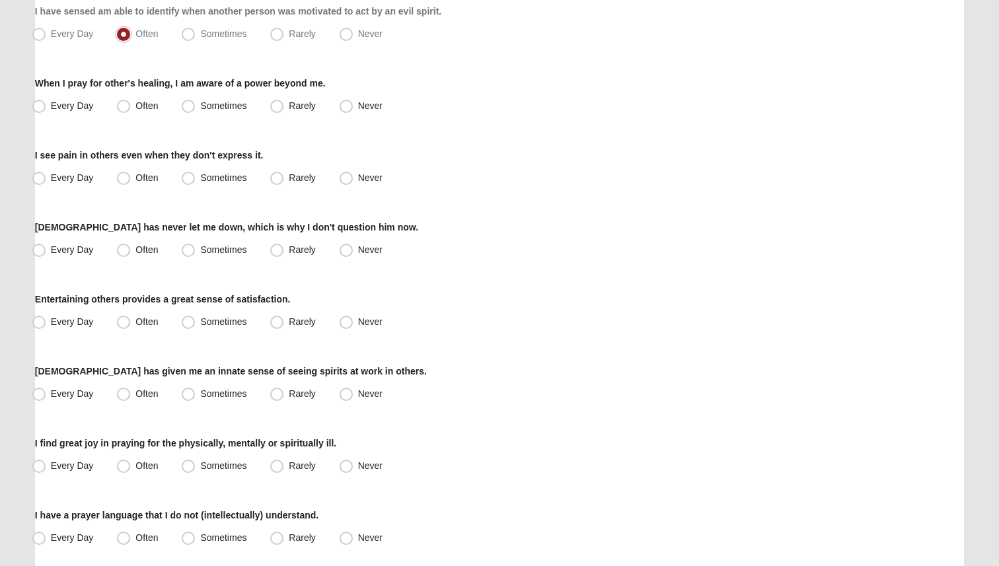
scroll to position [610, 0]
click at [95, 110] on label "Every Day" at bounding box center [64, 105] width 75 height 21
click at [46, 110] on input "Every Day" at bounding box center [42, 105] width 9 height 9
radio input "true"
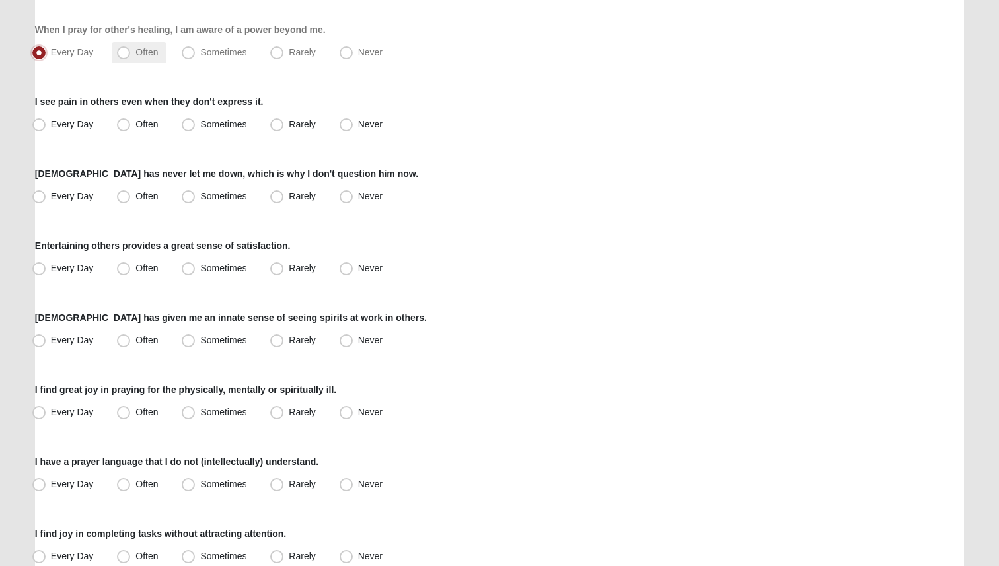
scroll to position [677, 0]
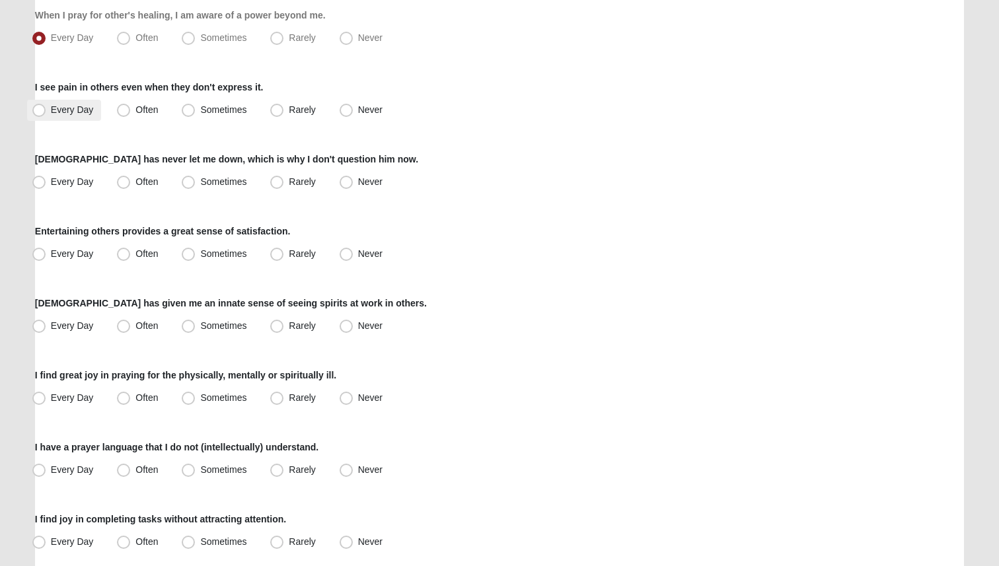
click at [84, 110] on span "Every Day" at bounding box center [72, 109] width 43 height 11
click at [46, 110] on input "Every Day" at bounding box center [42, 110] width 9 height 9
radio input "true"
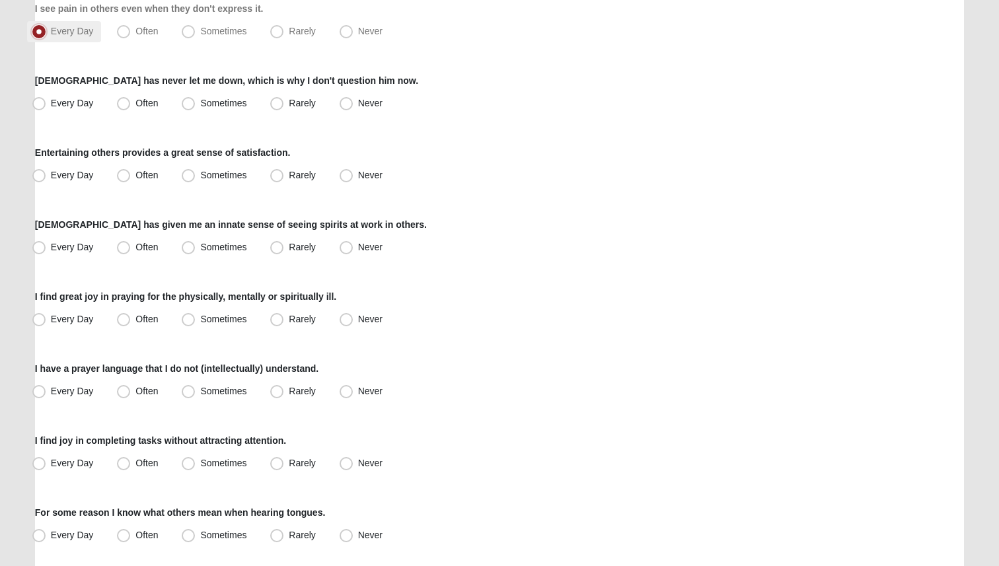
scroll to position [757, 0]
click at [176, 100] on div "Every Day Often Sometimes Rarely Never" at bounding box center [499, 102] width 929 height 21
click at [194, 110] on label "Sometimes" at bounding box center [215, 102] width 78 height 21
click at [194, 106] on input "Sometimes" at bounding box center [191, 102] width 9 height 9
radio input "true"
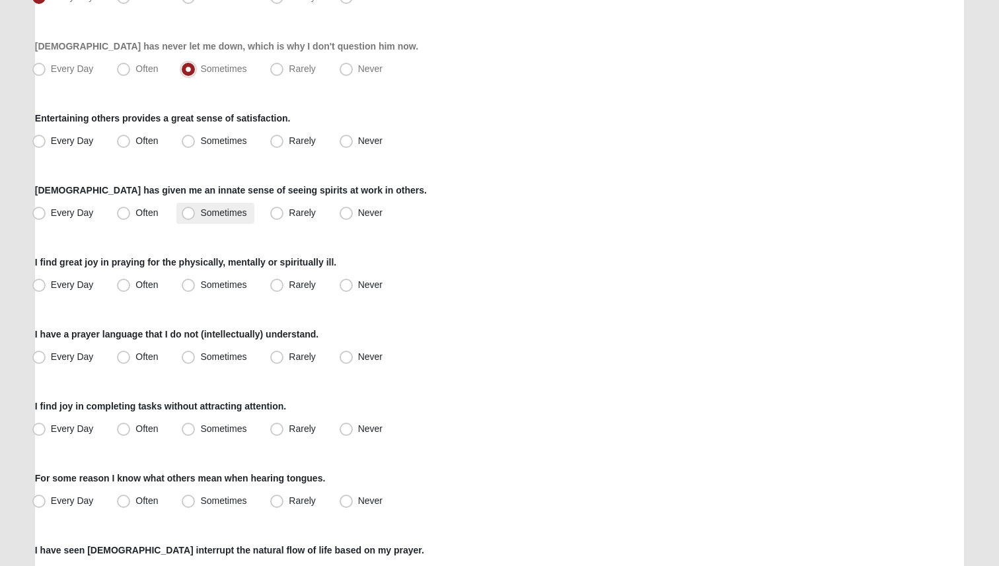
scroll to position [791, 0]
click at [289, 139] on span "Rarely" at bounding box center [302, 140] width 26 height 11
click at [276, 139] on input "Rarely" at bounding box center [280, 140] width 9 height 9
radio input "true"
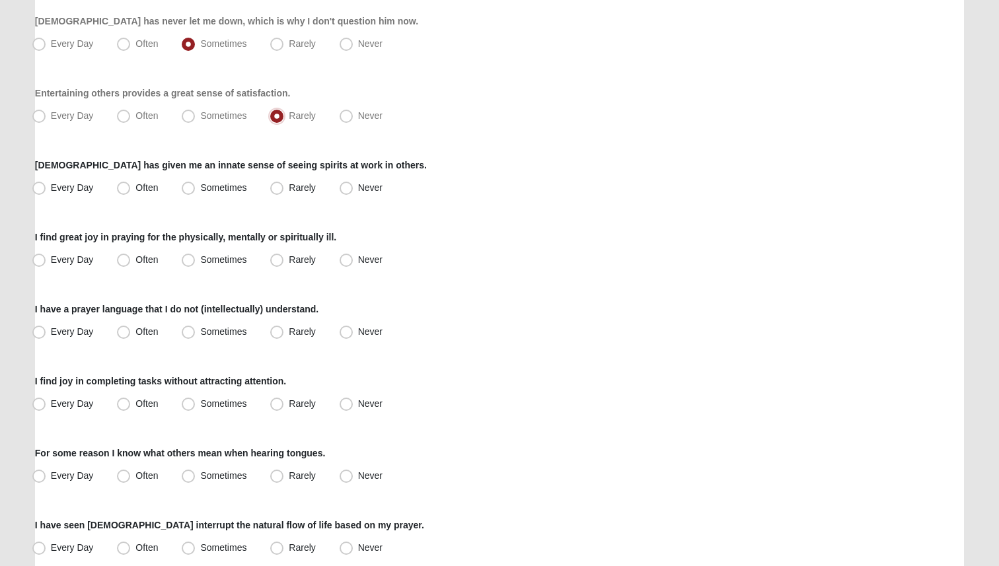
scroll to position [825, 0]
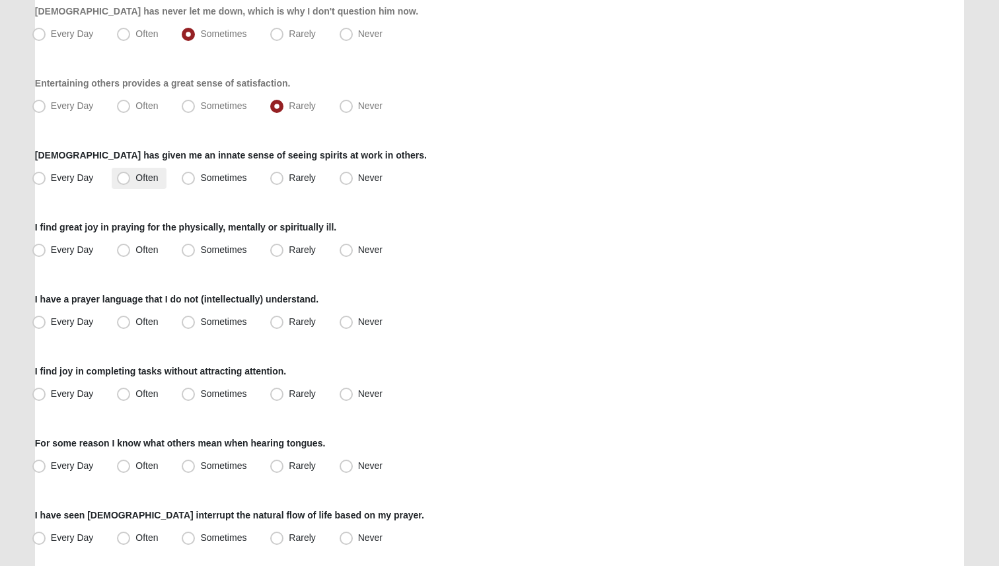
click at [153, 172] on span "Often" at bounding box center [146, 177] width 22 height 11
click at [131, 174] on input "Often" at bounding box center [126, 178] width 9 height 9
radio input "true"
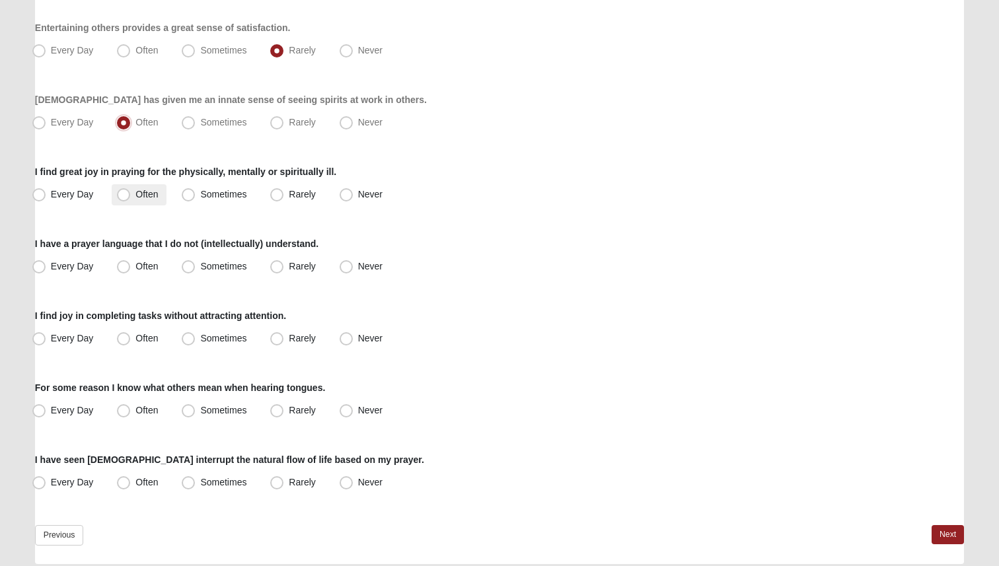
scroll to position [882, 0]
click at [146, 199] on label "Often" at bounding box center [139, 193] width 54 height 21
click at [131, 198] on input "Often" at bounding box center [126, 193] width 9 height 9
radio input "true"
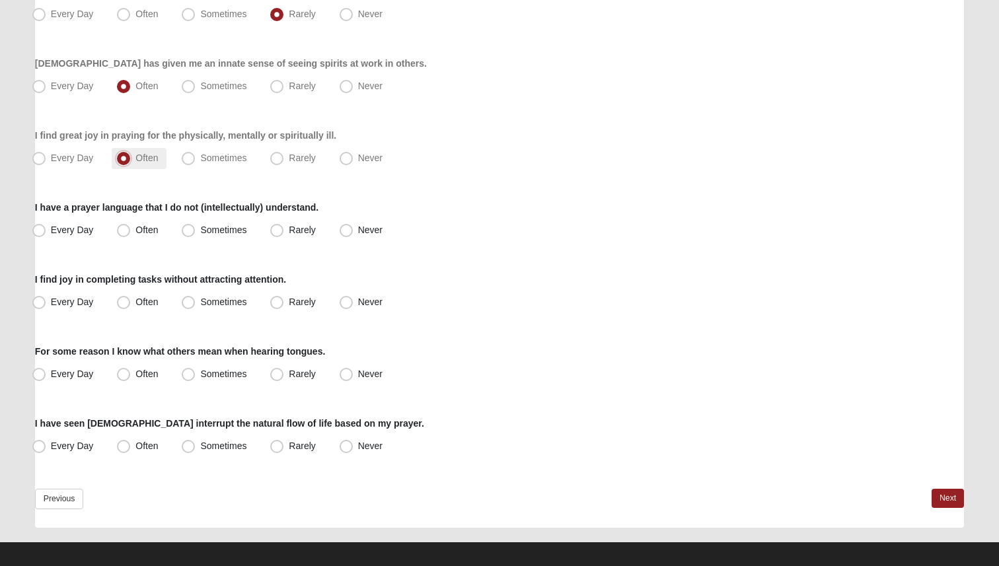
scroll to position [927, 0]
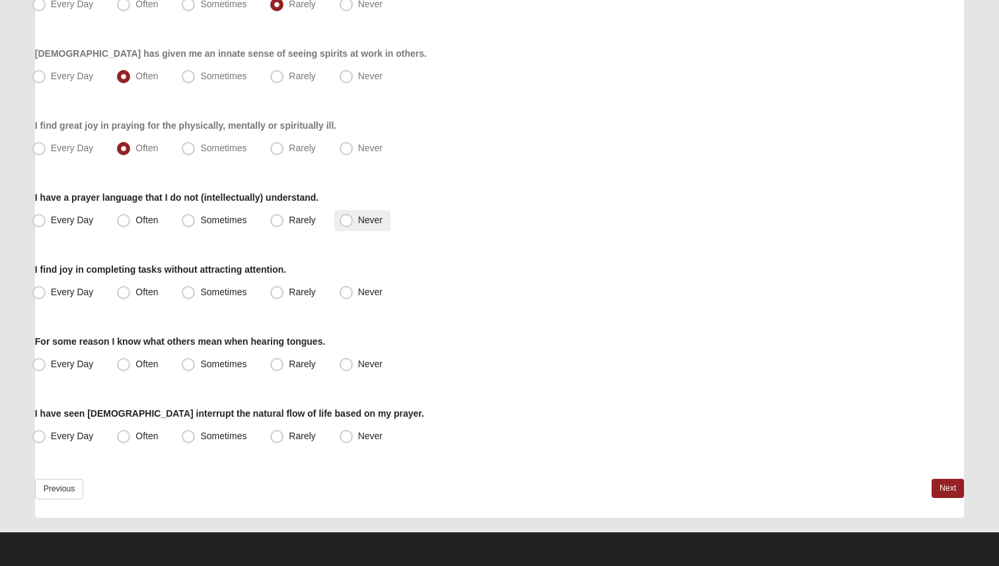
click at [358, 221] on span "Never" at bounding box center [370, 220] width 24 height 11
click at [352, 221] on input "Never" at bounding box center [349, 220] width 9 height 9
radio input "true"
click at [63, 288] on span "Every Day" at bounding box center [72, 292] width 43 height 11
click at [46, 288] on input "Every Day" at bounding box center [42, 292] width 9 height 9
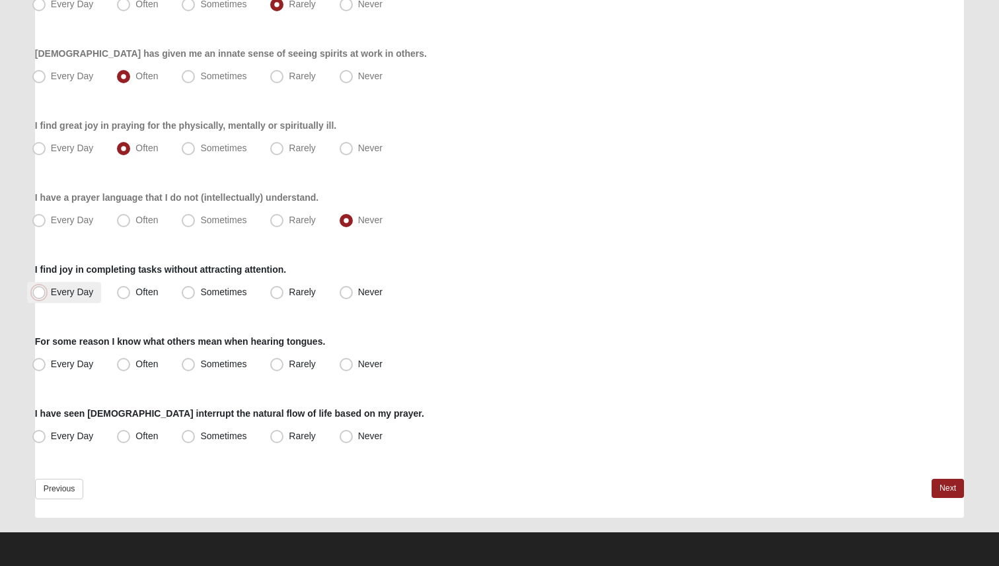
radio input "true"
click at [358, 359] on span "Never" at bounding box center [370, 364] width 24 height 11
click at [346, 360] on input "Never" at bounding box center [349, 364] width 9 height 9
radio input "true"
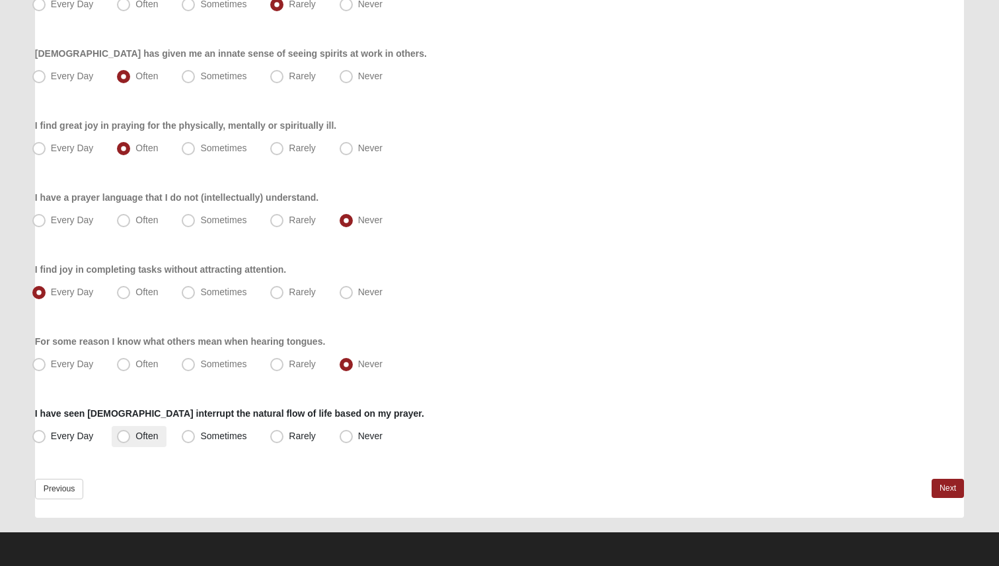
click at [135, 437] on span "Often" at bounding box center [146, 436] width 22 height 11
click at [128, 437] on input "Often" at bounding box center [126, 436] width 9 height 9
radio input "true"
click at [953, 490] on link "Next" at bounding box center [948, 488] width 32 height 19
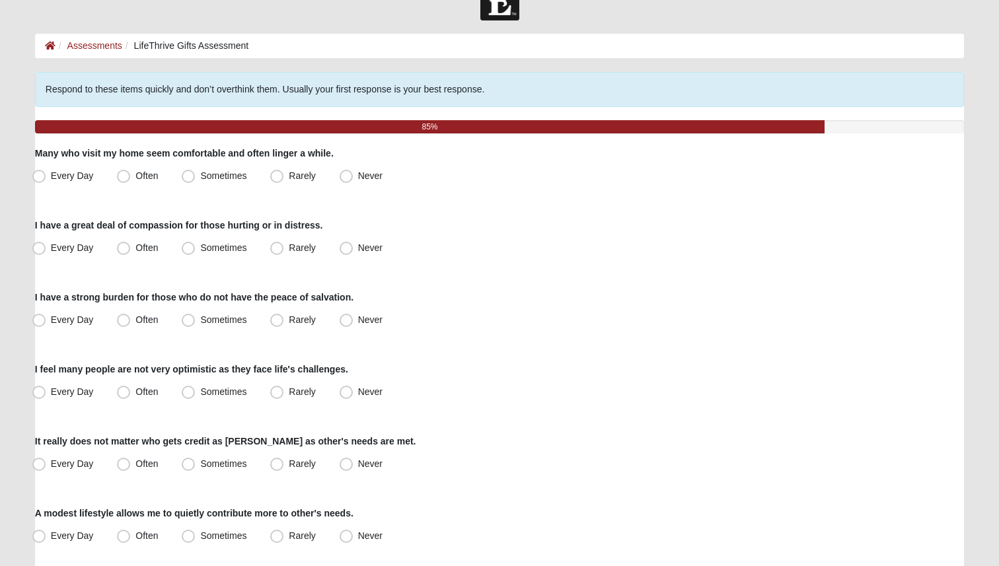
scroll to position [37, 0]
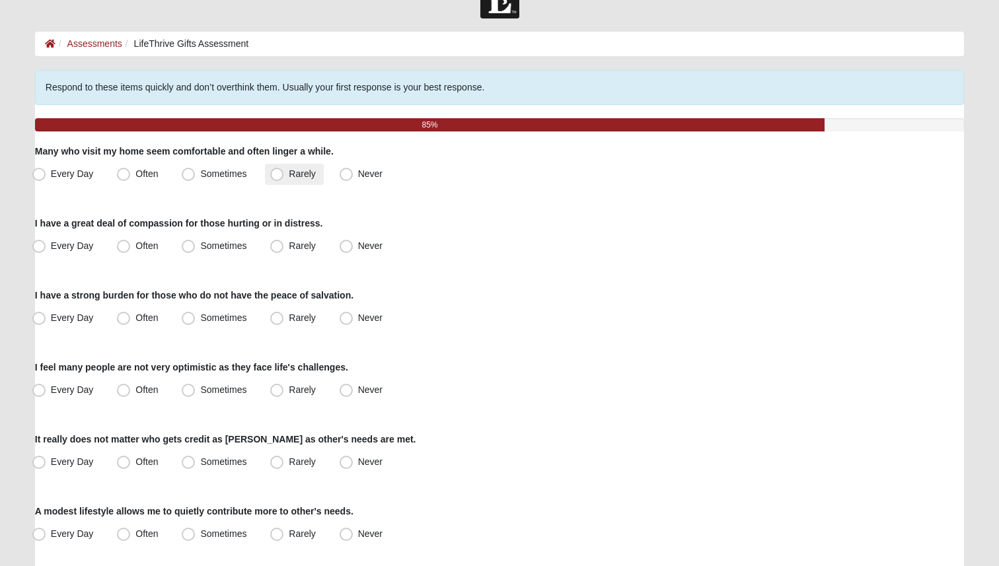
click at [302, 176] on span "Rarely" at bounding box center [302, 173] width 26 height 11
click at [284, 176] on input "Rarely" at bounding box center [280, 174] width 9 height 9
radio input "true"
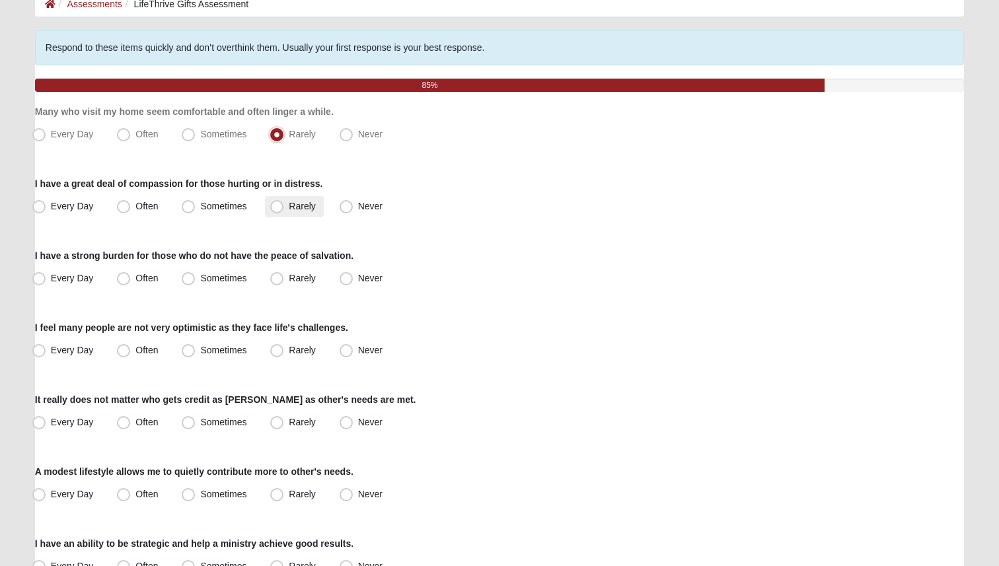
scroll to position [79, 0]
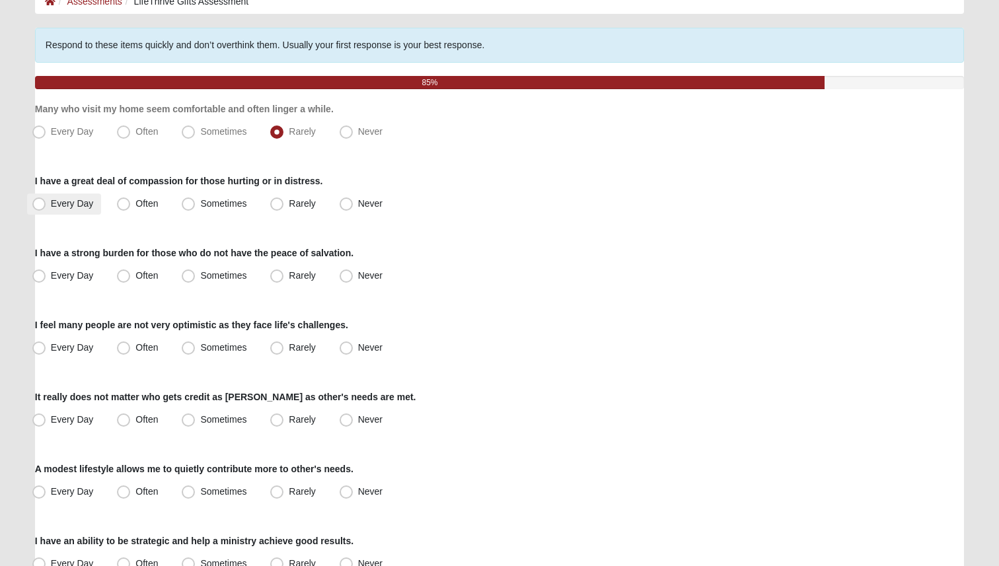
click at [56, 212] on label "Every Day" at bounding box center [64, 204] width 75 height 21
click at [46, 208] on input "Every Day" at bounding box center [42, 204] width 9 height 9
radio input "true"
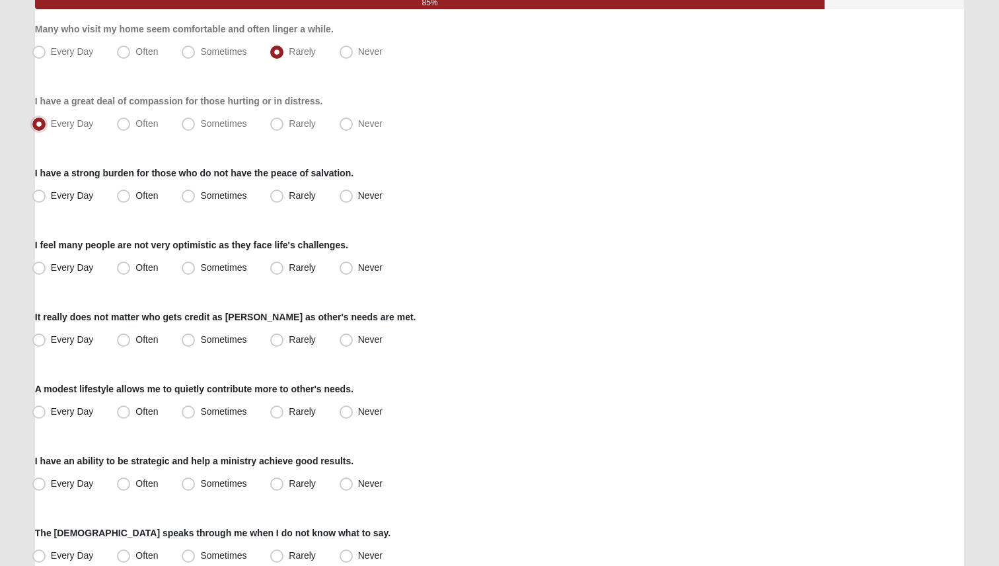
scroll to position [167, 0]
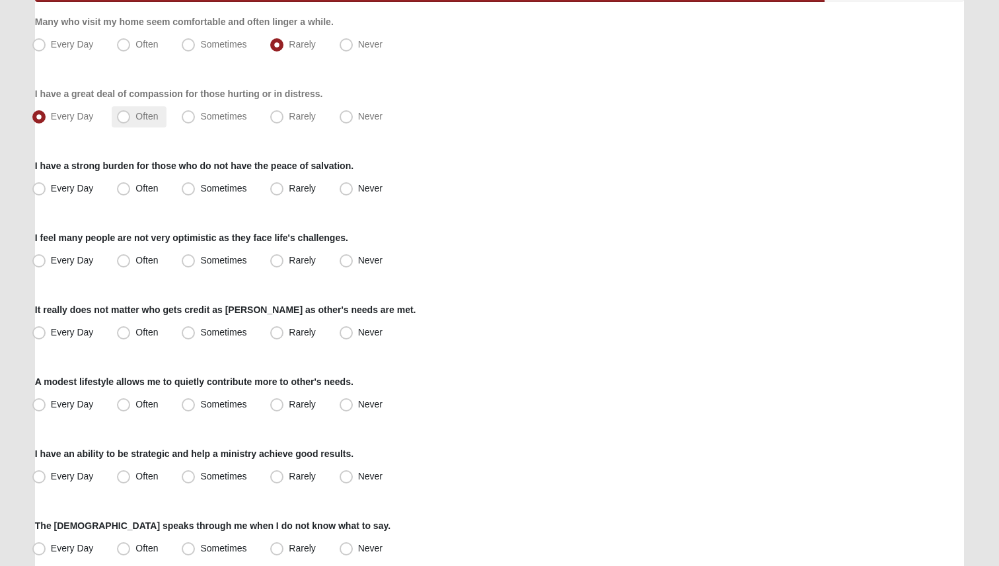
click at [131, 114] on label "Often" at bounding box center [139, 116] width 54 height 21
click at [131, 114] on input "Often" at bounding box center [126, 116] width 9 height 9
radio input "true"
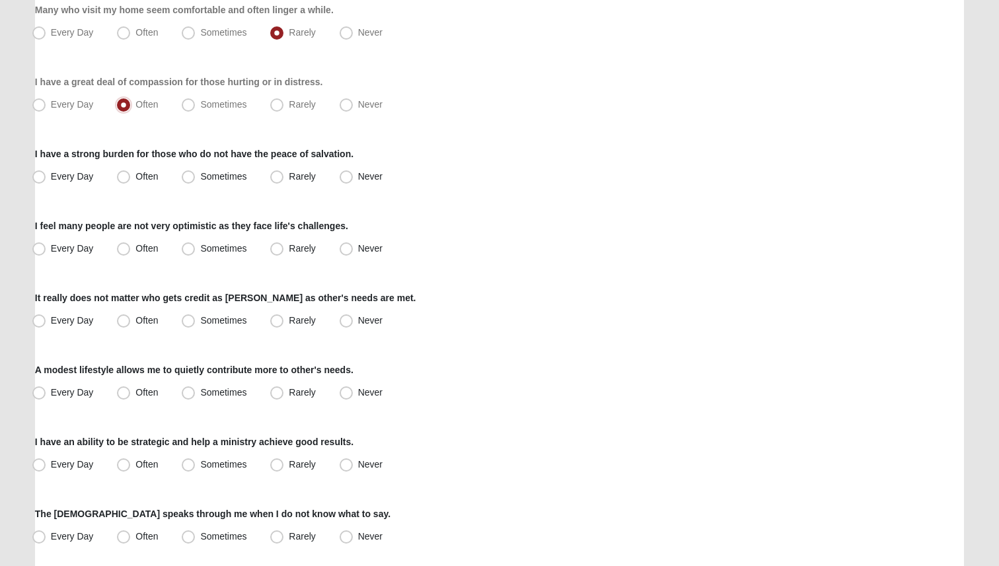
scroll to position [186, 0]
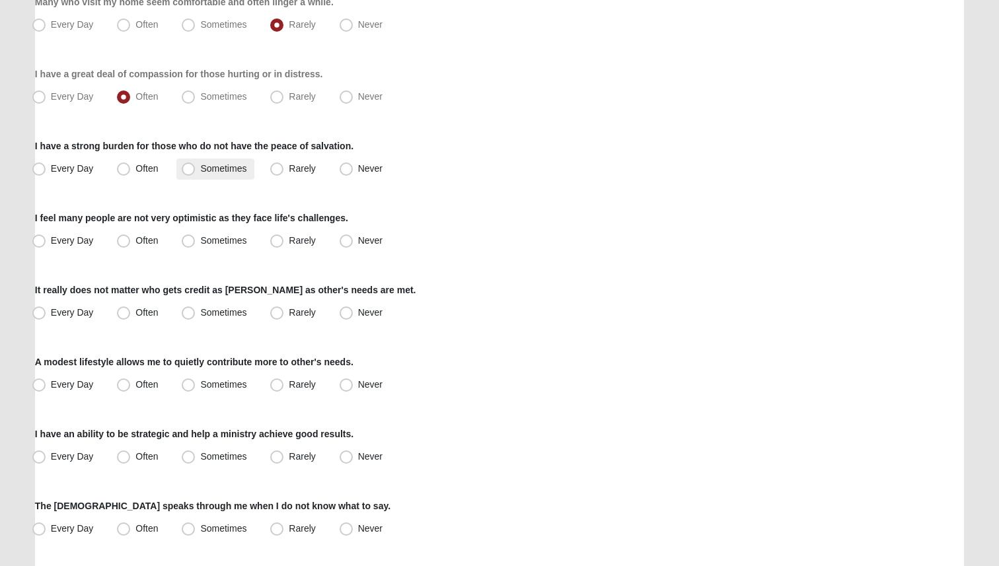
click at [245, 171] on span "Sometimes" at bounding box center [223, 168] width 46 height 11
click at [196, 171] on input "Sometimes" at bounding box center [191, 169] width 9 height 9
radio input "true"
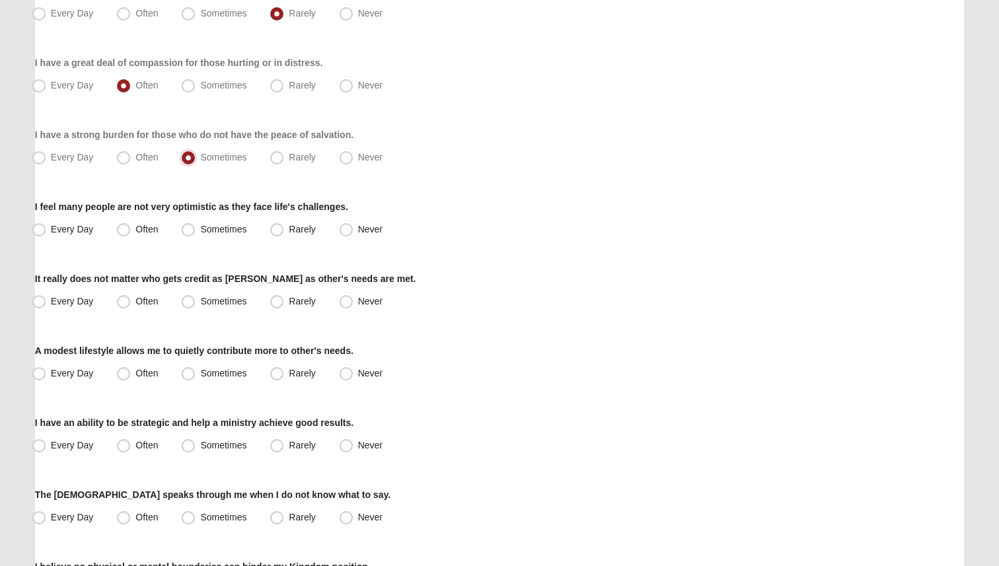
scroll to position [217, 0]
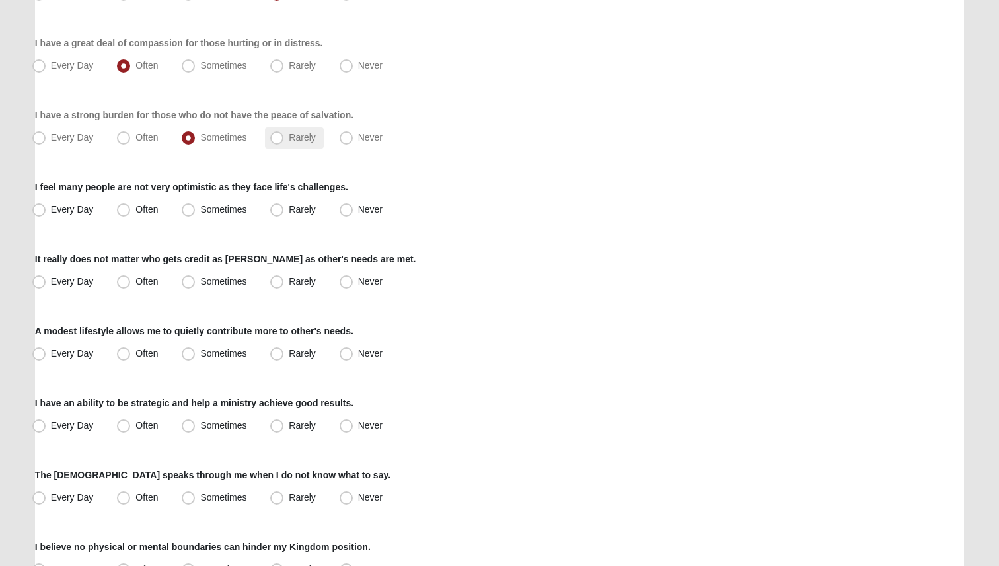
click at [289, 139] on span "Rarely" at bounding box center [302, 137] width 26 height 11
click at [281, 139] on input "Rarely" at bounding box center [280, 137] width 9 height 9
radio input "true"
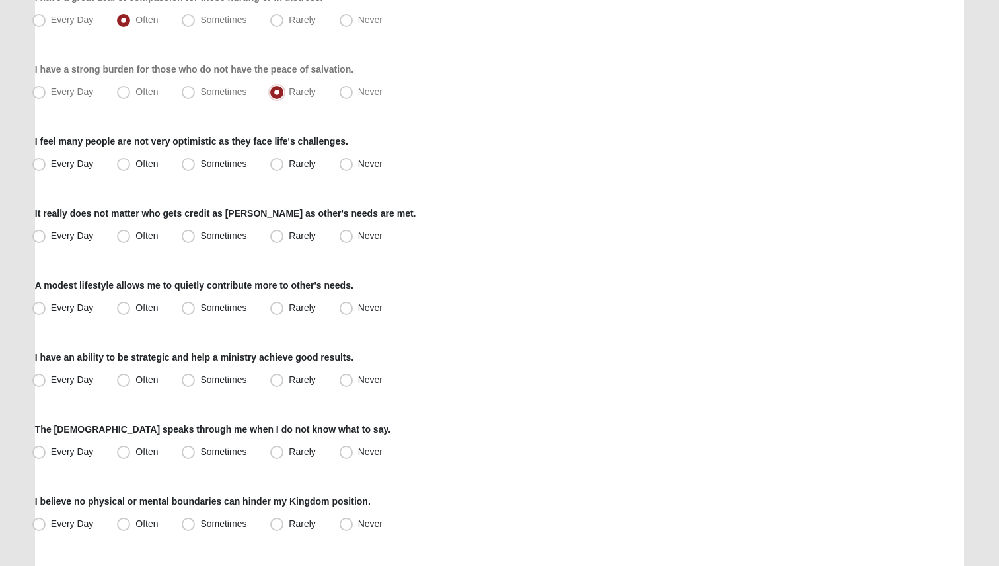
scroll to position [286, 0]
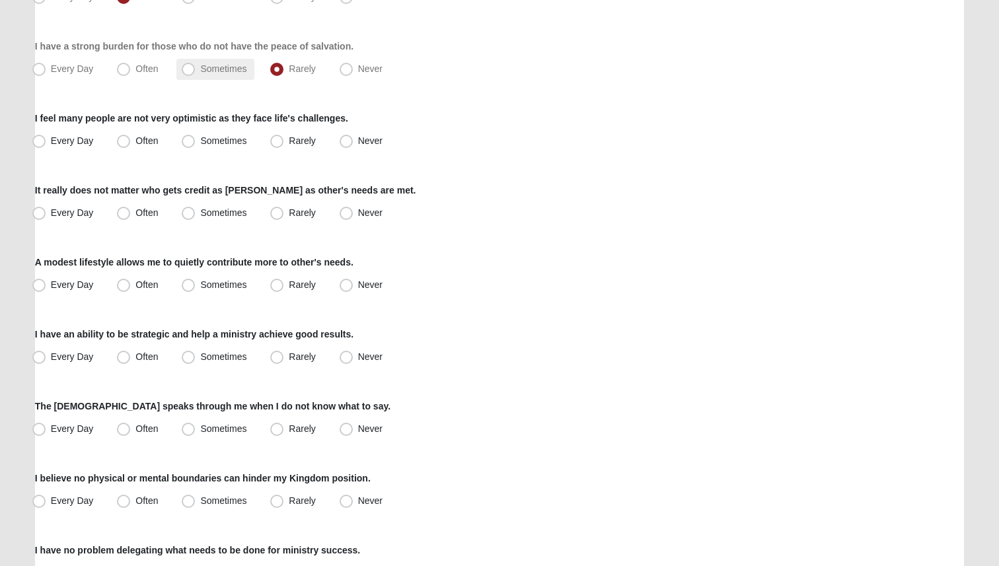
click at [213, 71] on span "Sometimes" at bounding box center [223, 68] width 46 height 11
click at [196, 71] on input "Sometimes" at bounding box center [191, 69] width 9 height 9
radio input "true"
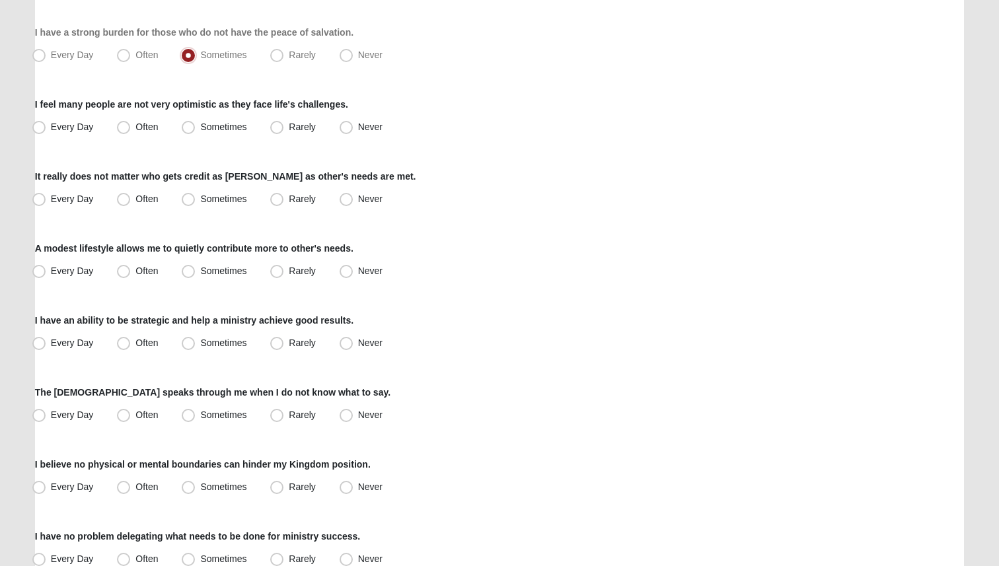
scroll to position [301, 0]
click at [196, 122] on label "Sometimes" at bounding box center [215, 126] width 78 height 21
click at [196, 122] on input "Sometimes" at bounding box center [191, 126] width 9 height 9
radio input "true"
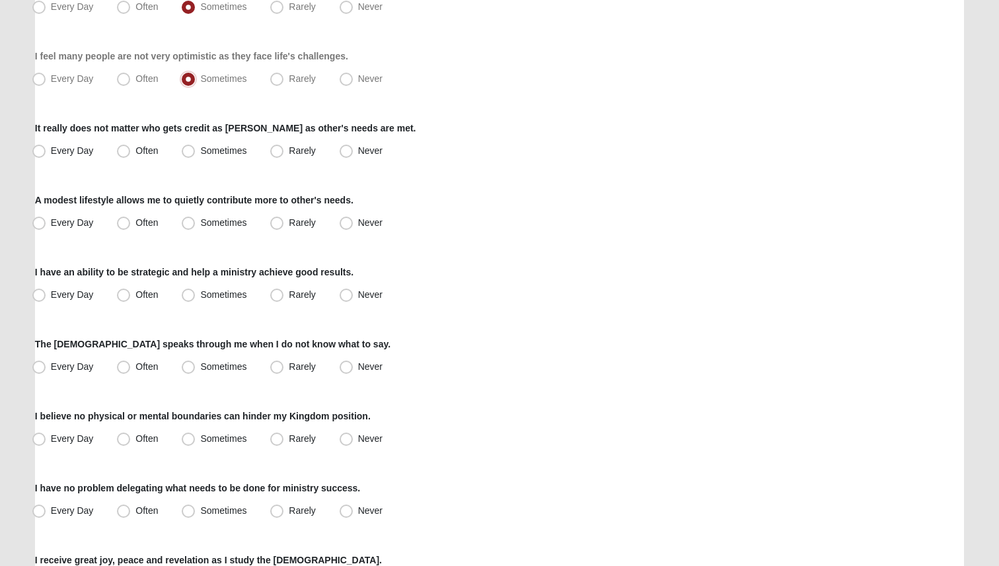
scroll to position [355, 0]
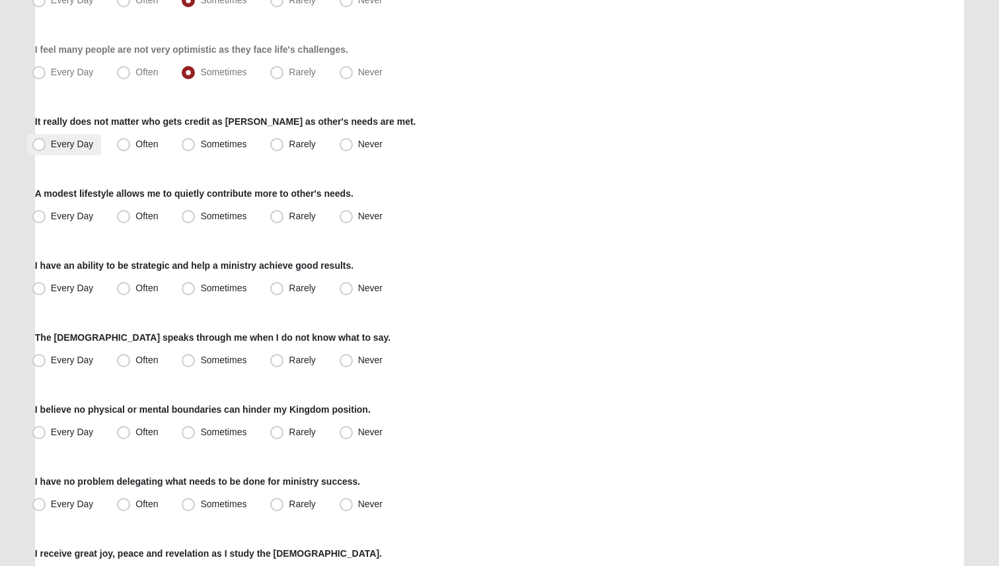
click at [89, 151] on label "Every Day" at bounding box center [64, 144] width 75 height 21
click at [46, 149] on input "Every Day" at bounding box center [42, 144] width 9 height 9
radio input "true"
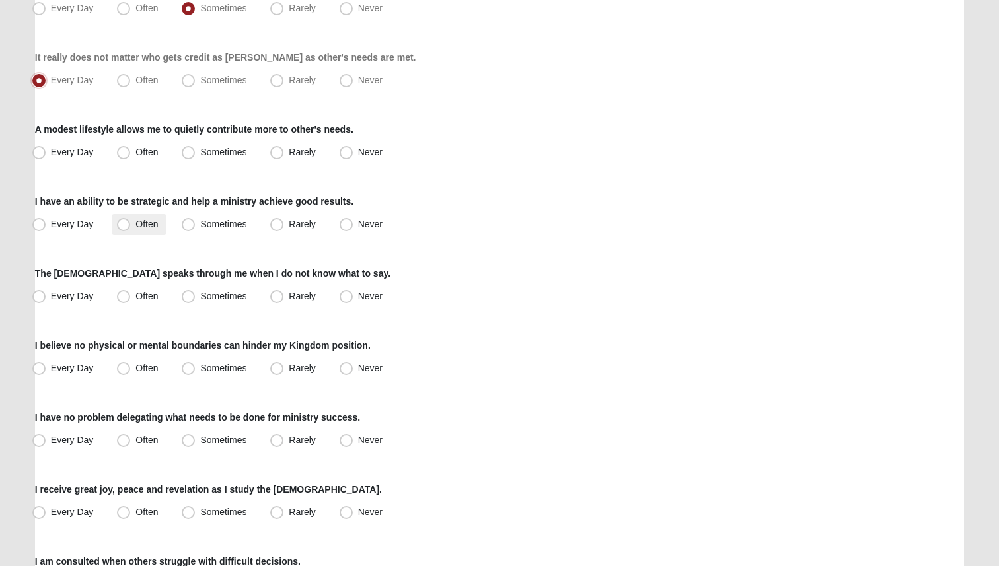
scroll to position [429, 0]
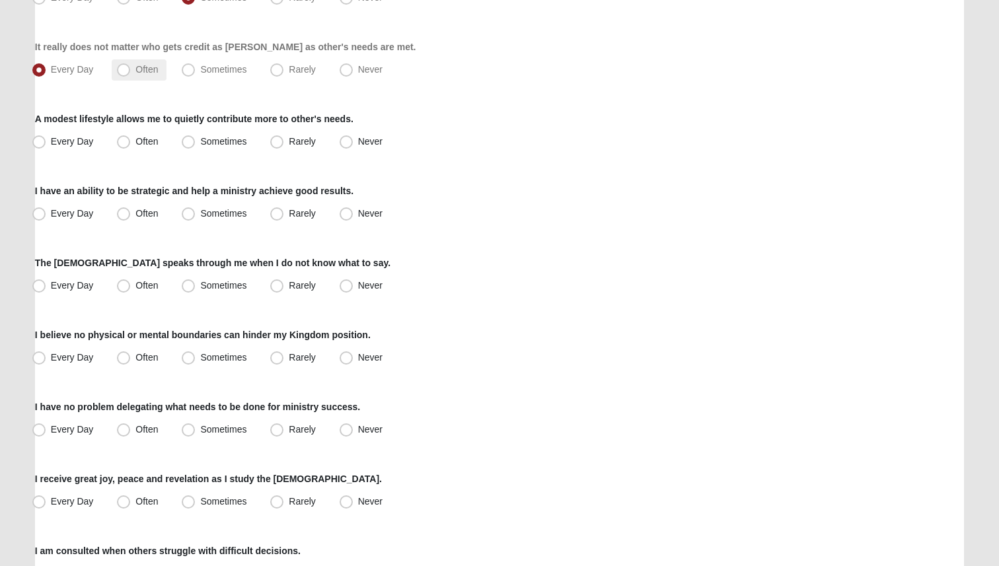
click at [131, 71] on label "Often" at bounding box center [139, 69] width 54 height 21
click at [131, 71] on input "Often" at bounding box center [126, 69] width 9 height 9
radio input "true"
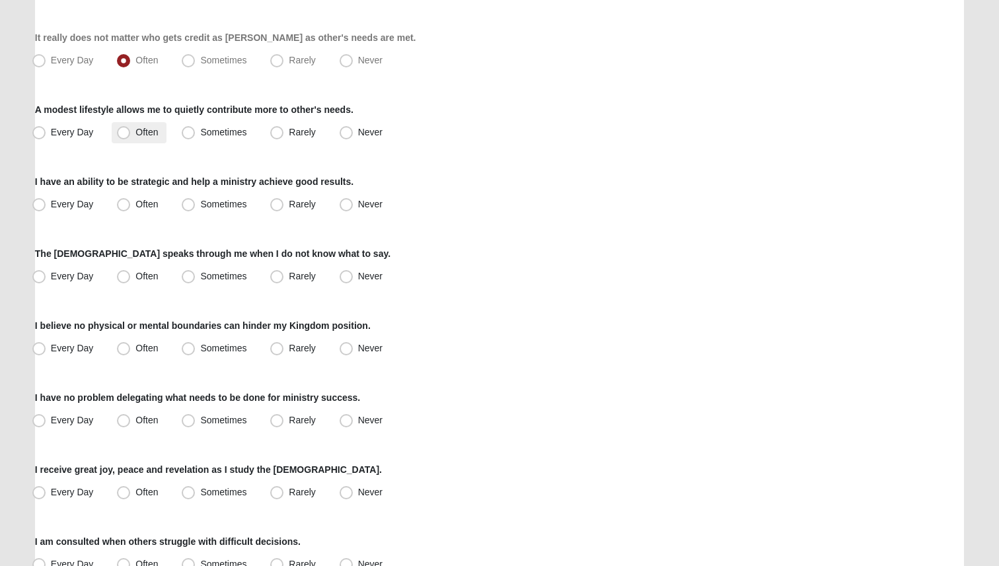
click at [153, 137] on label "Often" at bounding box center [139, 132] width 54 height 21
click at [131, 137] on input "Often" at bounding box center [126, 132] width 9 height 9
radio input "true"
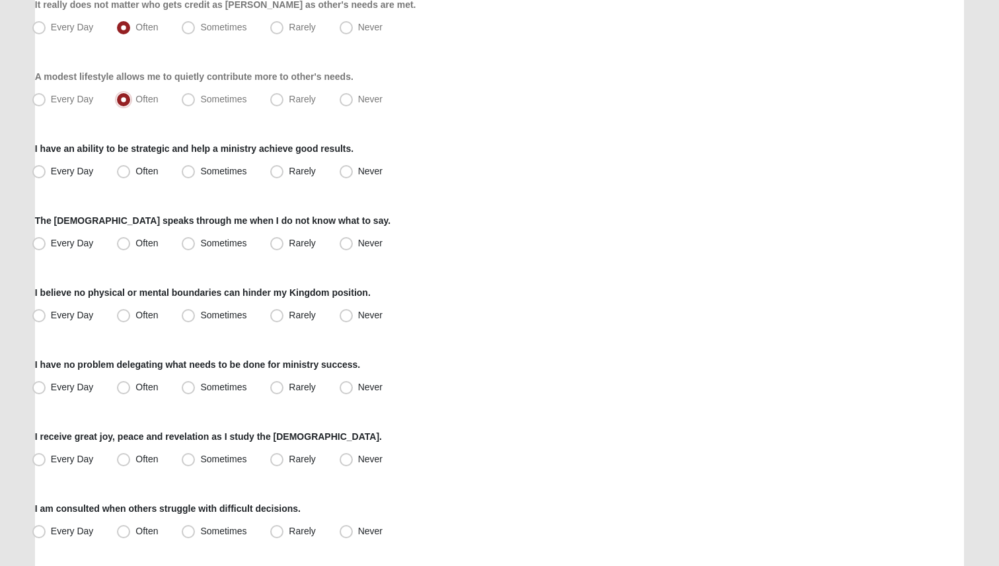
scroll to position [475, 0]
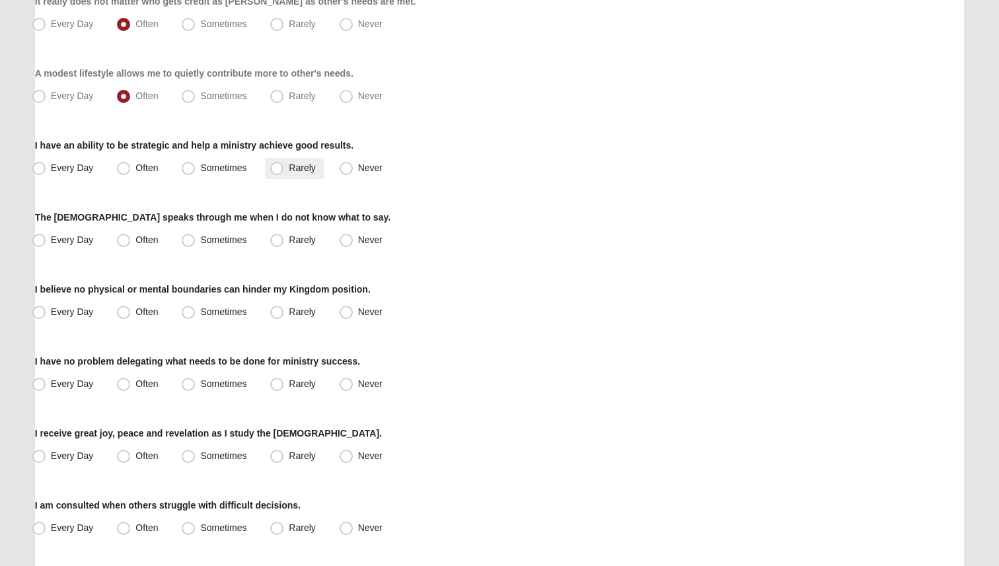
click at [290, 166] on span "Rarely" at bounding box center [302, 168] width 26 height 11
click at [284, 166] on input "Rarely" at bounding box center [280, 168] width 9 height 9
radio input "true"
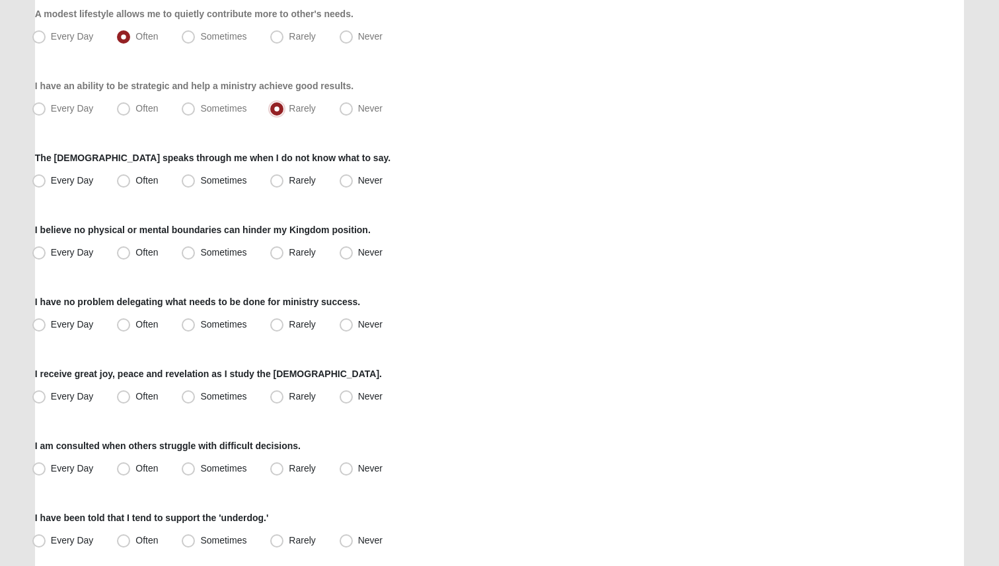
scroll to position [539, 0]
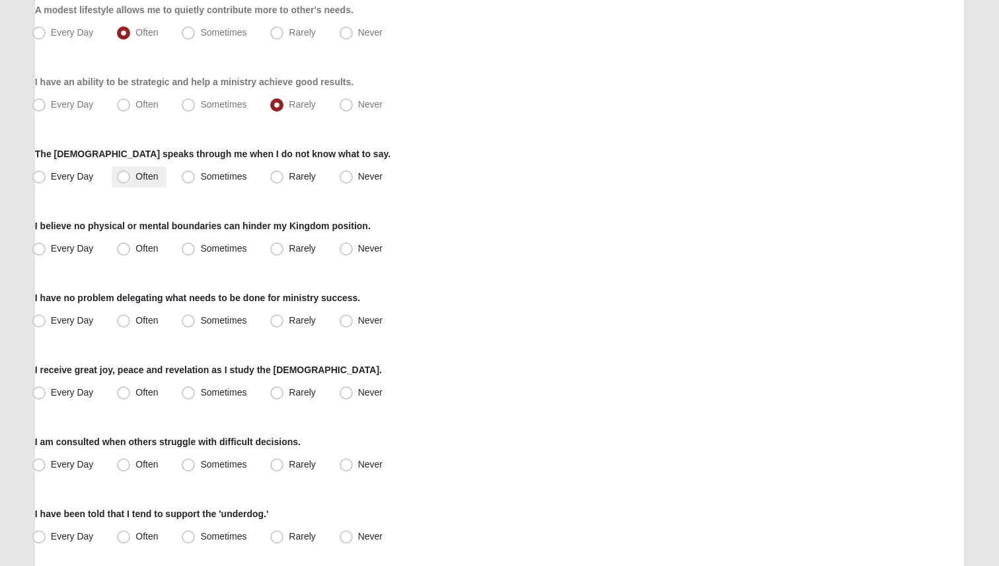
click at [142, 178] on span "Often" at bounding box center [146, 176] width 22 height 11
click at [131, 178] on input "Often" at bounding box center [126, 176] width 9 height 9
radio input "true"
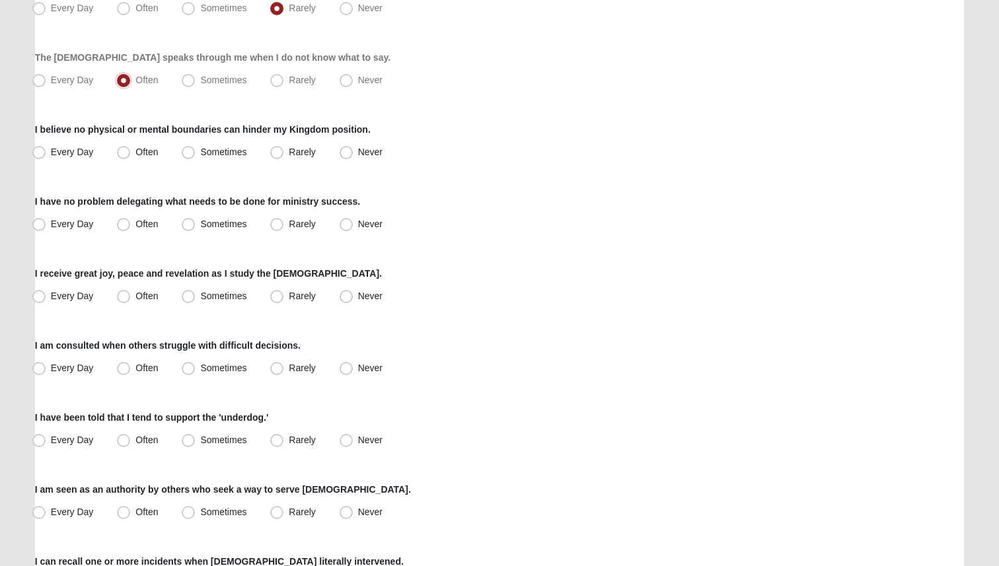
scroll to position [637, 0]
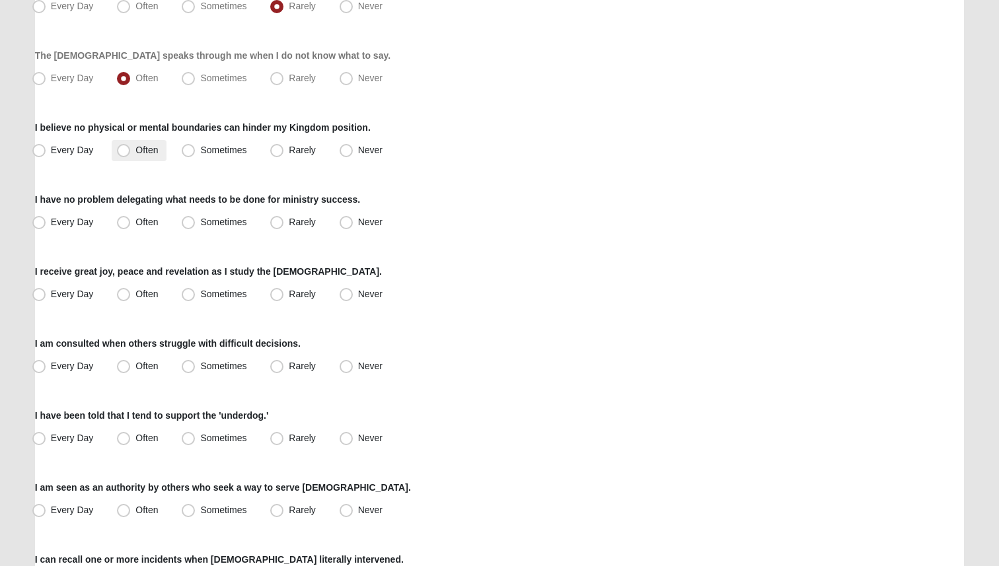
click at [139, 151] on span "Often" at bounding box center [146, 150] width 22 height 11
click at [131, 151] on input "Often" at bounding box center [126, 150] width 9 height 9
radio input "true"
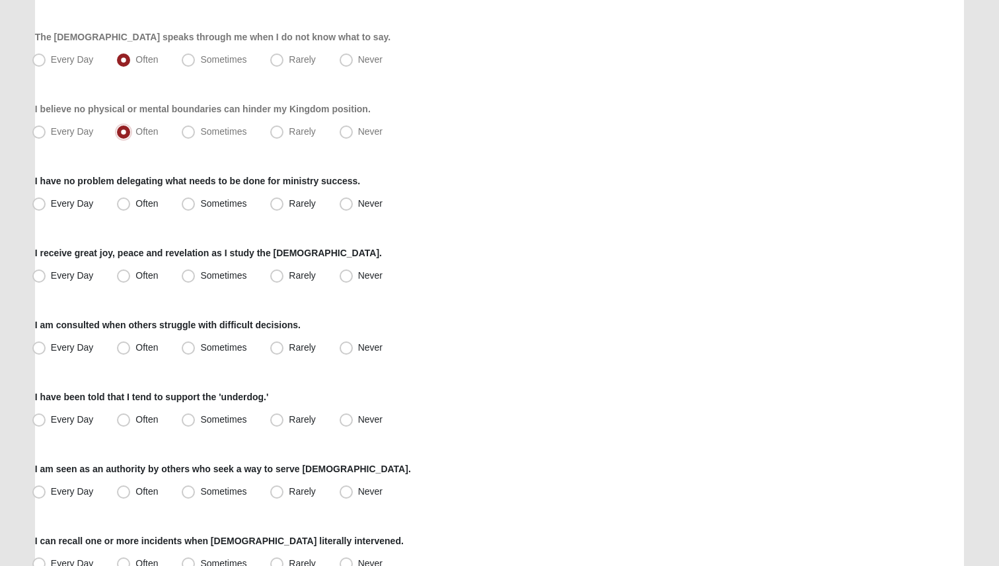
scroll to position [674, 0]
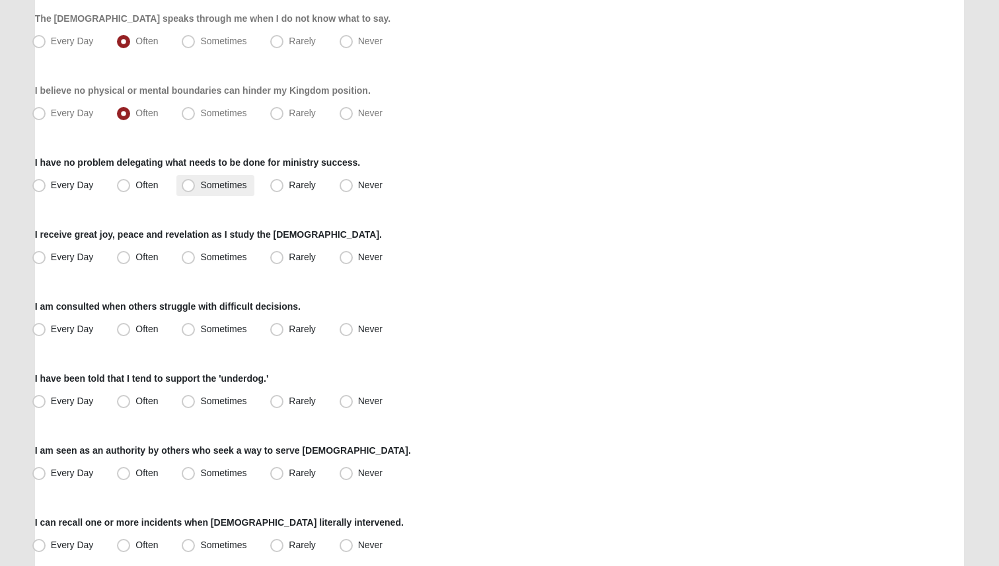
click at [181, 184] on label "Sometimes" at bounding box center [215, 185] width 78 height 21
click at [187, 184] on input "Sometimes" at bounding box center [191, 185] width 9 height 9
radio input "true"
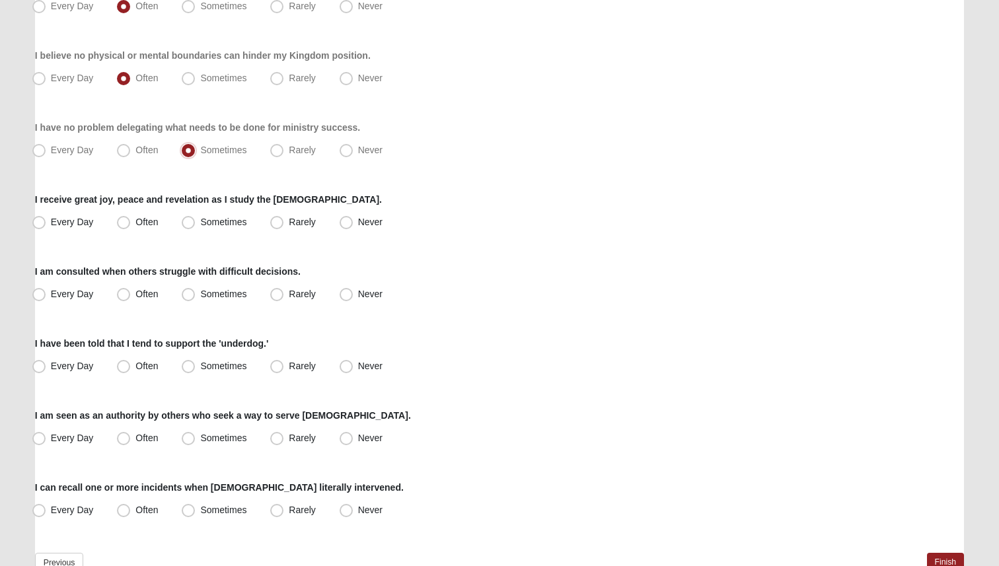
scroll to position [713, 0]
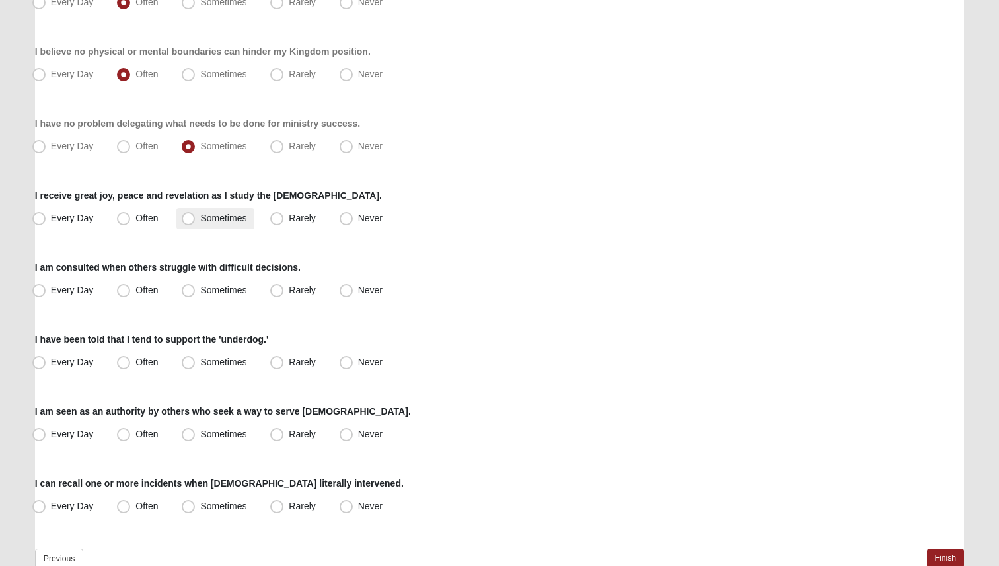
click at [195, 217] on label "Sometimes" at bounding box center [215, 218] width 78 height 21
click at [195, 217] on input "Sometimes" at bounding box center [191, 218] width 9 height 9
radio input "true"
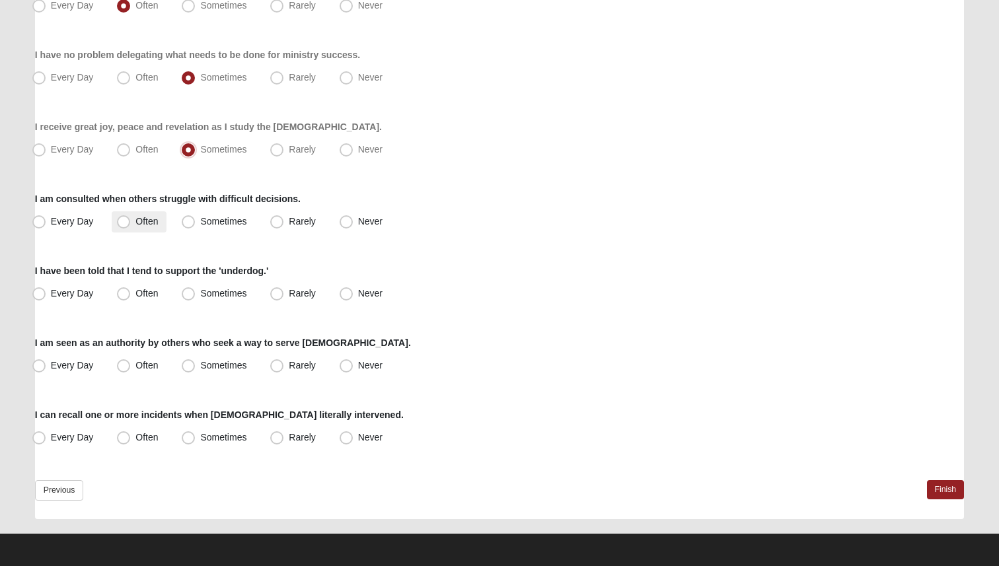
scroll to position [783, 0]
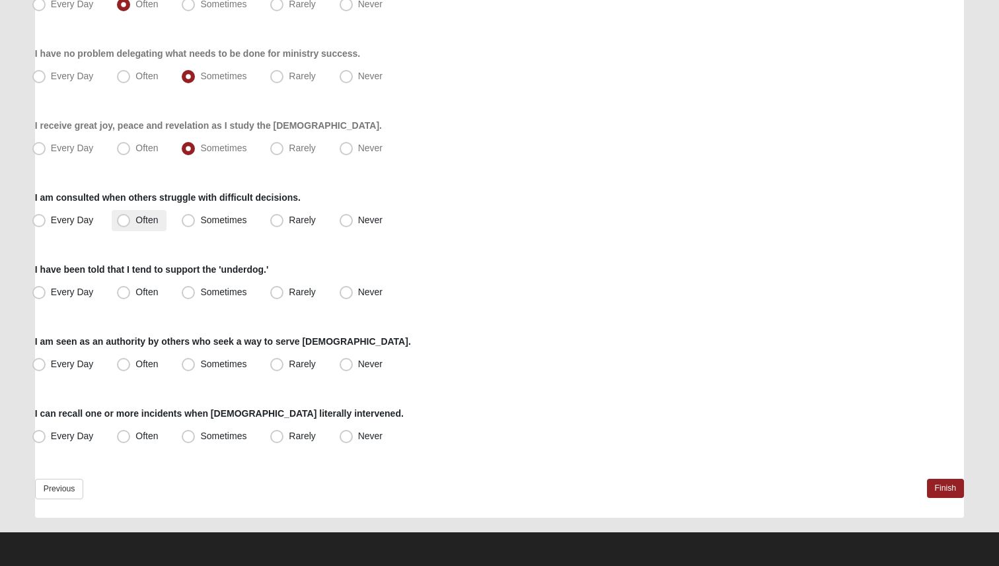
click at [139, 223] on span "Often" at bounding box center [146, 220] width 22 height 11
click at [131, 223] on input "Often" at bounding box center [126, 220] width 9 height 9
radio input "true"
click at [155, 295] on span "Often" at bounding box center [146, 292] width 22 height 11
click at [131, 295] on input "Often" at bounding box center [126, 292] width 9 height 9
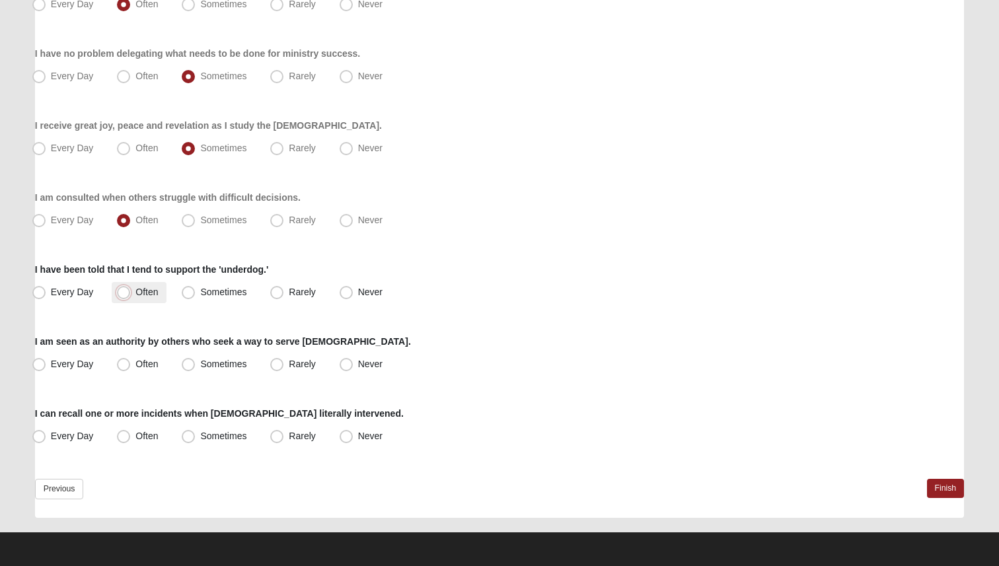
radio input "true"
click at [284, 364] on label "Rarely" at bounding box center [294, 364] width 58 height 21
click at [284, 364] on input "Rarely" at bounding box center [280, 364] width 9 height 9
radio input "true"
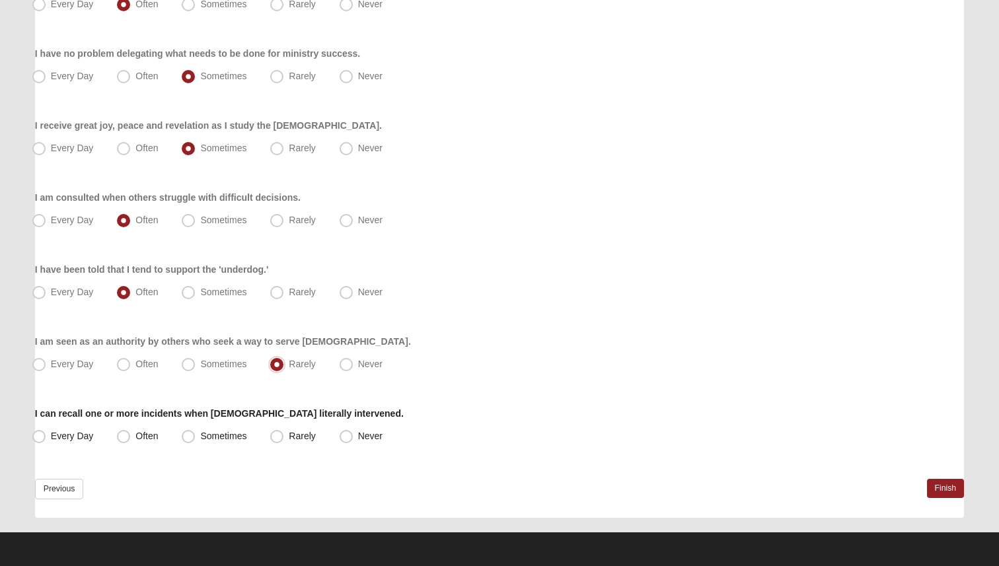
scroll to position [782, 0]
click at [69, 433] on span "Every Day" at bounding box center [72, 436] width 43 height 11
click at [46, 433] on input "Every Day" at bounding box center [42, 437] width 9 height 9
radio input "true"
click at [141, 435] on span "Often" at bounding box center [146, 436] width 22 height 11
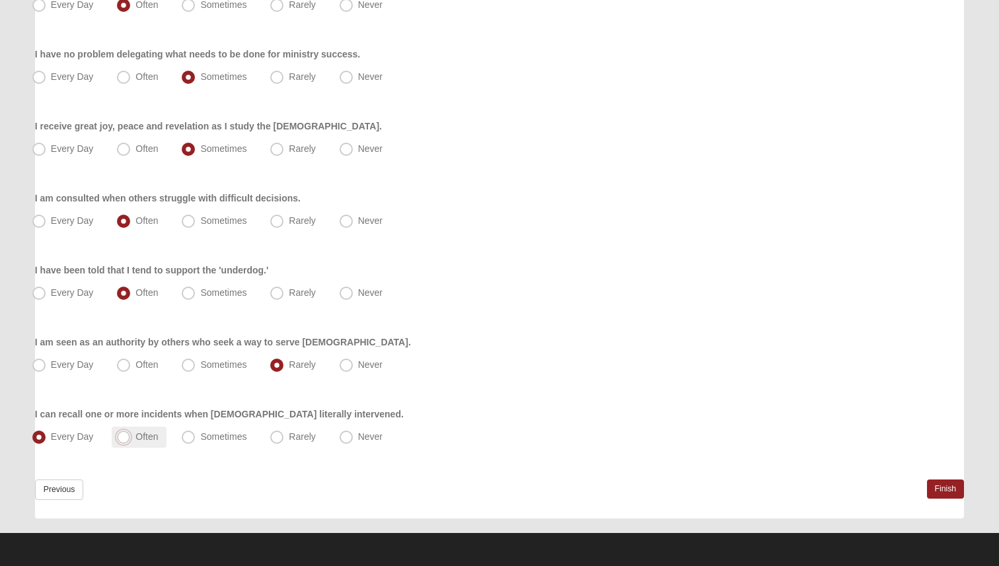
click at [131, 435] on input "Often" at bounding box center [126, 437] width 9 height 9
radio input "true"
click at [936, 485] on link "Finish" at bounding box center [946, 489] width 38 height 19
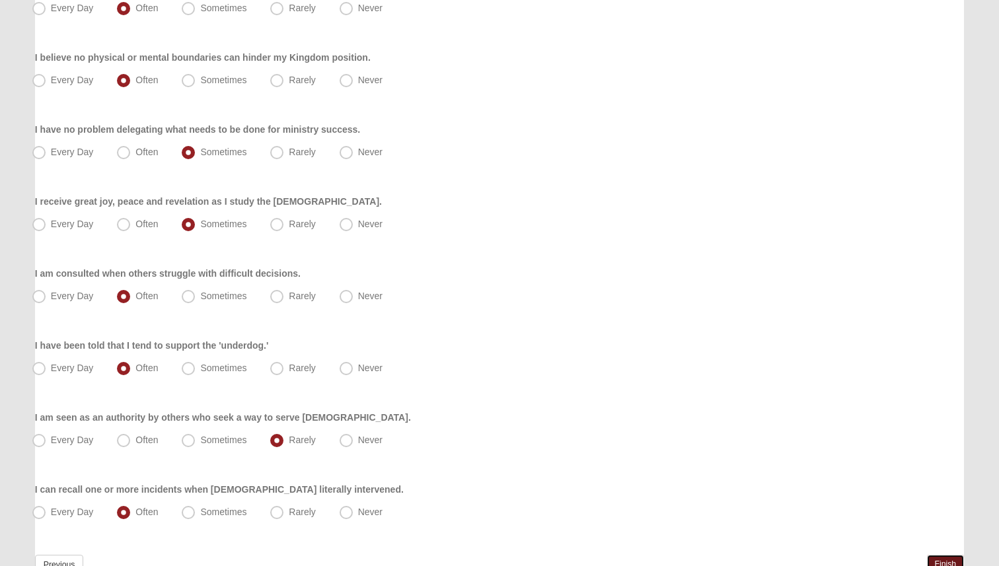
scroll to position [845, 0]
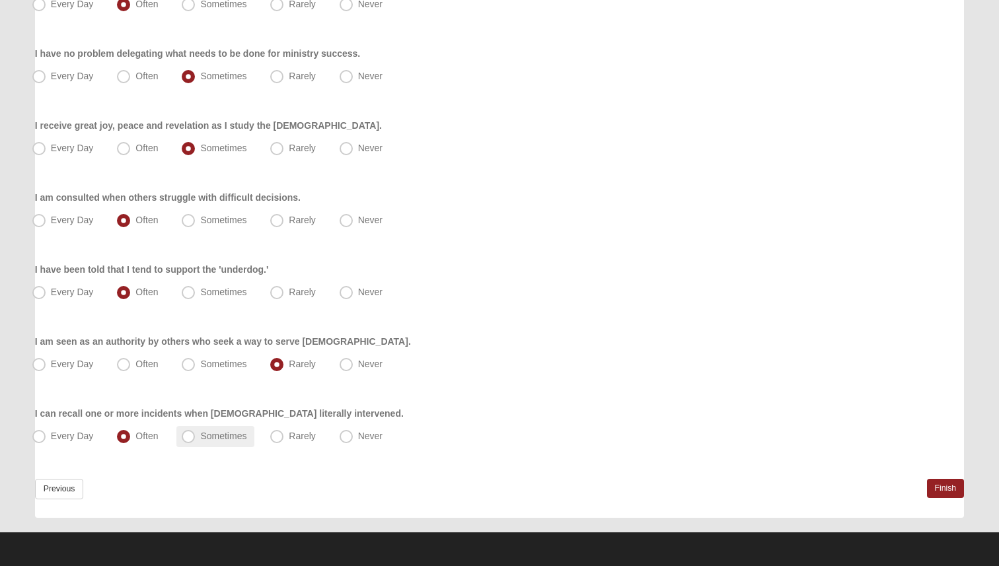
click at [208, 437] on span "Sometimes" at bounding box center [223, 436] width 46 height 11
click at [196, 437] on input "Sometimes" at bounding box center [191, 436] width 9 height 9
radio input "true"
click at [141, 437] on span "Often" at bounding box center [146, 436] width 22 height 11
click at [131, 437] on input "Often" at bounding box center [126, 436] width 9 height 9
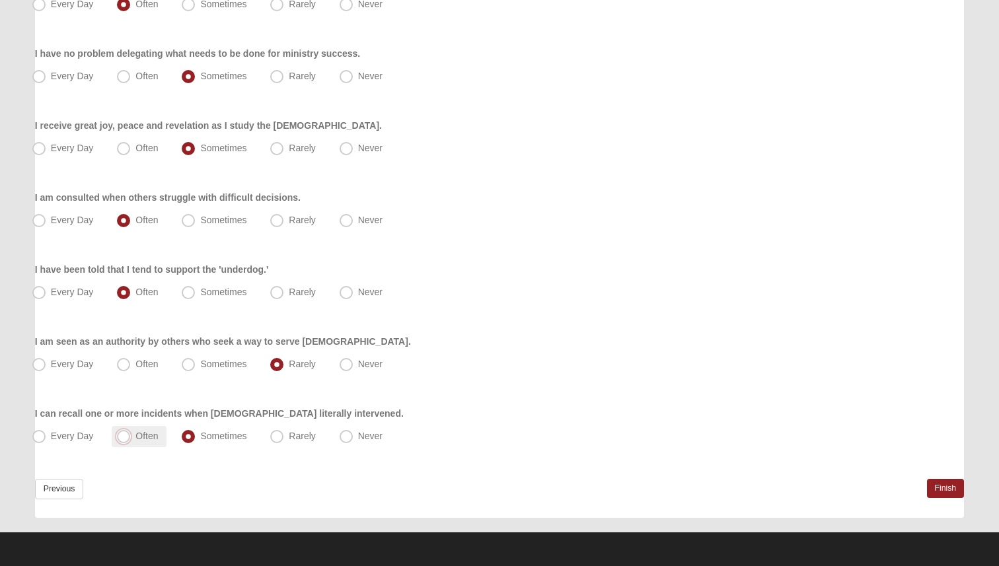
radio input "true"
click at [954, 488] on link "Finish" at bounding box center [946, 488] width 38 height 19
click at [951, 492] on link "Finish" at bounding box center [946, 488] width 38 height 19
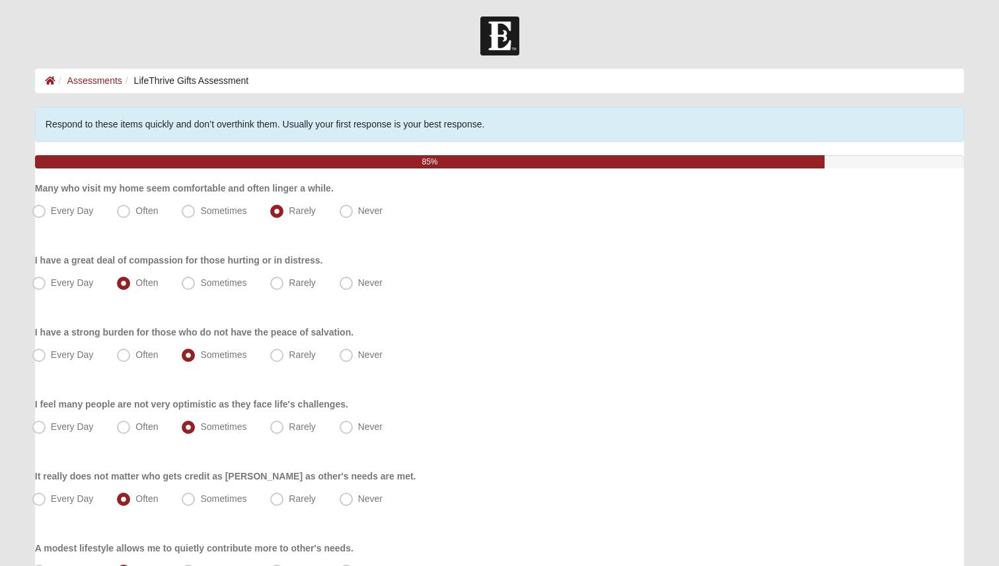
click at [951, 438] on div "Every Day Often Sometimes Rarely Never" at bounding box center [499, 427] width 929 height 21
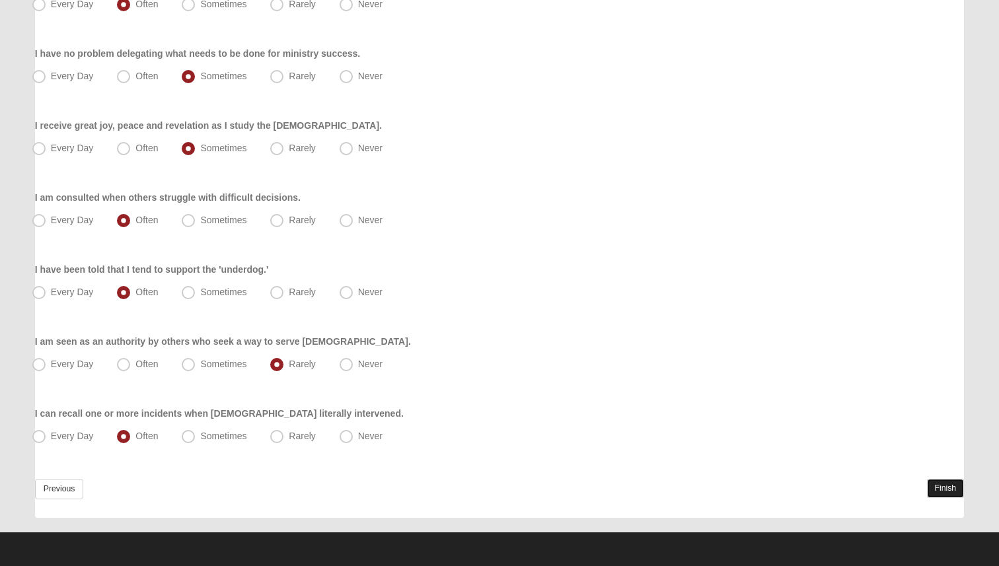
click at [950, 482] on link "Finish" at bounding box center [946, 488] width 38 height 19
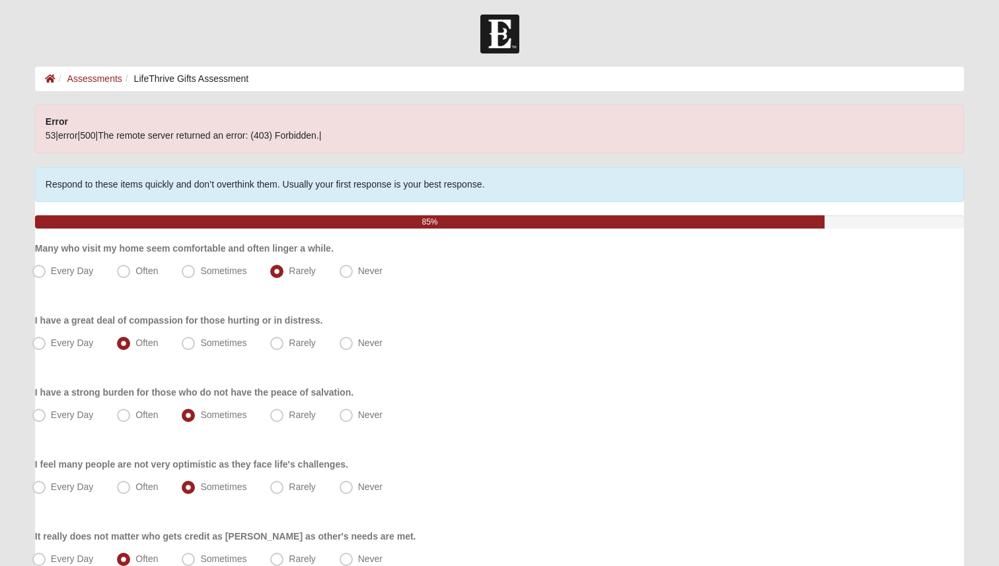
click at [89, 90] on ol "Assessments LifeThrive Gifts Assessment" at bounding box center [499, 79] width 929 height 24
click at [95, 81] on link "Assessments" at bounding box center [94, 78] width 55 height 11
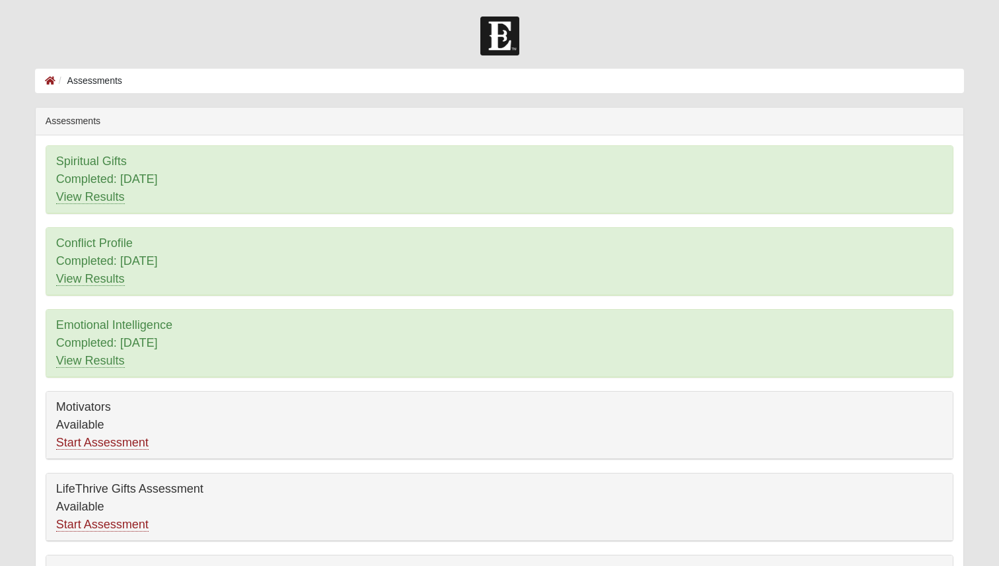
scroll to position [130, 0]
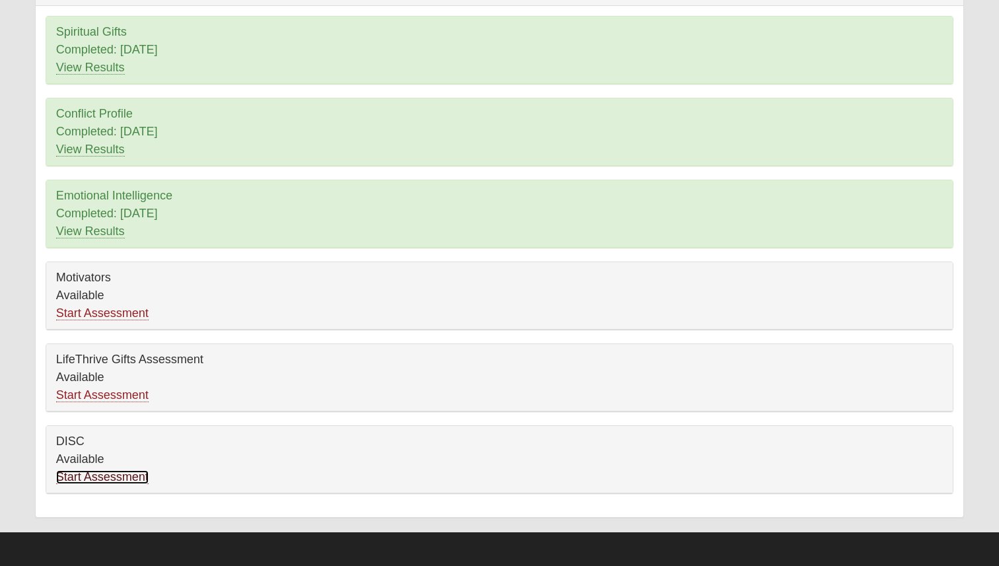
click at [137, 472] on link "Start Assessment" at bounding box center [102, 477] width 93 height 14
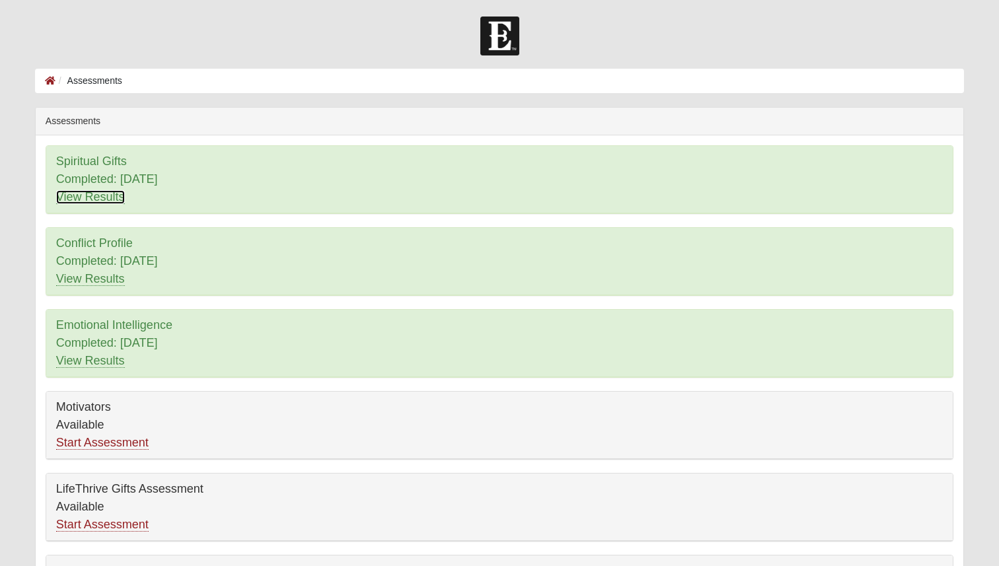
click at [106, 198] on link "View Results" at bounding box center [90, 197] width 69 height 14
